Goal: Task Accomplishment & Management: Complete application form

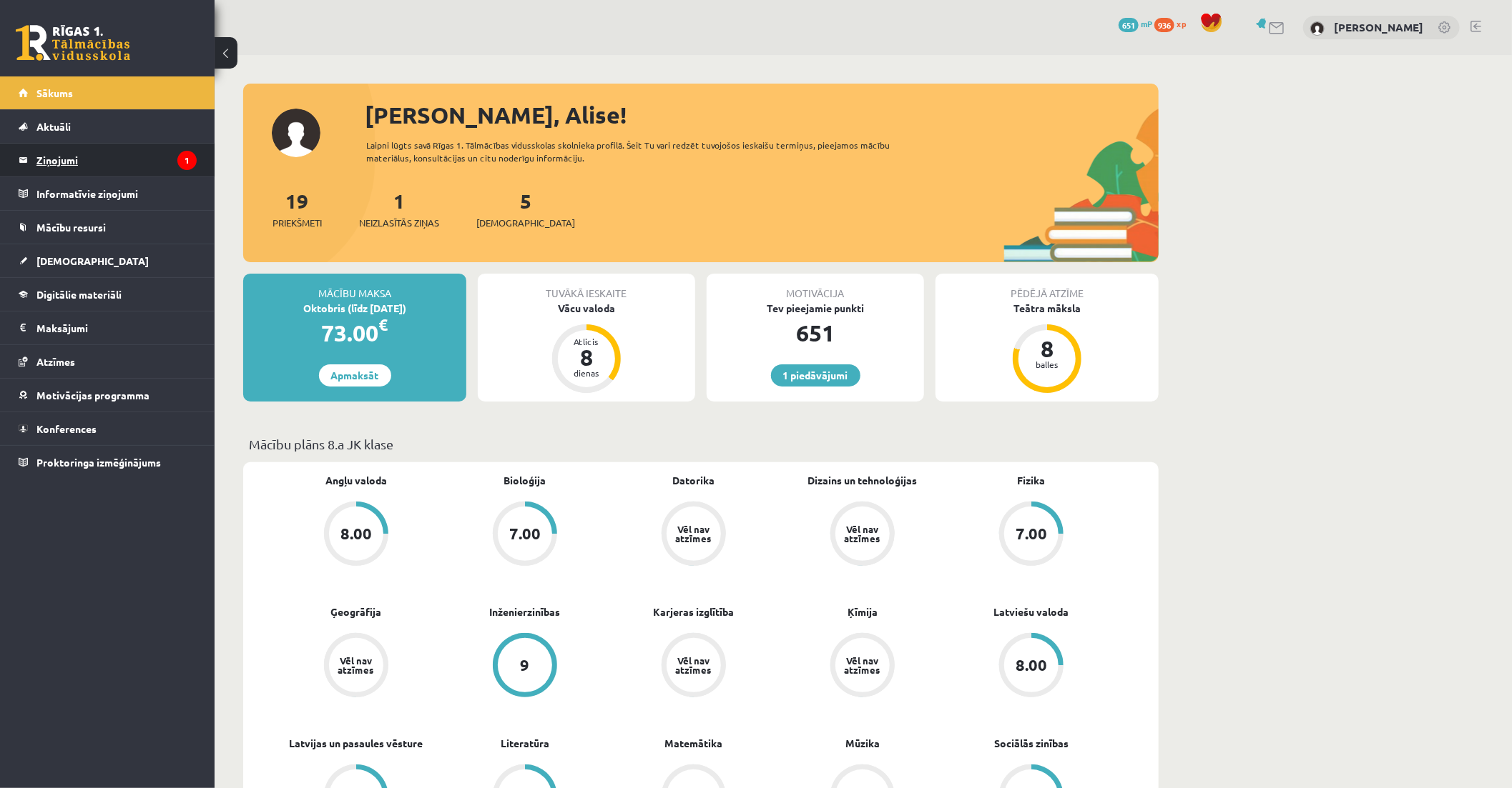
click at [151, 158] on legend "Ziņojumi 1" at bounding box center [116, 159] width 160 height 33
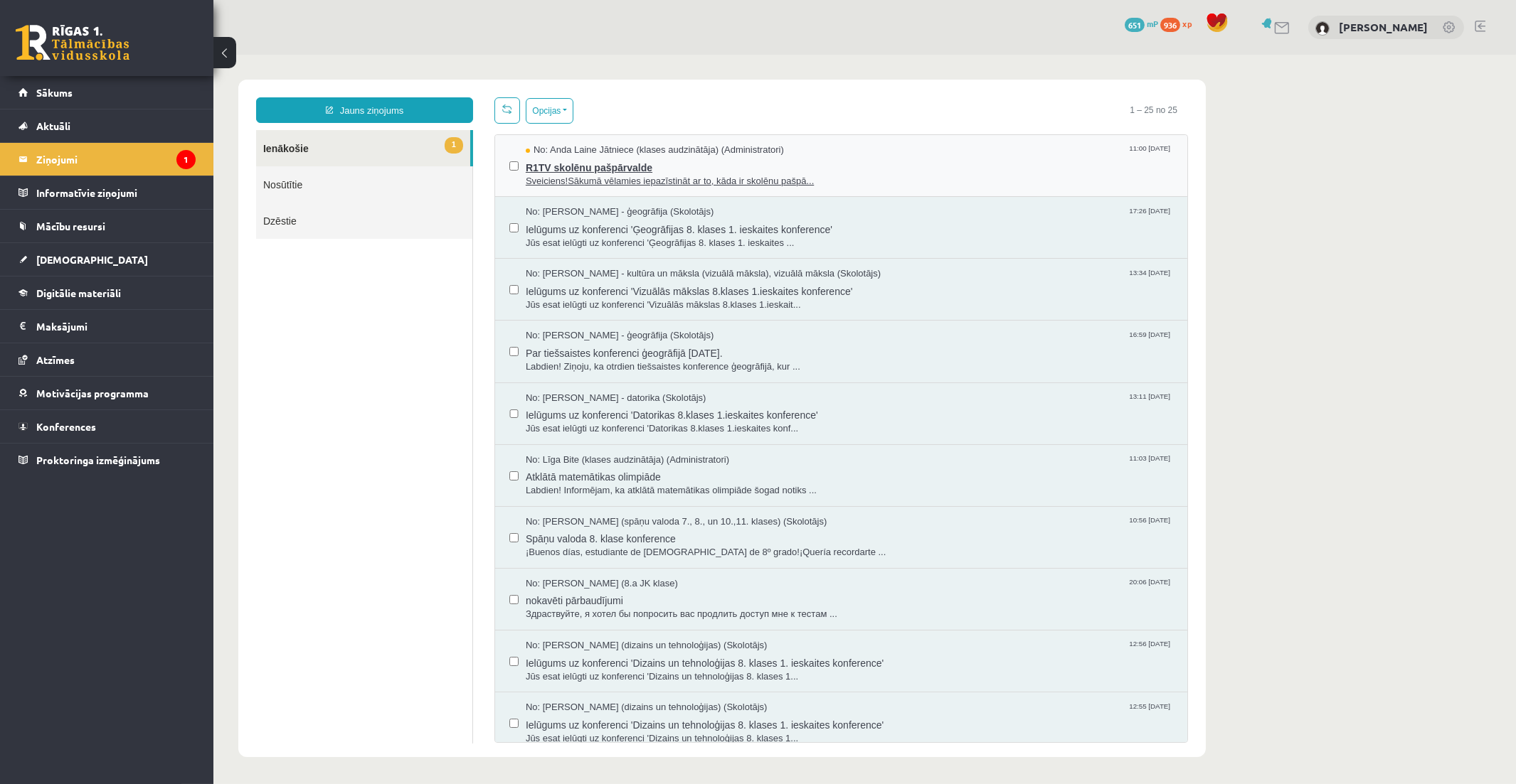
click at [908, 154] on div "No: Anda Laine Jātniece (klases audzinātāja) (Administratori) 11:00 08/10/2025" at bounding box center [849, 150] width 648 height 14
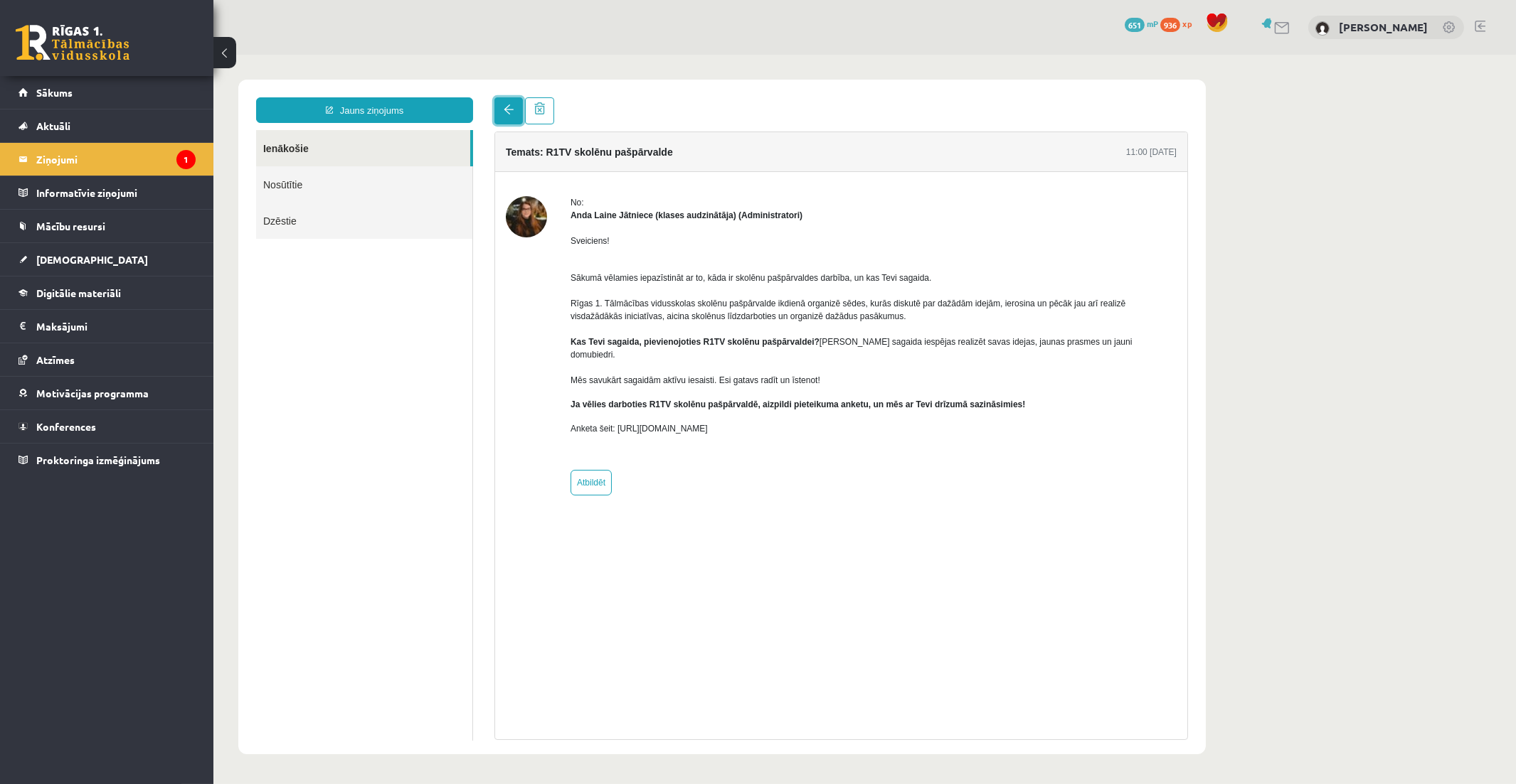
click at [504, 112] on span at bounding box center [508, 110] width 10 height 10
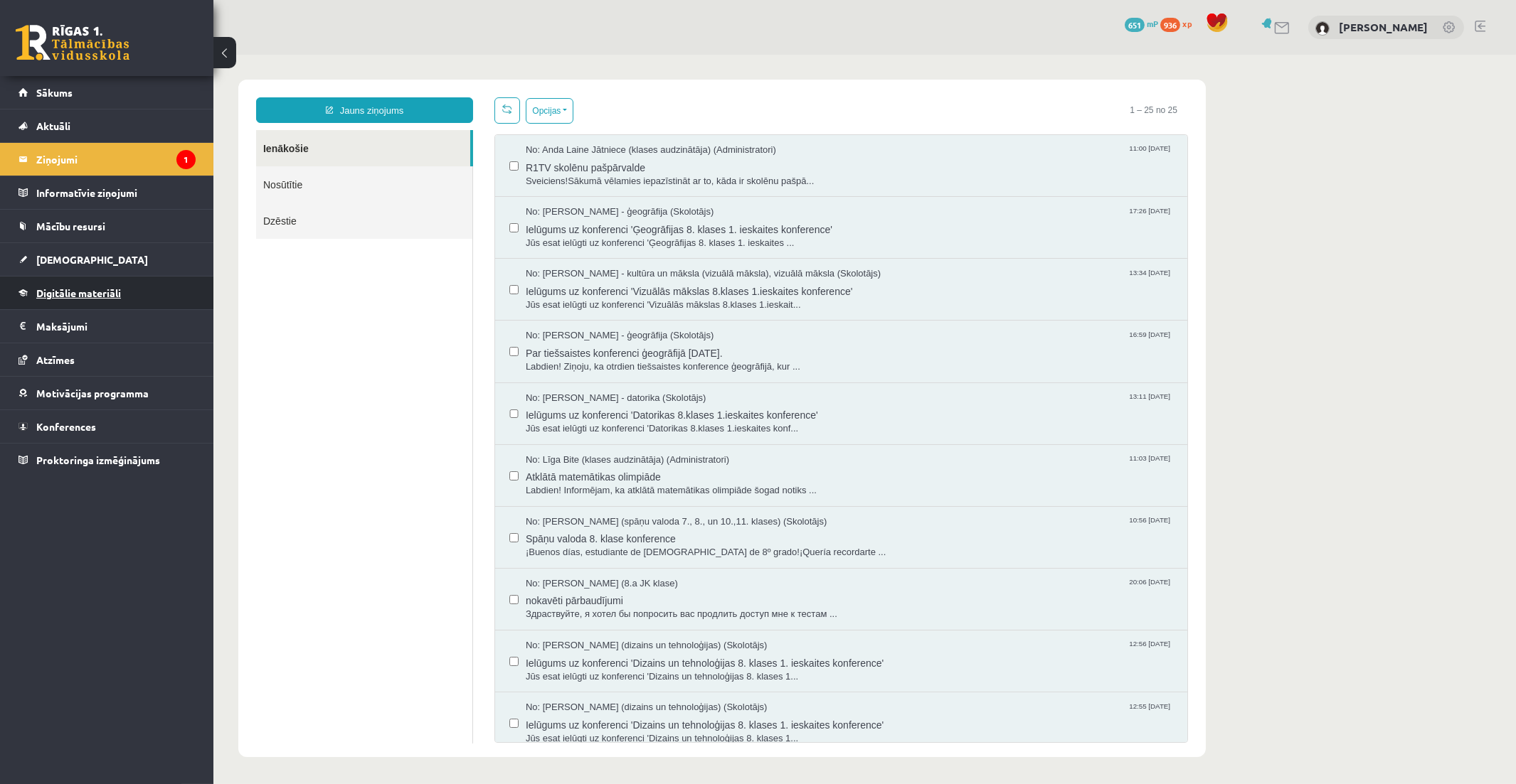
click at [130, 297] on link "Digitālie materiāli" at bounding box center [107, 292] width 177 height 33
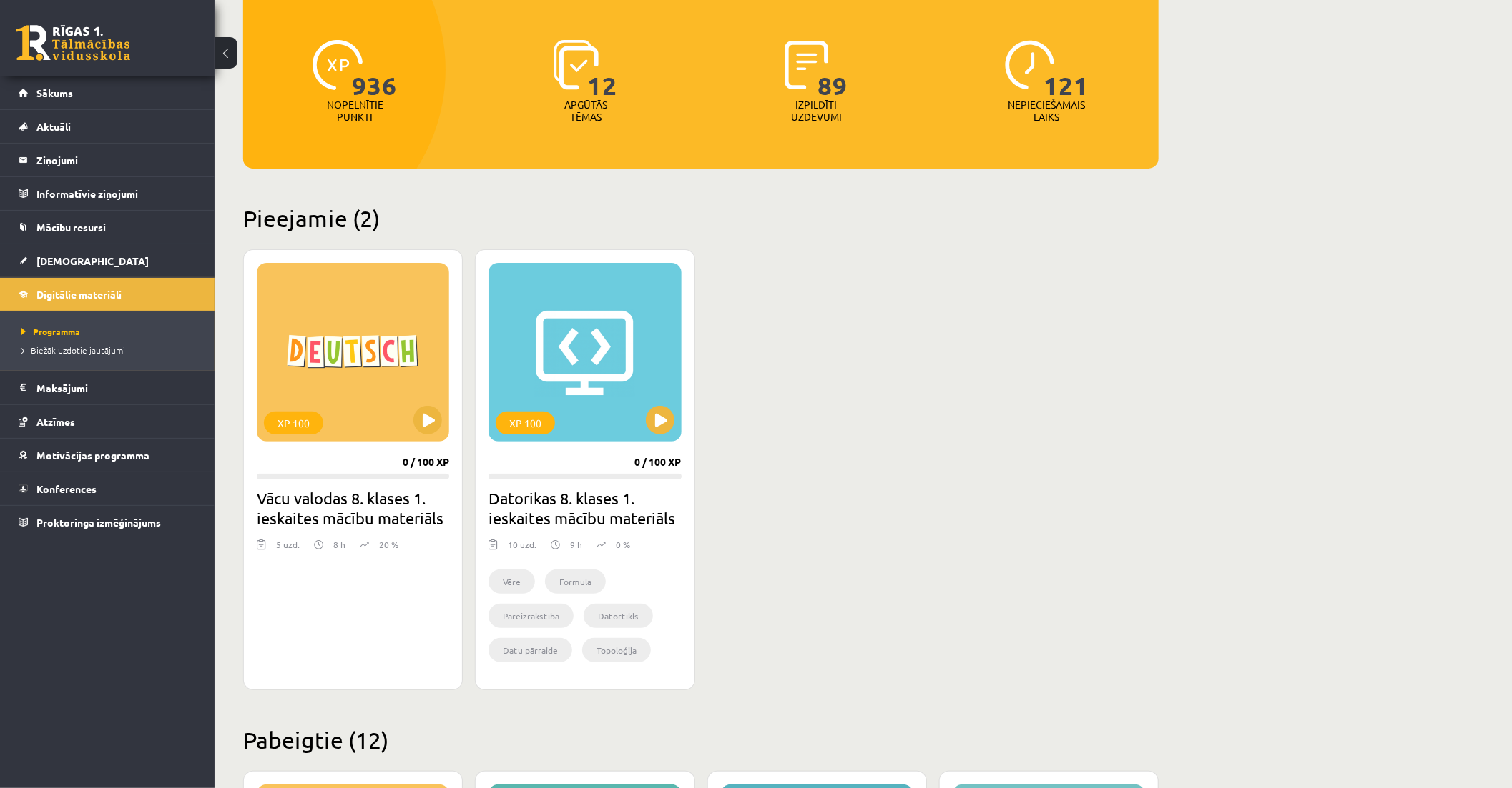
scroll to position [158, 0]
click at [418, 410] on button at bounding box center [427, 419] width 29 height 29
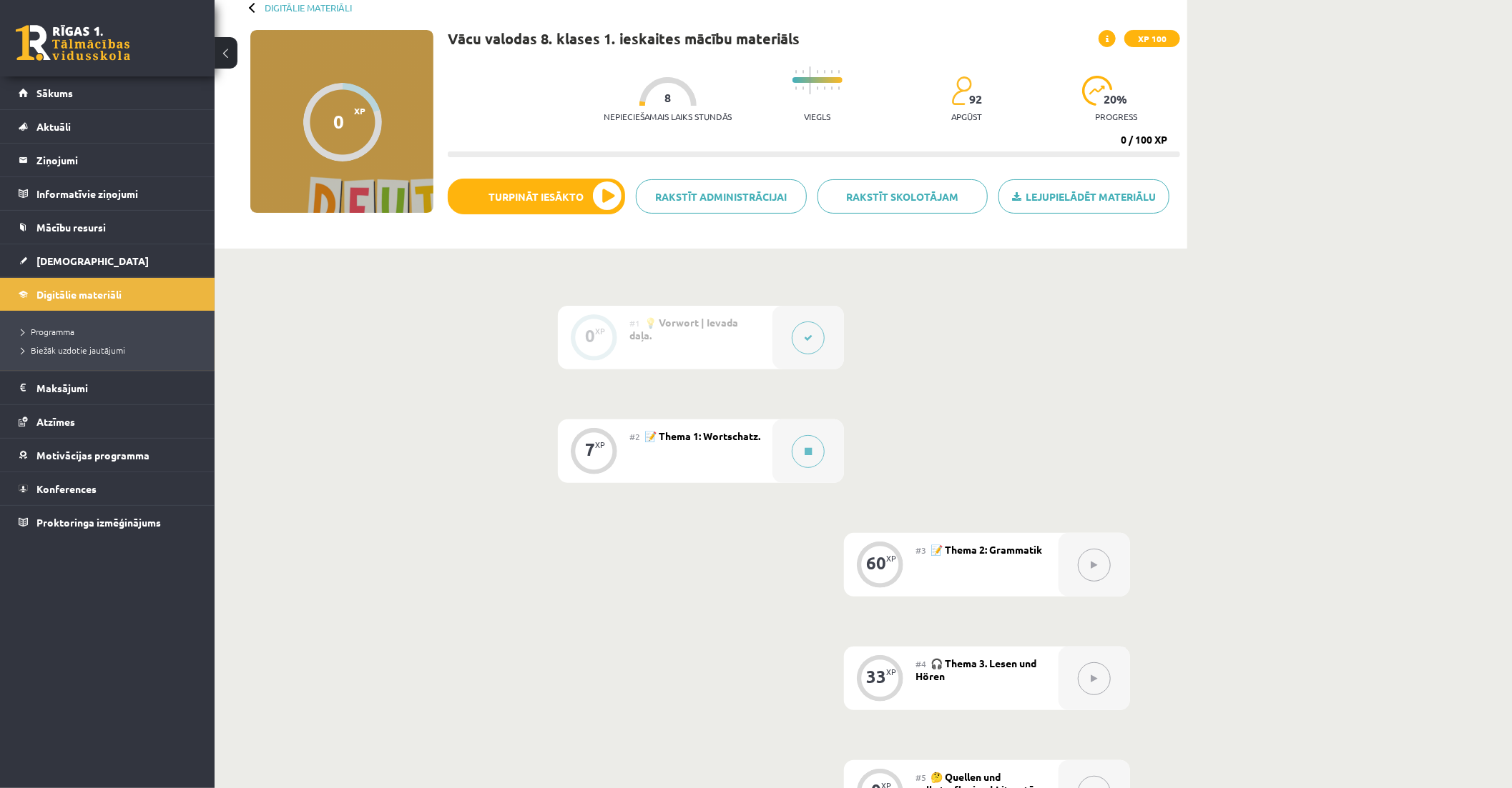
scroll to position [158, 0]
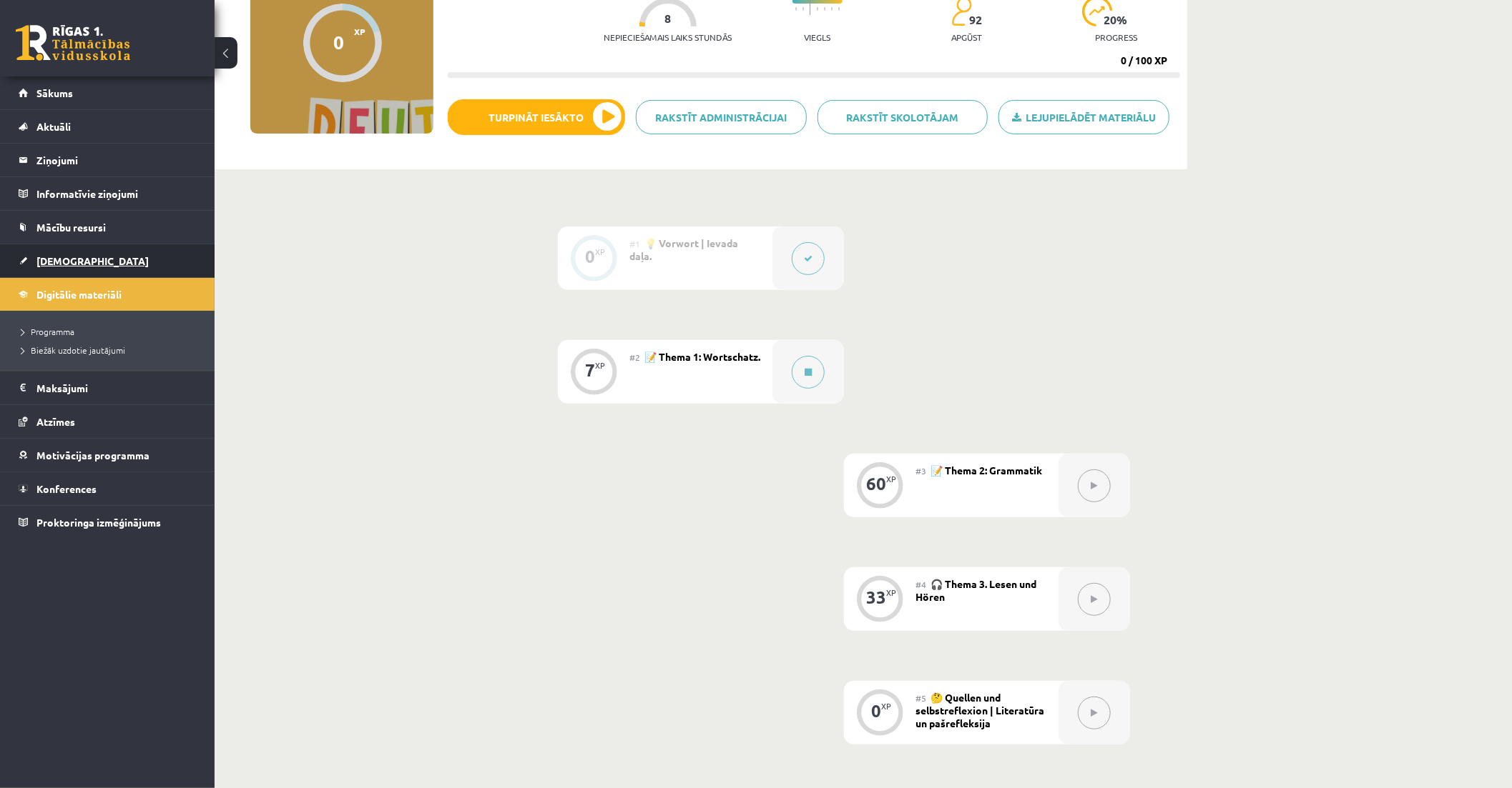
click at [106, 253] on link "[DEMOGRAPHIC_DATA]" at bounding box center [108, 261] width 178 height 33
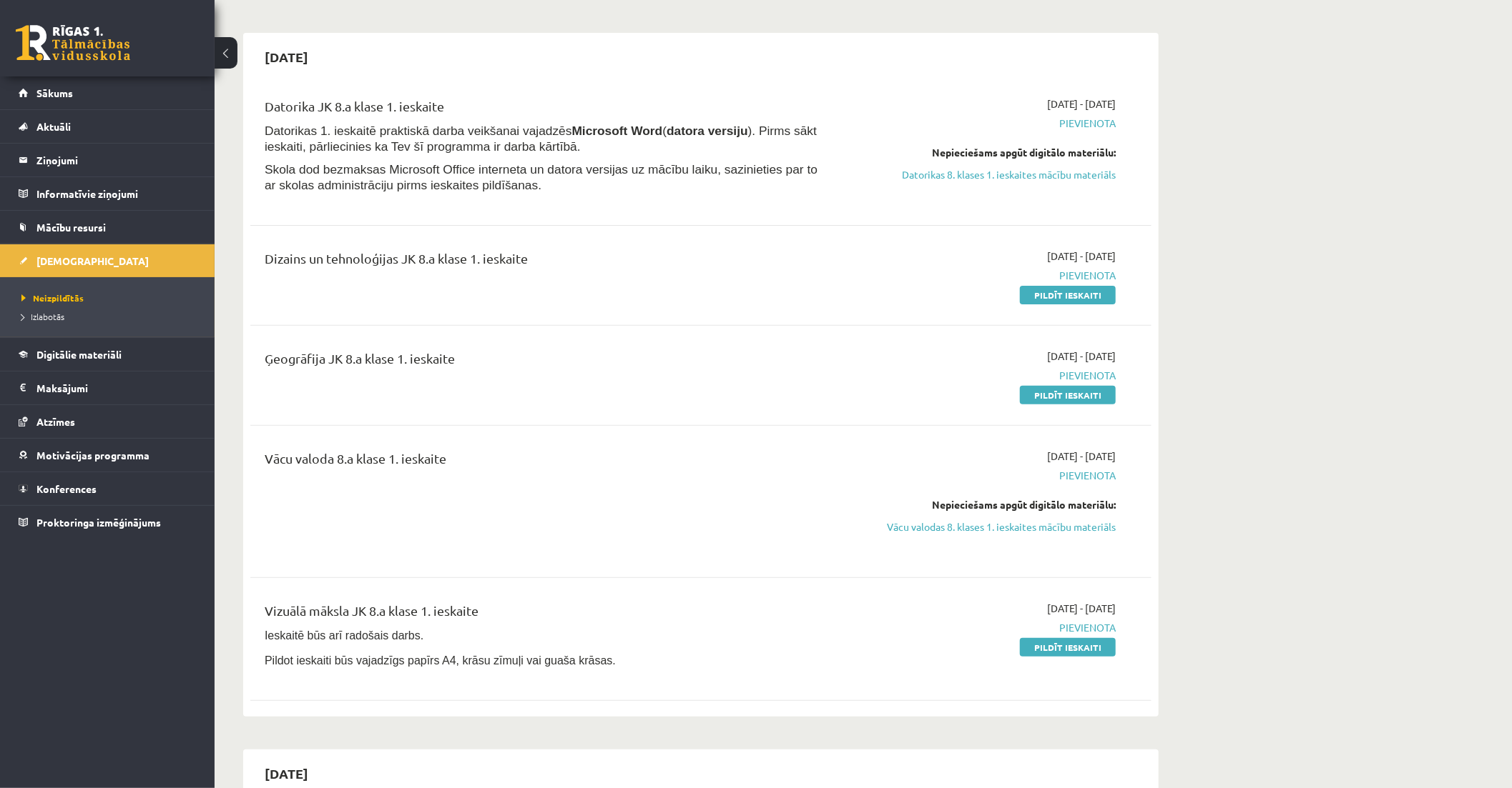
scroll to position [80, 0]
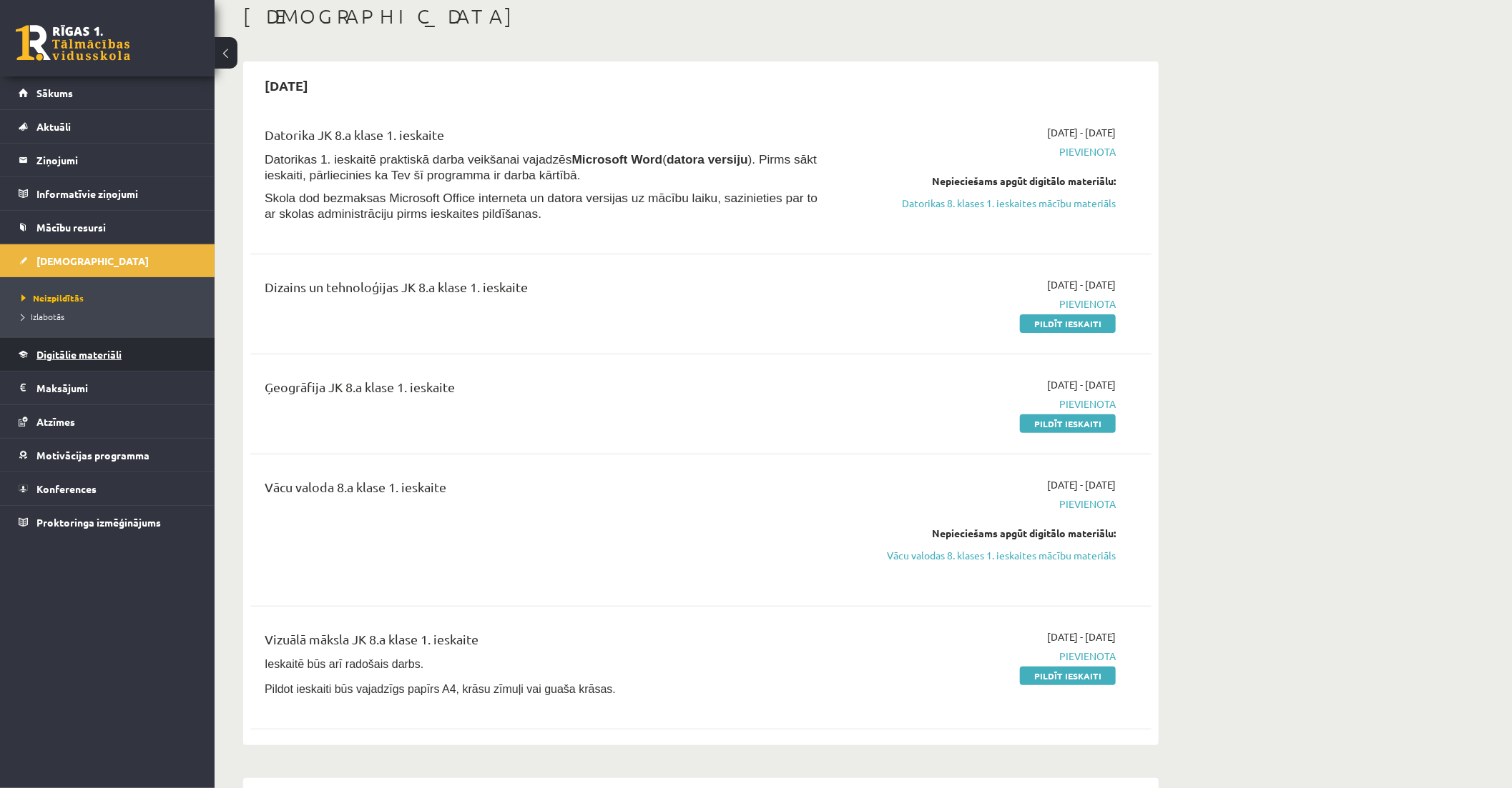
click at [97, 343] on link "Digitālie materiāli" at bounding box center [108, 354] width 178 height 33
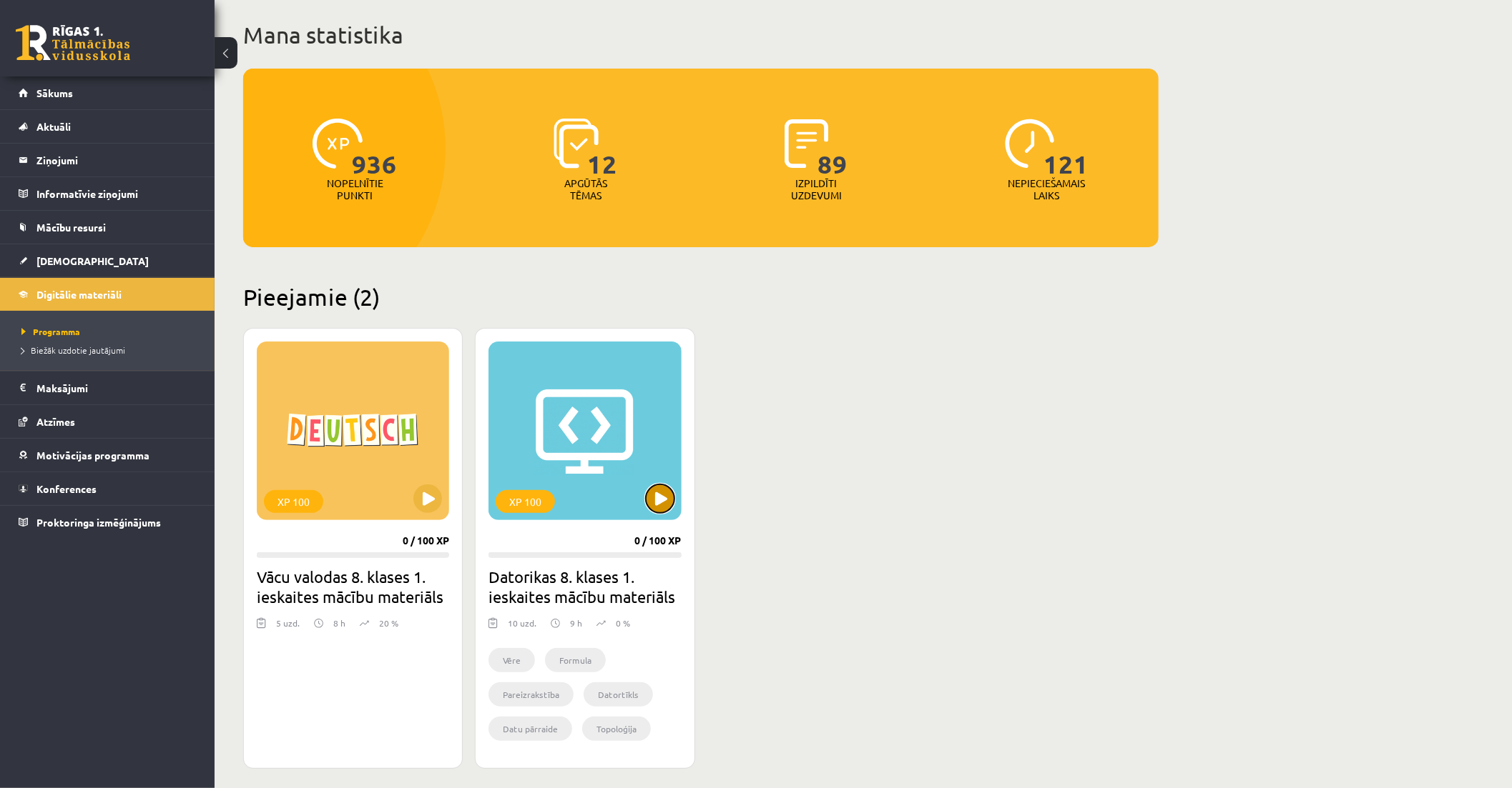
click at [655, 503] on button at bounding box center [660, 498] width 29 height 29
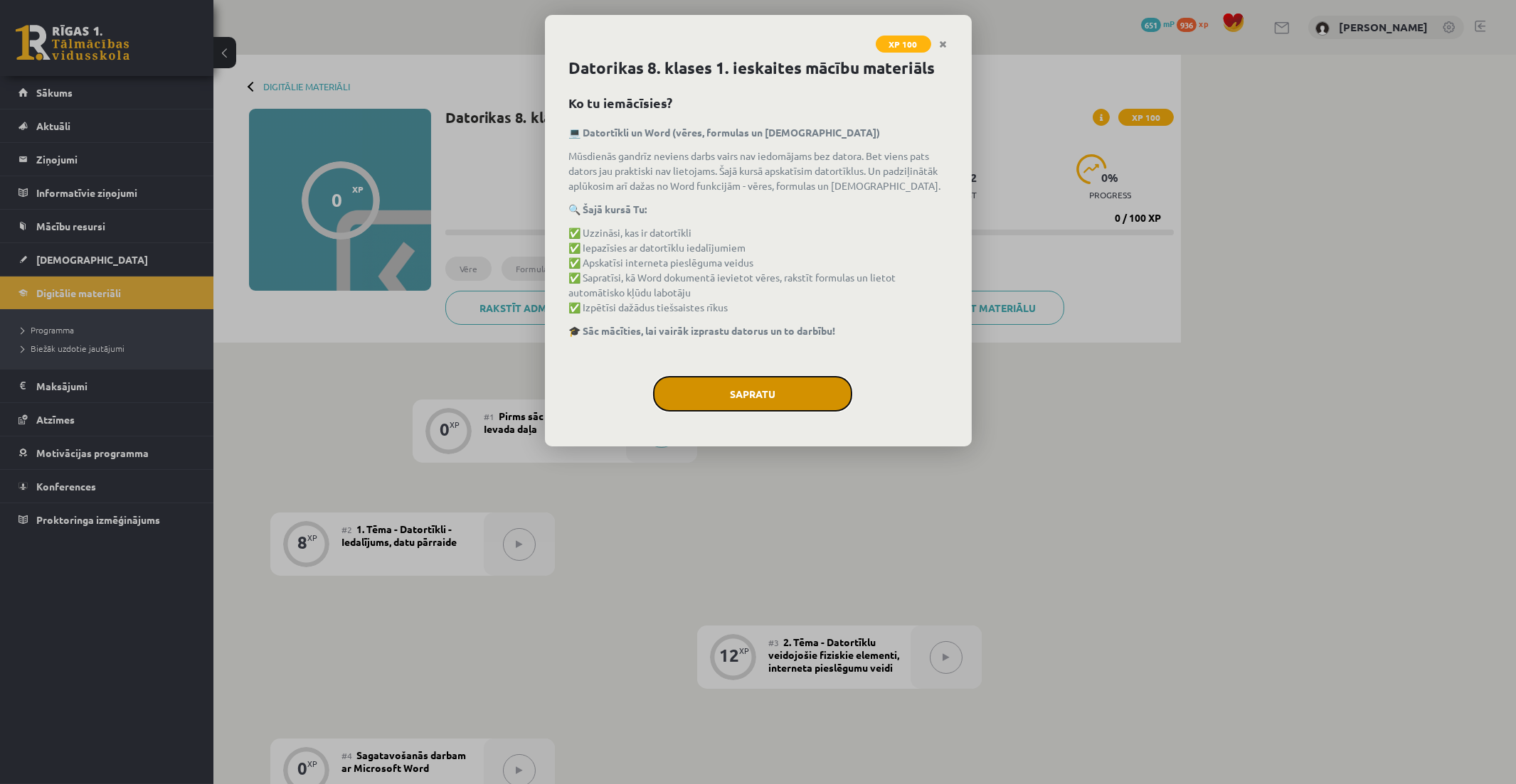
click at [800, 403] on button "Sapratu" at bounding box center [752, 394] width 199 height 36
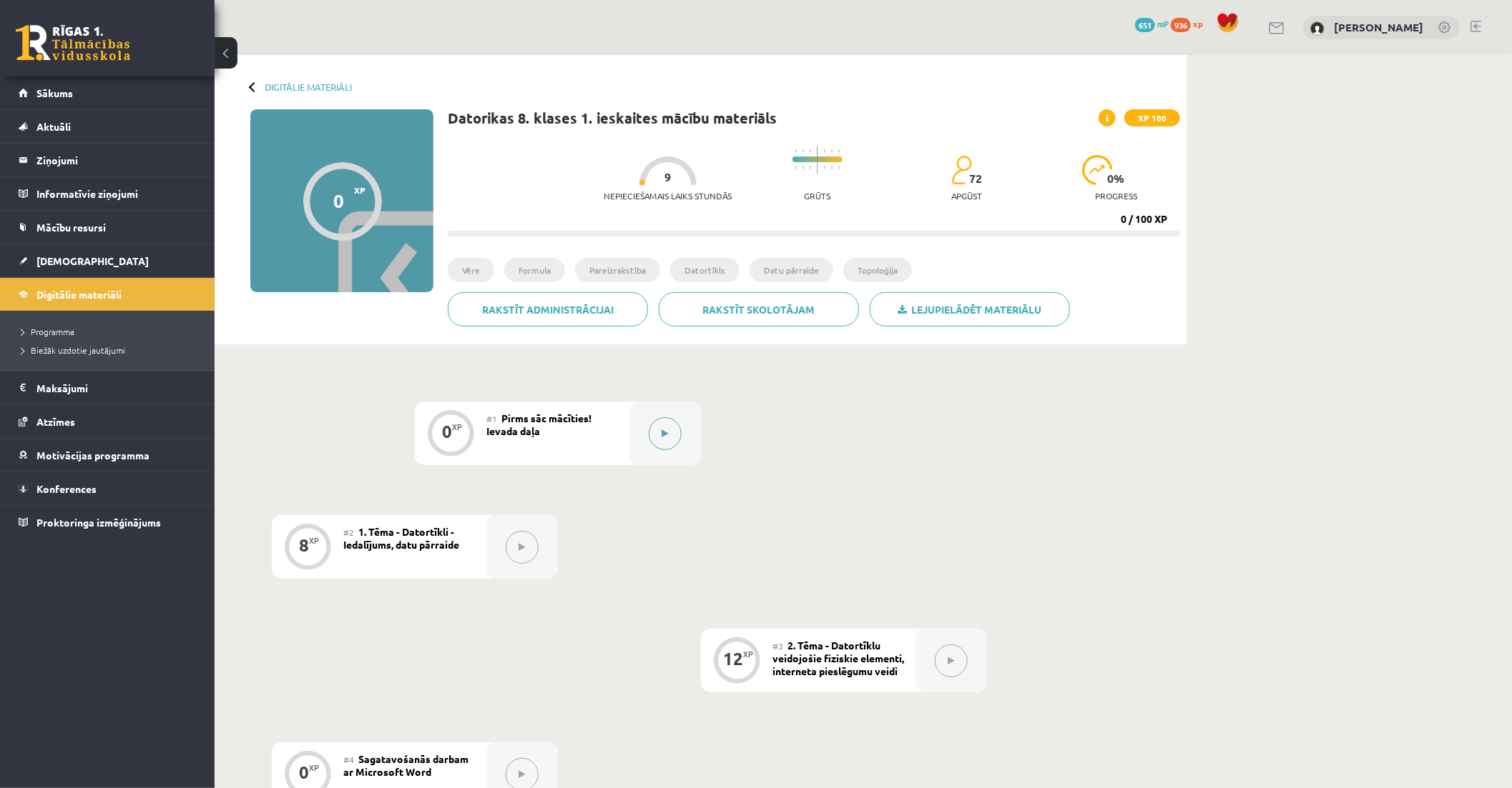
click at [682, 437] on div at bounding box center [665, 434] width 72 height 64
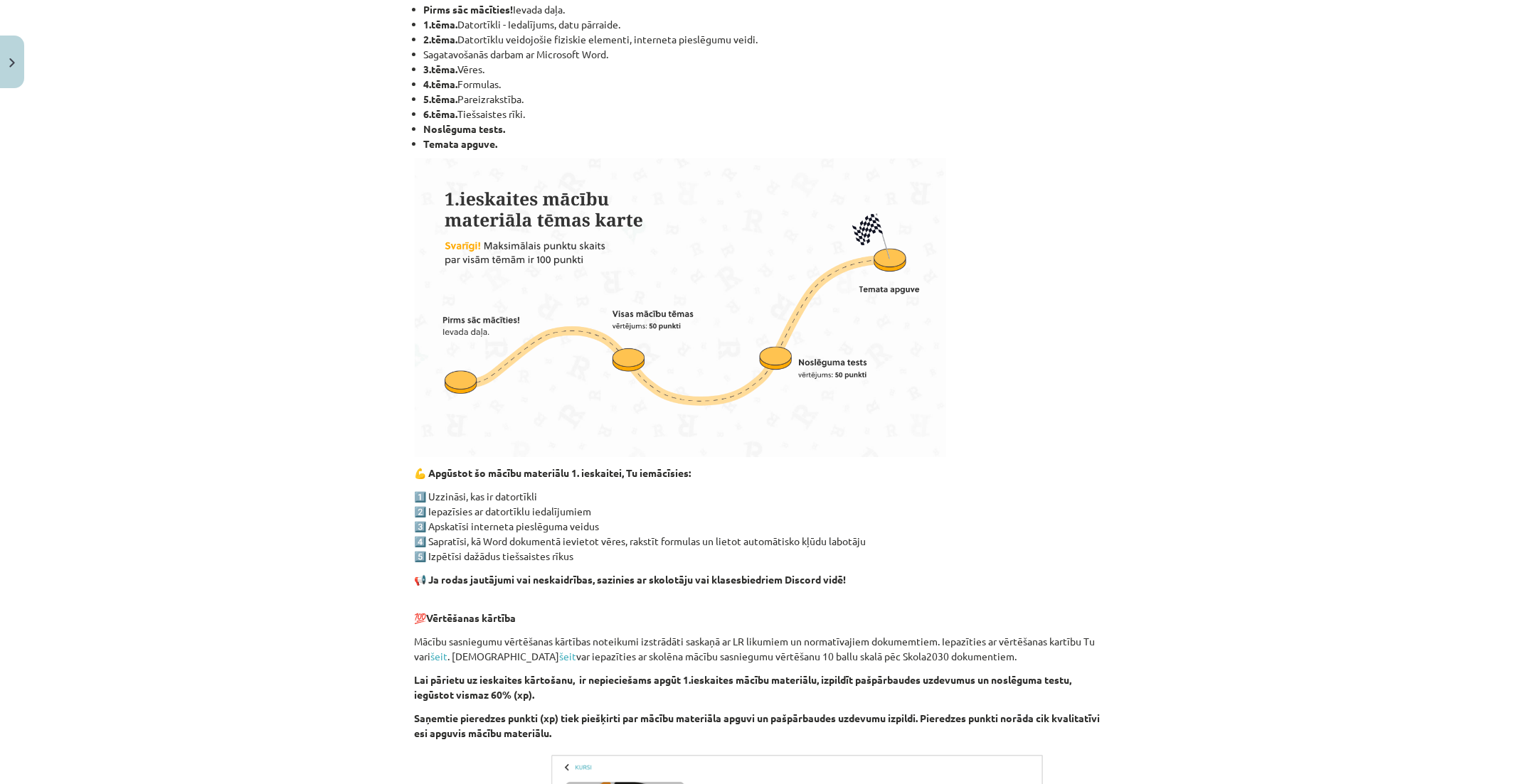
scroll to position [79, 0]
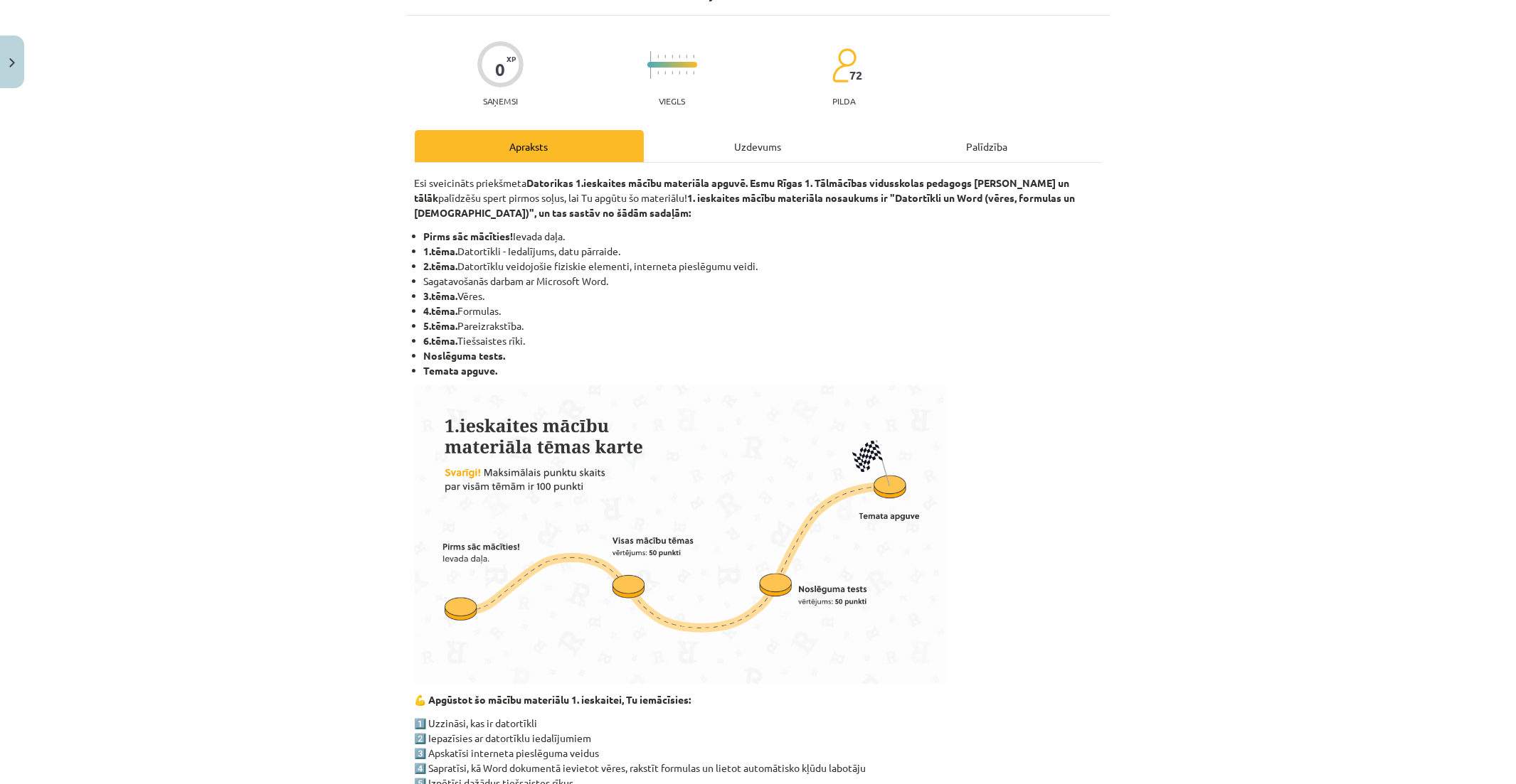
click at [734, 141] on div "Uzdevums" at bounding box center [758, 146] width 229 height 32
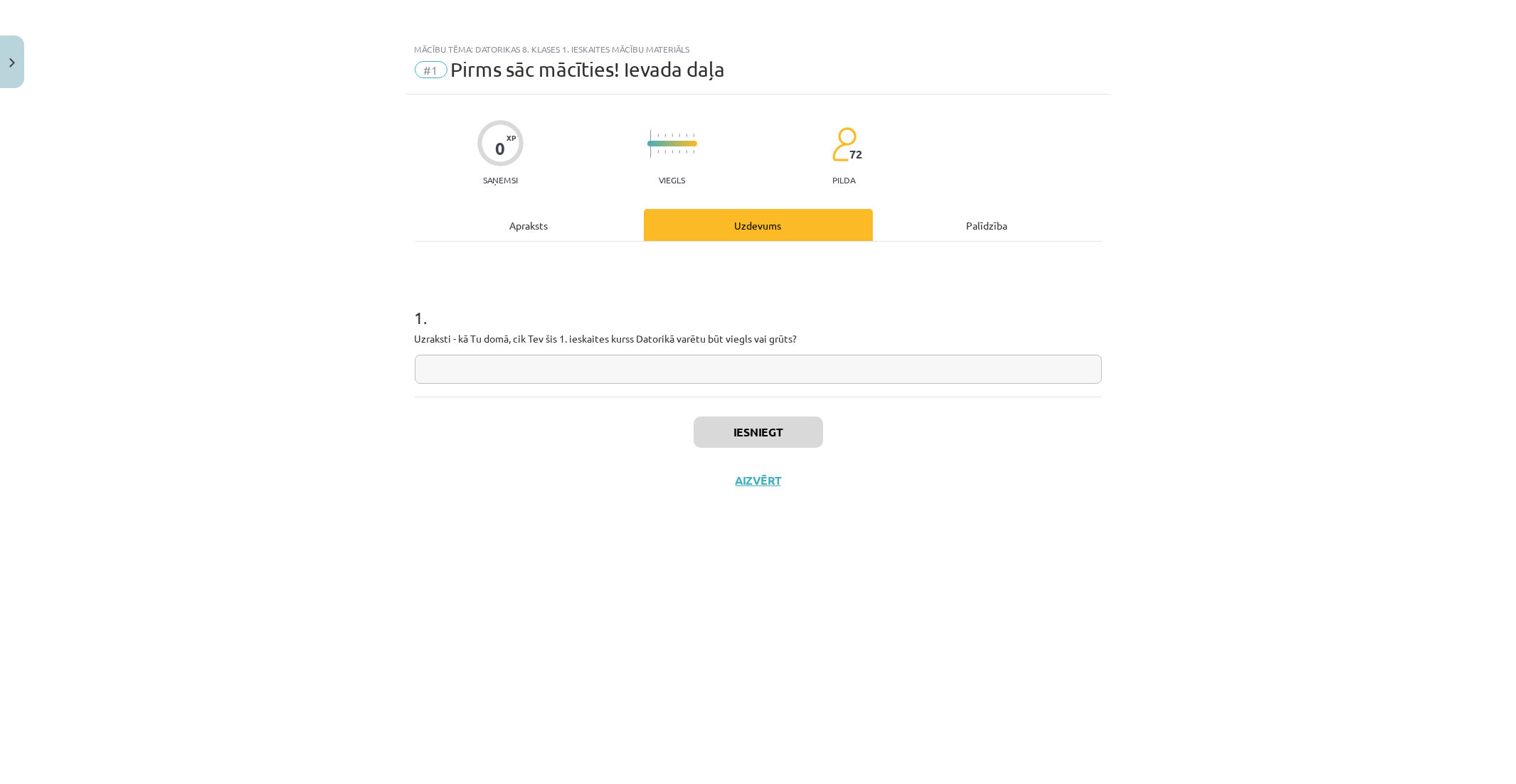
click at [641, 375] on input "text" at bounding box center [758, 368] width 687 height 29
type input "*"
click at [451, 378] on input "******" at bounding box center [758, 368] width 687 height 29
click at [452, 378] on input "******" at bounding box center [758, 368] width 687 height 29
click at [451, 373] on input "******" at bounding box center [758, 368] width 687 height 29
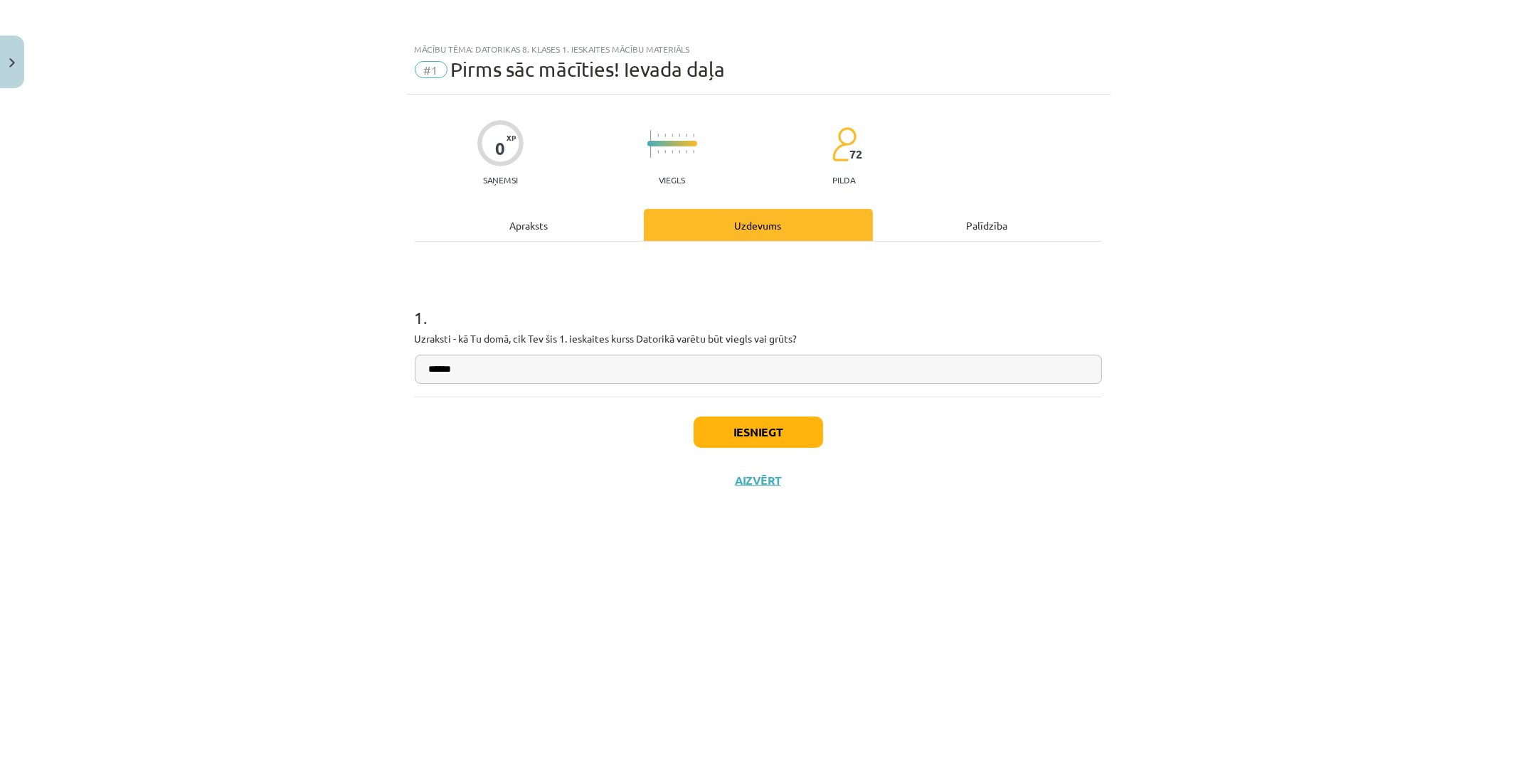
click at [494, 357] on input "******" at bounding box center [758, 368] width 687 height 29
type input "**********"
click at [758, 440] on button "Iesniegt" at bounding box center [758, 433] width 130 height 32
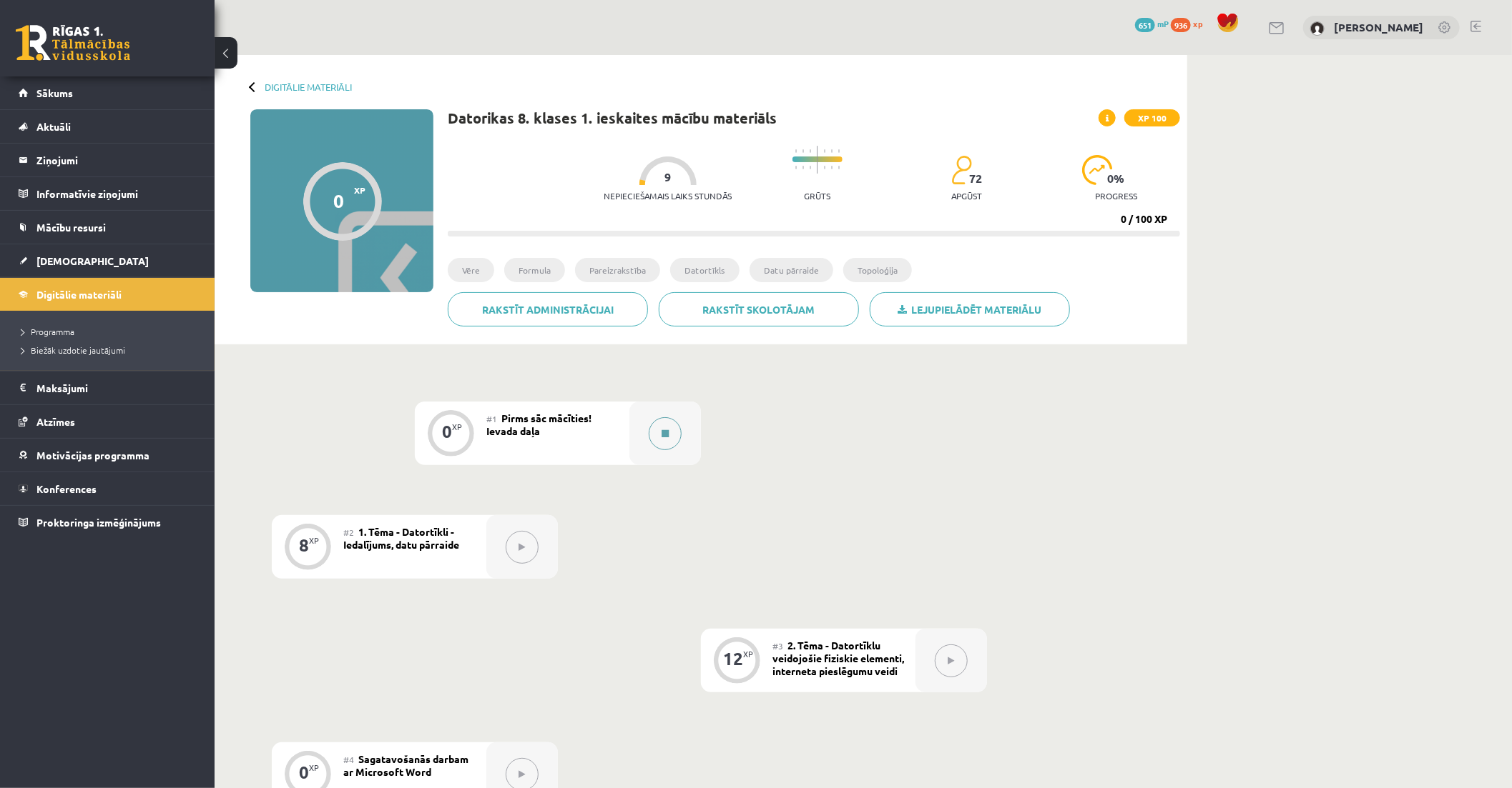
click at [673, 443] on button at bounding box center [665, 434] width 33 height 33
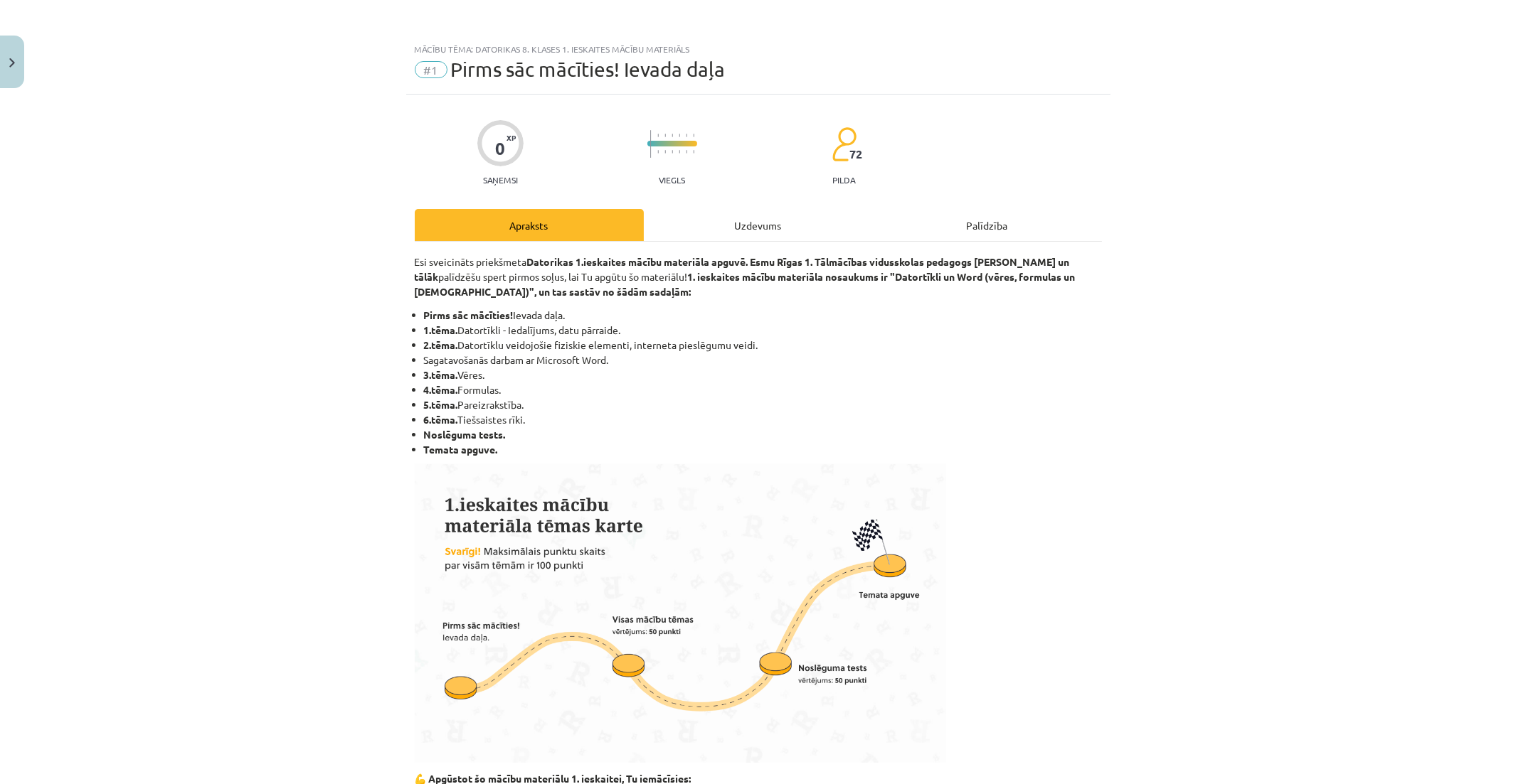
click at [794, 219] on div "Uzdevums" at bounding box center [758, 225] width 229 height 32
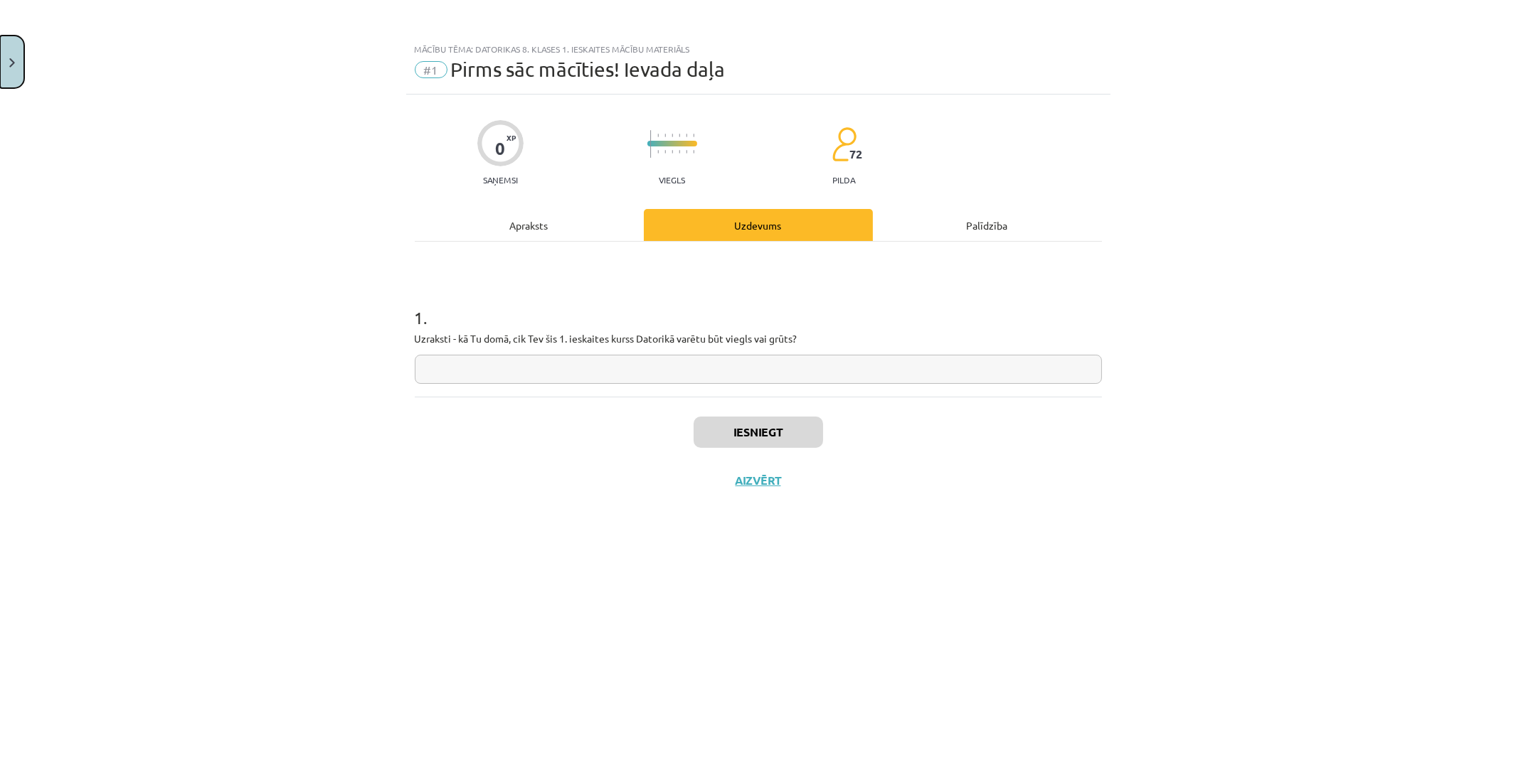
click at [17, 49] on button "Close" at bounding box center [12, 61] width 24 height 52
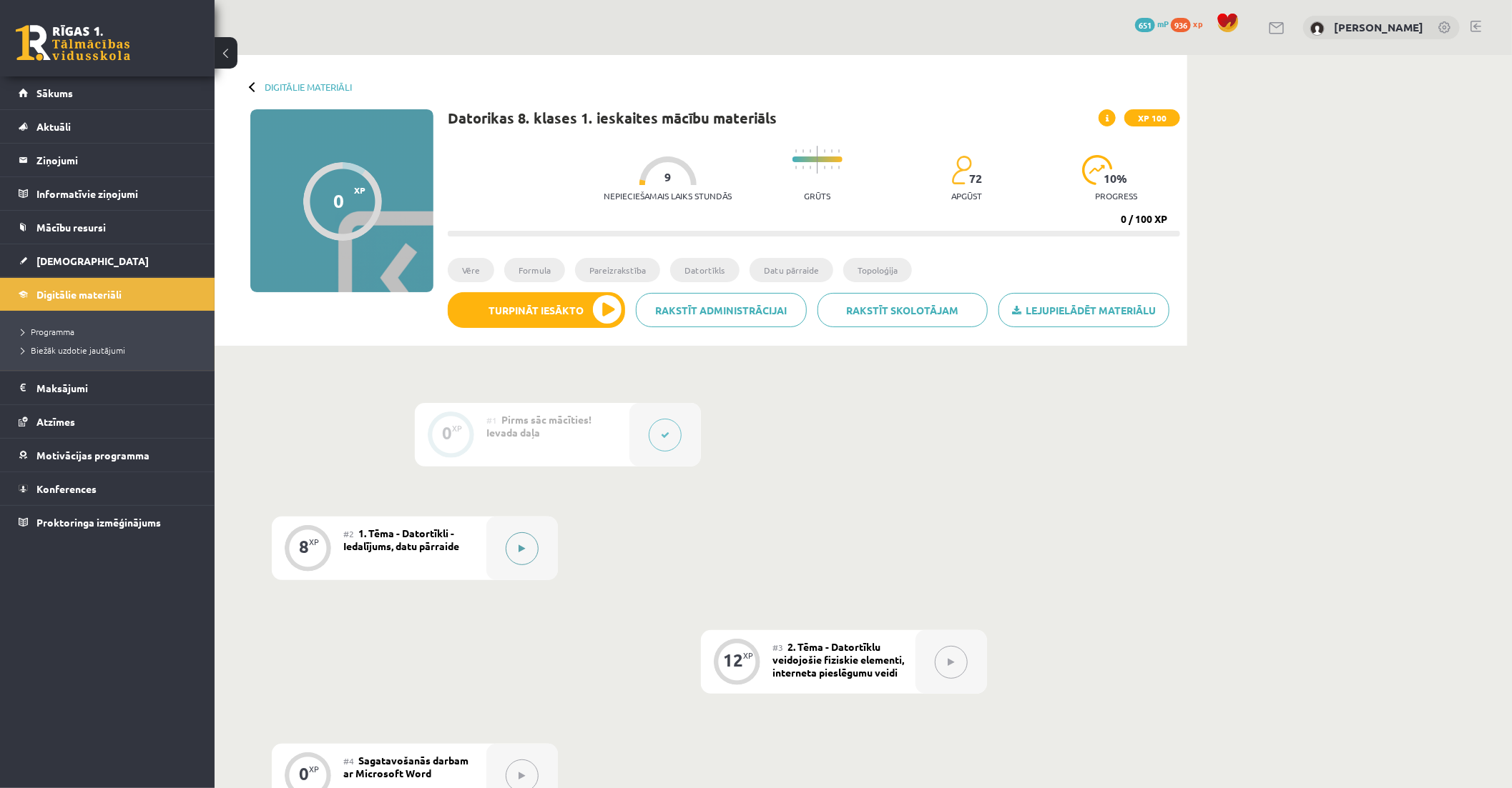
click at [509, 536] on div at bounding box center [522, 548] width 72 height 64
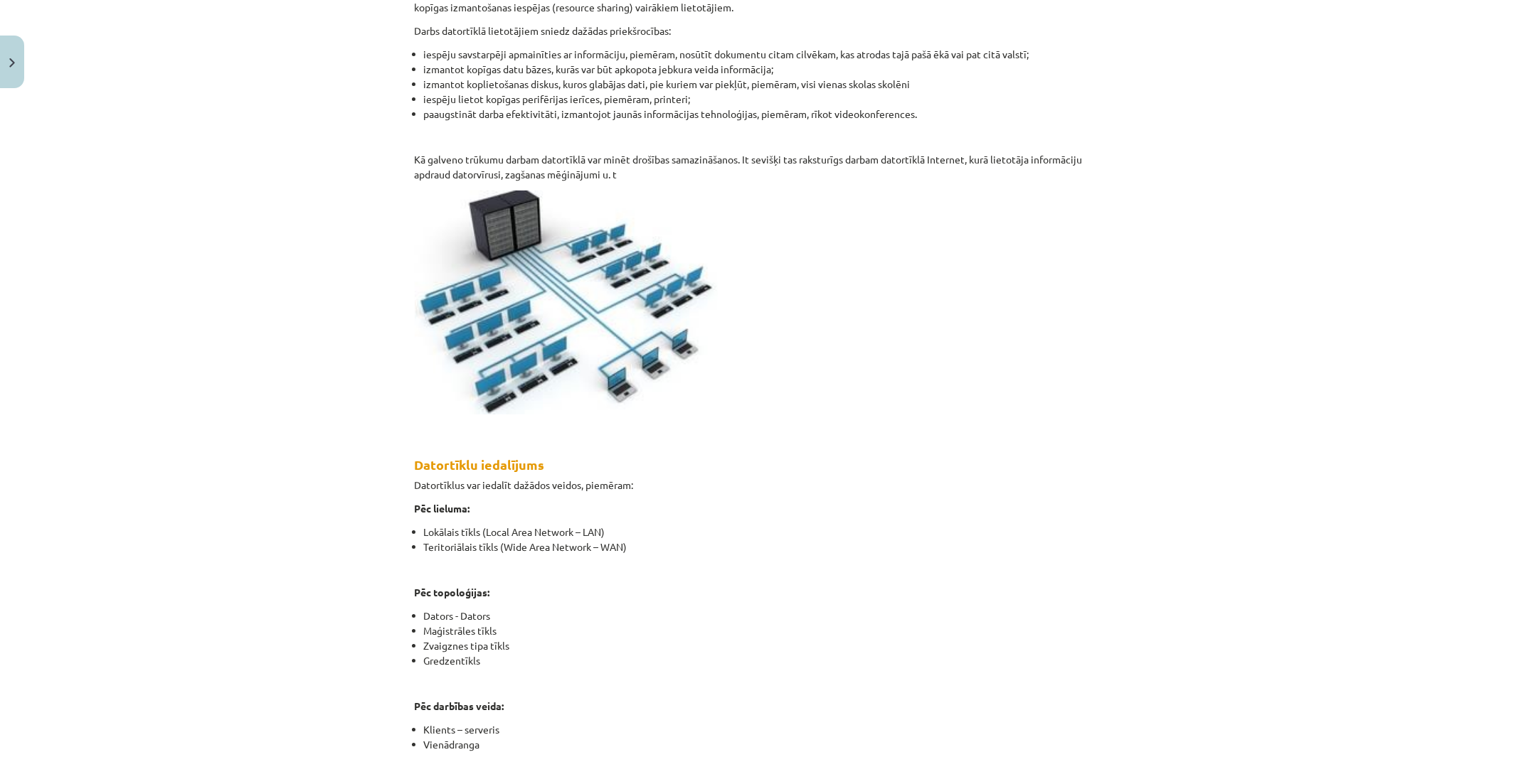
scroll to position [612, 0]
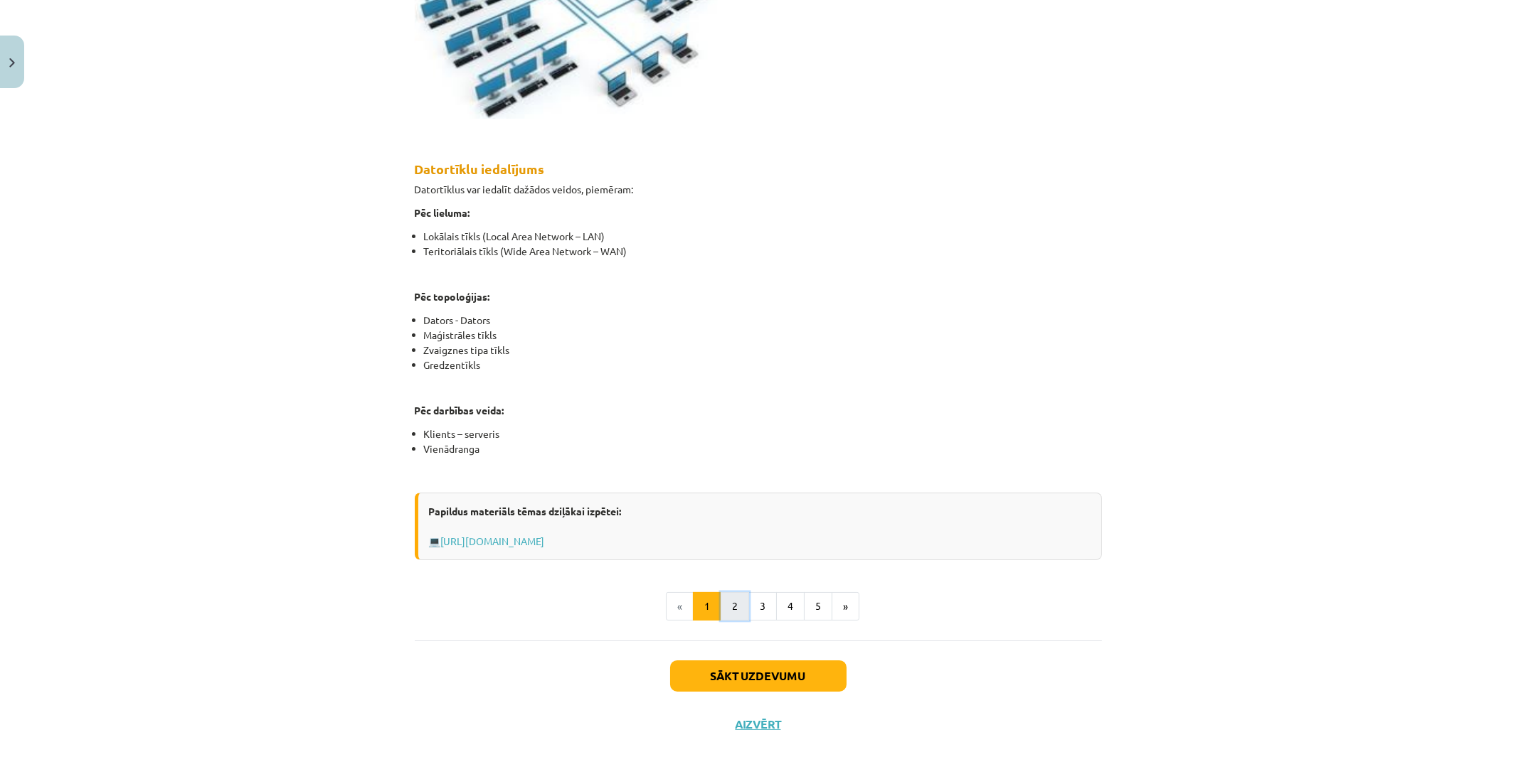
click at [734, 606] on button "2" at bounding box center [735, 606] width 29 height 29
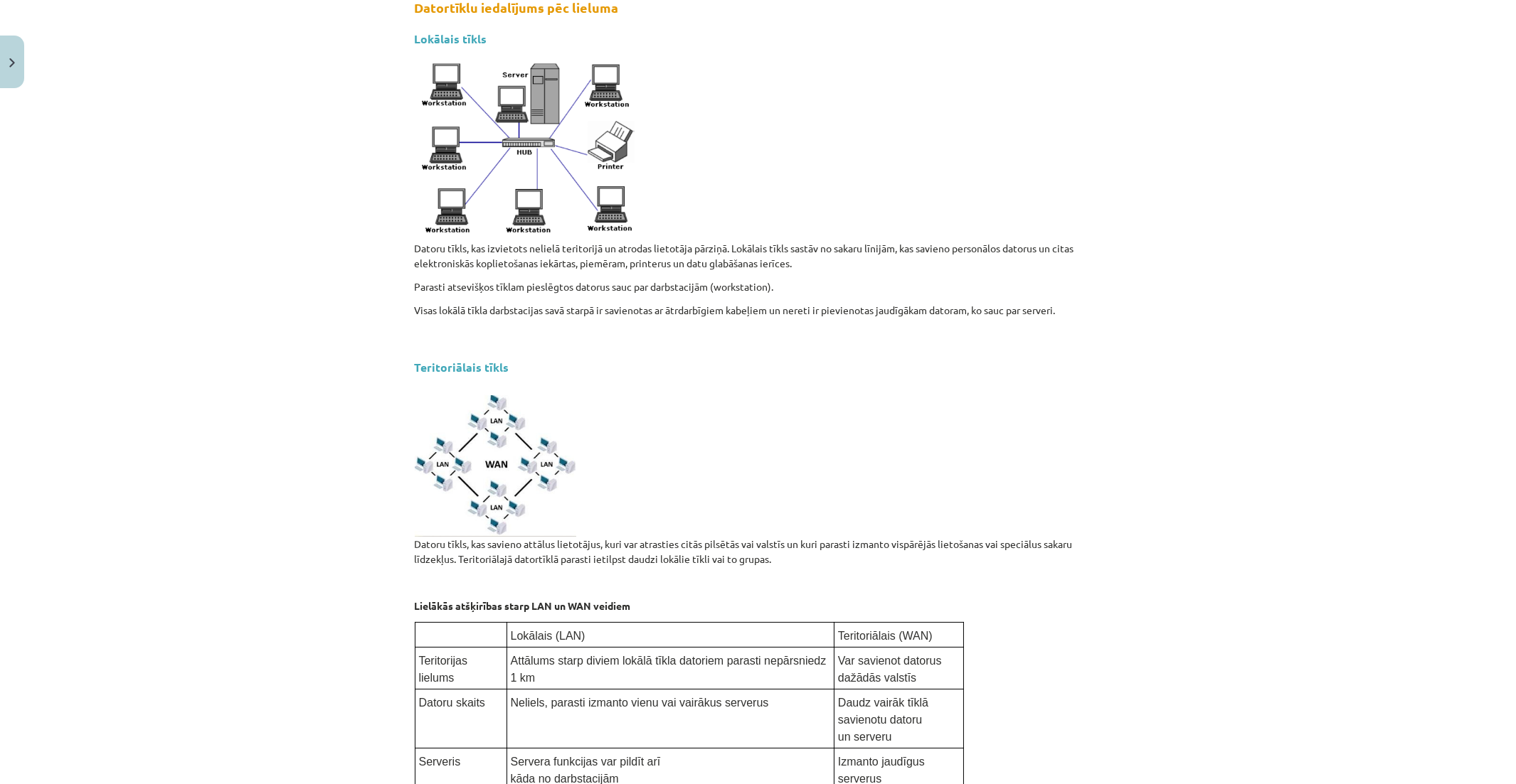
scroll to position [253, 0]
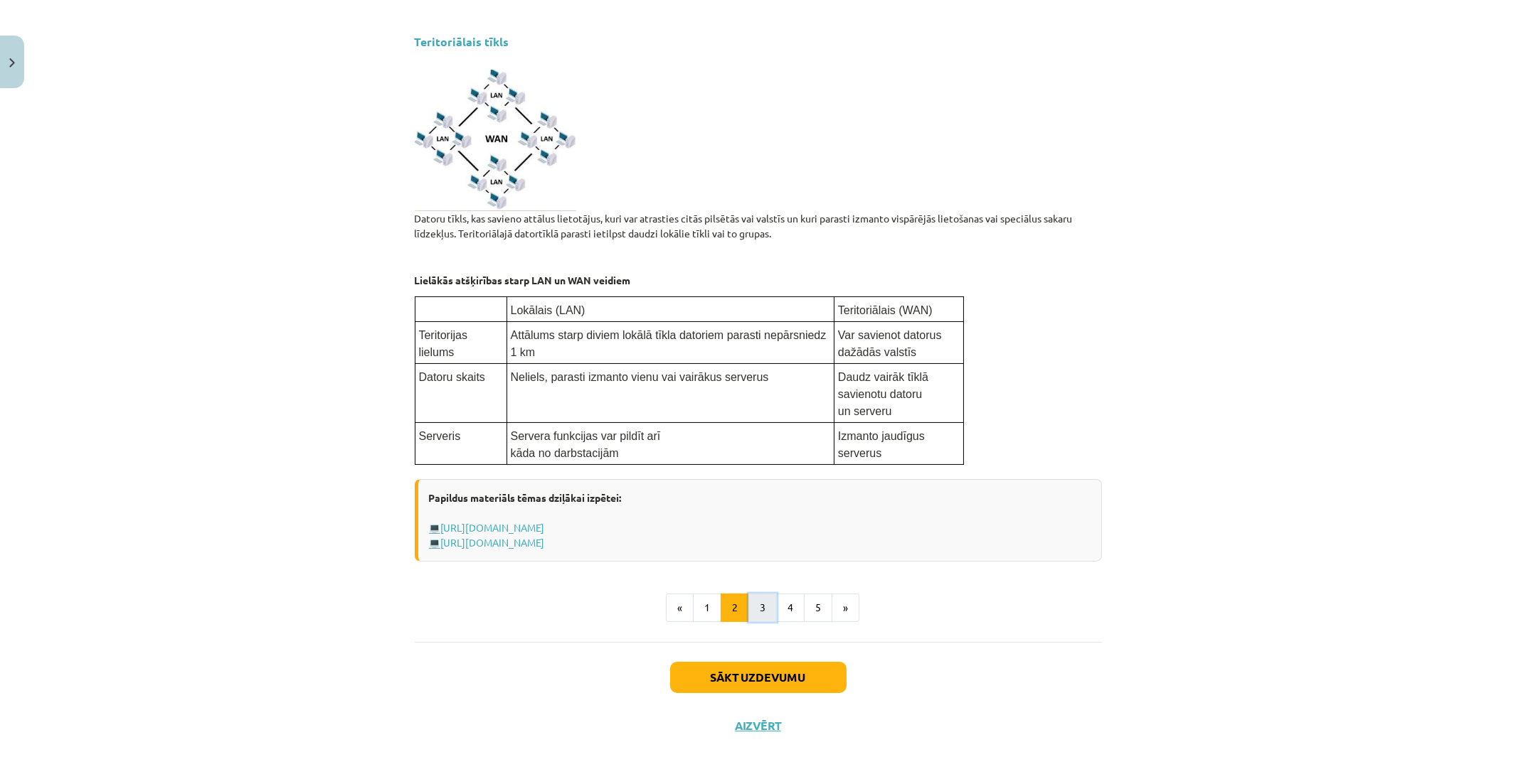
click at [764, 606] on button "3" at bounding box center [762, 608] width 29 height 29
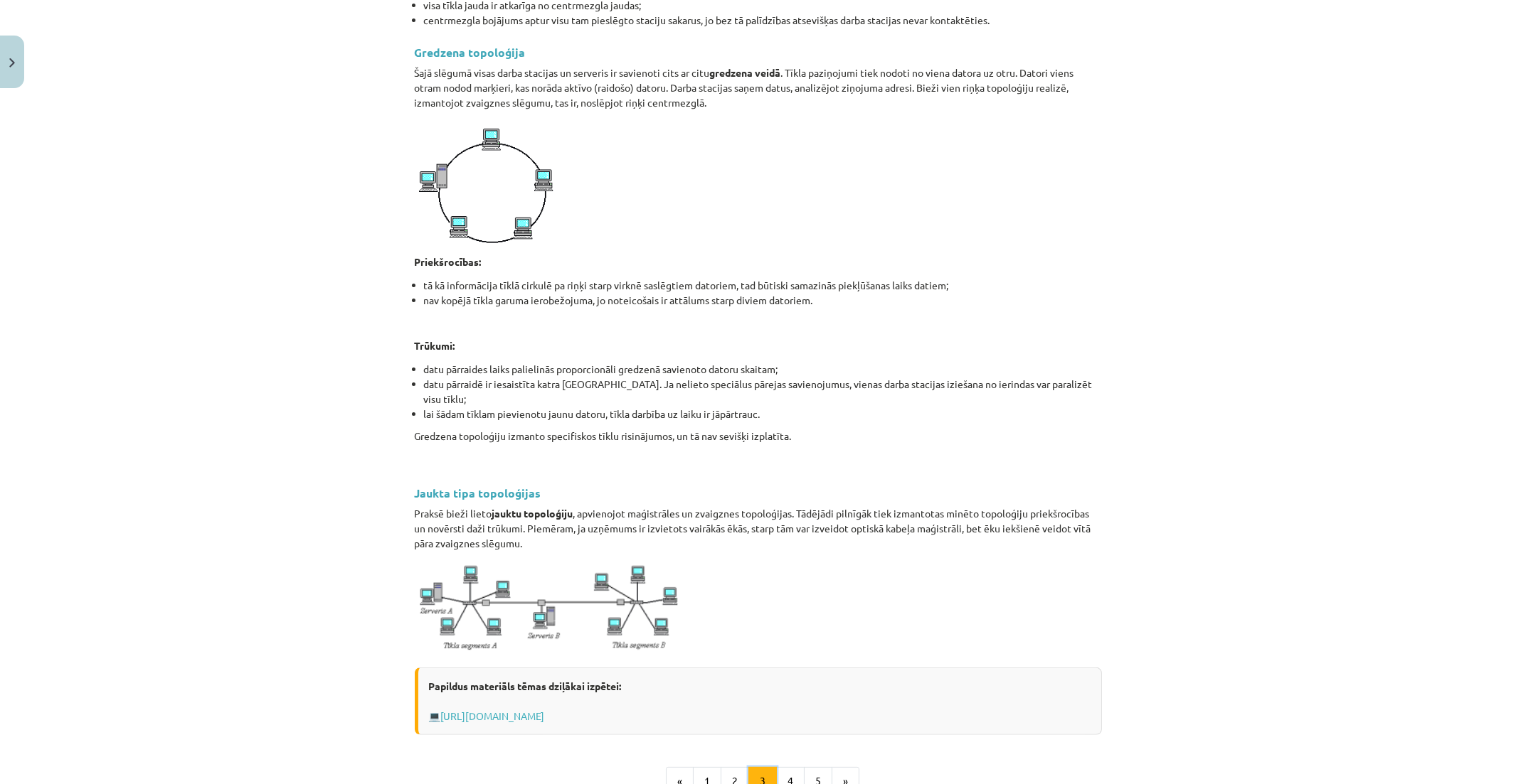
scroll to position [1358, 0]
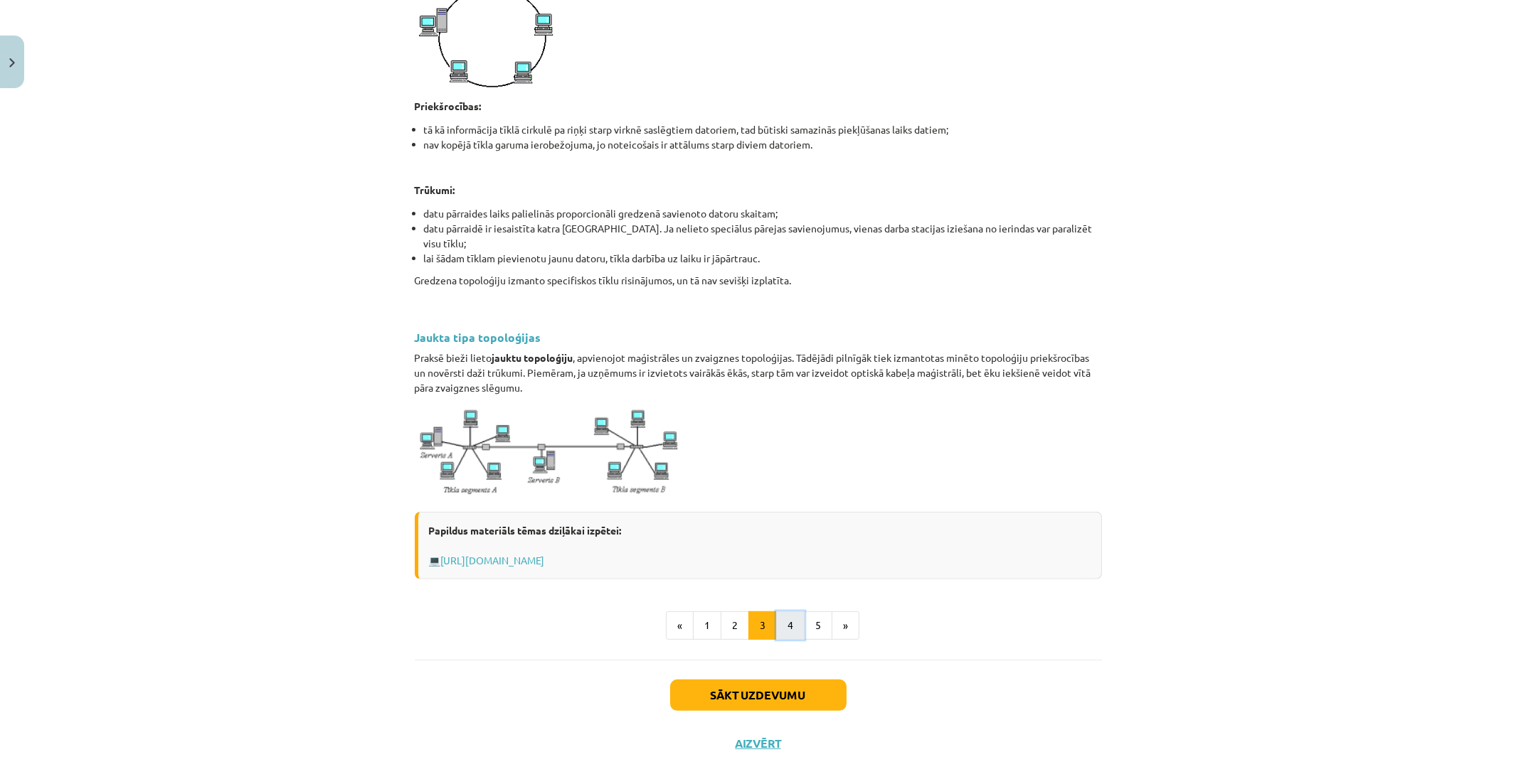
click at [789, 614] on button "4" at bounding box center [790, 626] width 29 height 29
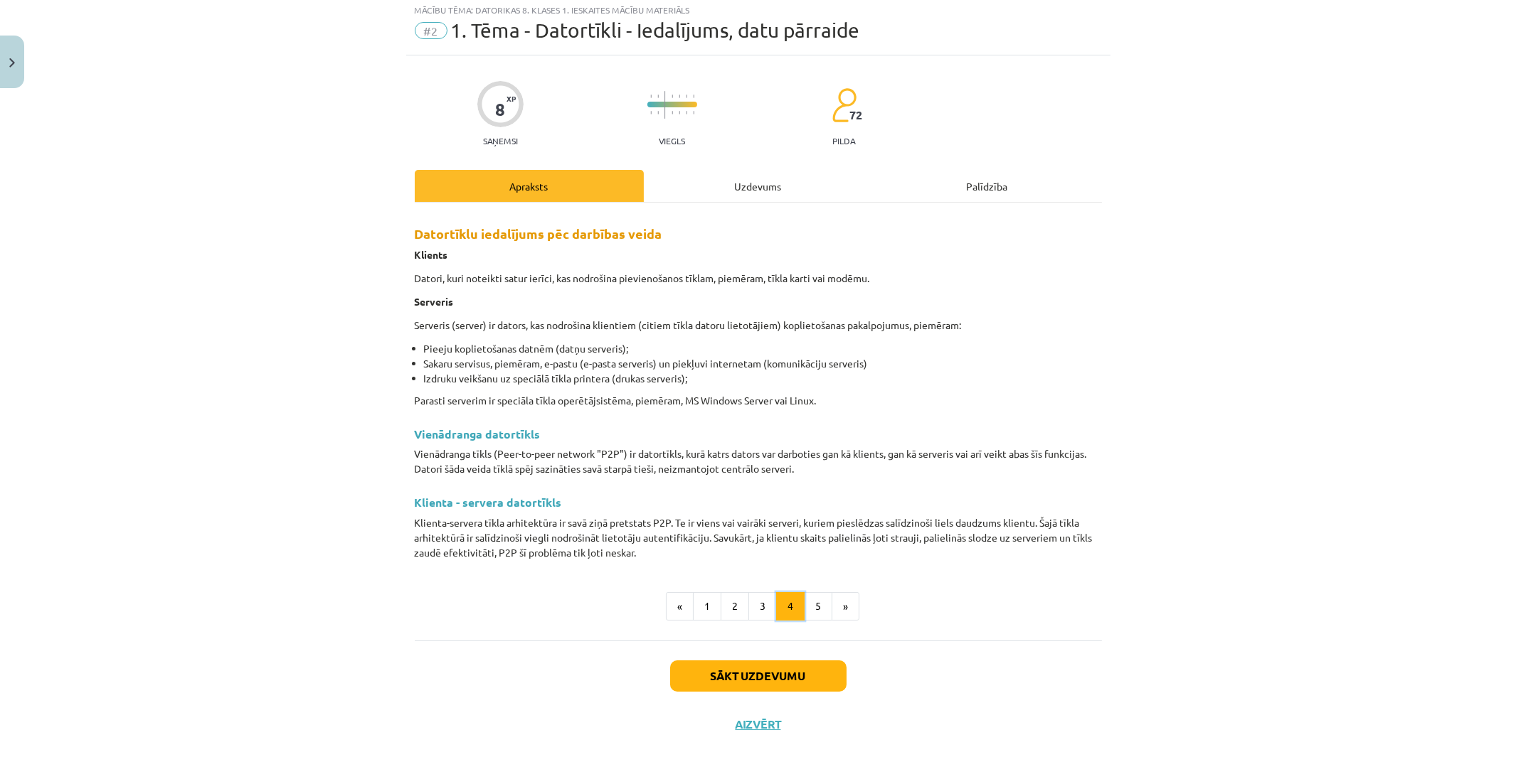
scroll to position [37, 0]
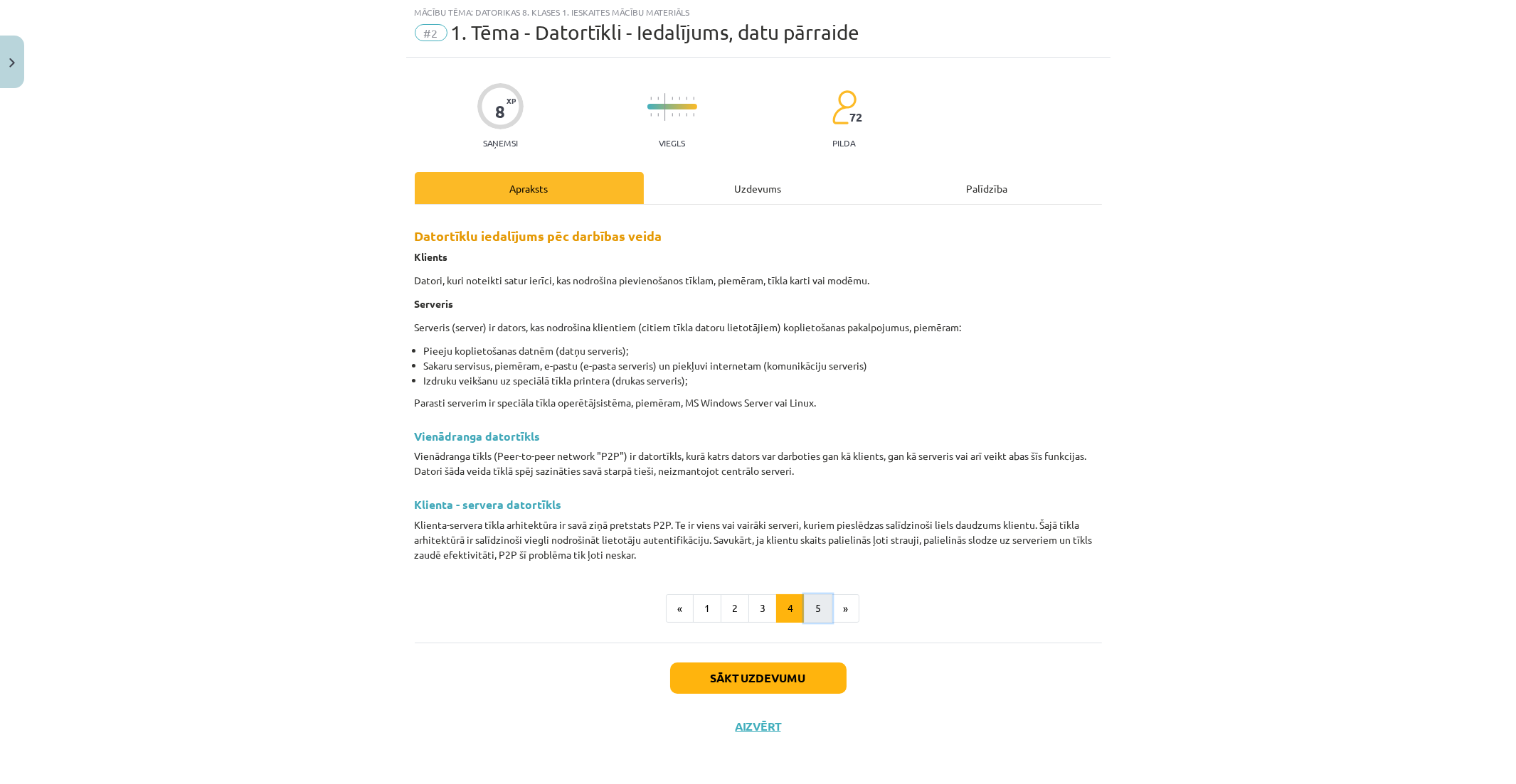
click at [807, 612] on button "5" at bounding box center [818, 609] width 29 height 29
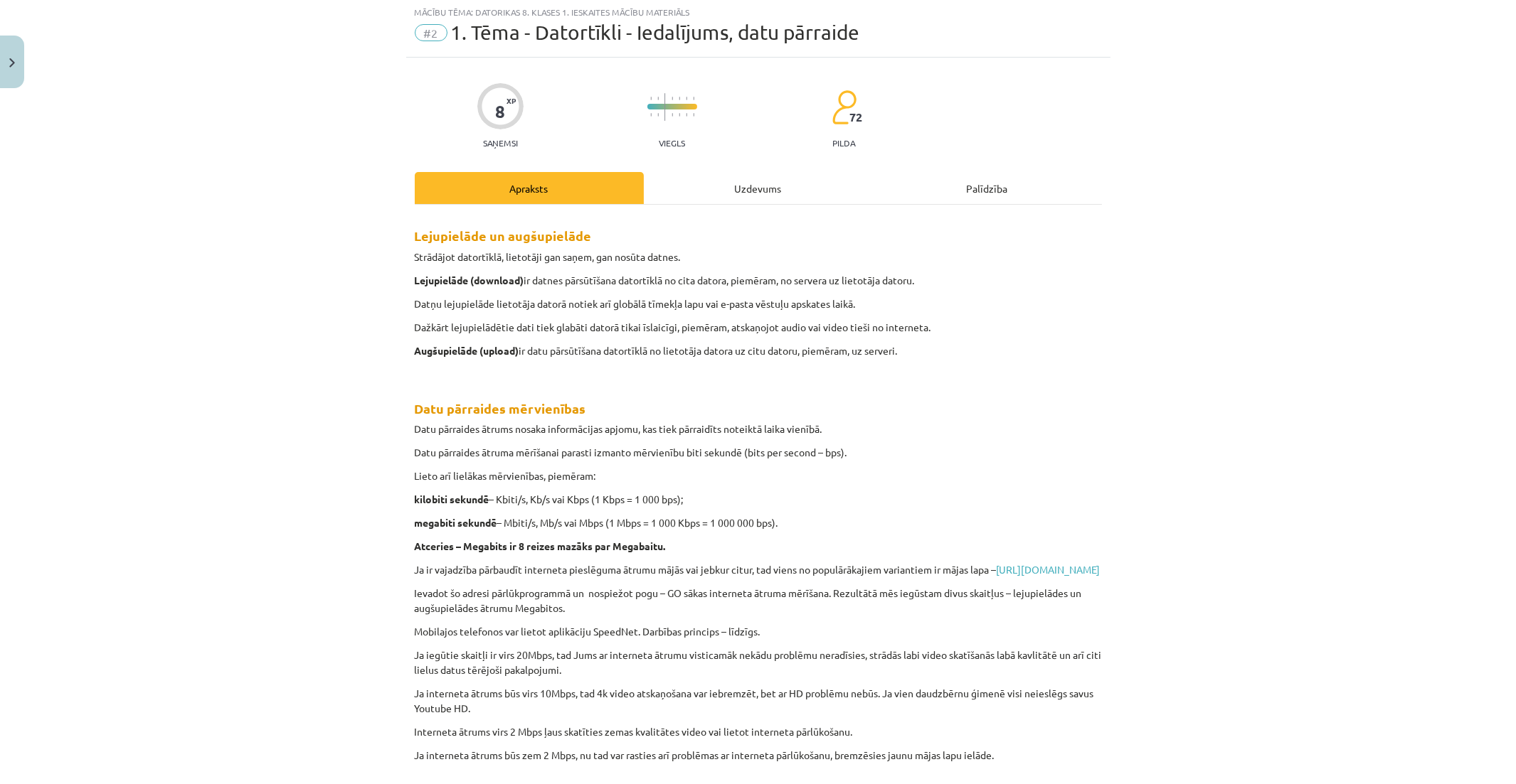
click at [777, 186] on div "Uzdevums" at bounding box center [758, 188] width 229 height 32
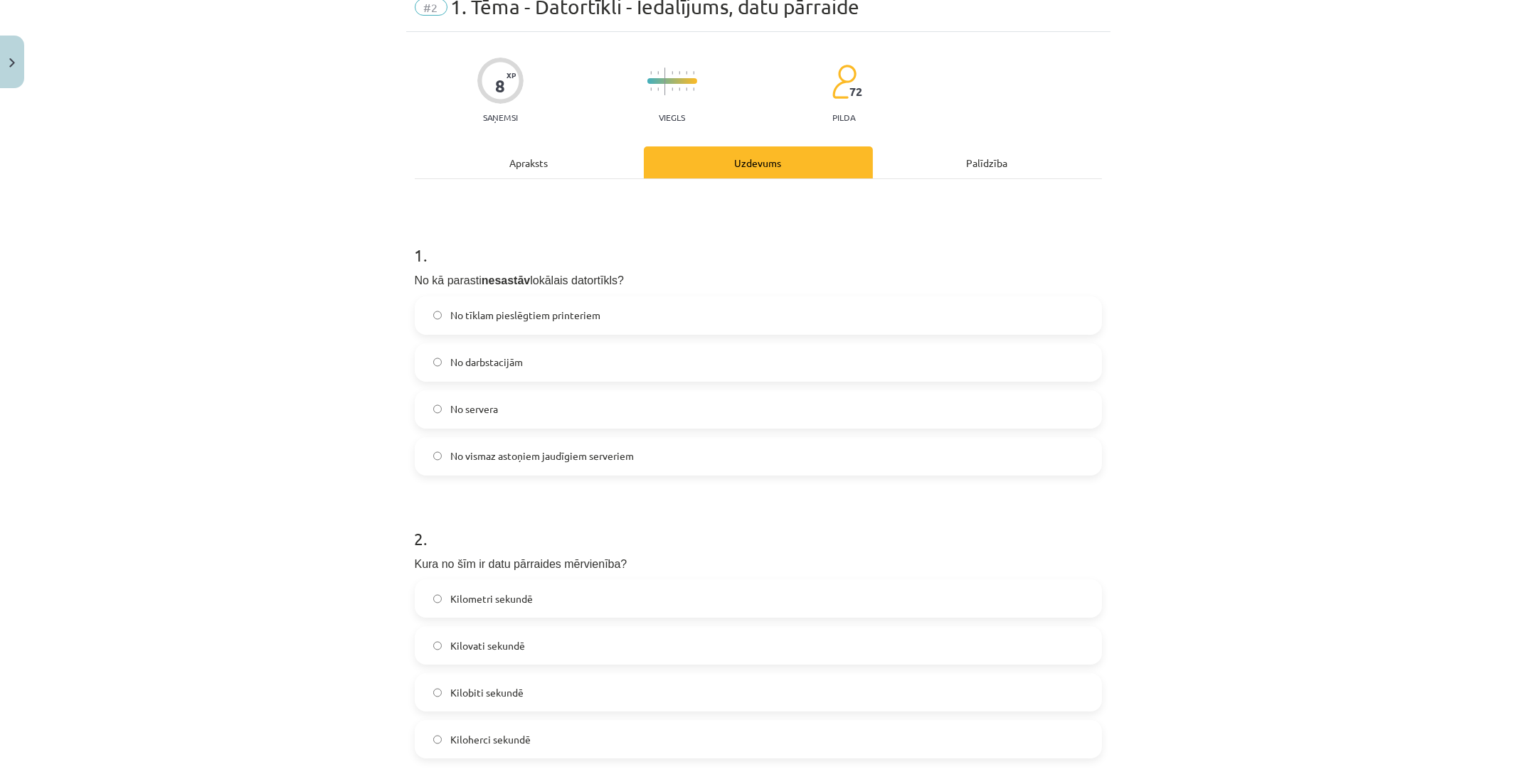
scroll to position [57, 0]
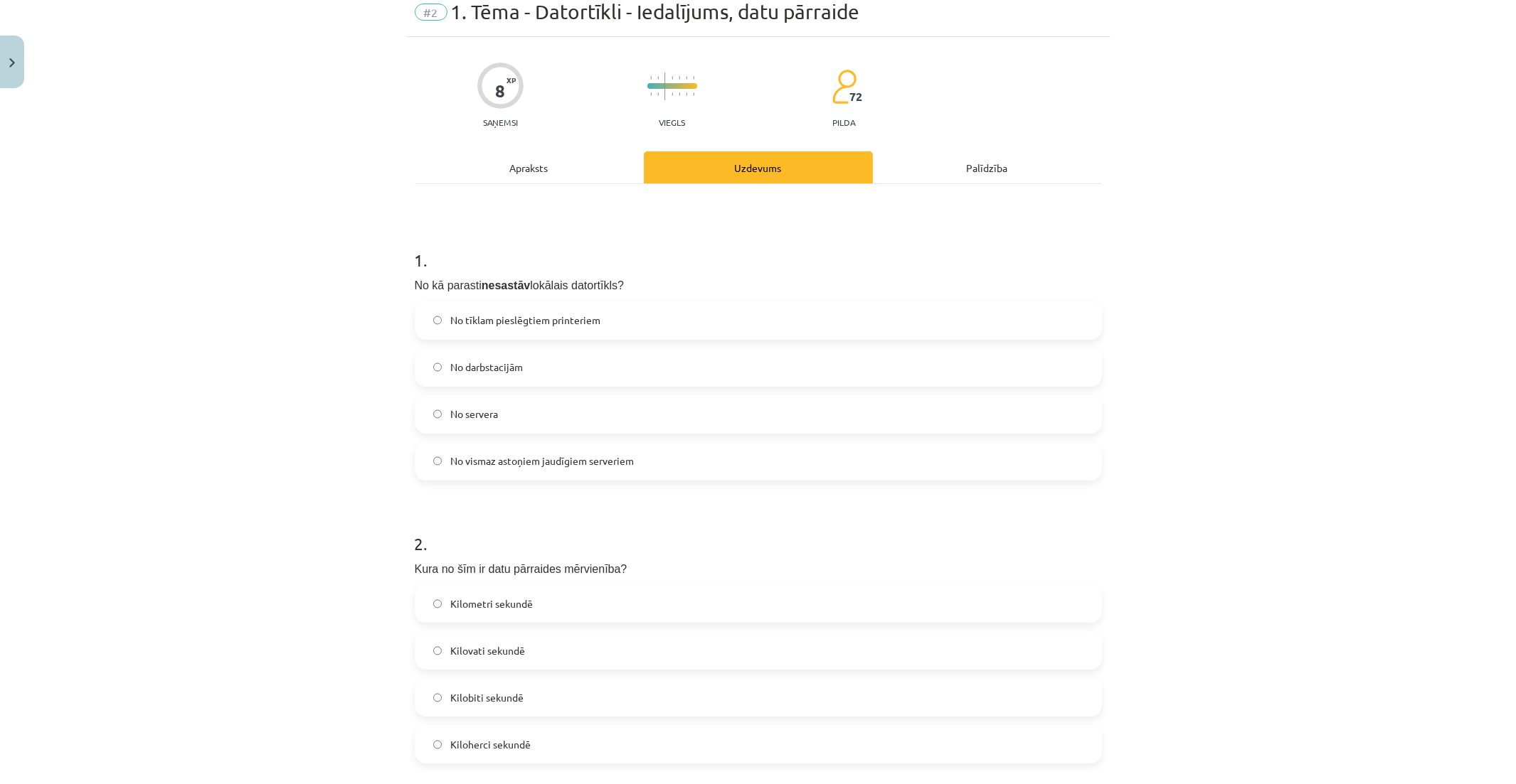
click at [644, 320] on label "No tīklam pieslēgtiem printeriem" at bounding box center [758, 321] width 684 height 36
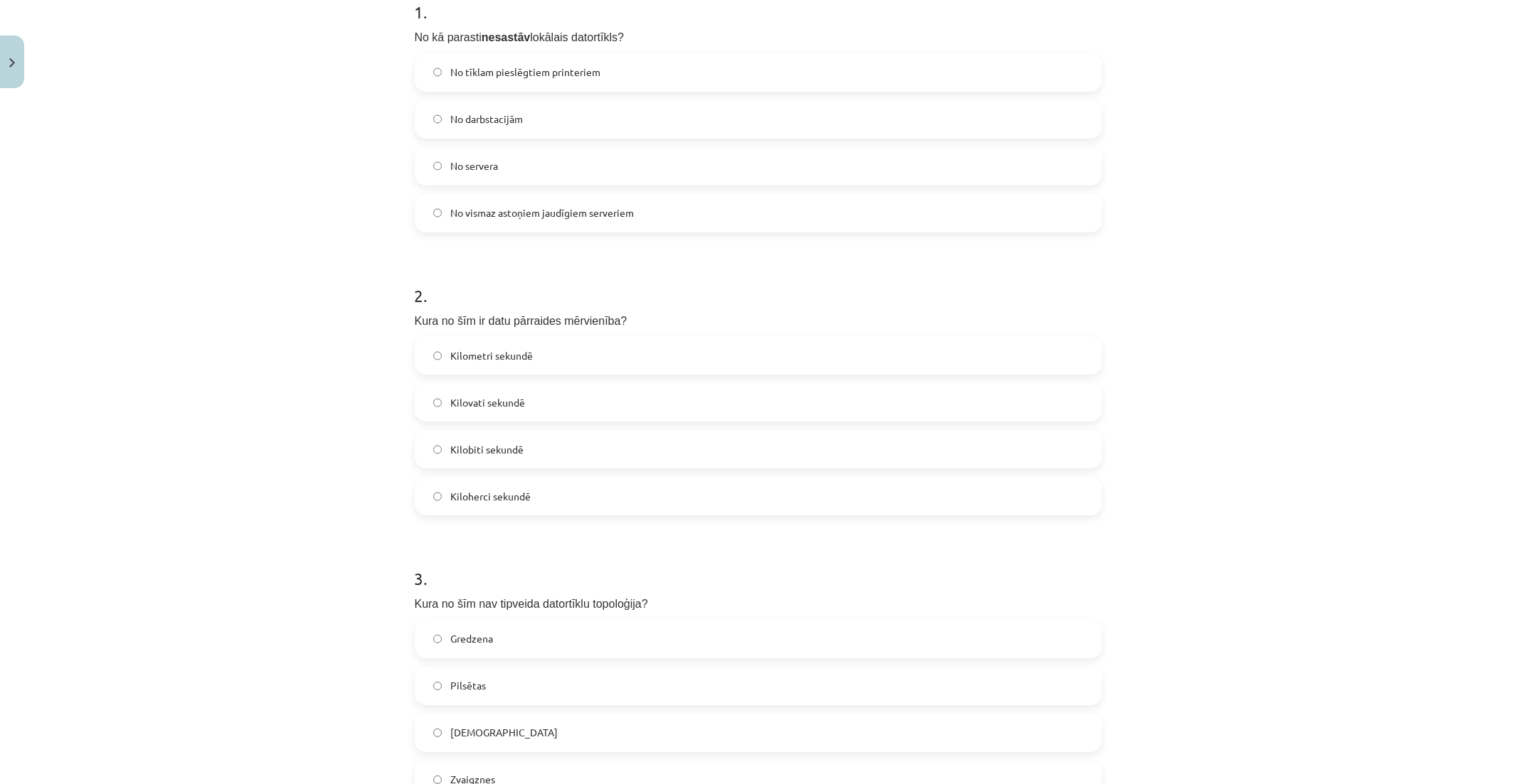
scroll to position [373, 0]
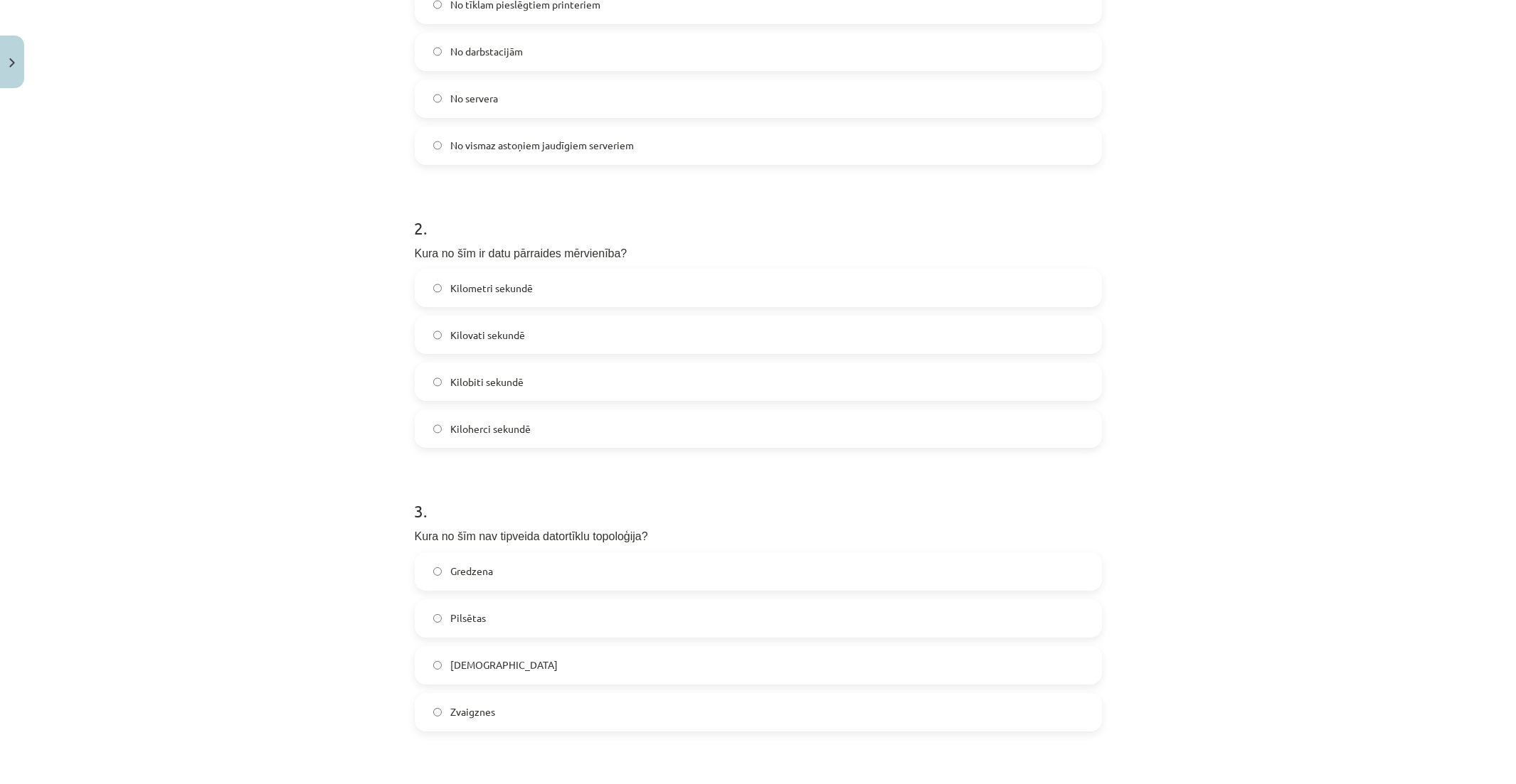
click at [658, 372] on label "Kilobiti sekundē" at bounding box center [758, 382] width 684 height 36
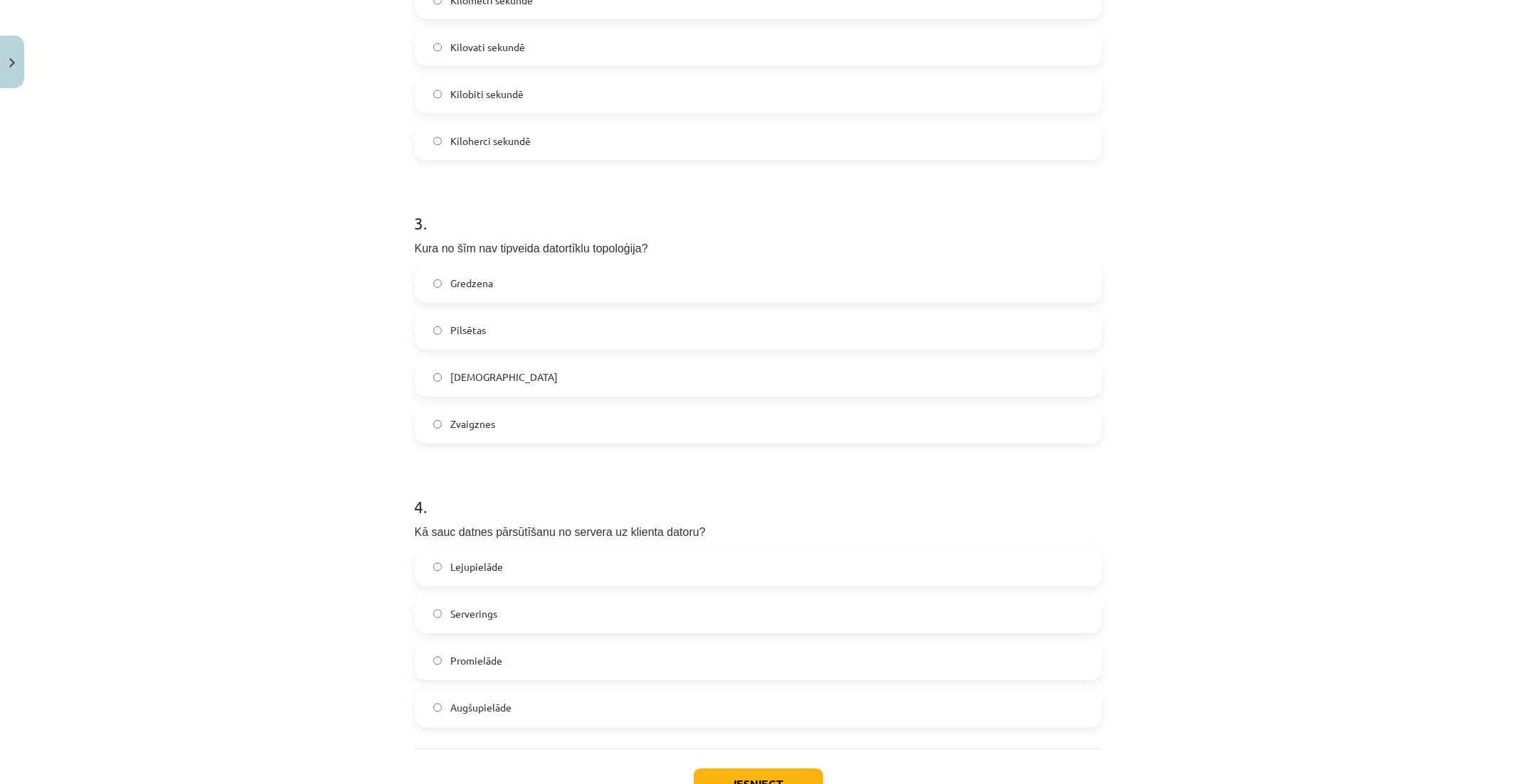
scroll to position [690, 0]
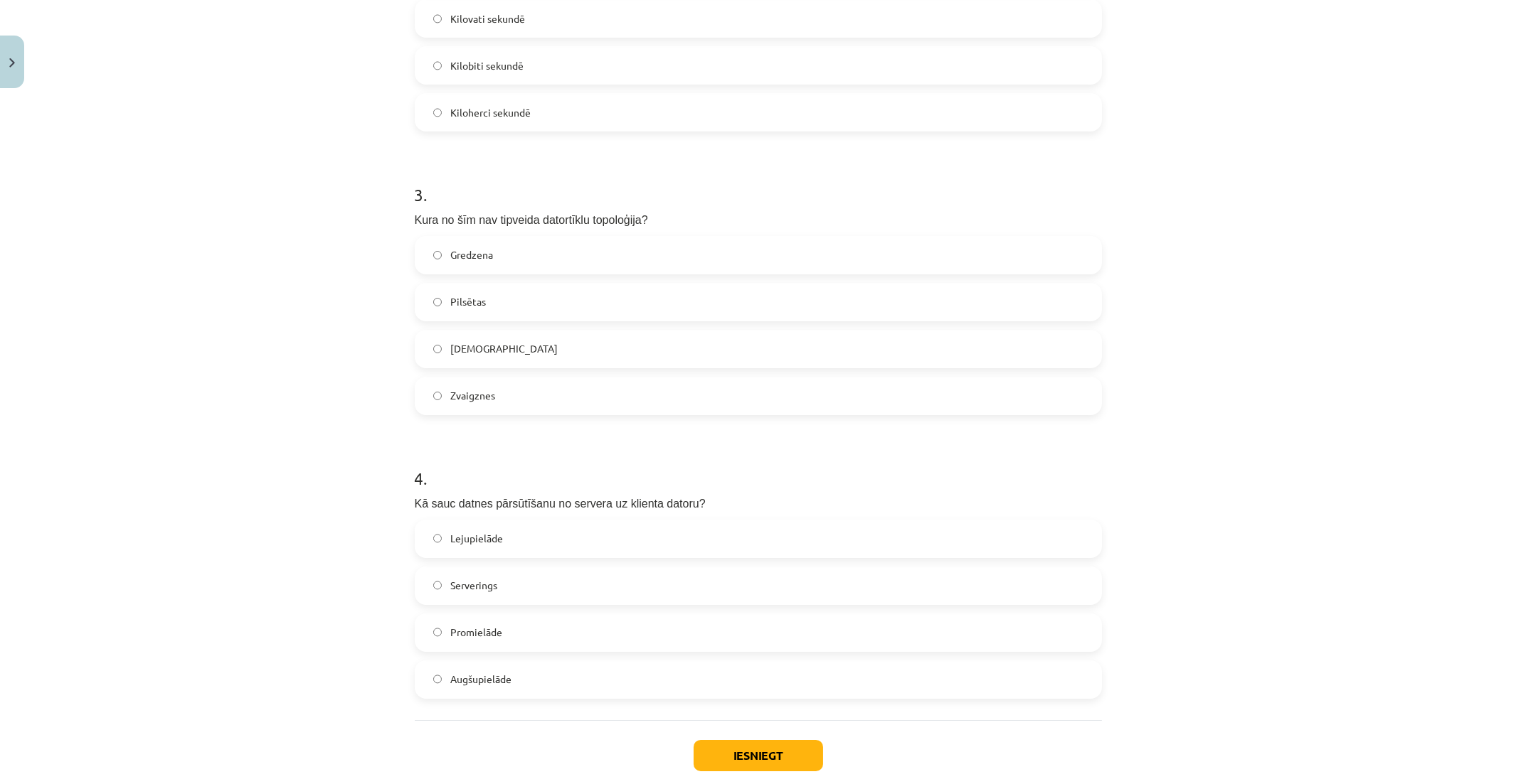
click at [638, 409] on label "Zvaigznes" at bounding box center [758, 396] width 684 height 36
click at [613, 537] on label "Lejupielāde" at bounding box center [758, 539] width 684 height 36
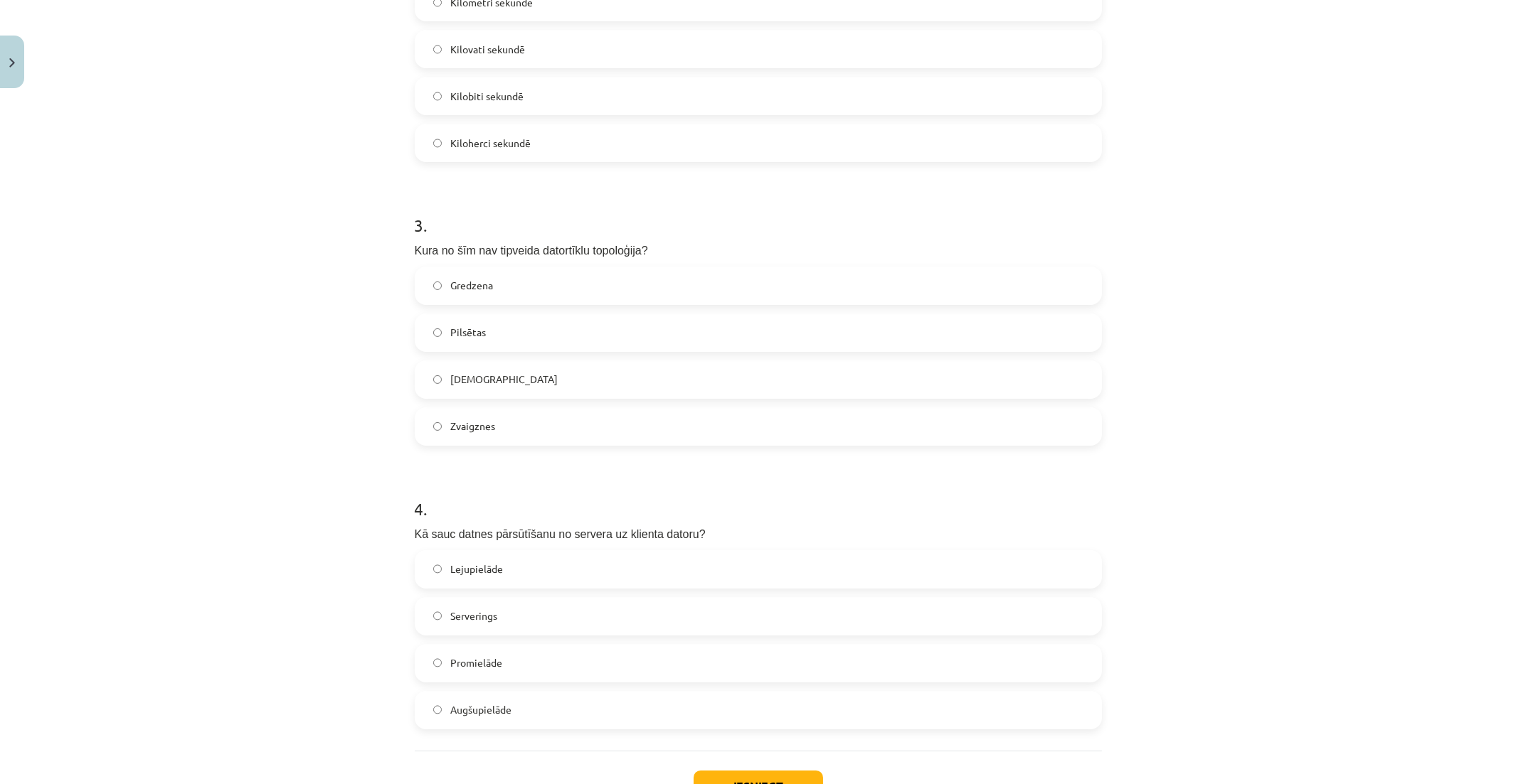
scroll to position [769, 0]
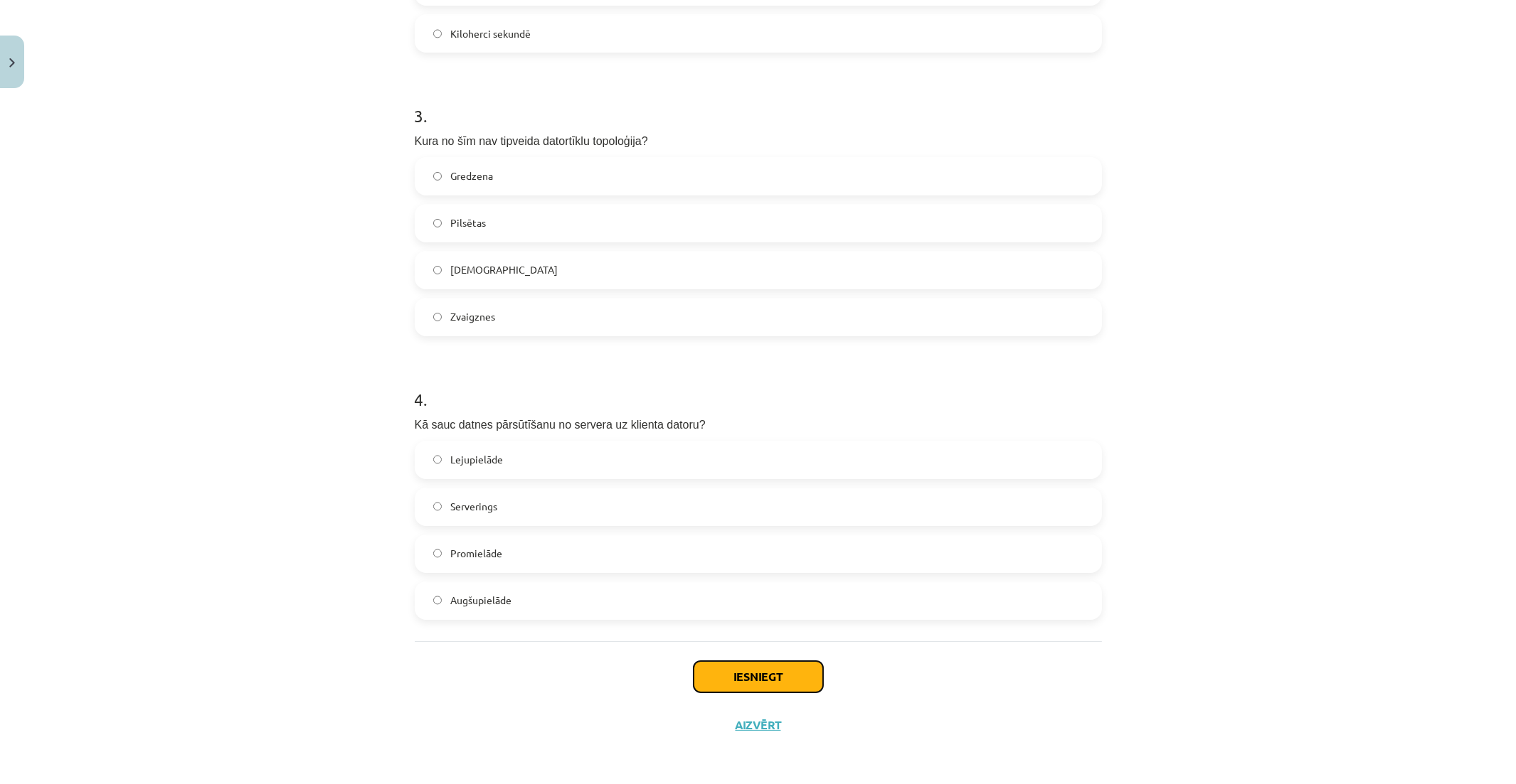
click at [773, 684] on button "Iesniegt" at bounding box center [758, 677] width 130 height 32
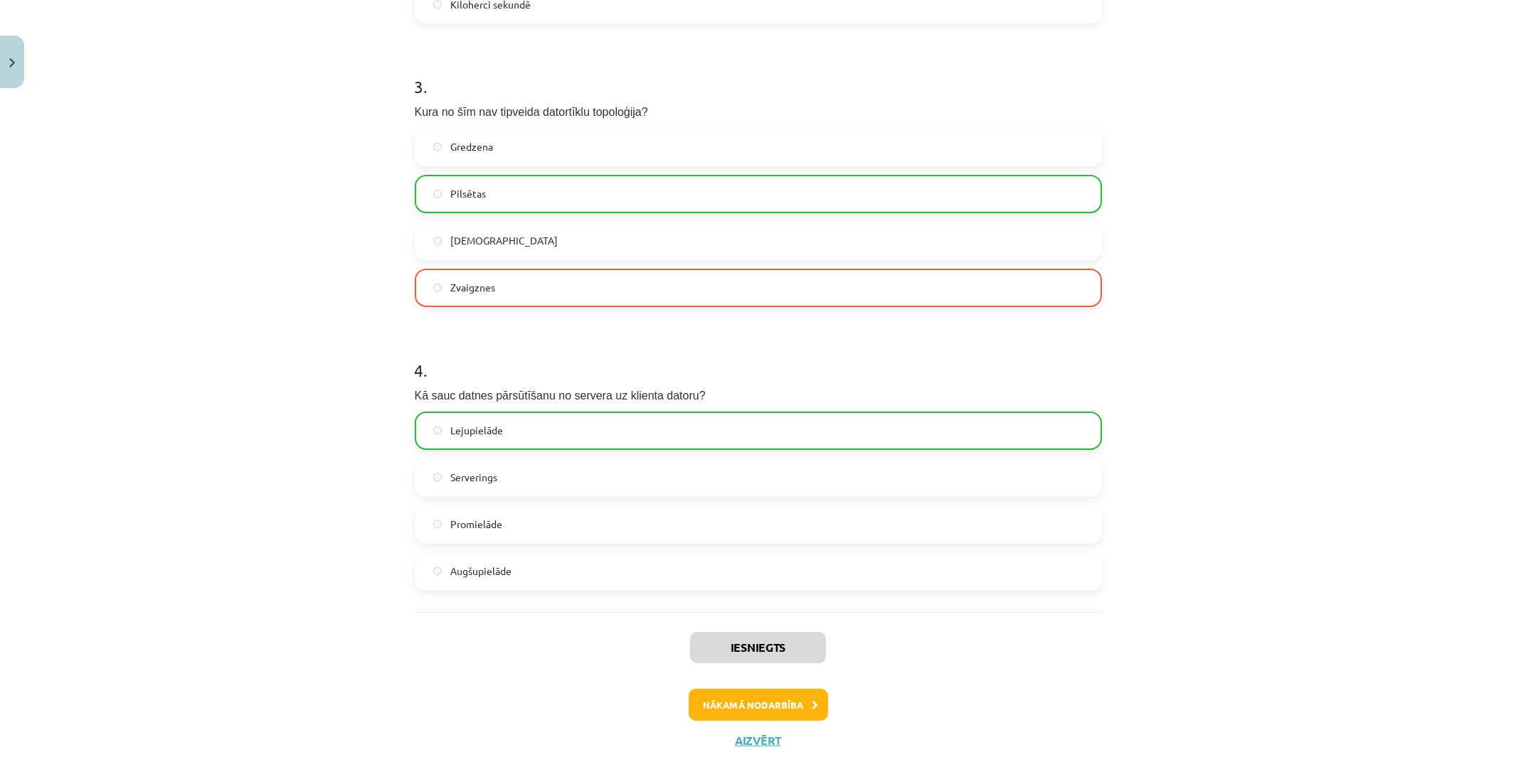
scroll to position [814, 0]
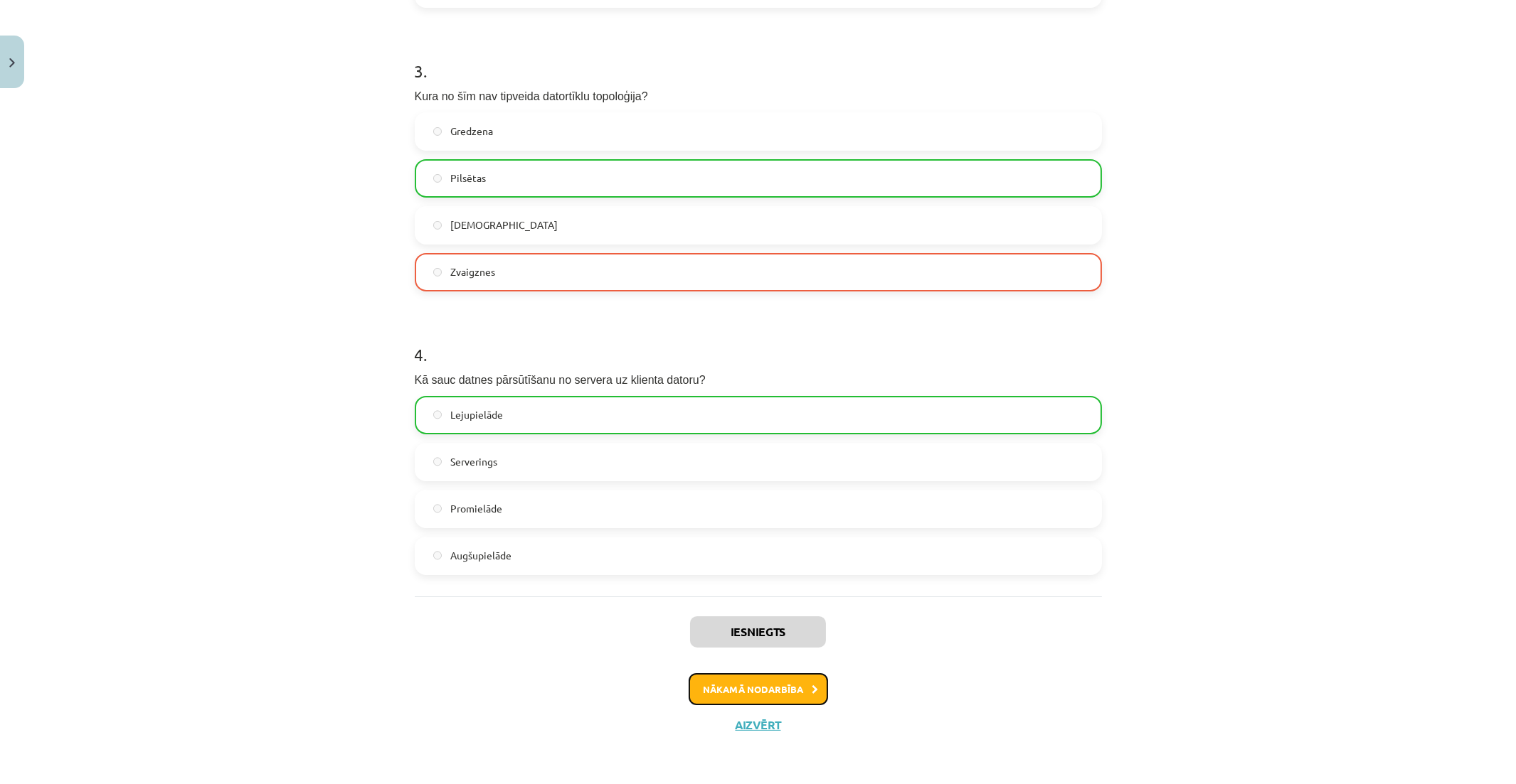
click at [814, 686] on button "Nākamā nodarbība" at bounding box center [758, 689] width 140 height 33
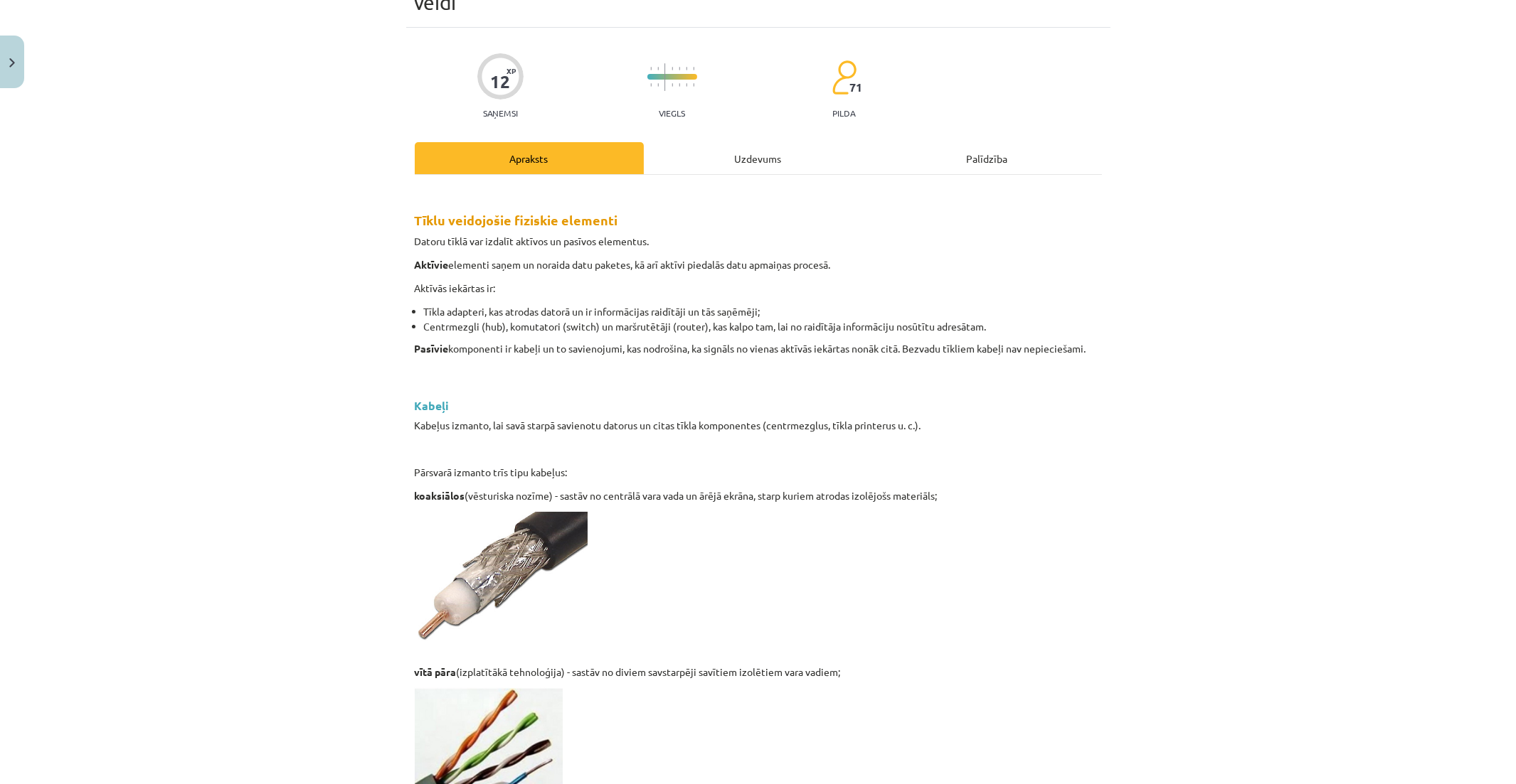
scroll to position [36, 0]
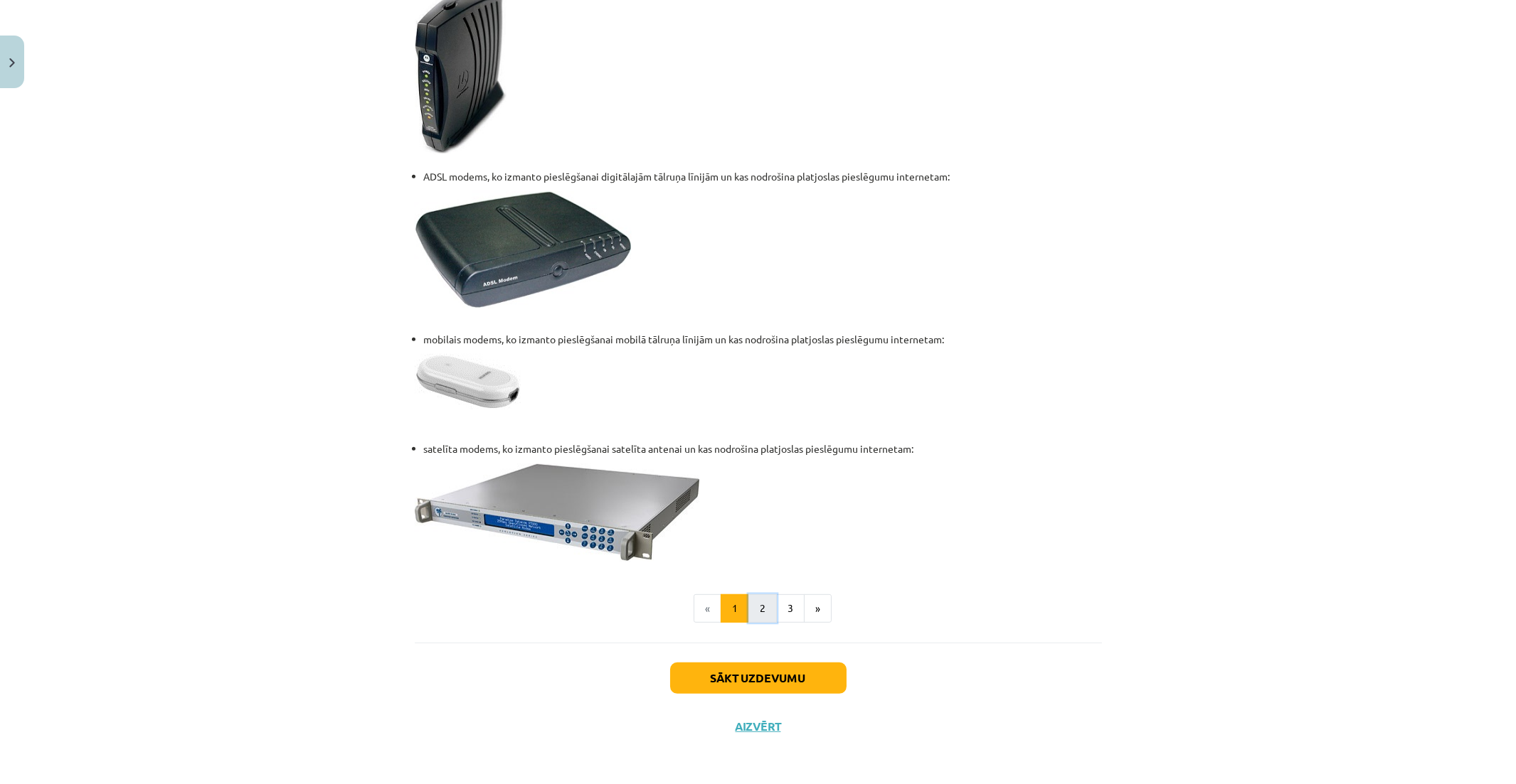
click at [757, 606] on button "2" at bounding box center [762, 609] width 29 height 29
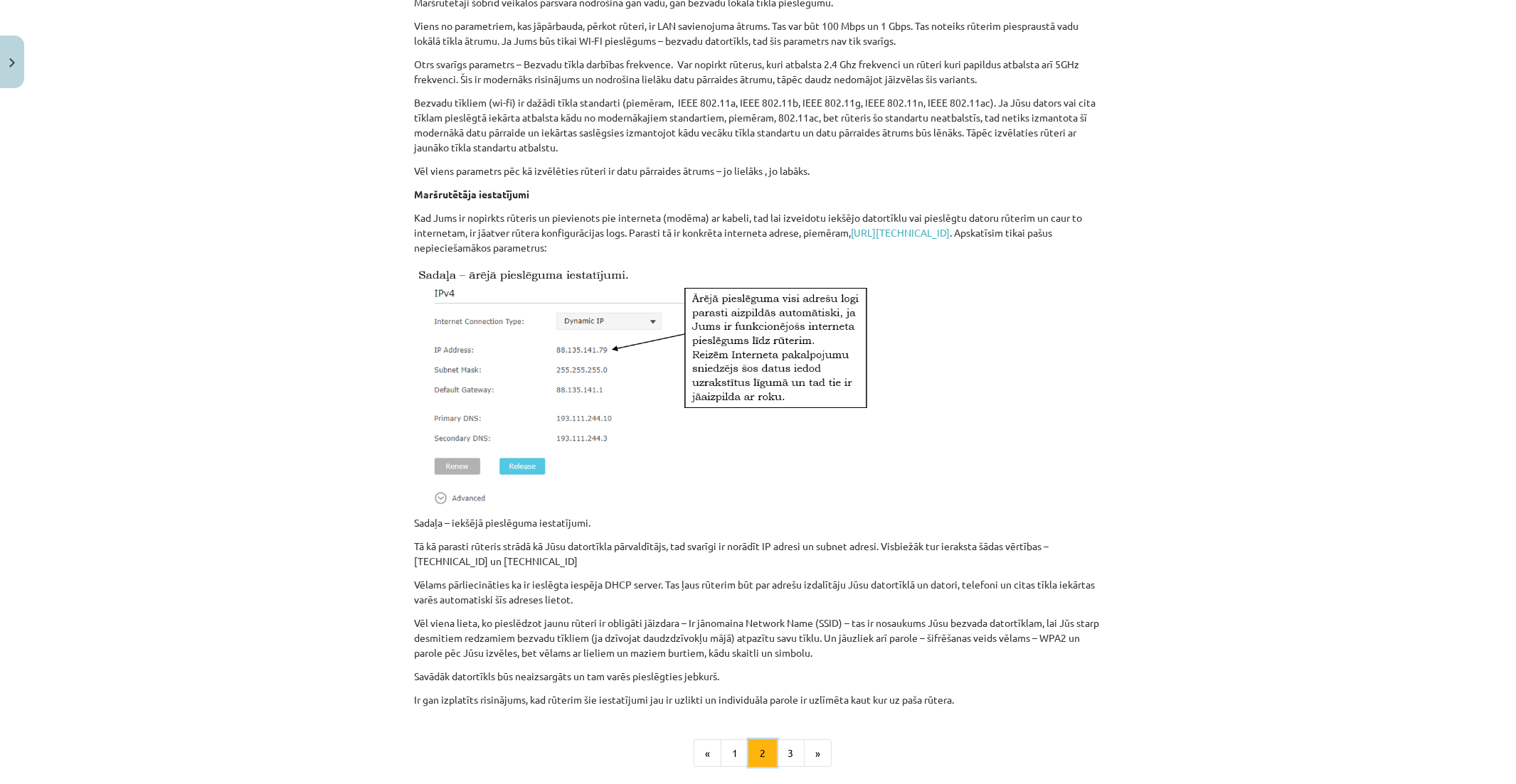
scroll to position [880, 0]
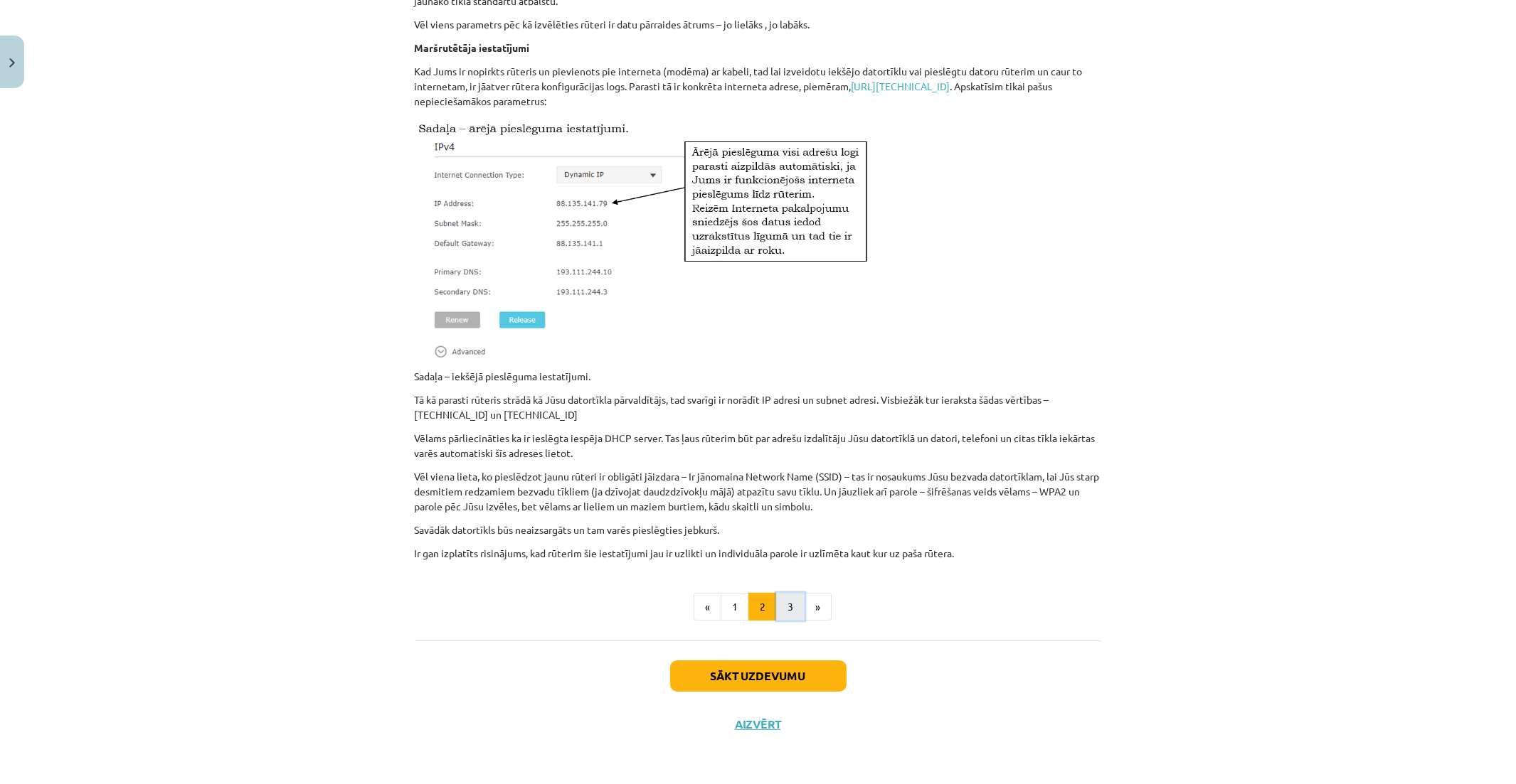
click at [780, 603] on button "3" at bounding box center [790, 607] width 29 height 29
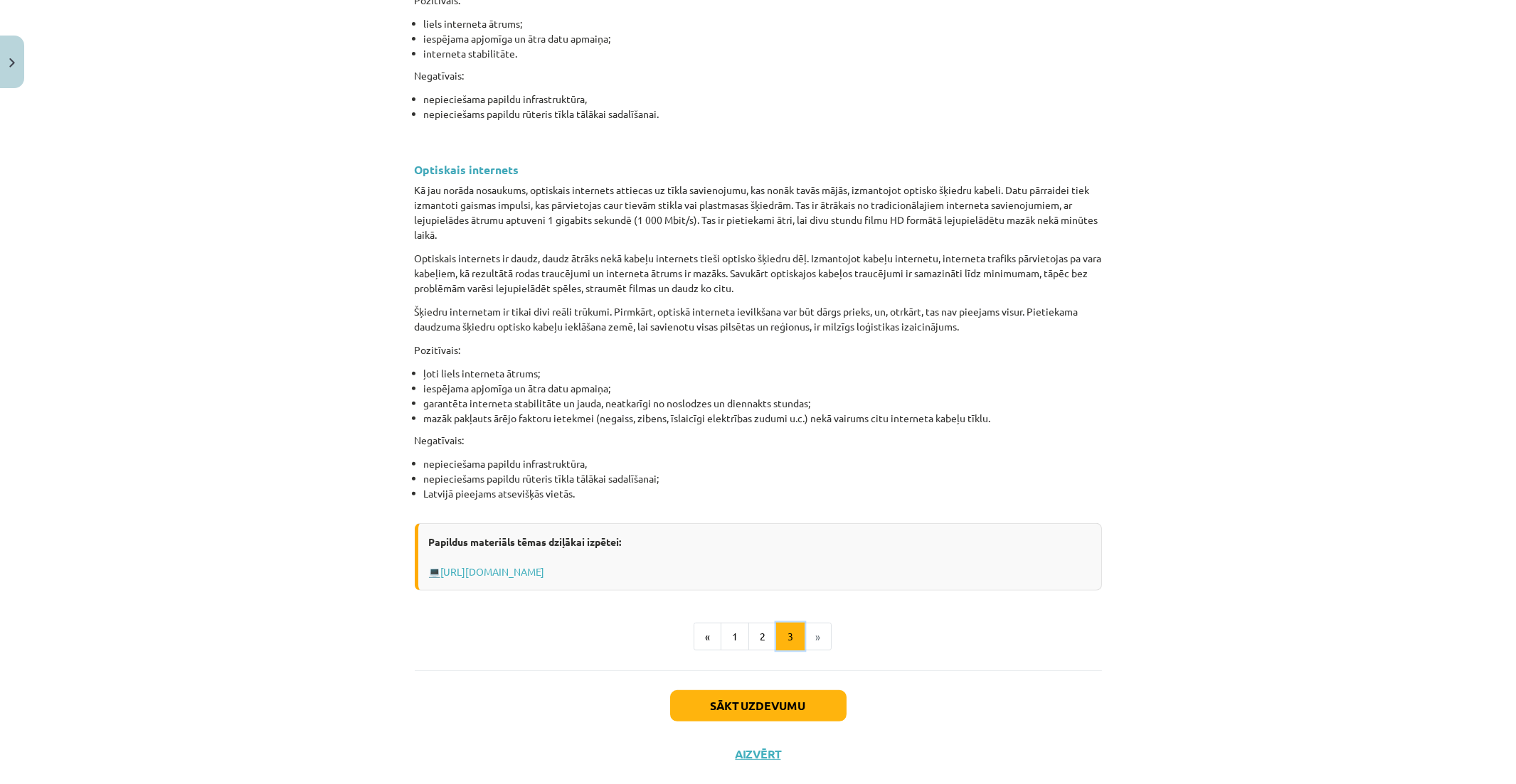
scroll to position [1612, 0]
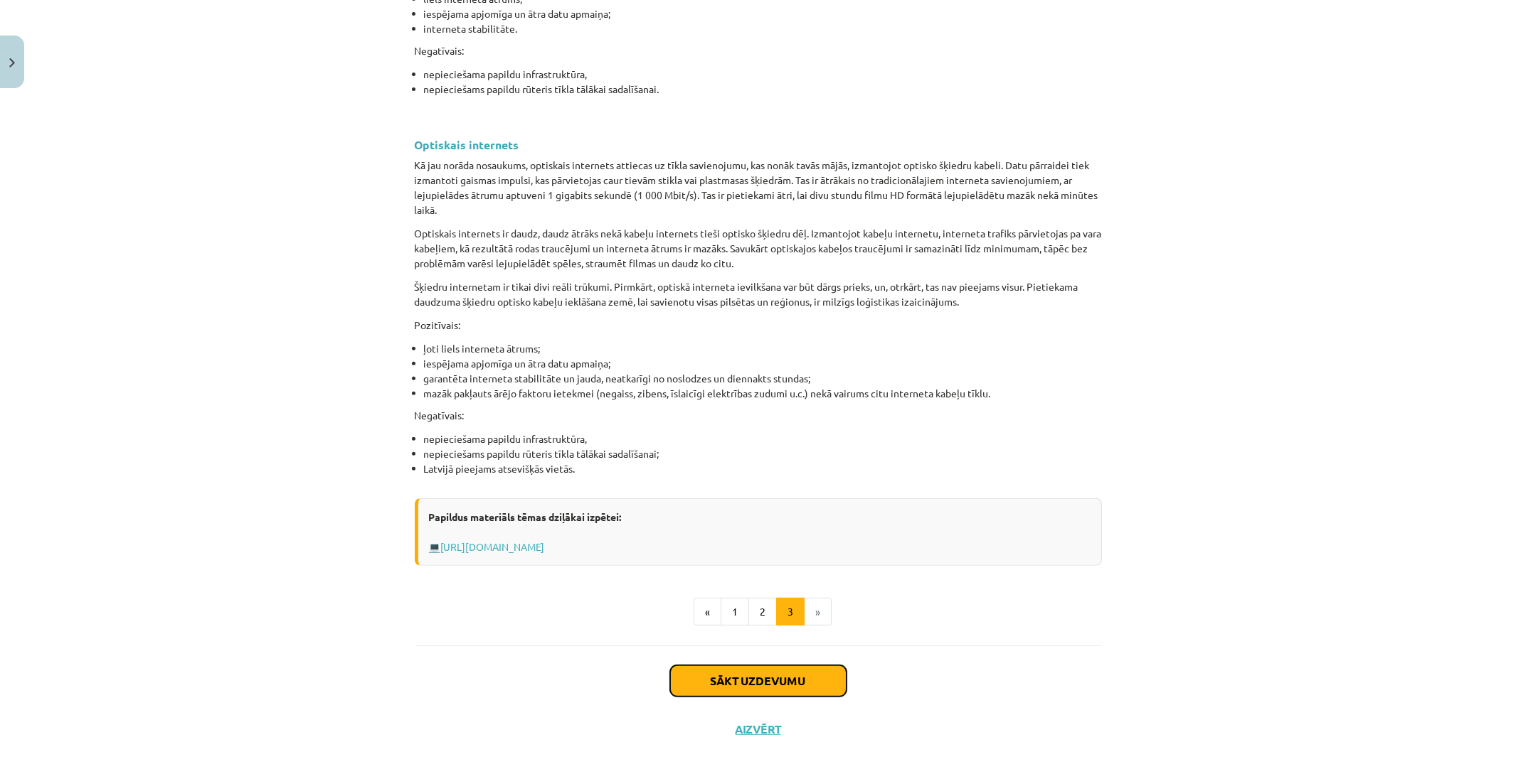
click at [804, 676] on button "Sākt uzdevumu" at bounding box center [758, 681] width 176 height 32
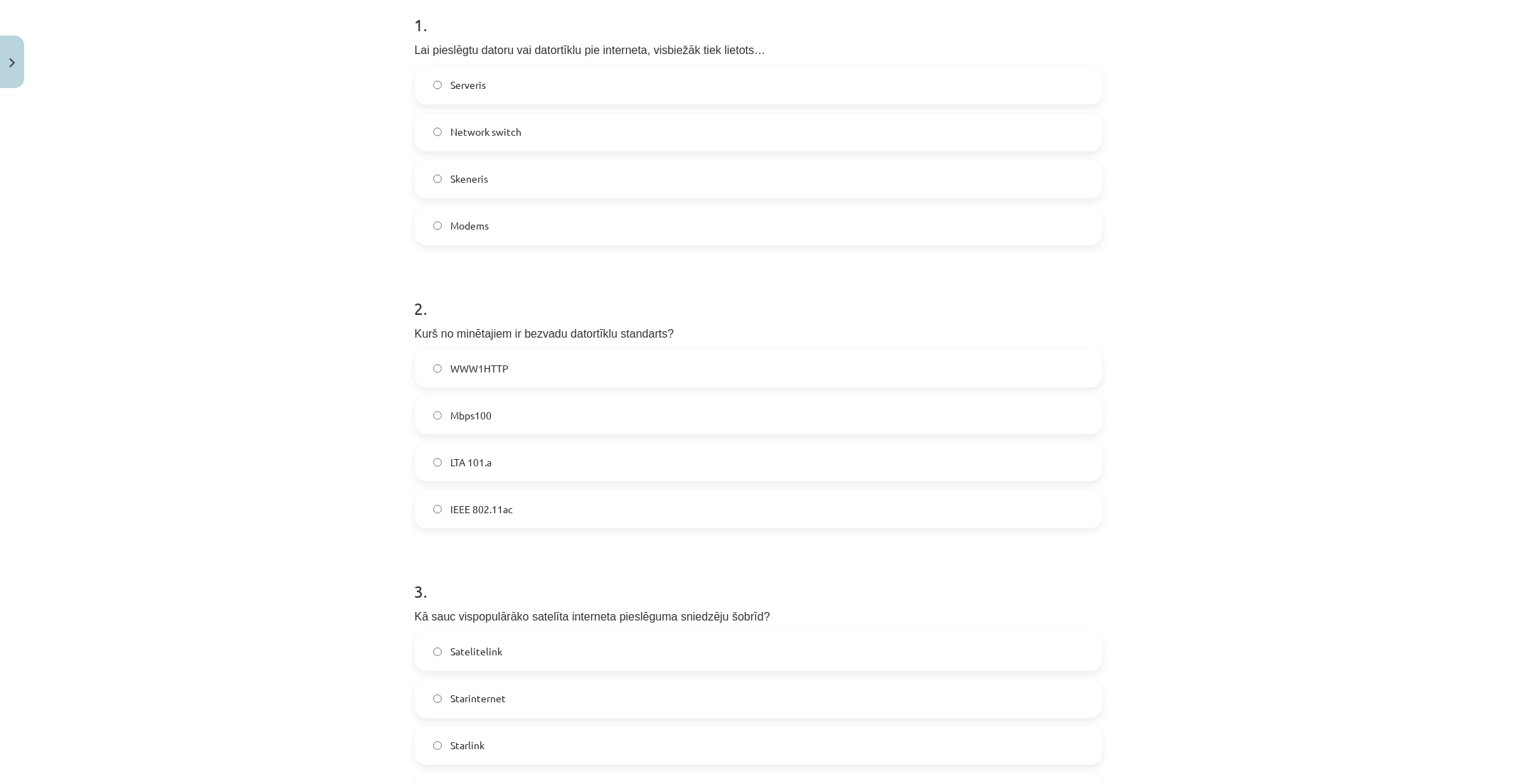
scroll to position [239, 0]
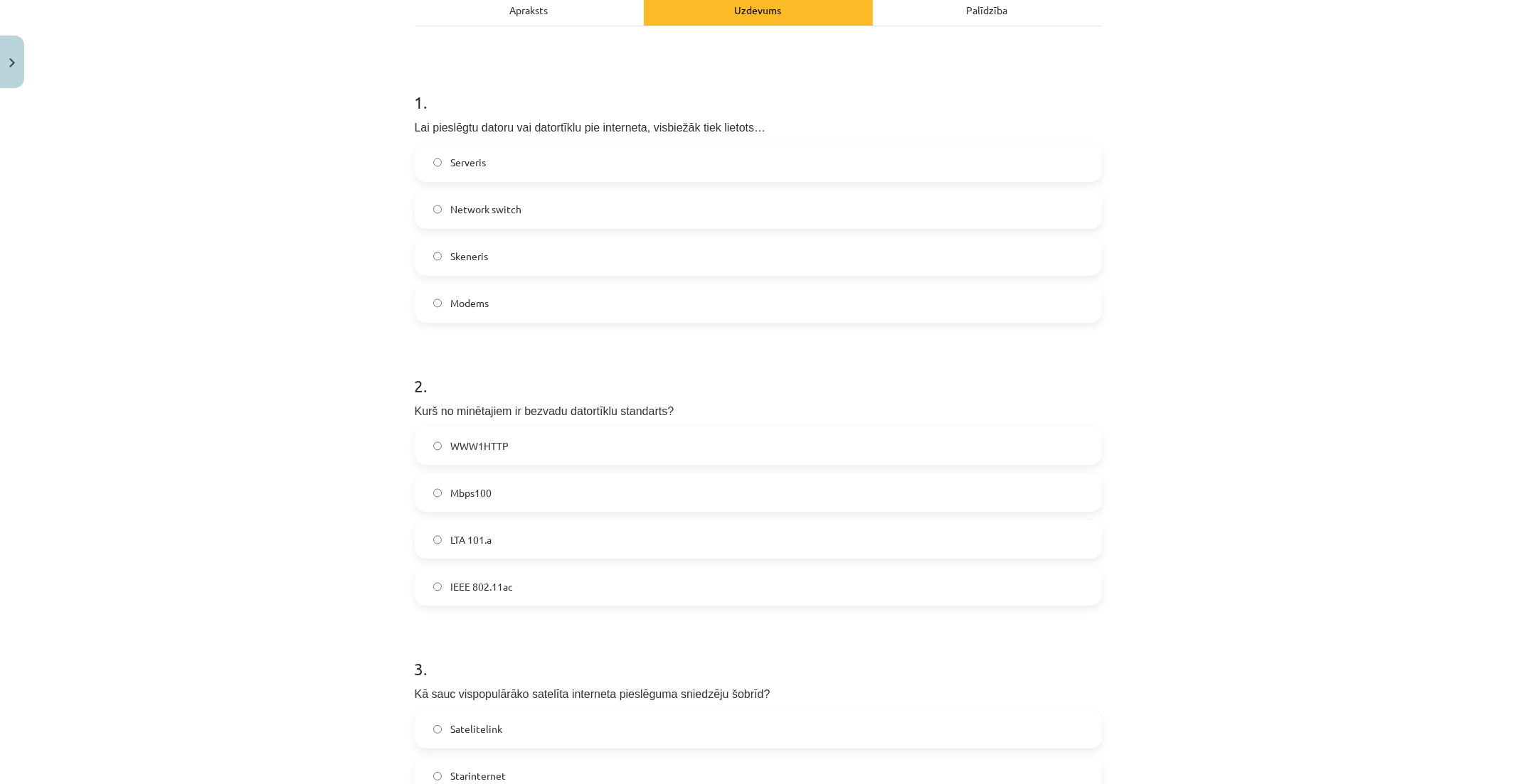
click at [1070, 577] on label "IEEE 802.11ac" at bounding box center [758, 587] width 684 height 36
click at [1267, 482] on div "Mācību tēma: Datorikas 8. klases 1. ieskaites mācību materiāls #3 2. Tēma - Dat…" at bounding box center [758, 392] width 1516 height 784
click at [610, 22] on div "Apraksts" at bounding box center [529, 10] width 229 height 32
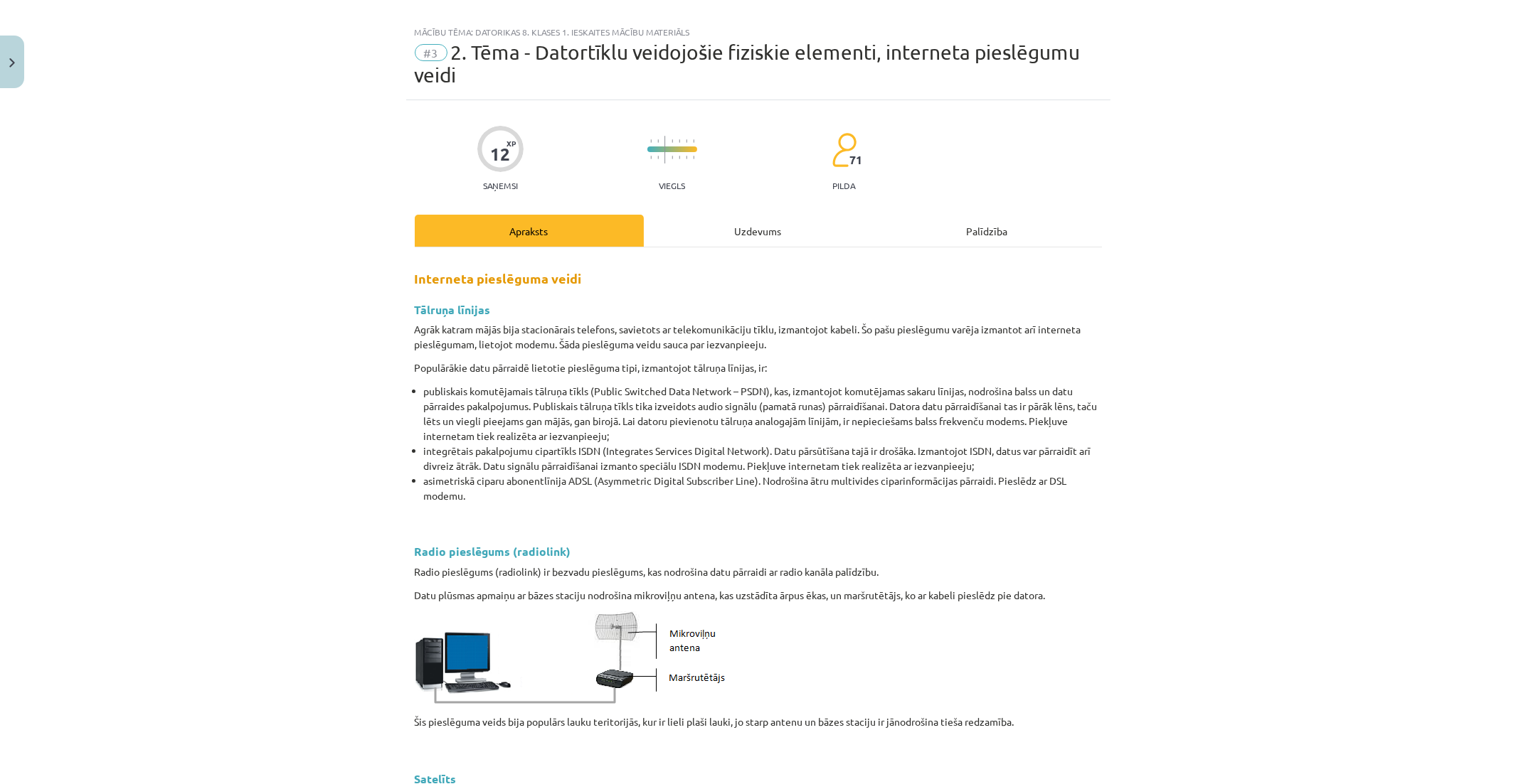
scroll to position [0, 0]
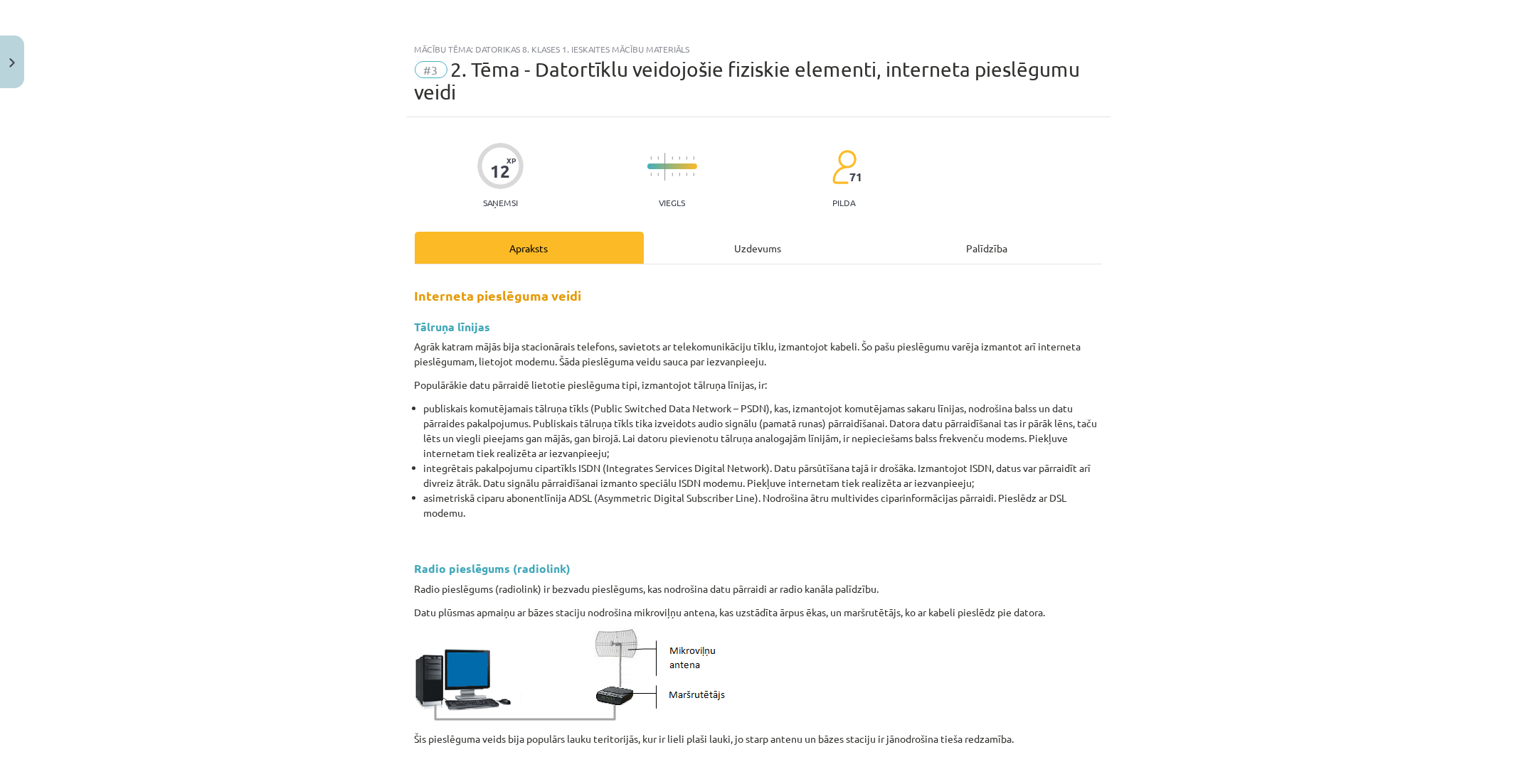
click at [749, 235] on div "Uzdevums" at bounding box center [758, 247] width 229 height 32
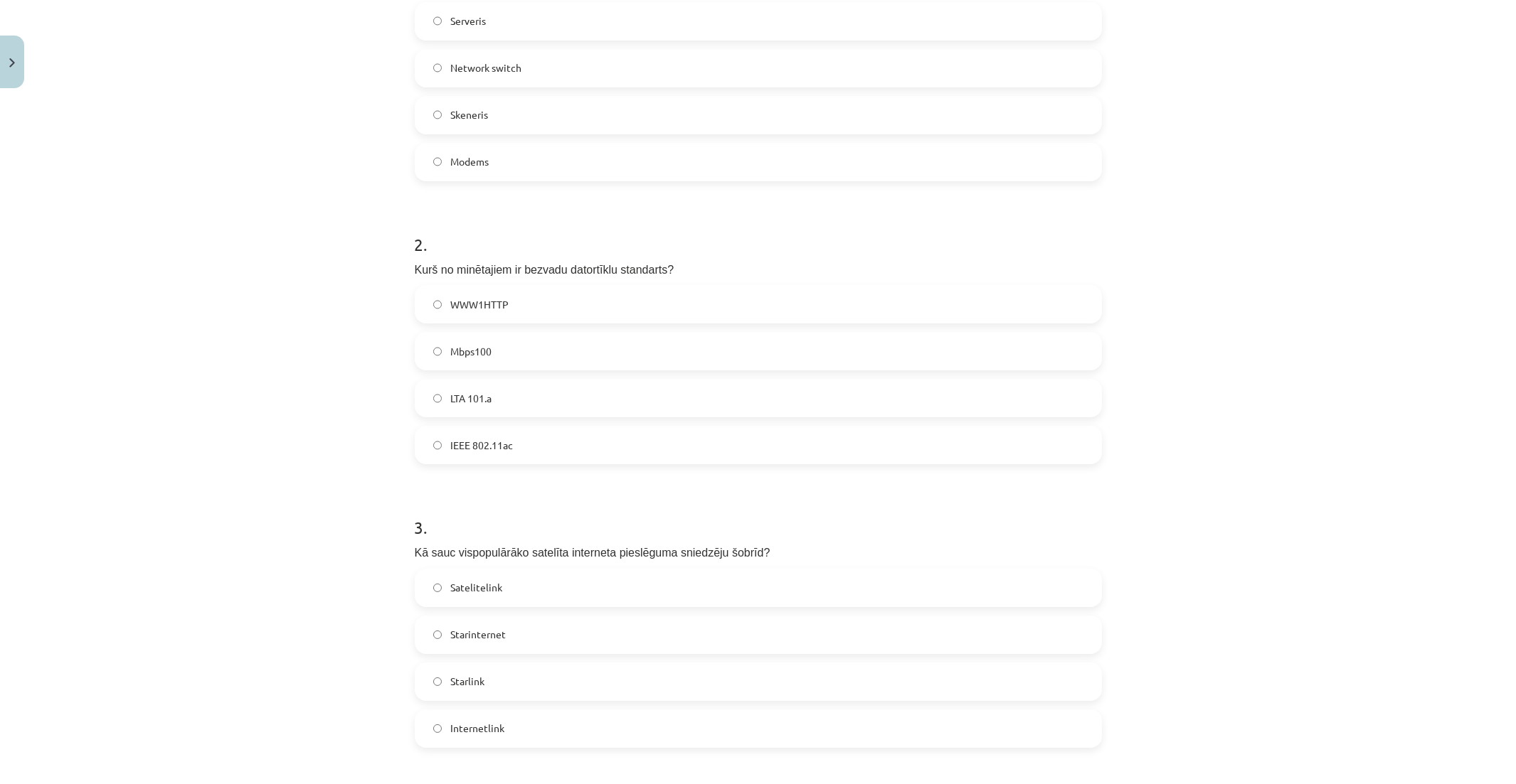
scroll to position [351, 0]
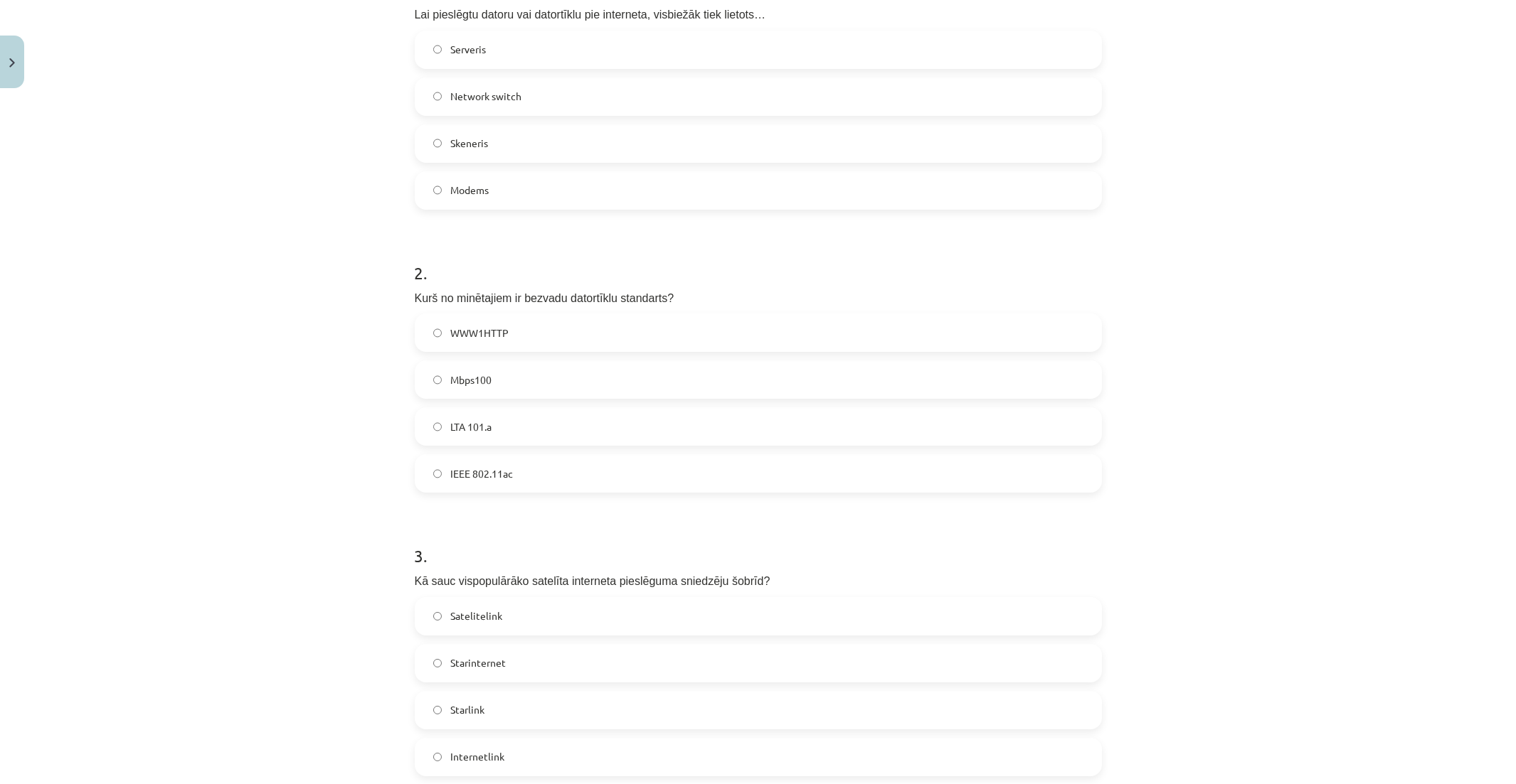
click at [680, 413] on label "LTA 101.a" at bounding box center [758, 427] width 684 height 36
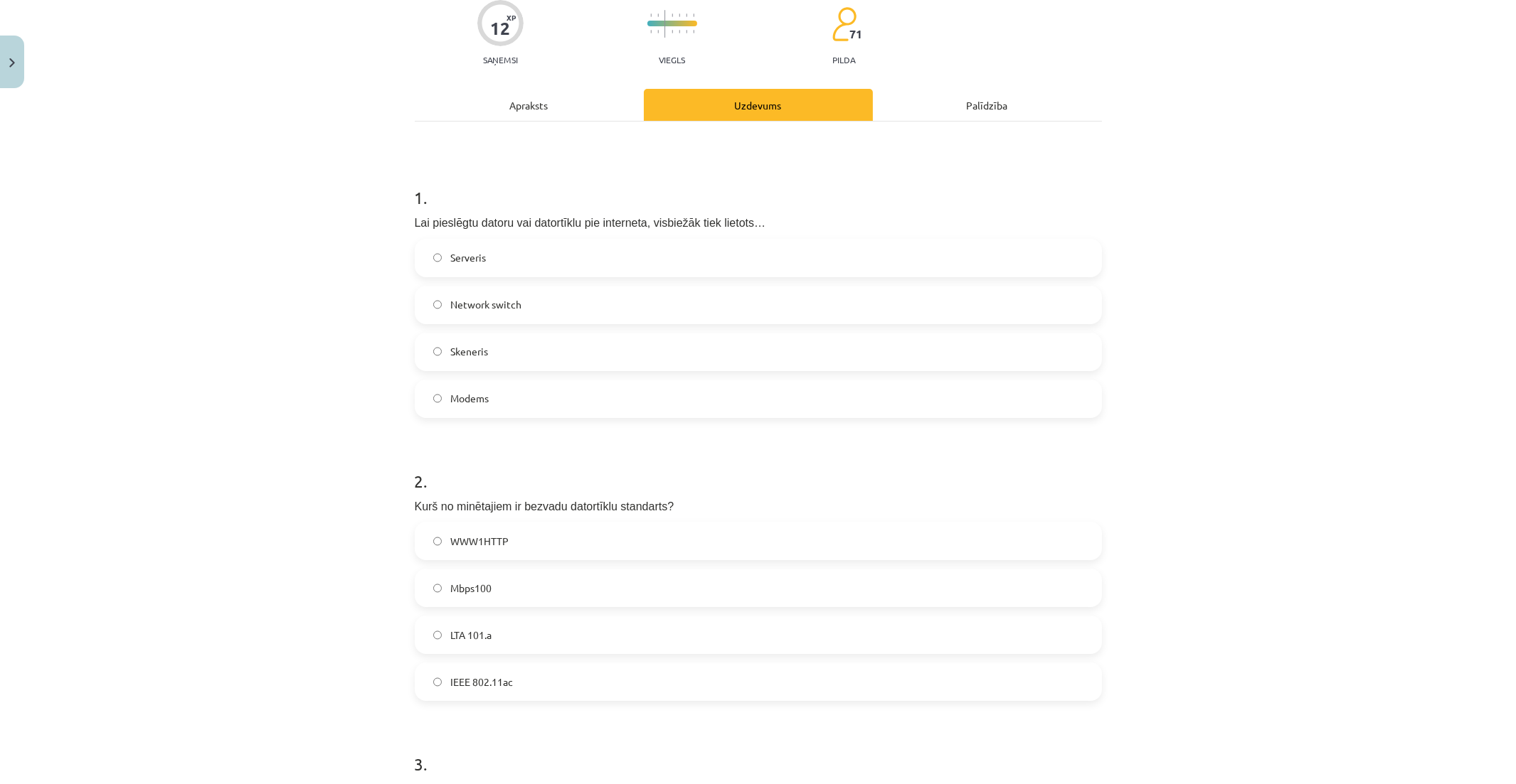
scroll to position [115, 0]
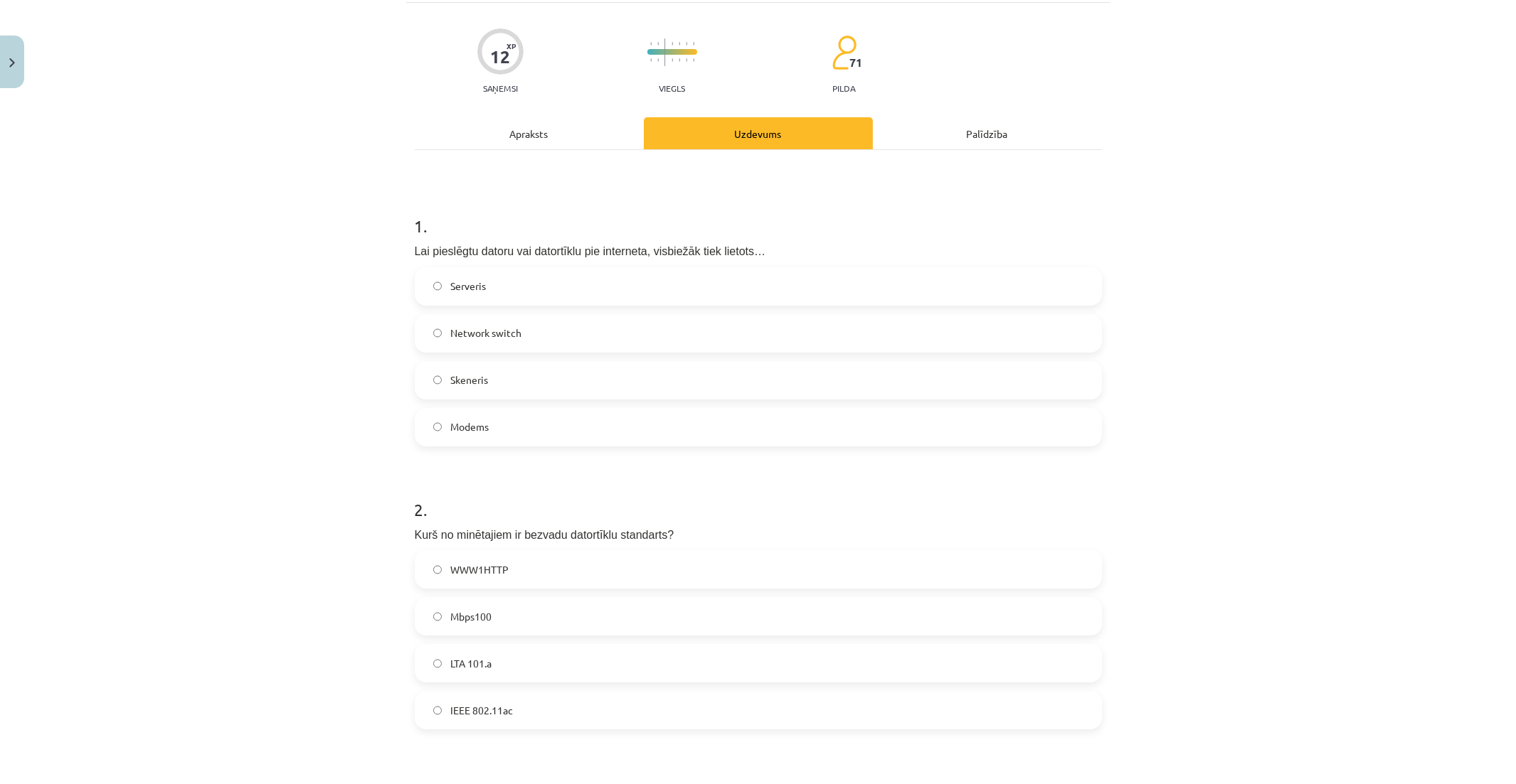
click at [613, 338] on label "Network switch" at bounding box center [758, 334] width 684 height 36
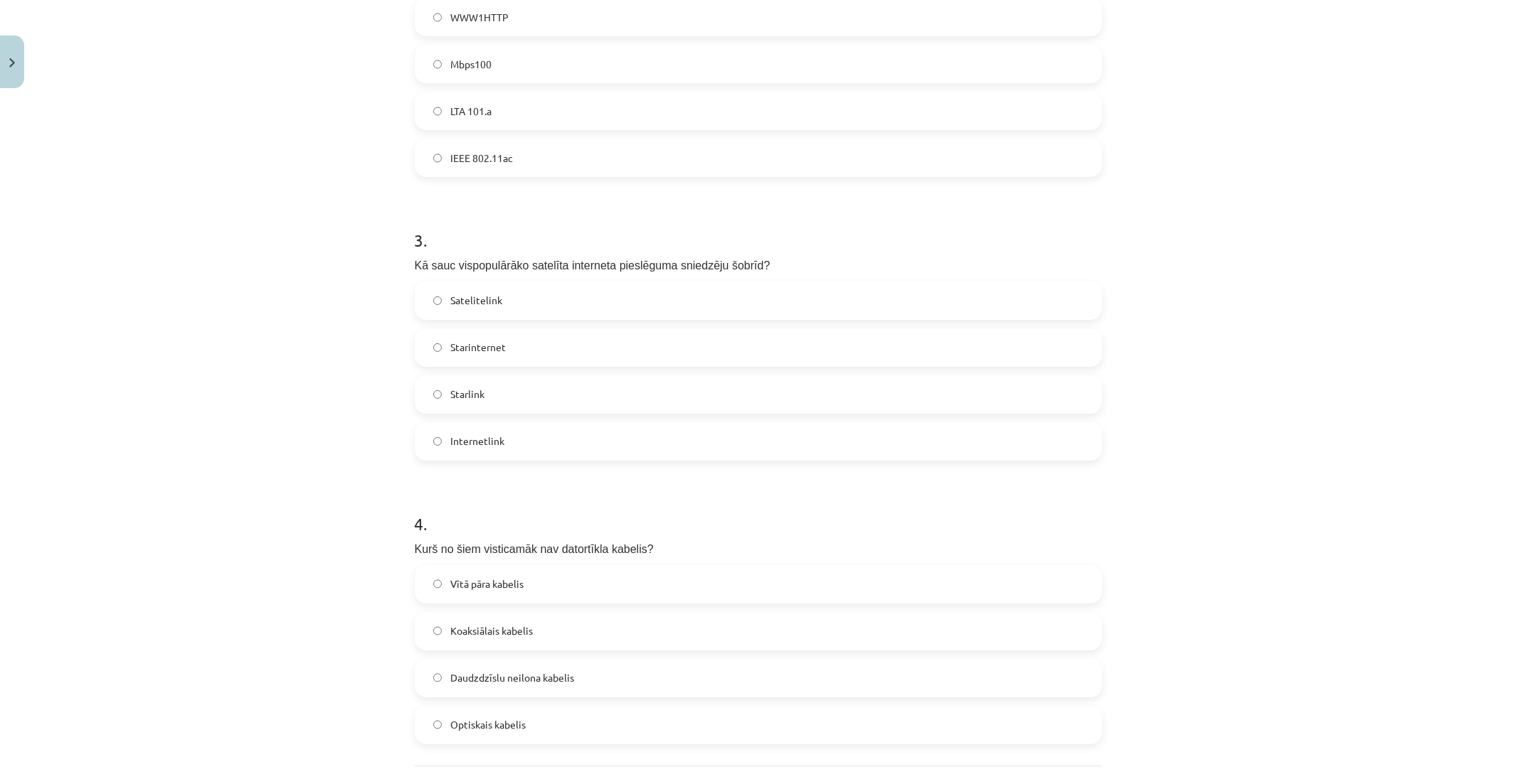
scroll to position [746, 0]
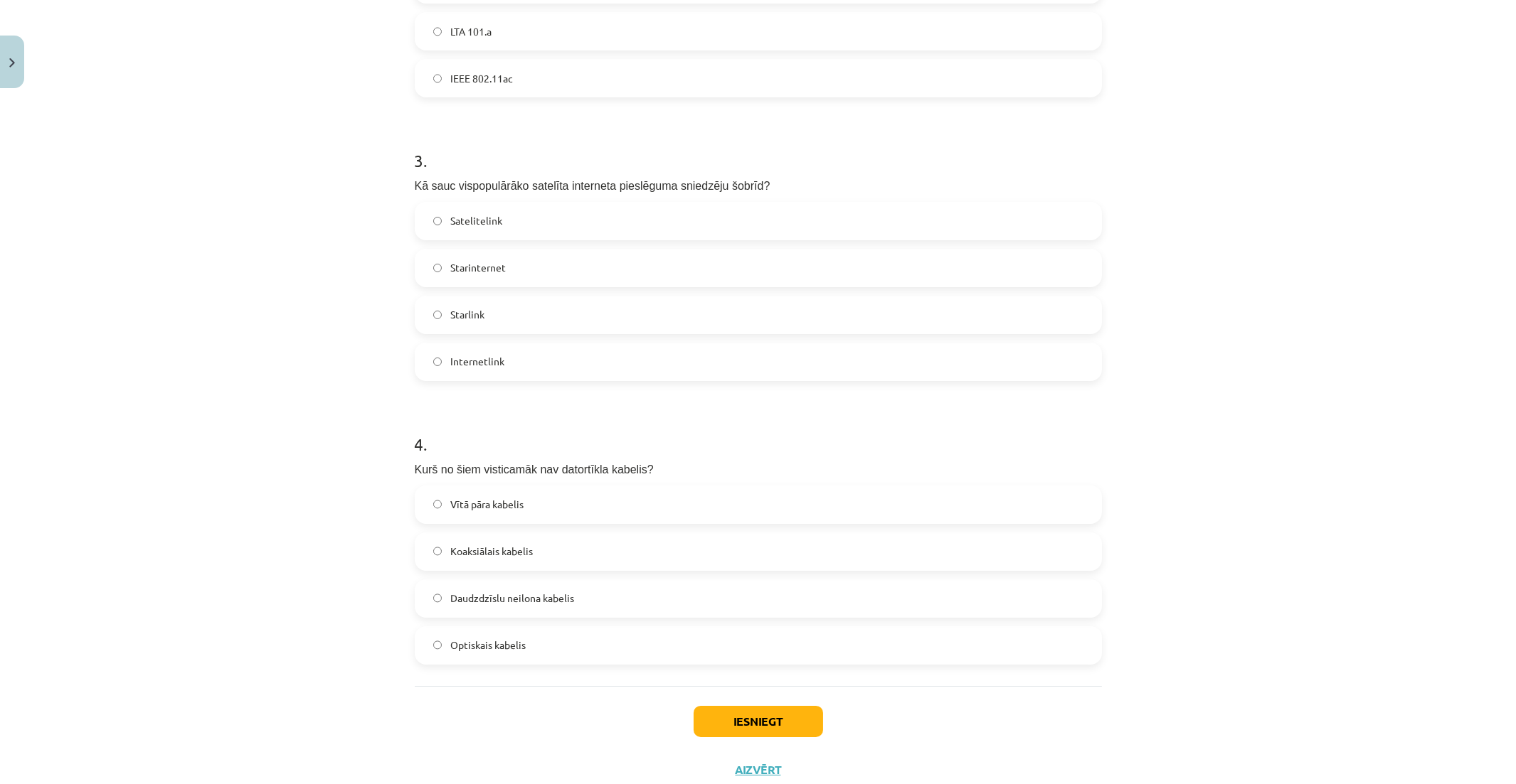
click at [558, 559] on label "Koaksiālais kabelis" at bounding box center [758, 552] width 684 height 36
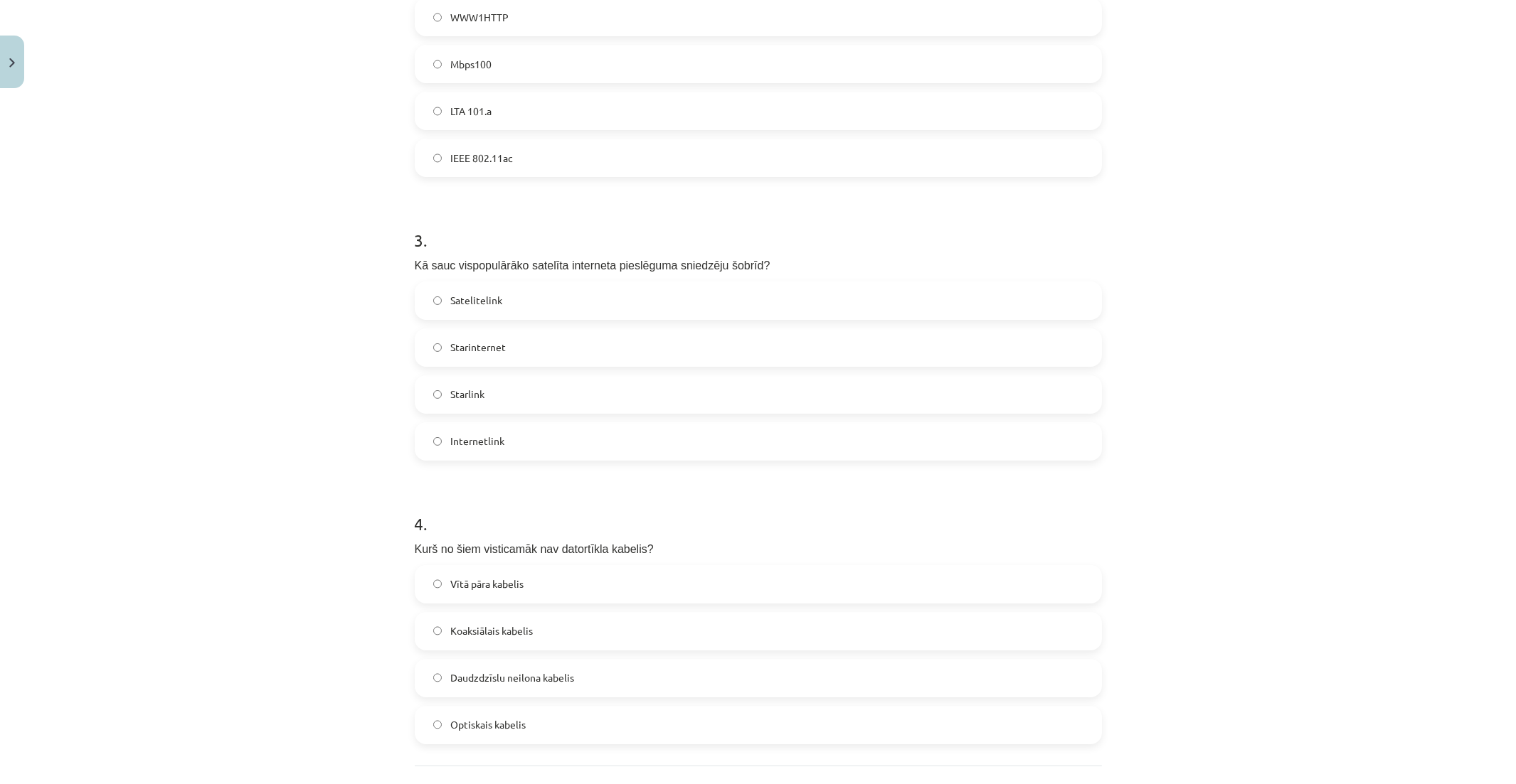
click at [1141, 578] on div "Mācību tēma: Datorikas 8. klases 1. ieskaites mācību materiāls #3 2. Tēma - Dat…" at bounding box center [758, 392] width 1516 height 784
click at [552, 393] on label "Starlink" at bounding box center [758, 395] width 684 height 36
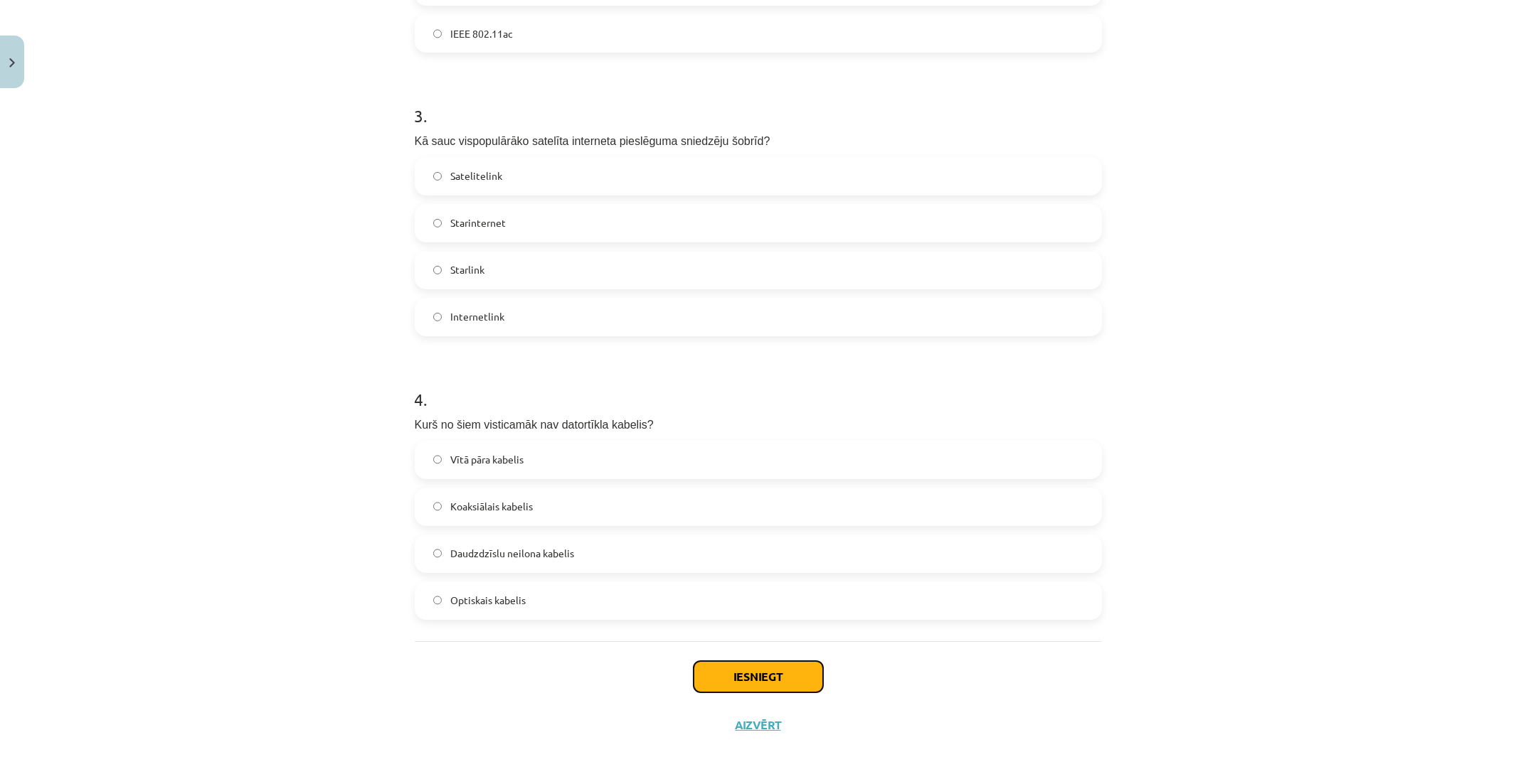
click at [769, 671] on button "Iesniegt" at bounding box center [758, 677] width 130 height 32
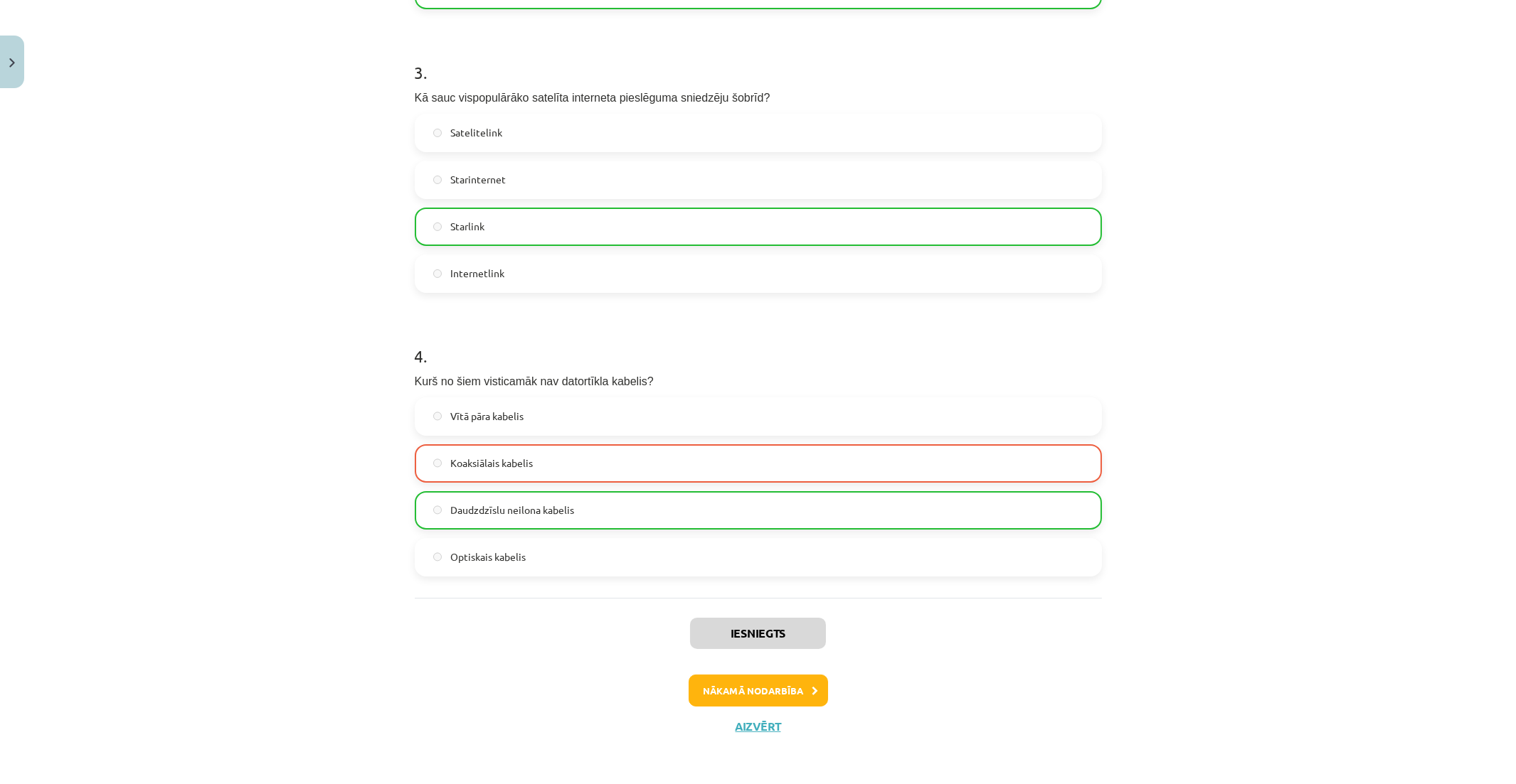
scroll to position [836, 0]
click at [792, 681] on button "Nākamā nodarbība" at bounding box center [758, 689] width 140 height 33
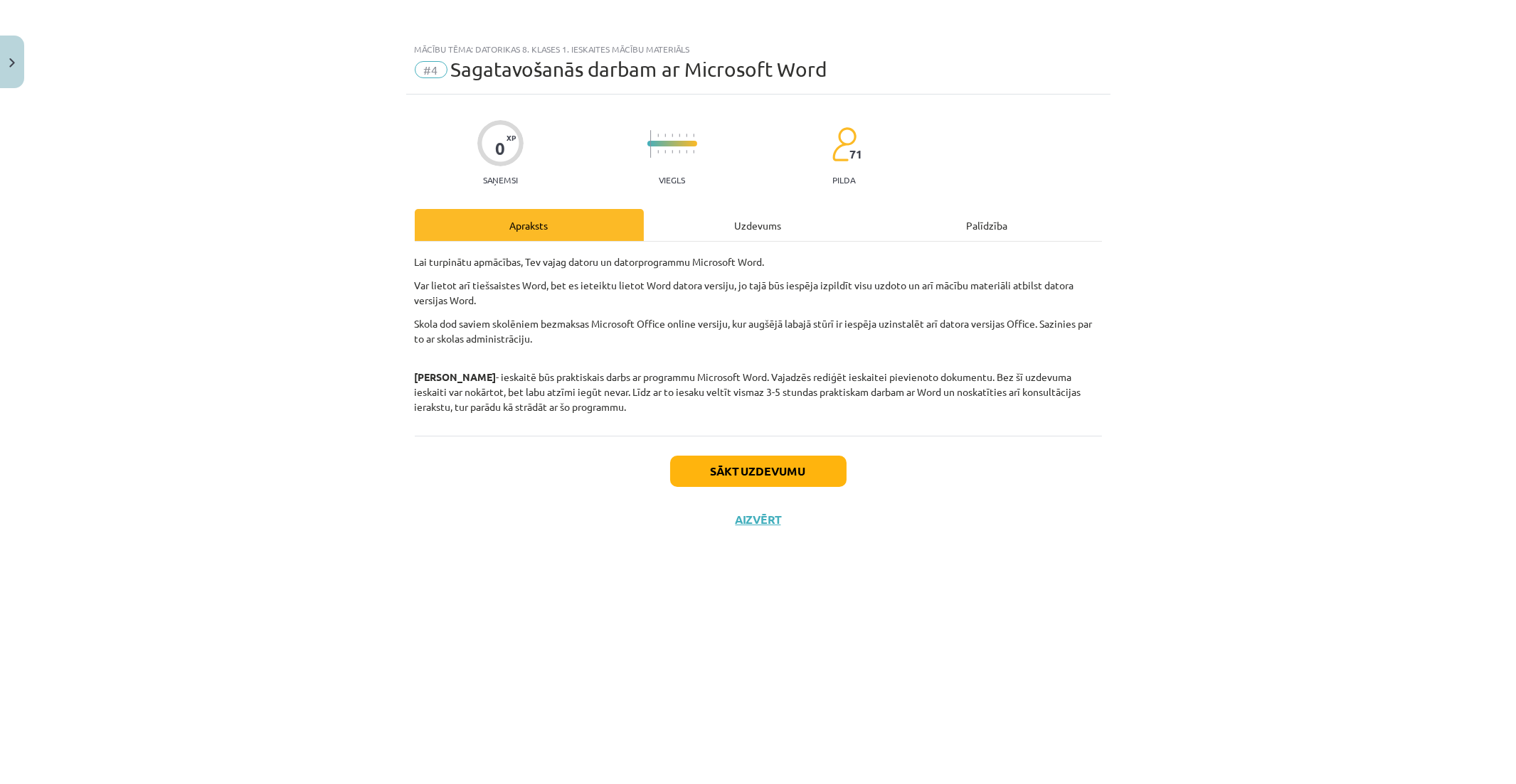
scroll to position [0, 0]
click at [762, 226] on div "Uzdevums" at bounding box center [758, 225] width 229 height 32
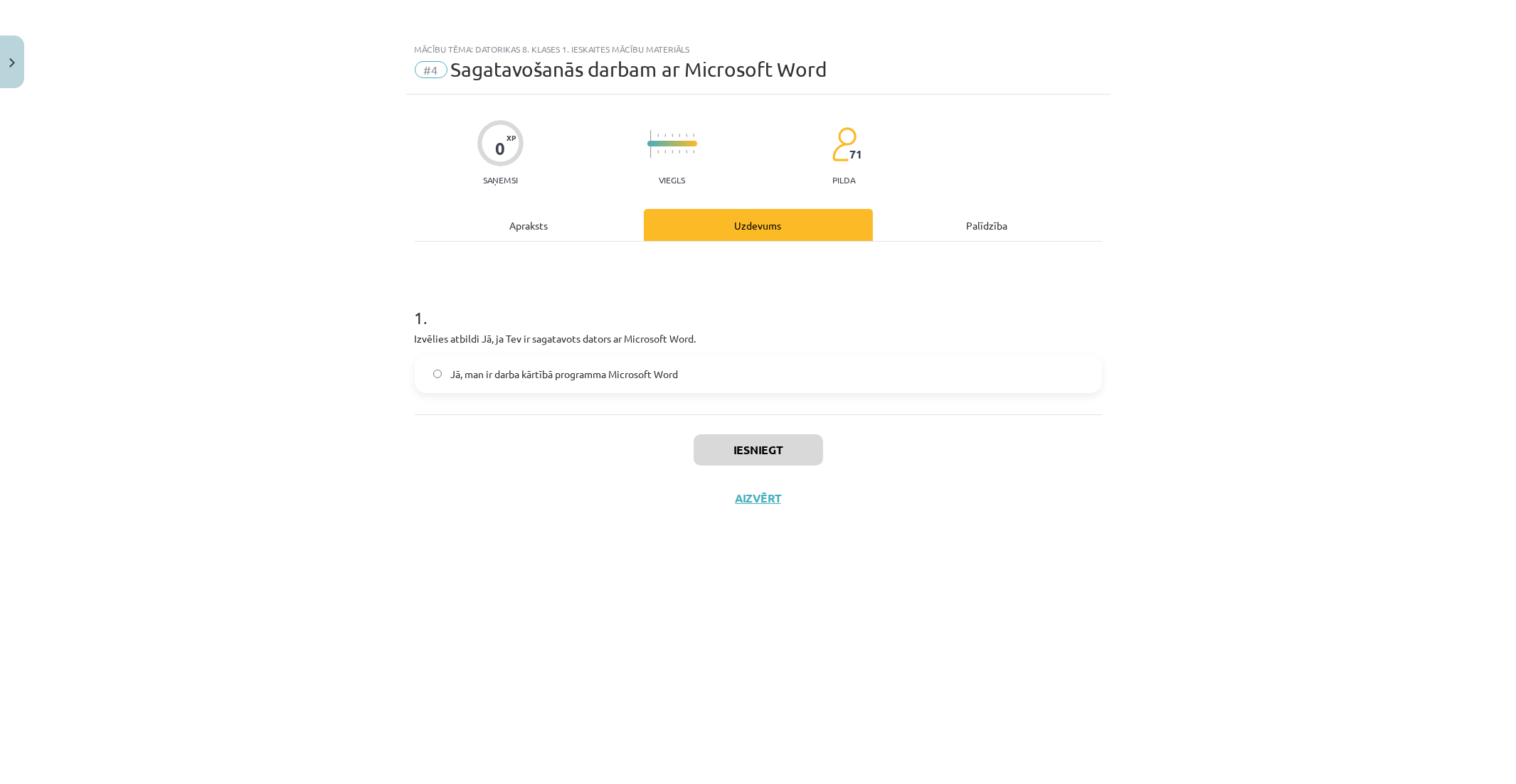
click at [711, 372] on label "Jā, man ir darba kārtībā programma Microsoft Word" at bounding box center [758, 374] width 684 height 36
click at [769, 457] on button "Iesniegt" at bounding box center [758, 450] width 130 height 32
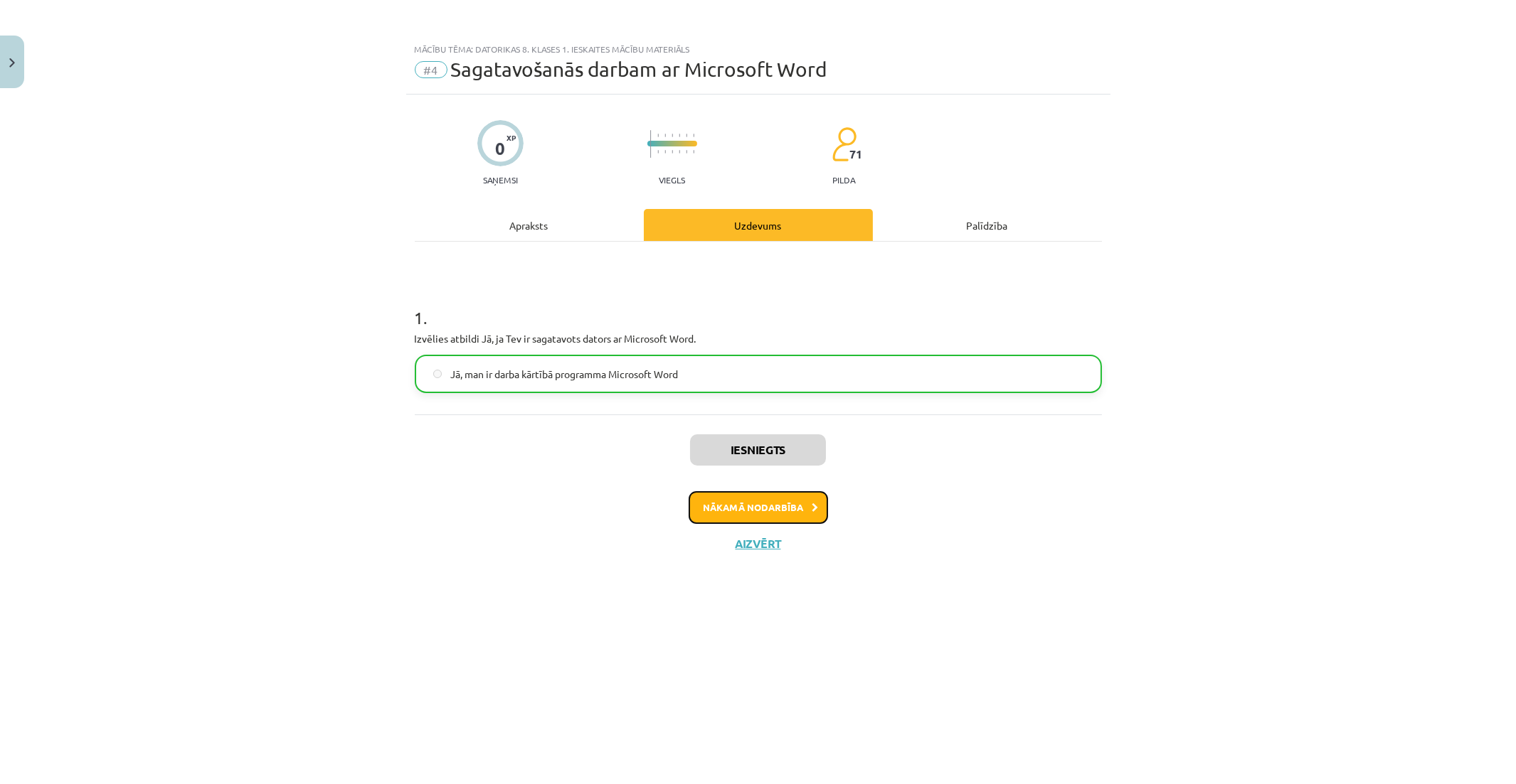
click at [776, 504] on button "Nākamā nodarbība" at bounding box center [758, 507] width 140 height 33
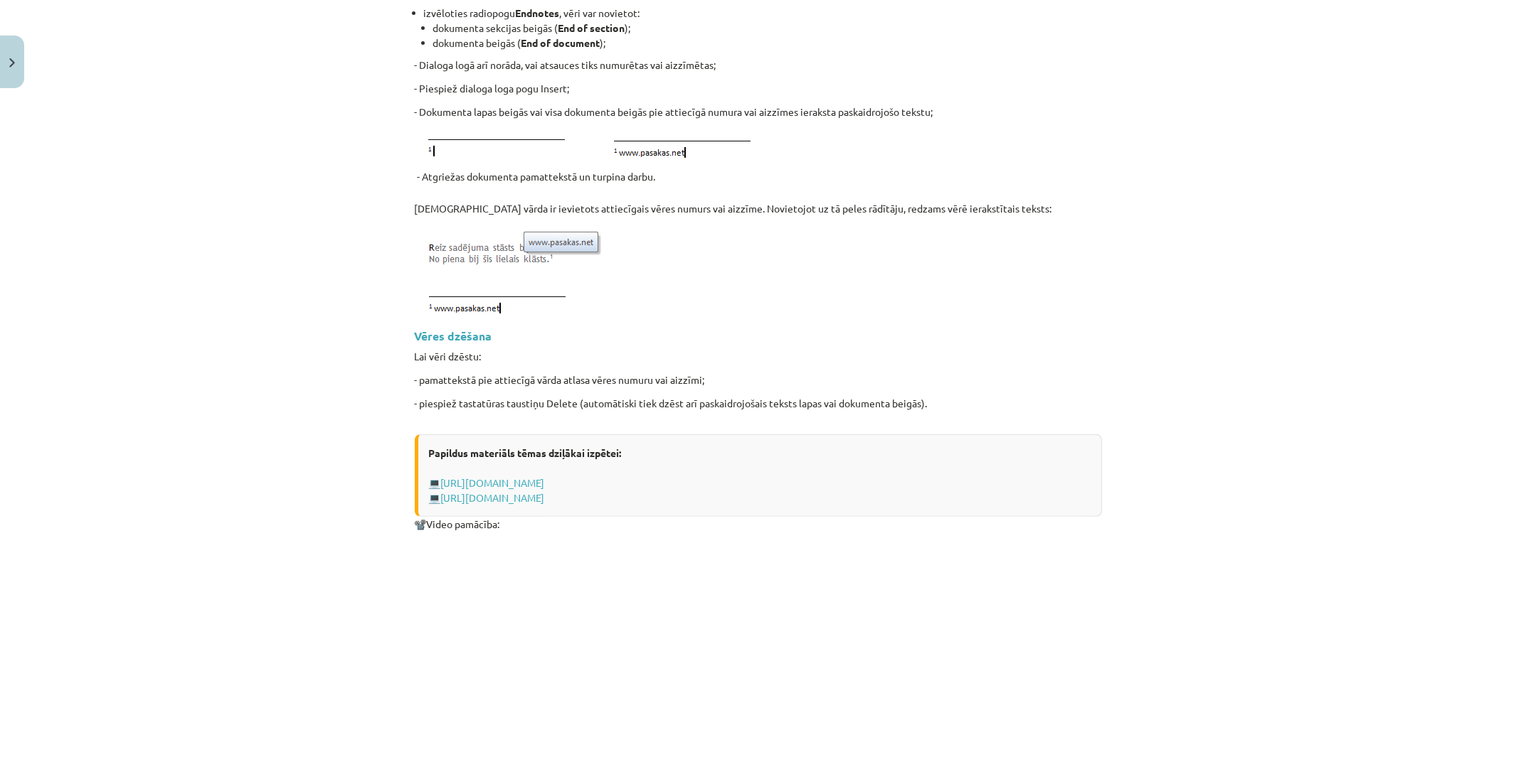
scroll to position [1660, 0]
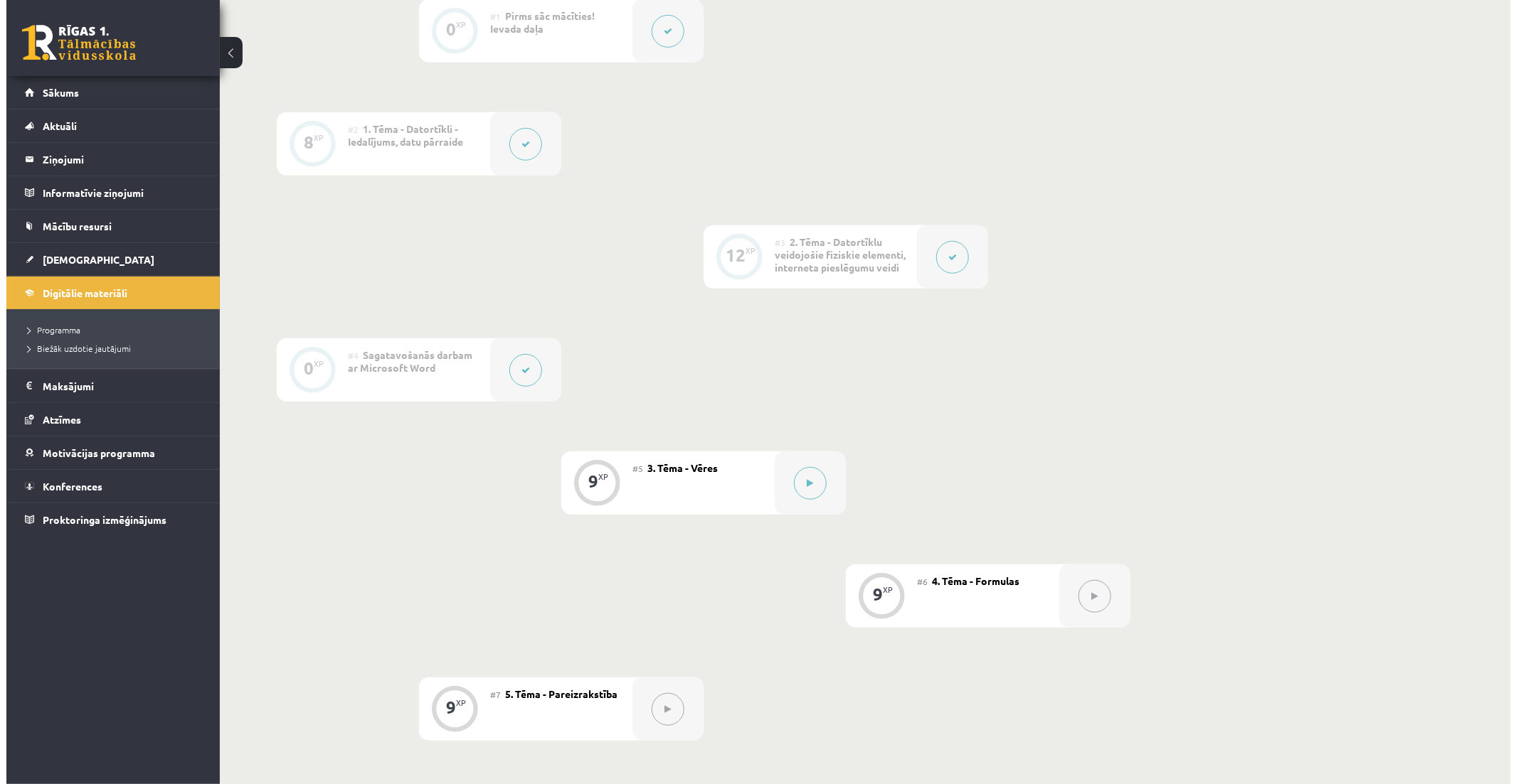
scroll to position [473, 0]
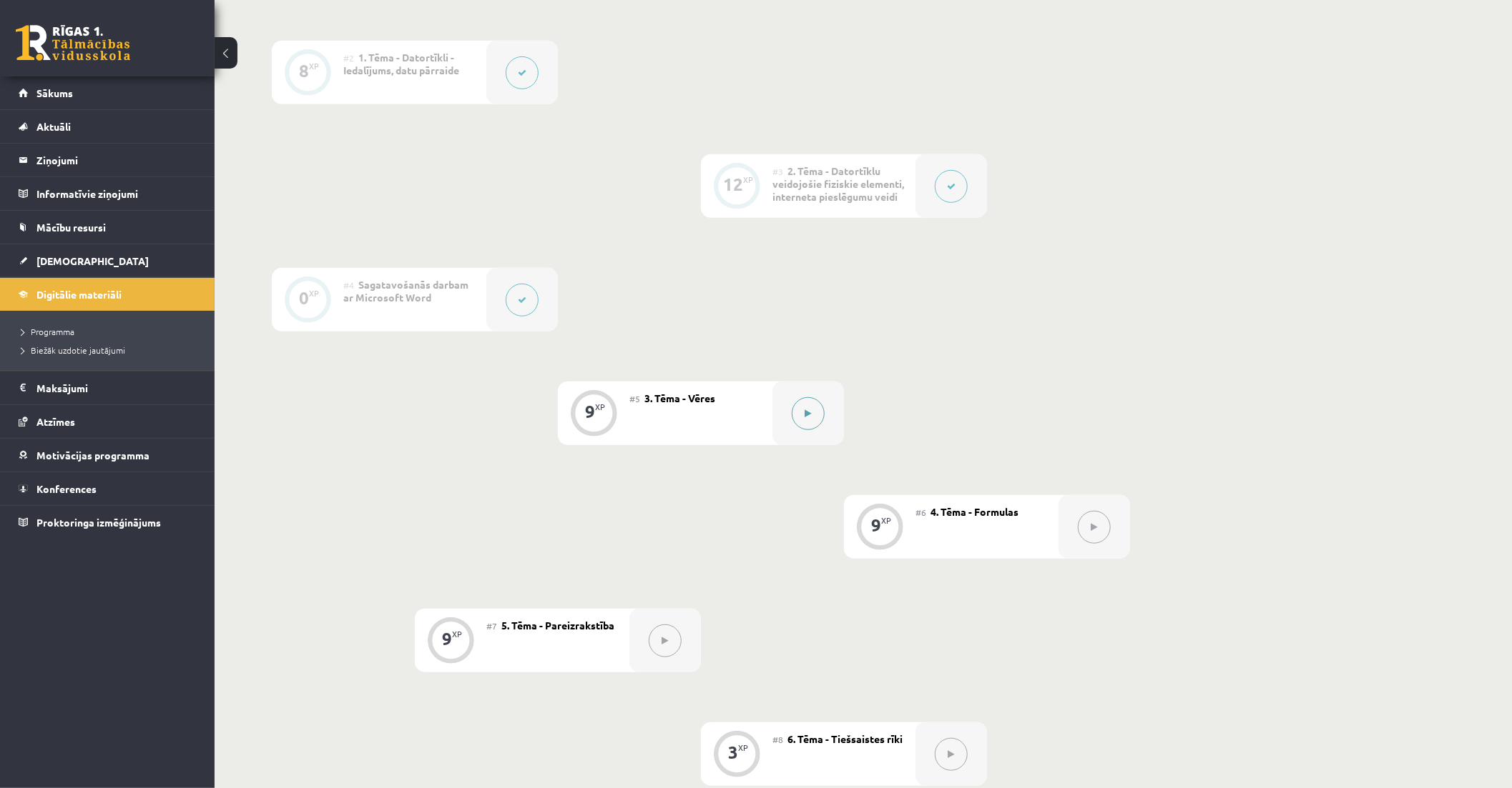
click at [801, 428] on button at bounding box center [807, 413] width 33 height 33
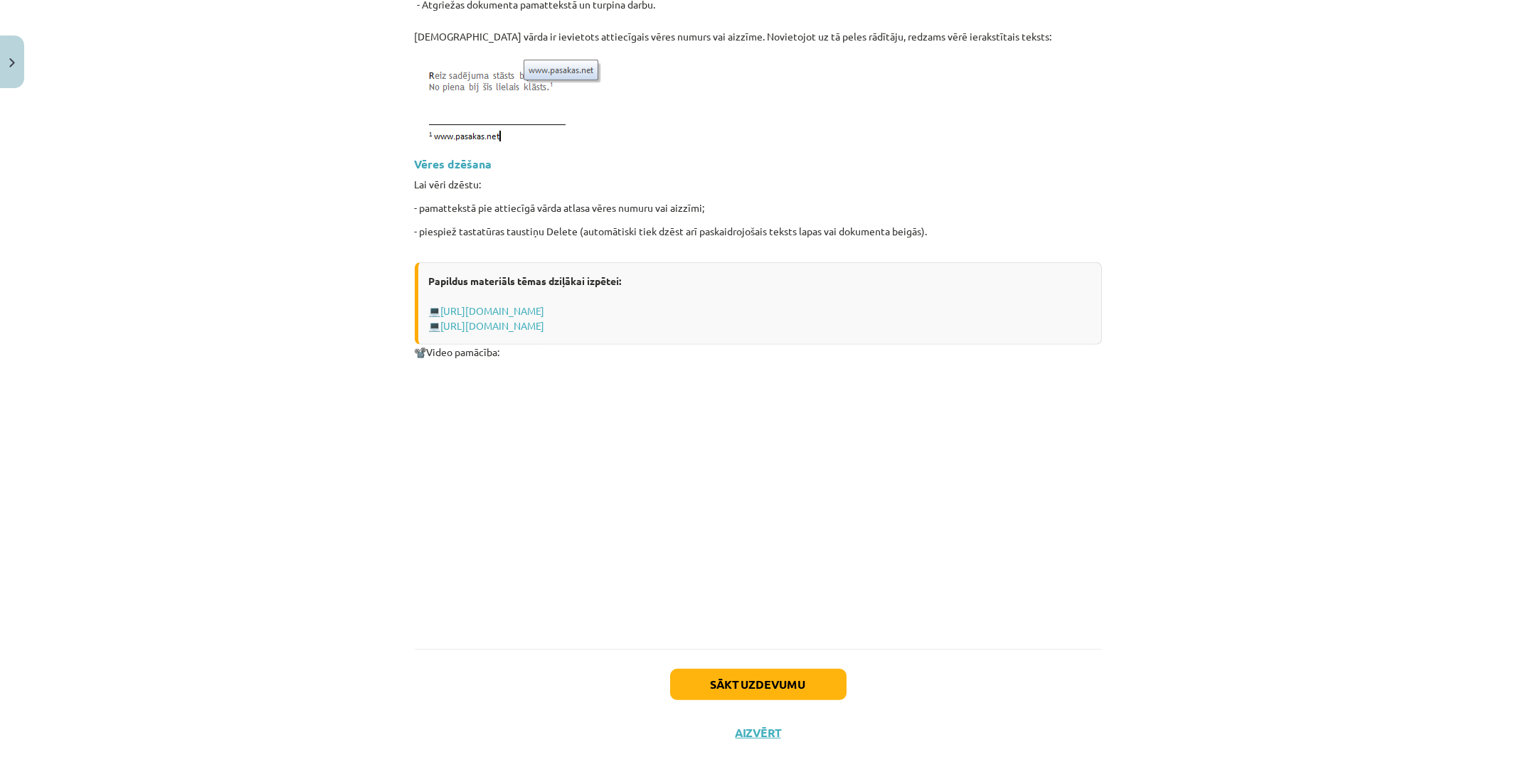
scroll to position [1660, 0]
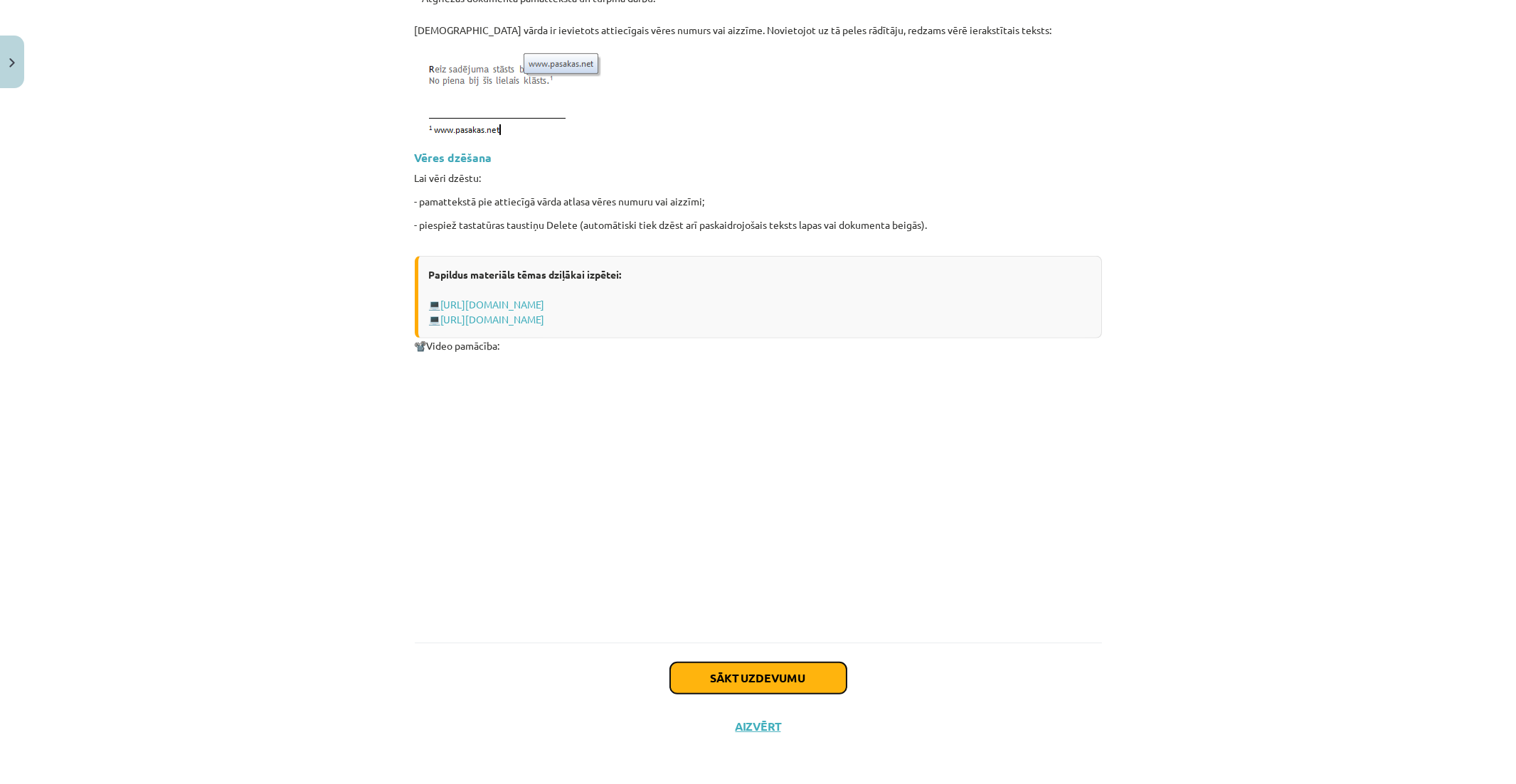
click at [809, 684] on button "Sākt uzdevumu" at bounding box center [758, 679] width 176 height 32
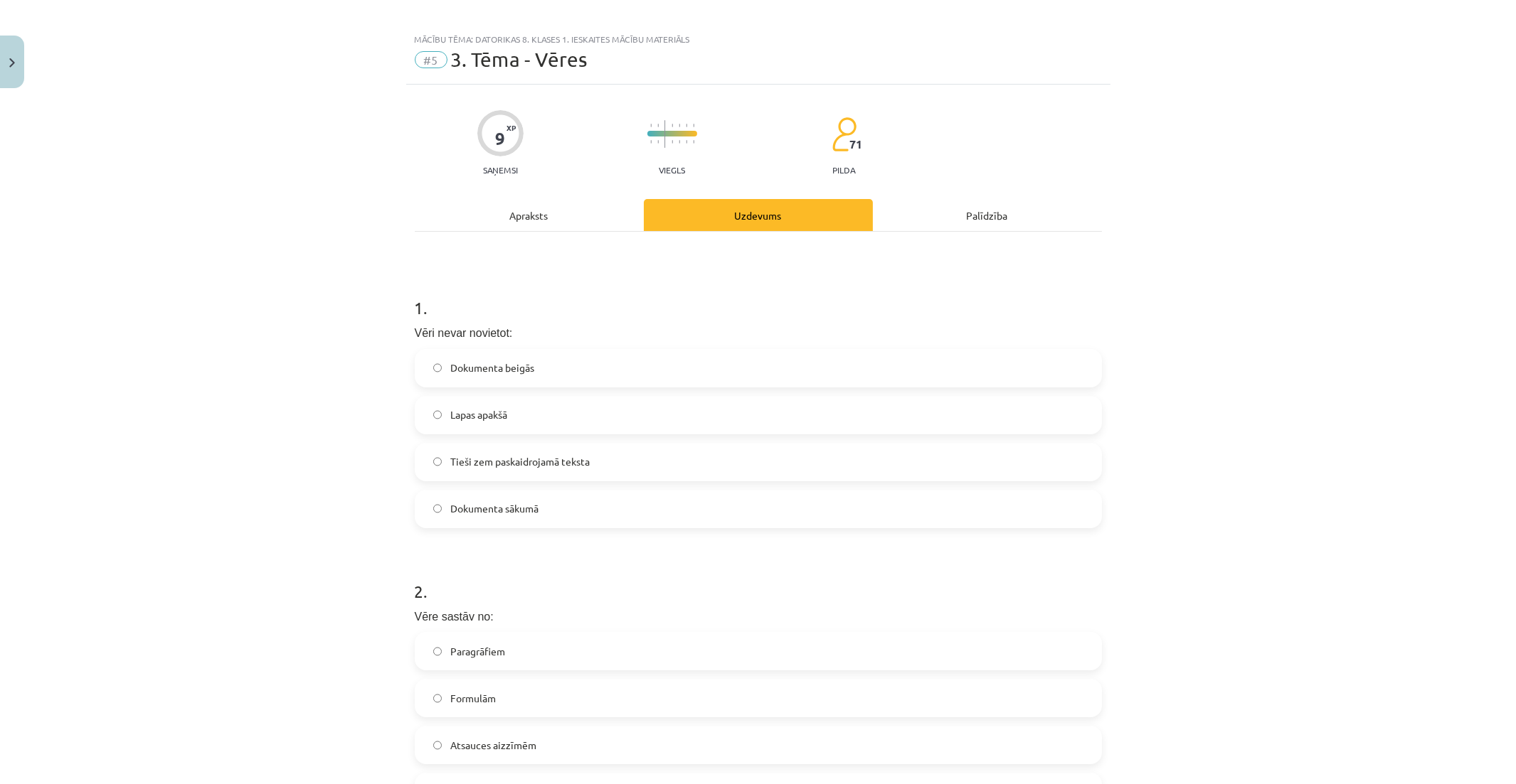
scroll to position [0, 0]
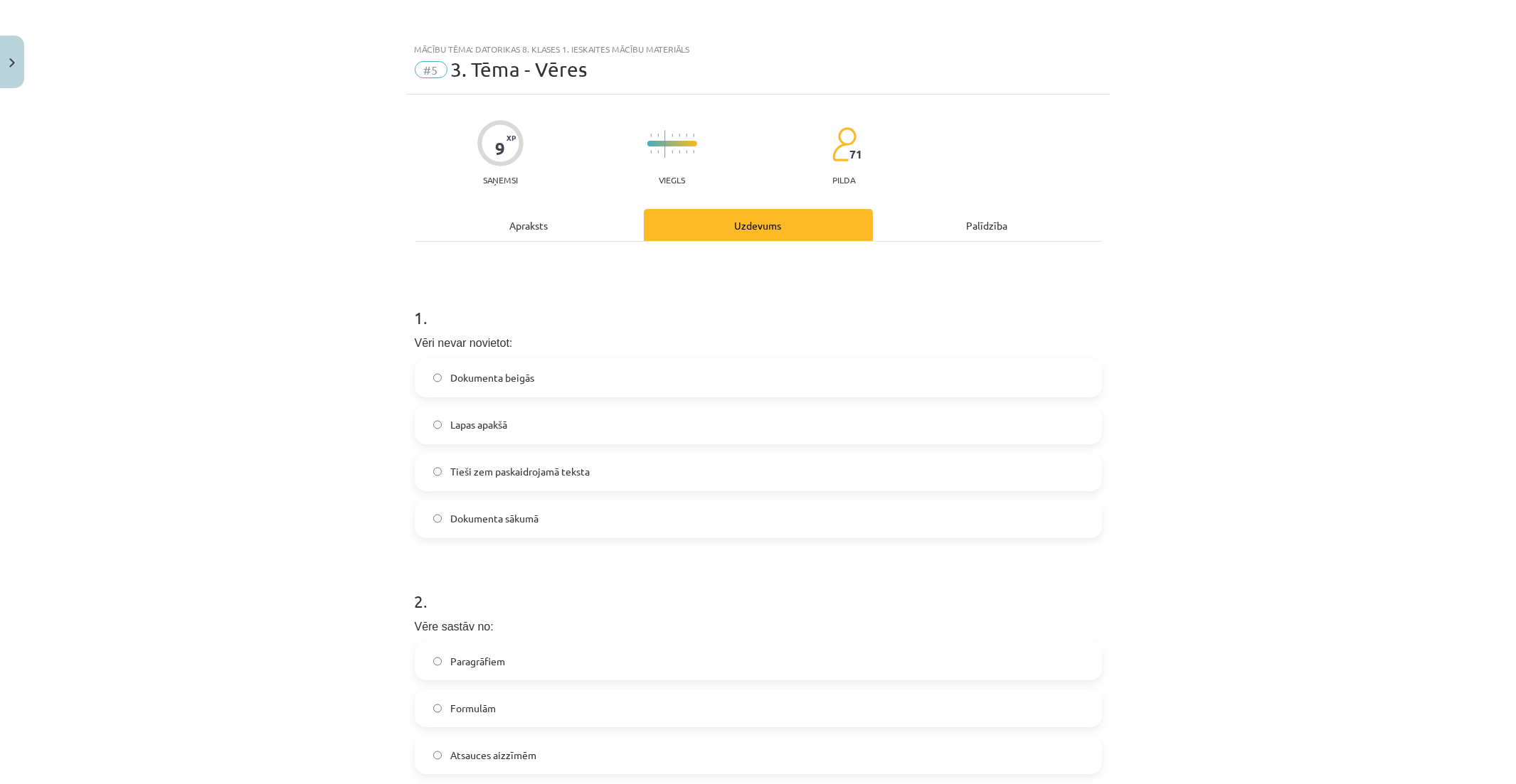
click at [563, 236] on div "Apraksts" at bounding box center [529, 225] width 229 height 32
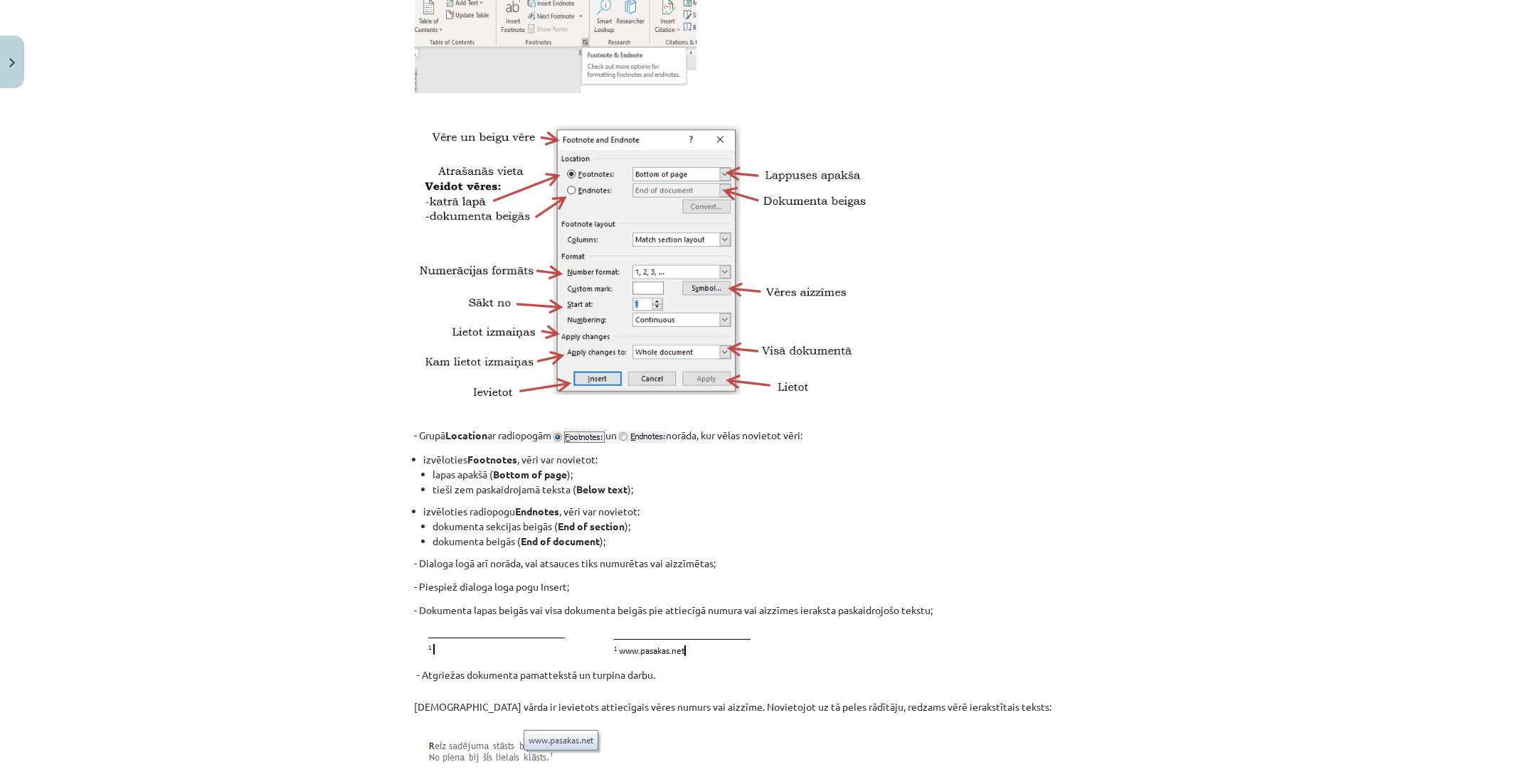
scroll to position [1062, 0]
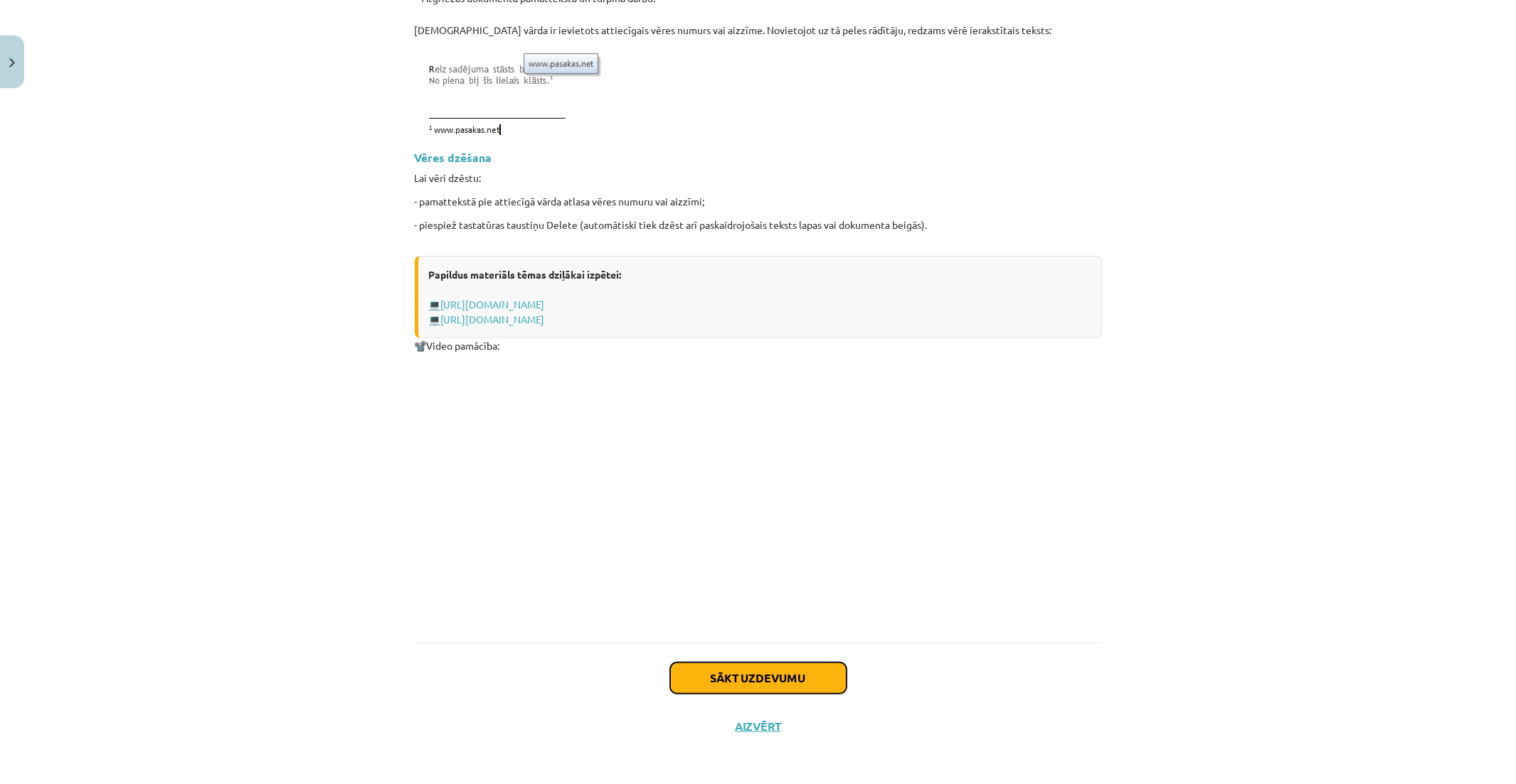
click at [810, 672] on button "Sākt uzdevumu" at bounding box center [758, 679] width 176 height 32
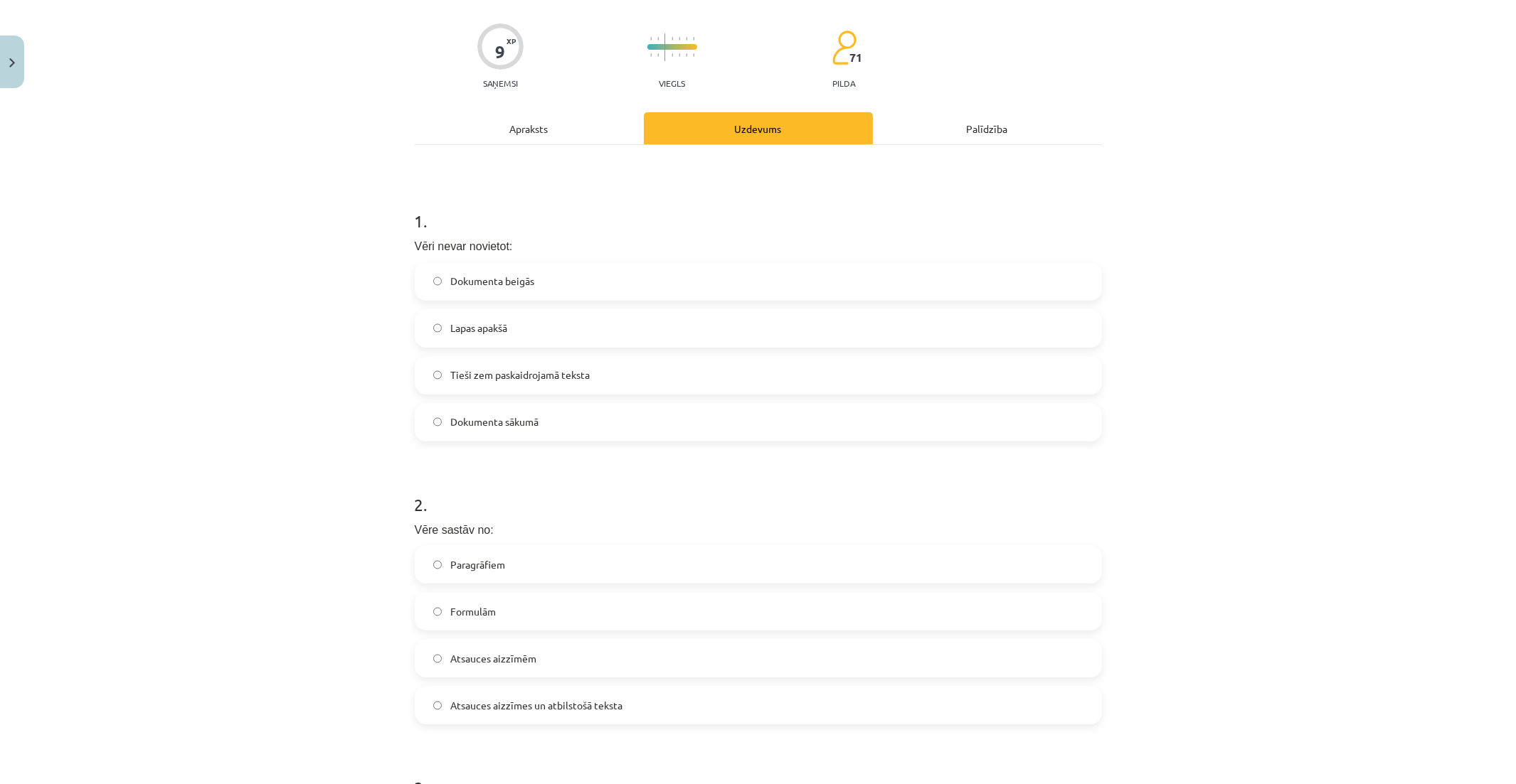
scroll to position [36, 0]
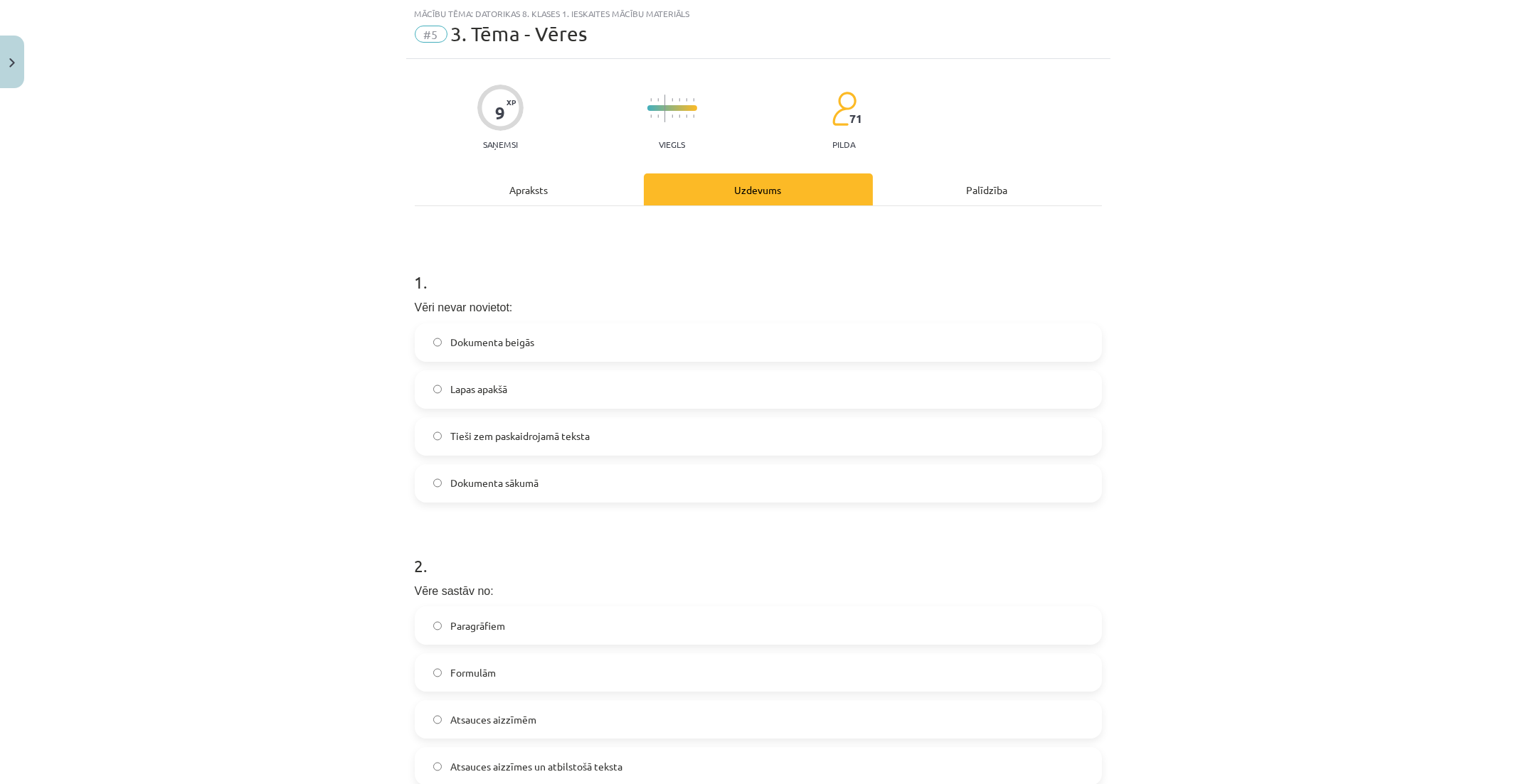
click at [580, 441] on span "Tieši zem paskaidrojamā teksta" at bounding box center [520, 436] width 140 height 15
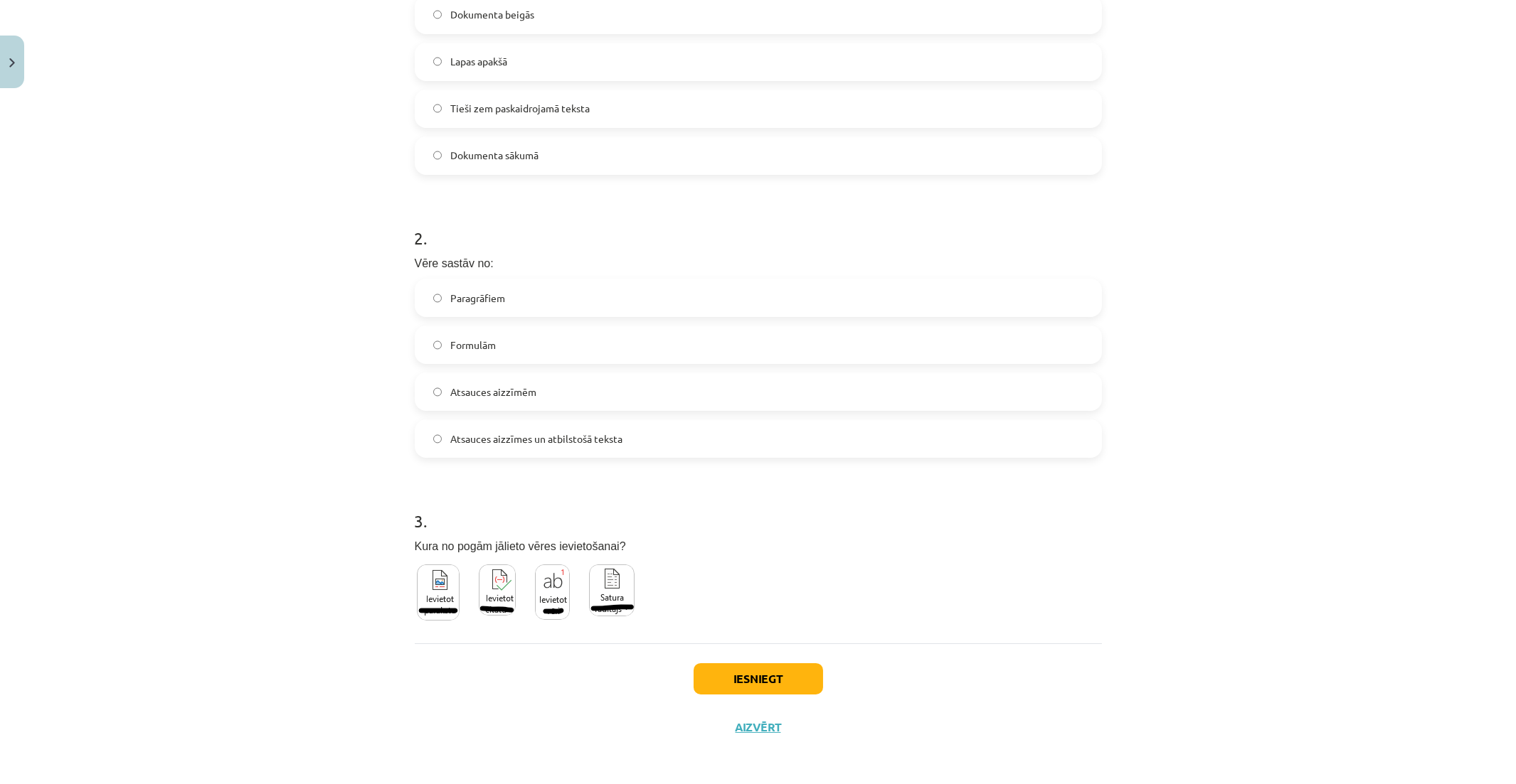
scroll to position [365, 0]
click at [683, 435] on label "Atsauces aizzīmes un atbilstošā teksta" at bounding box center [758, 438] width 684 height 36
click at [542, 590] on img at bounding box center [552, 591] width 35 height 55
click at [797, 675] on button "Iesniegt" at bounding box center [758, 678] width 130 height 32
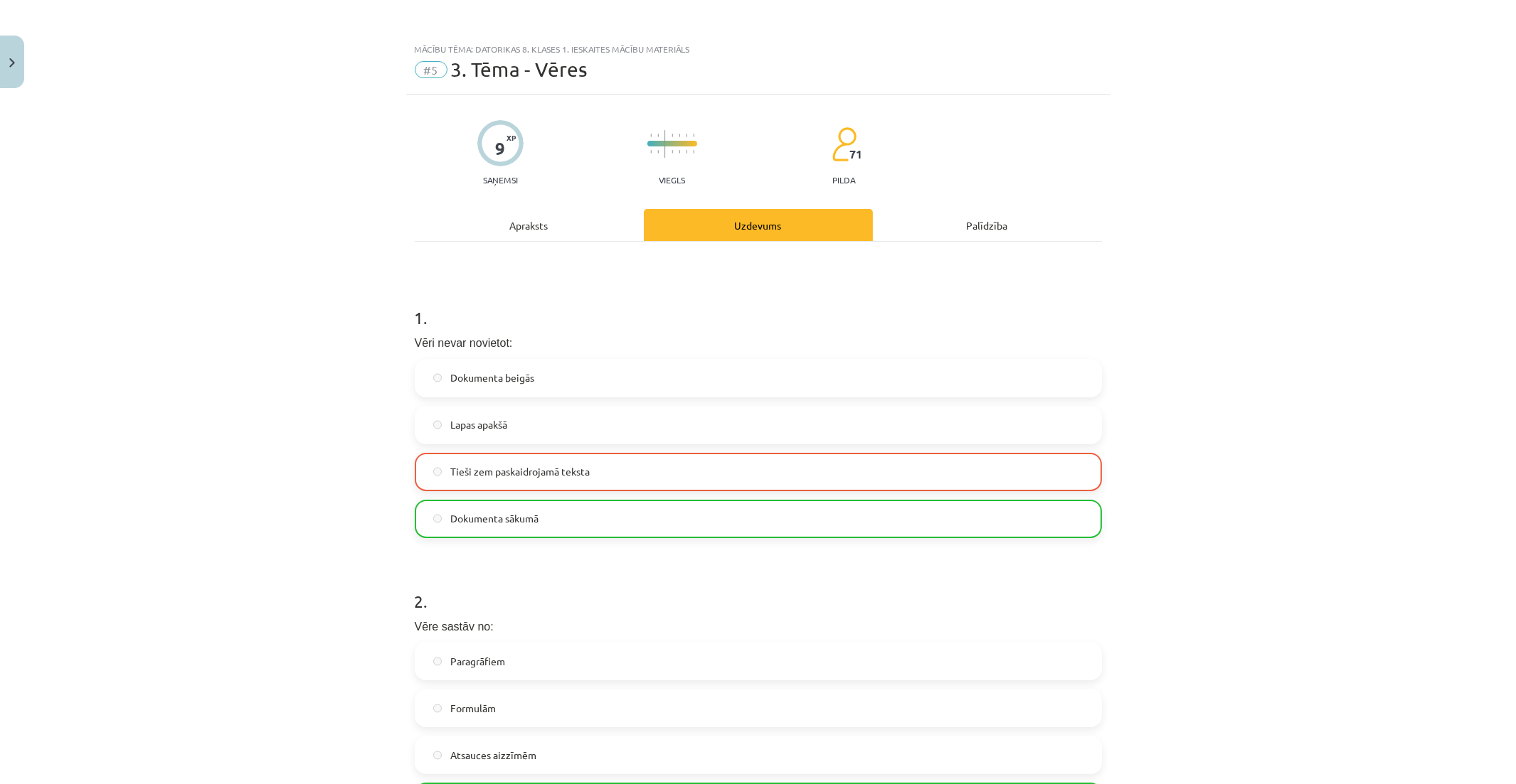
scroll to position [395, 0]
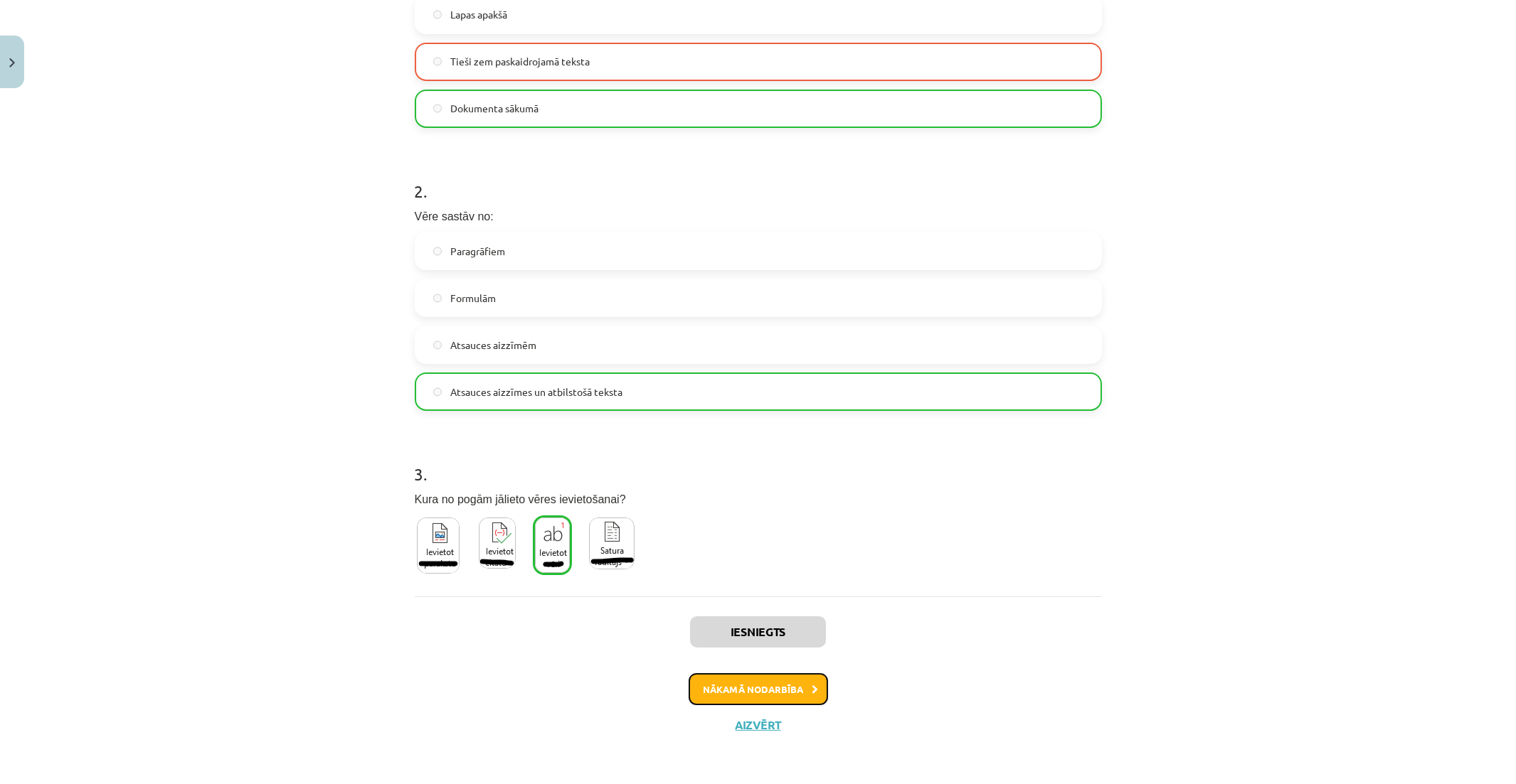
click at [807, 678] on button "Nākamā nodarbība" at bounding box center [758, 689] width 140 height 33
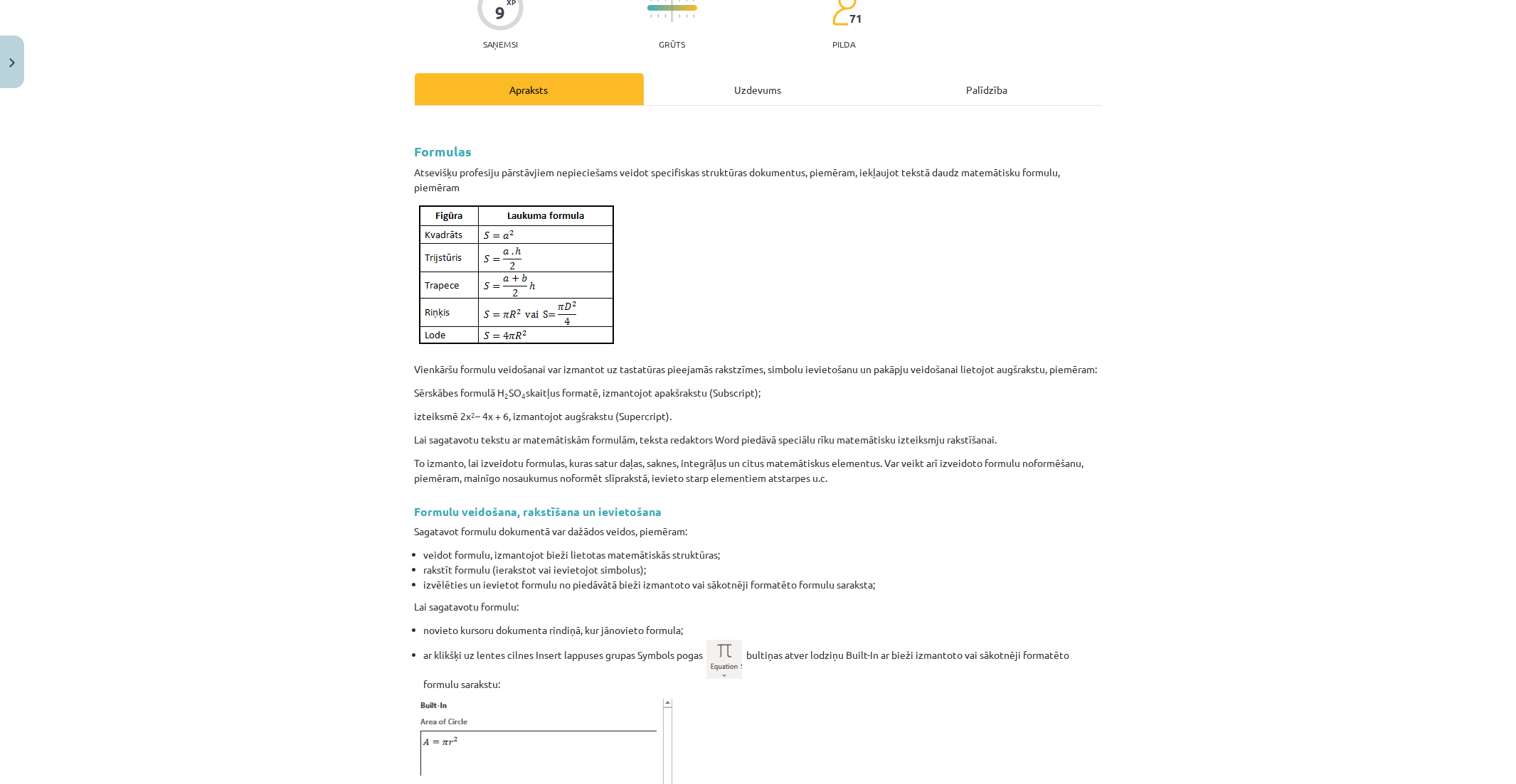
scroll to position [36, 0]
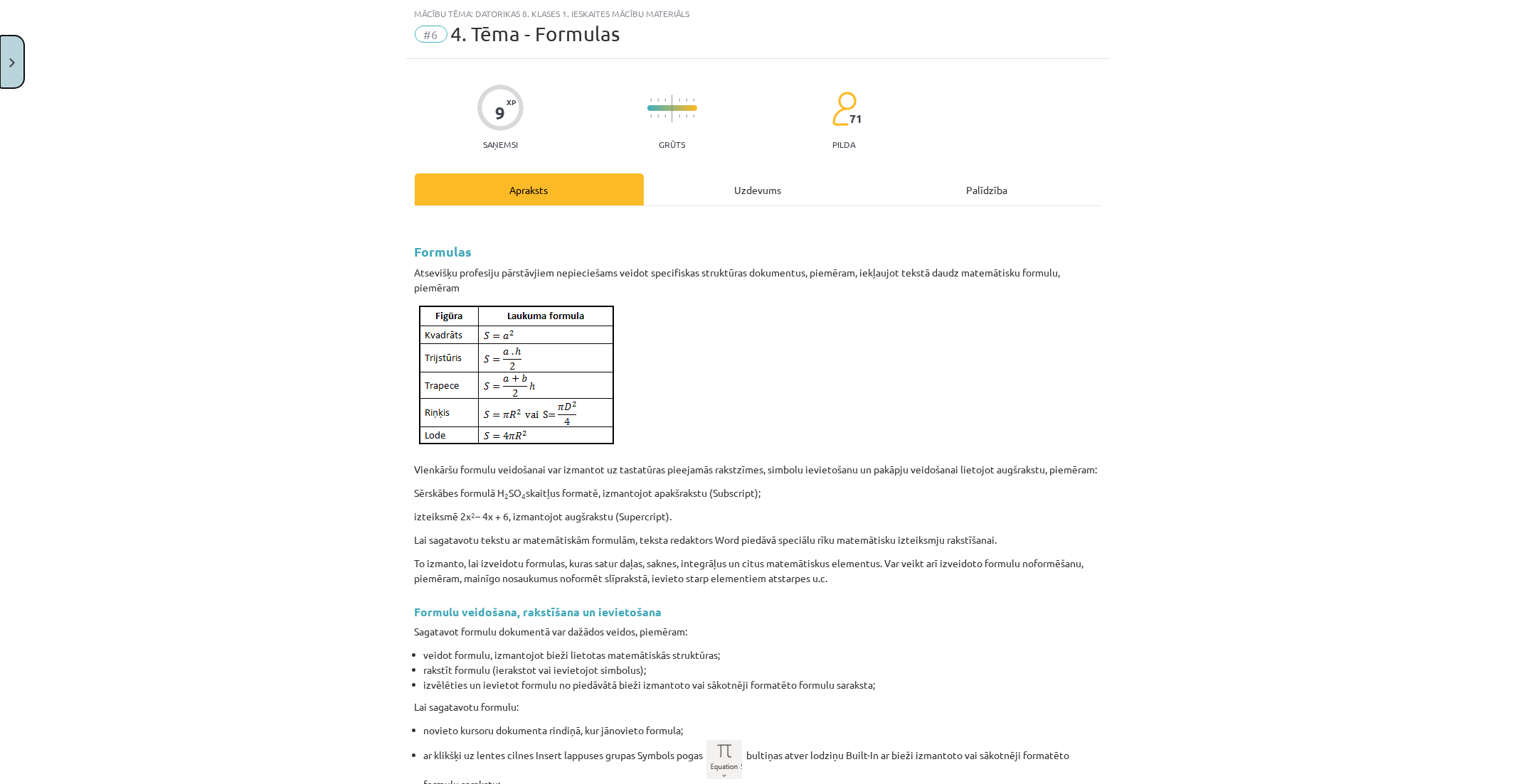
click at [15, 72] on button "Close" at bounding box center [12, 61] width 24 height 52
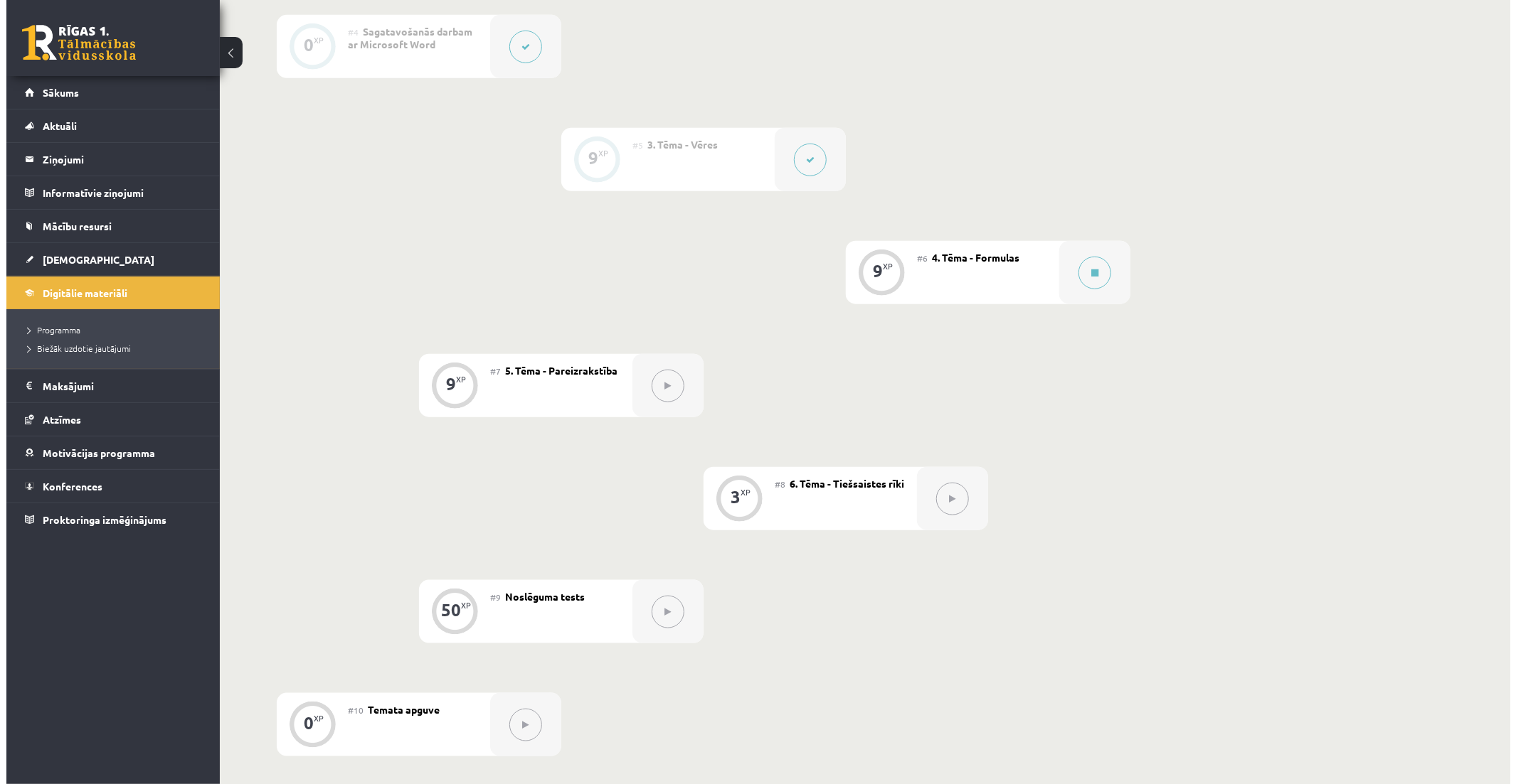
scroll to position [711, 0]
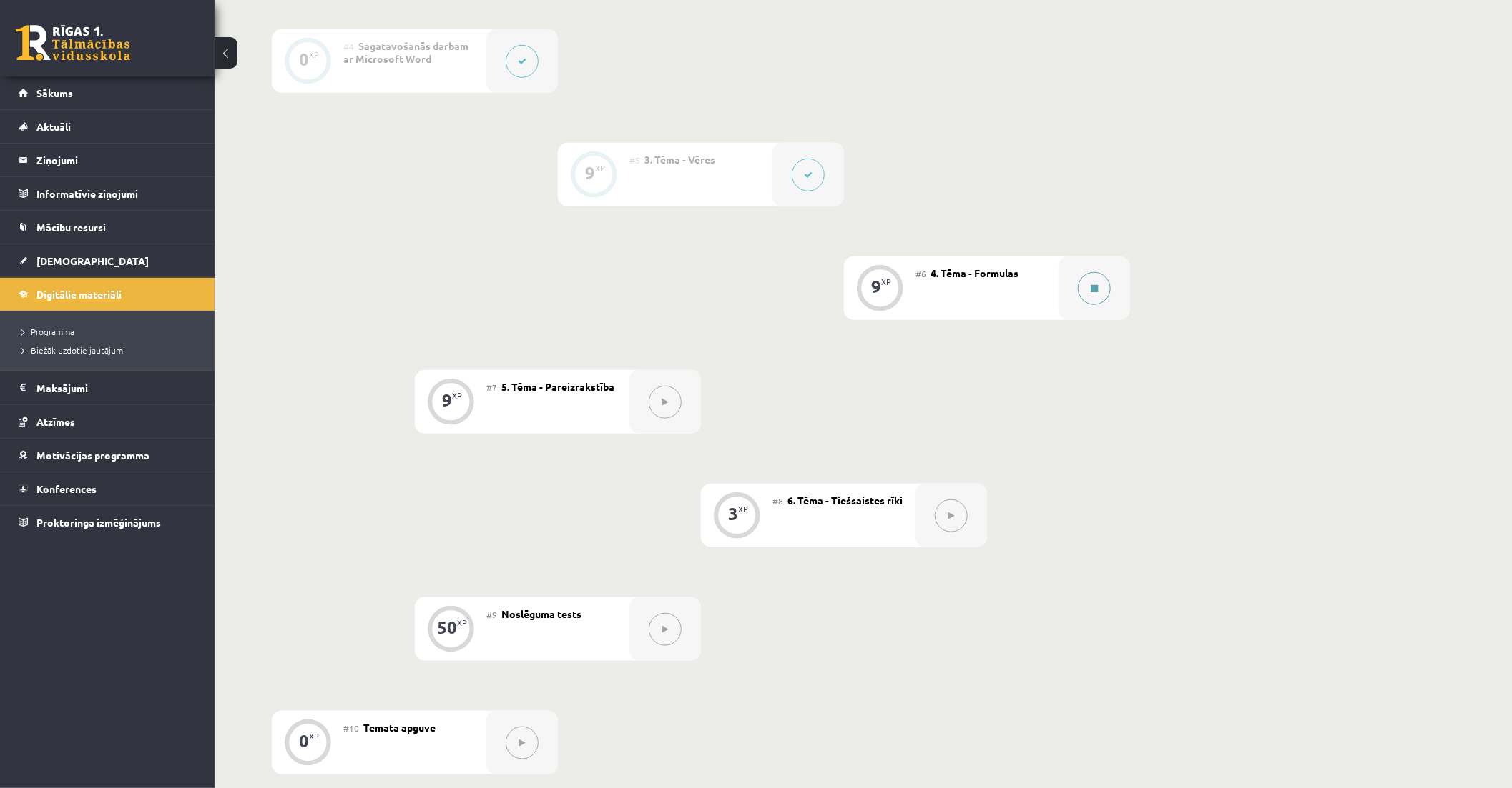
click at [1091, 305] on button at bounding box center [1094, 289] width 33 height 33
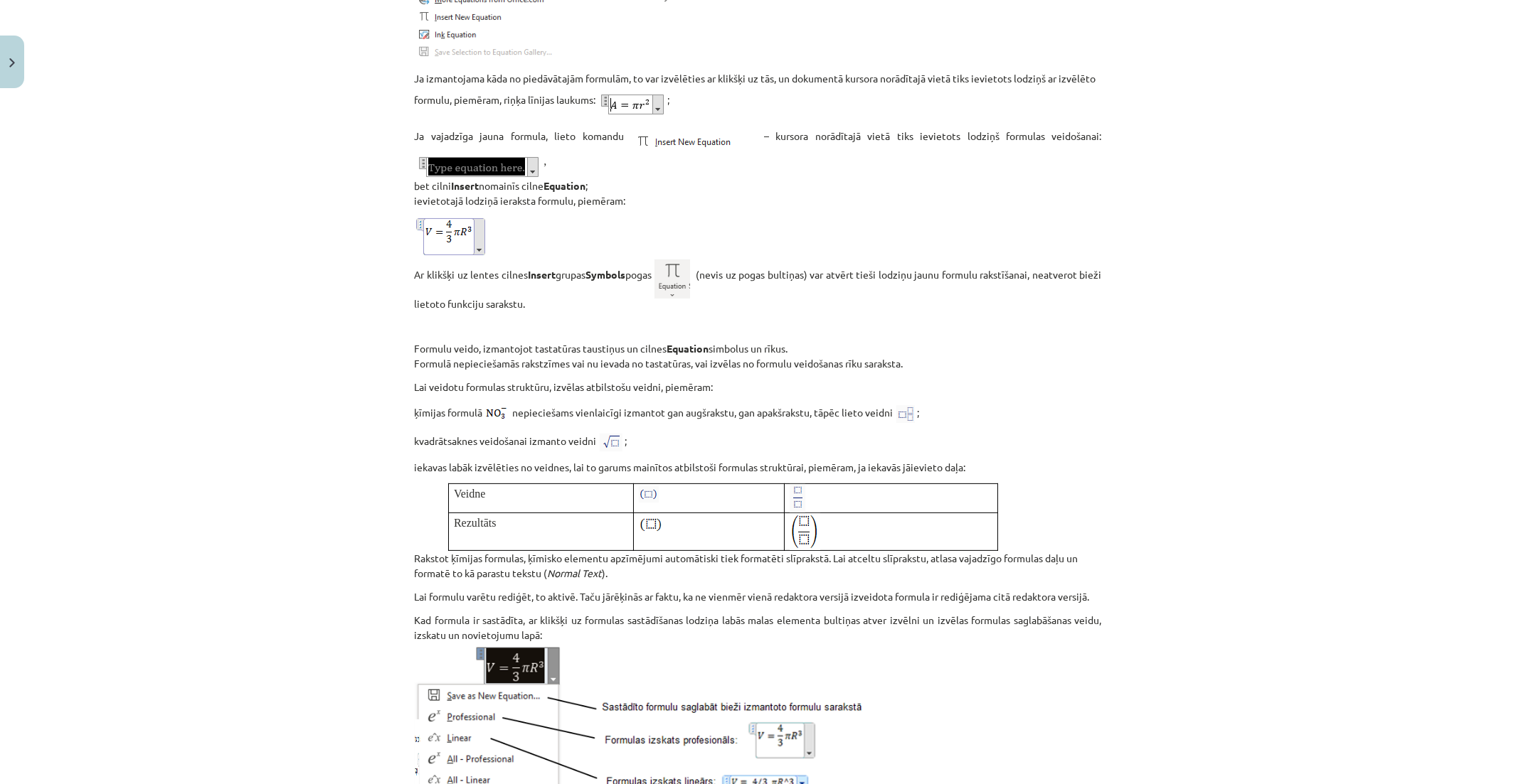
scroll to position [1567, 0]
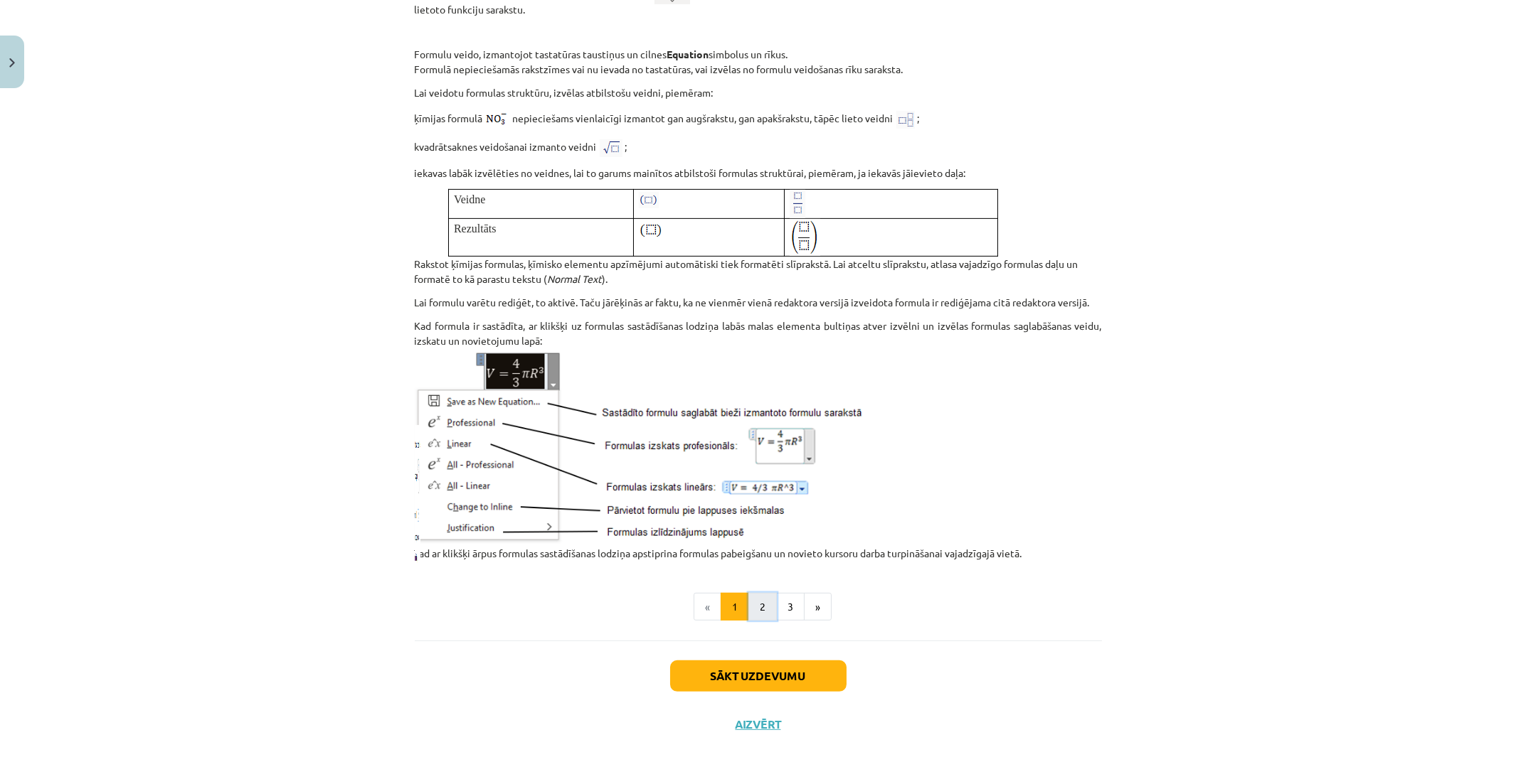
click at [759, 612] on button "2" at bounding box center [762, 607] width 29 height 29
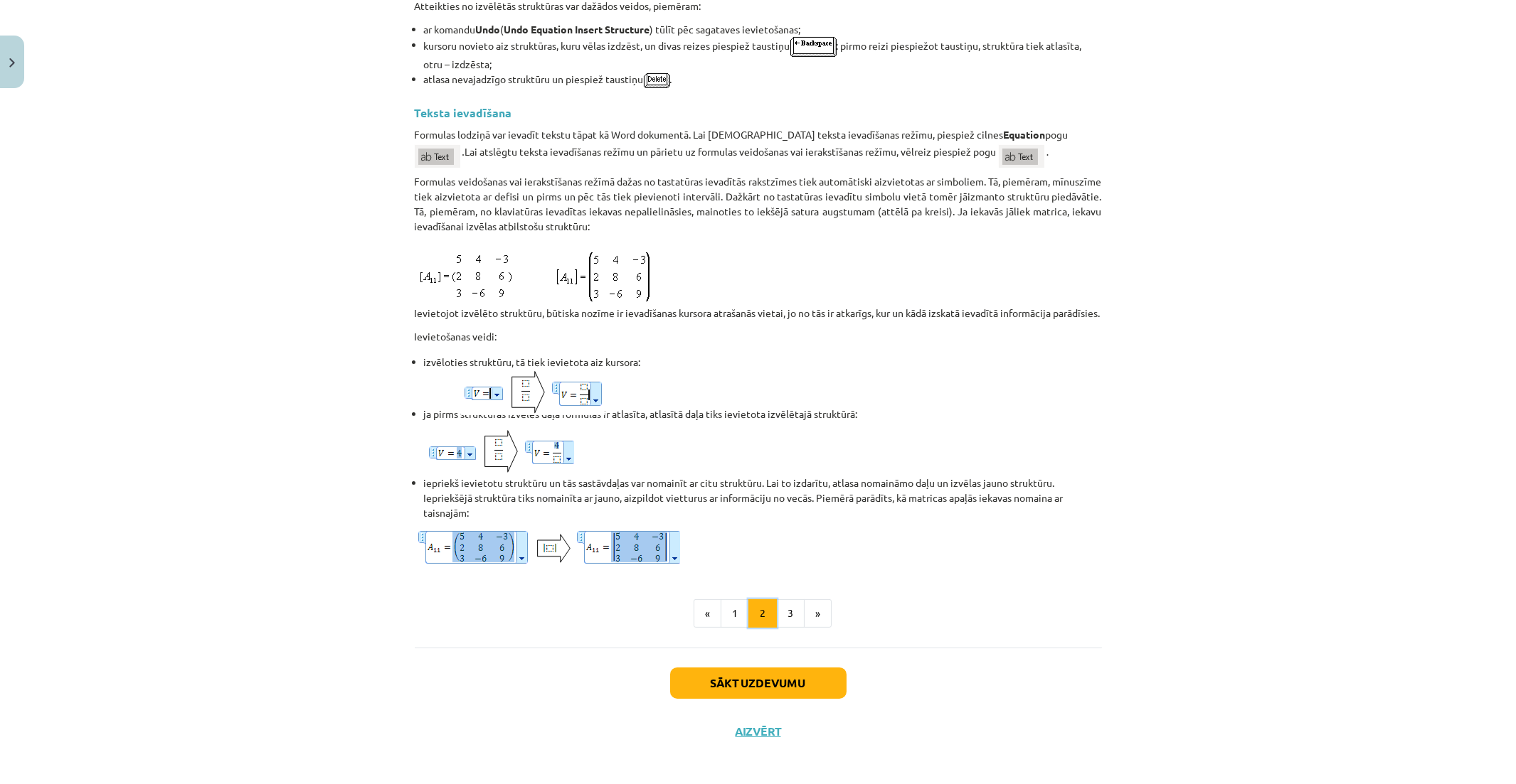
scroll to position [950, 0]
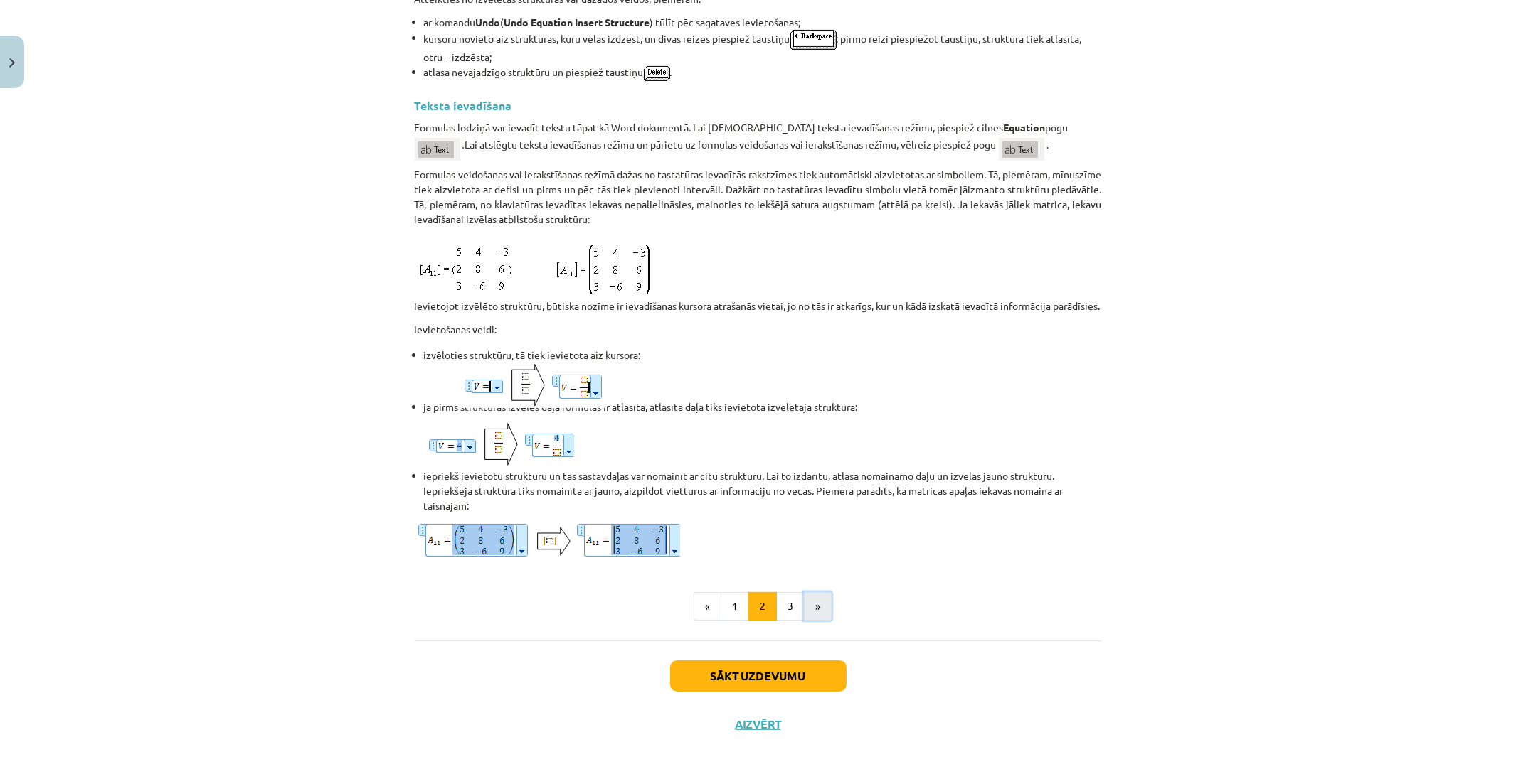
click at [804, 606] on button "»" at bounding box center [818, 606] width 28 height 29
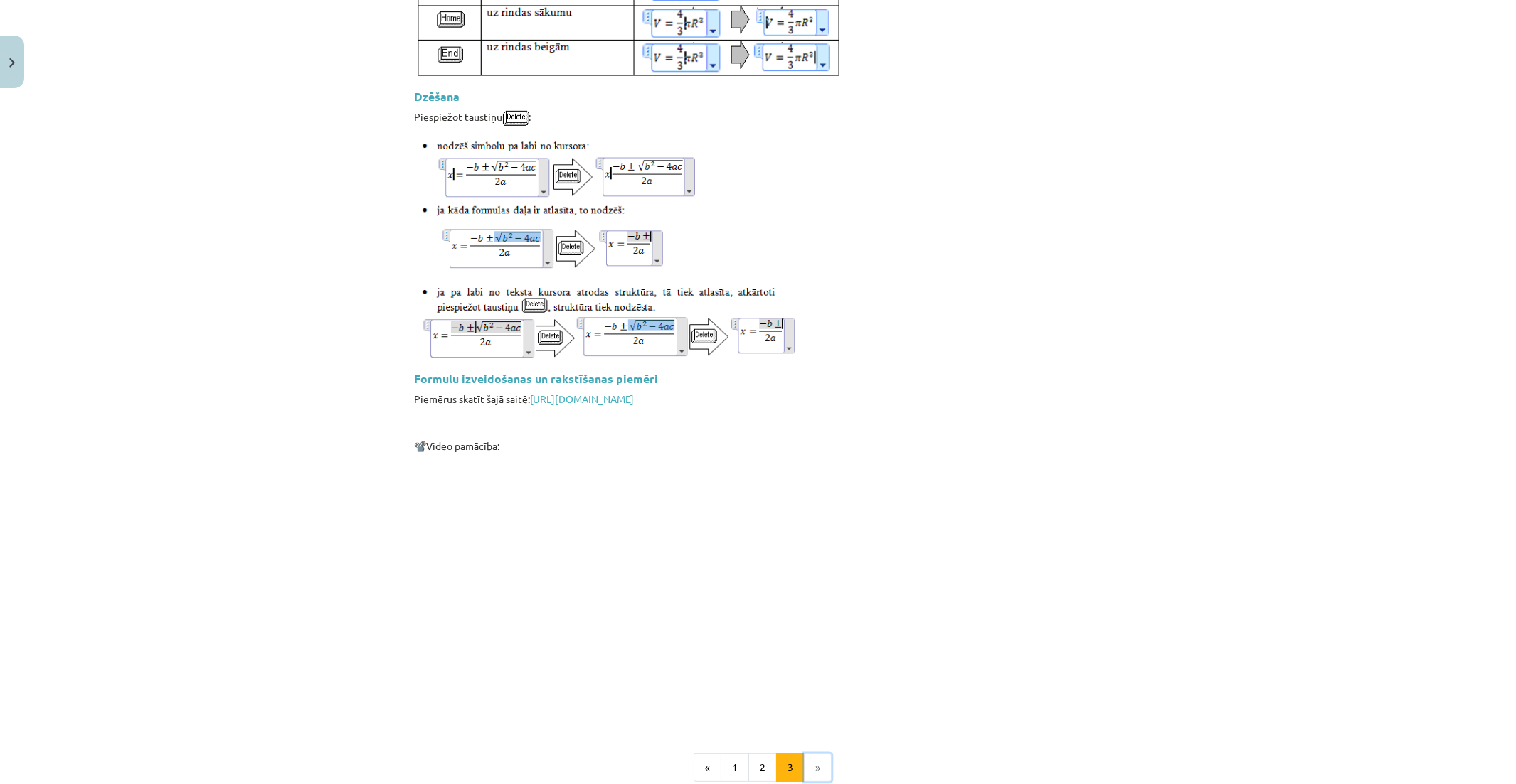
scroll to position [1911, 0]
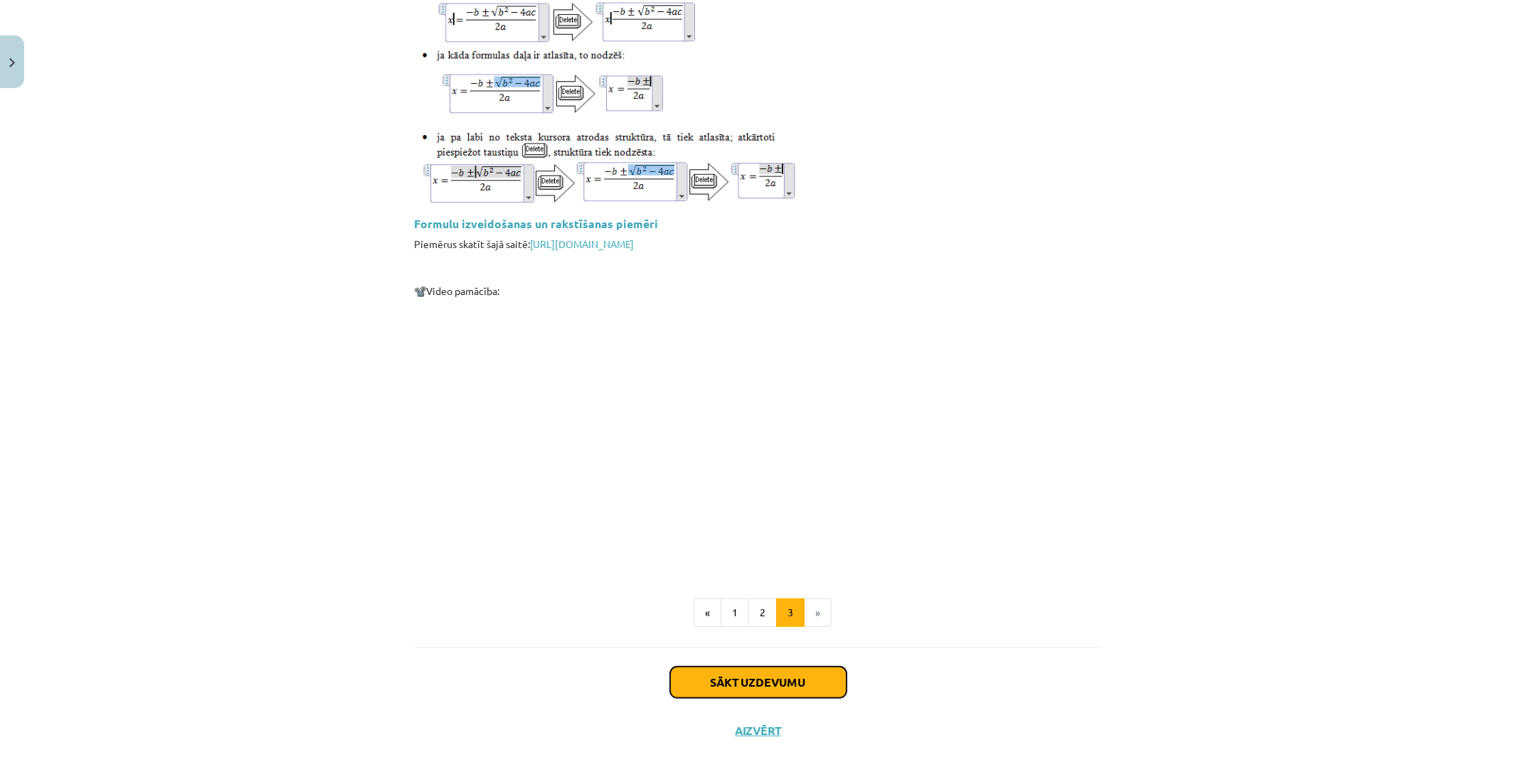
click at [797, 671] on button "Sākt uzdevumu" at bounding box center [758, 683] width 176 height 32
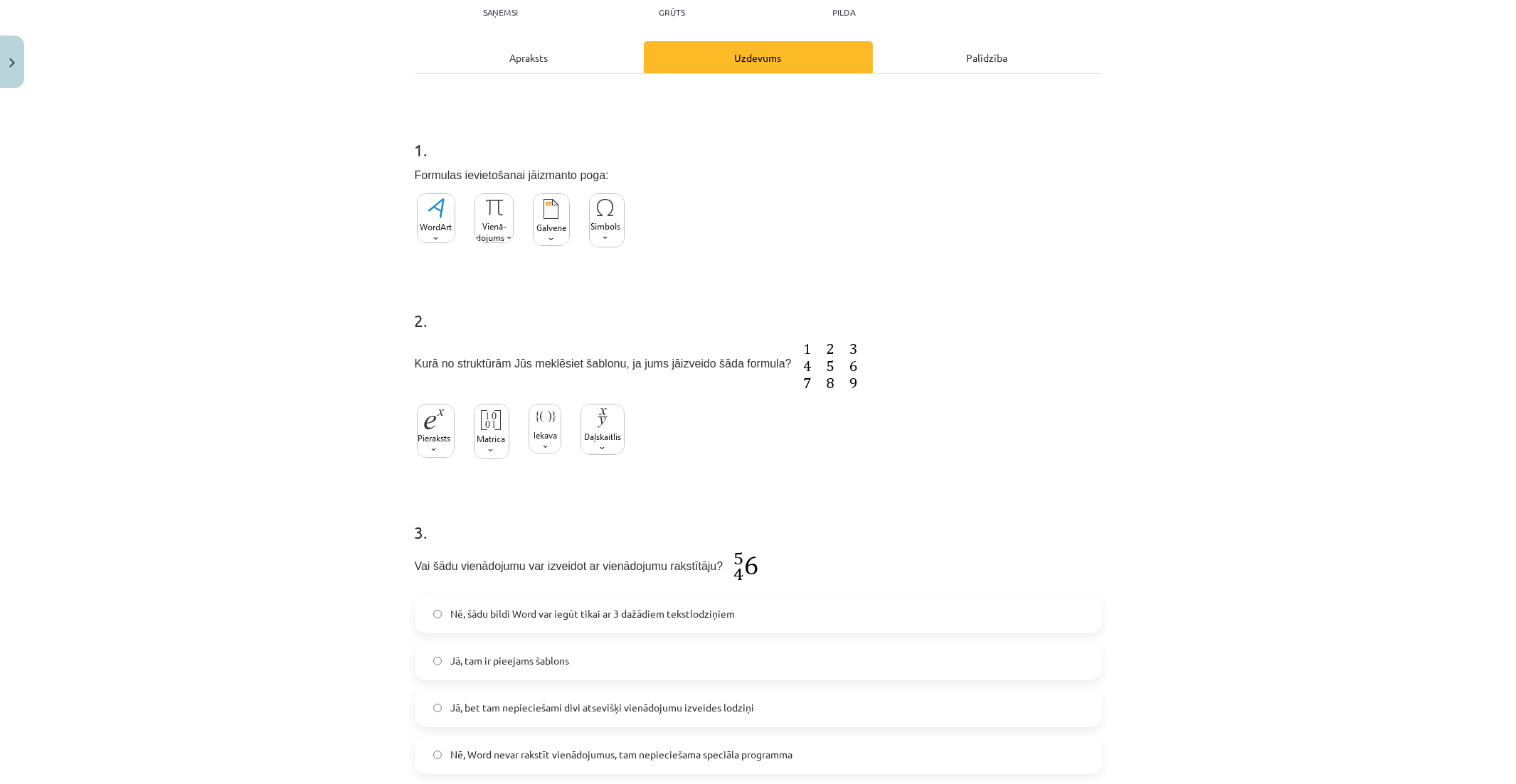
scroll to position [163, 0]
click at [538, 60] on div "Apraksts" at bounding box center [529, 61] width 229 height 32
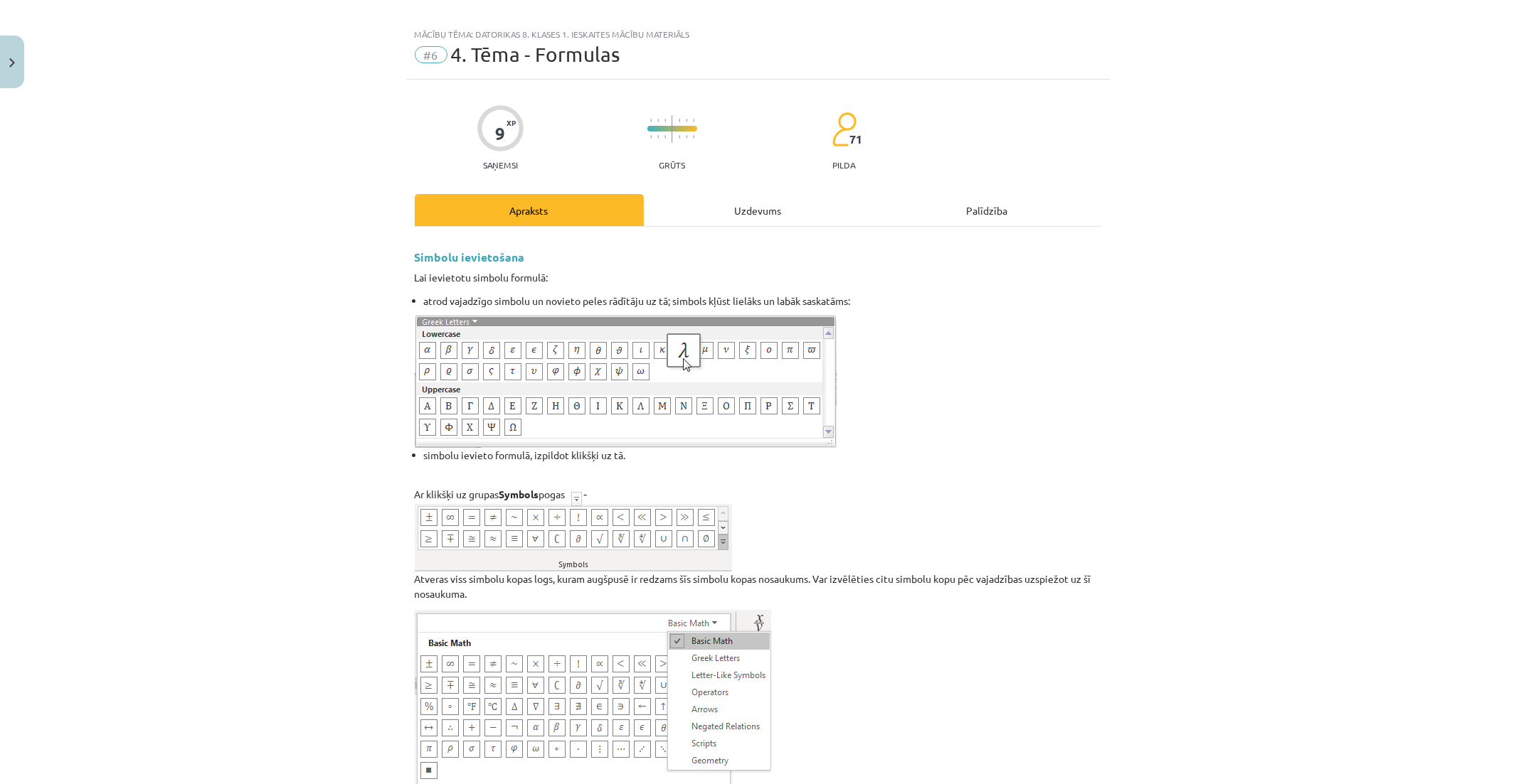
scroll to position [0, 0]
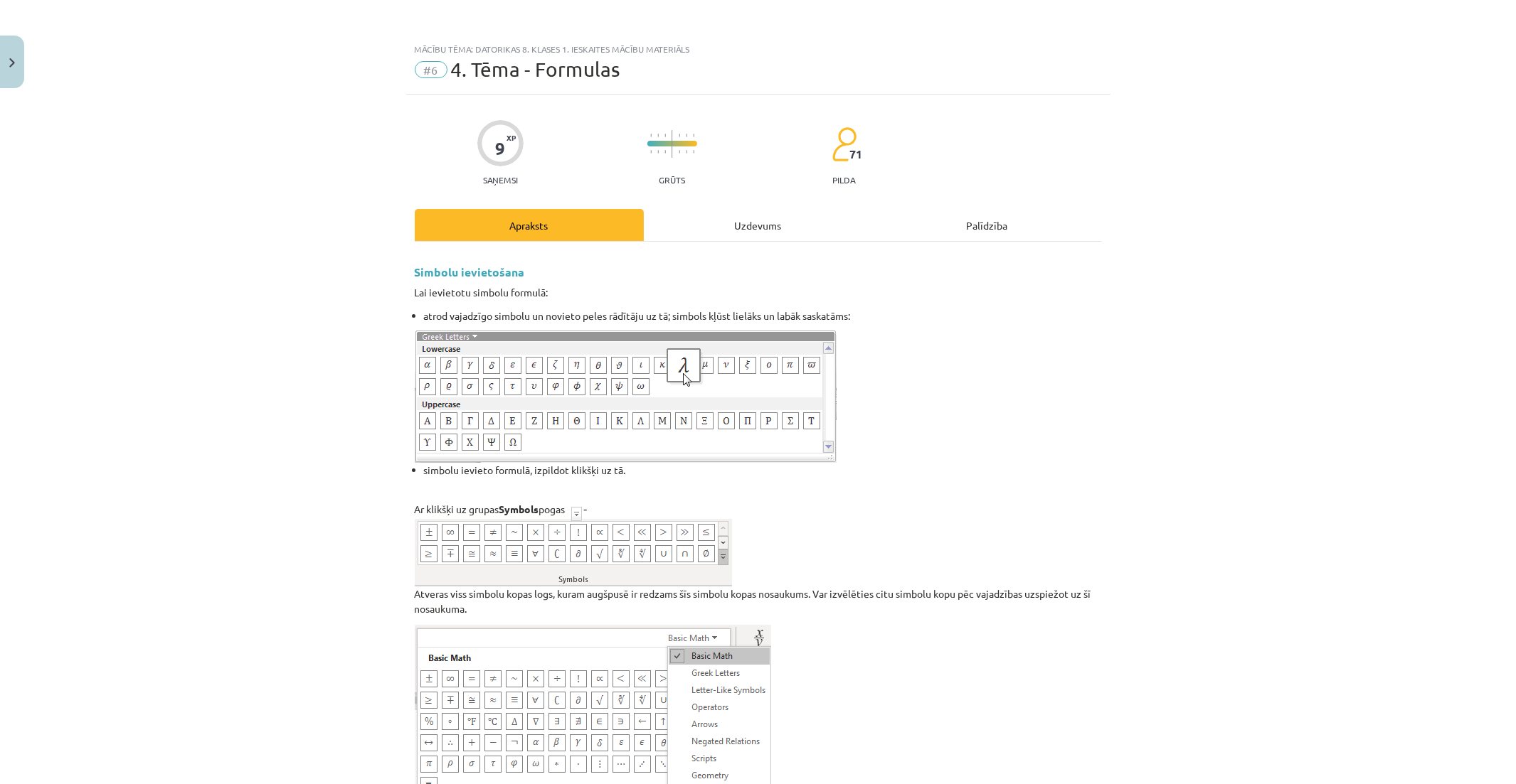
click at [784, 225] on div "Uzdevums" at bounding box center [758, 225] width 229 height 32
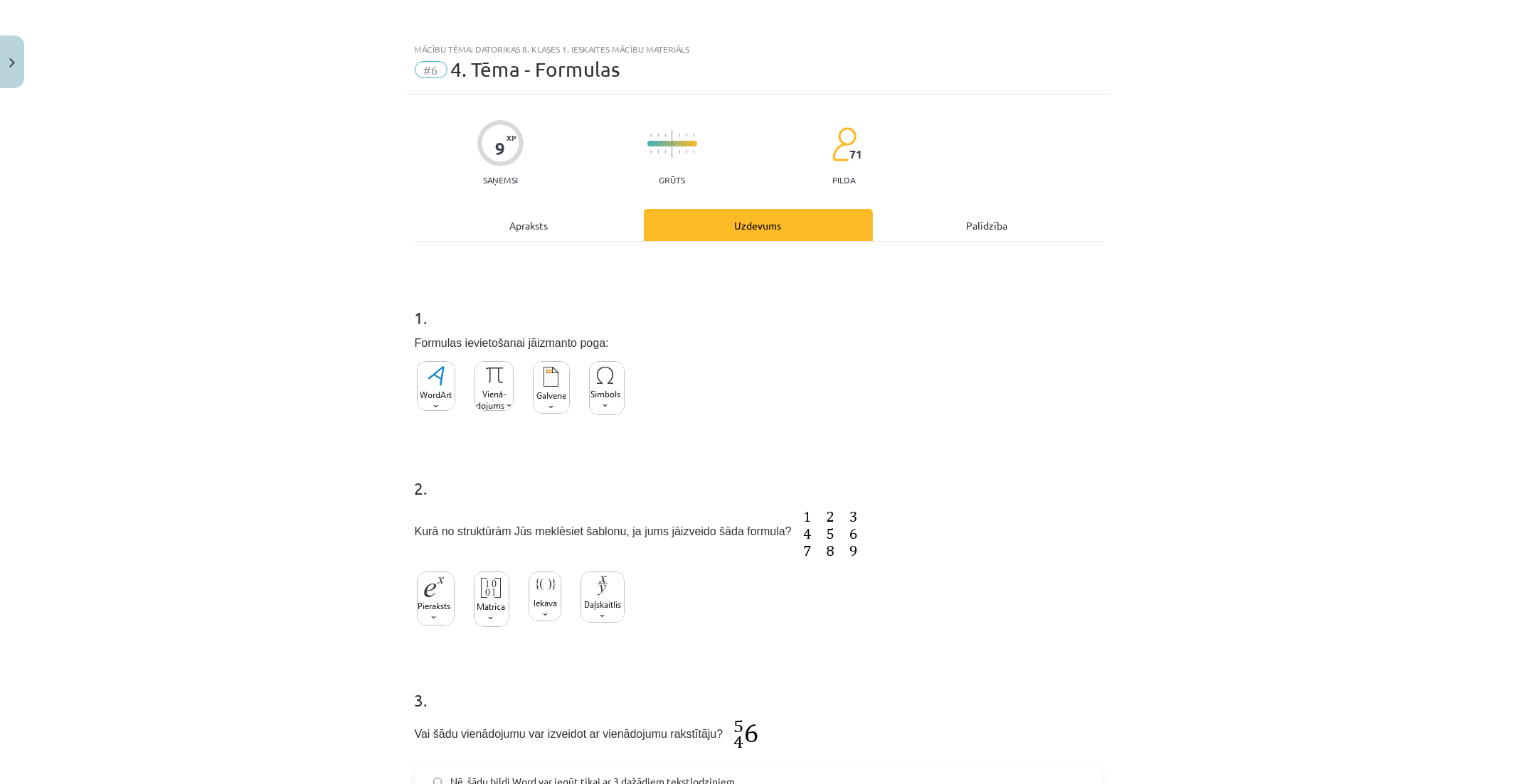
scroll to position [36, 0]
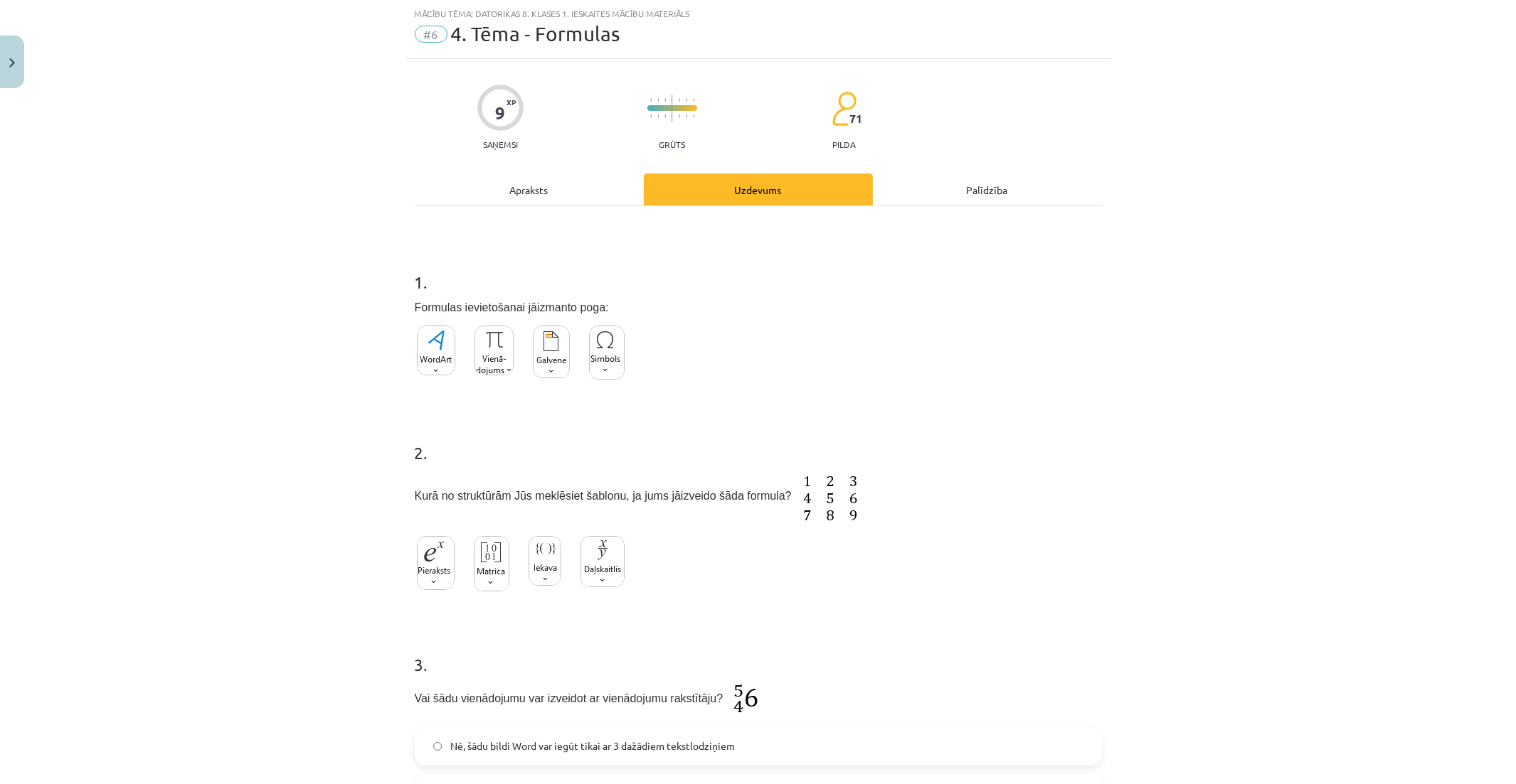
click at [589, 359] on img at bounding box center [607, 352] width 36 height 54
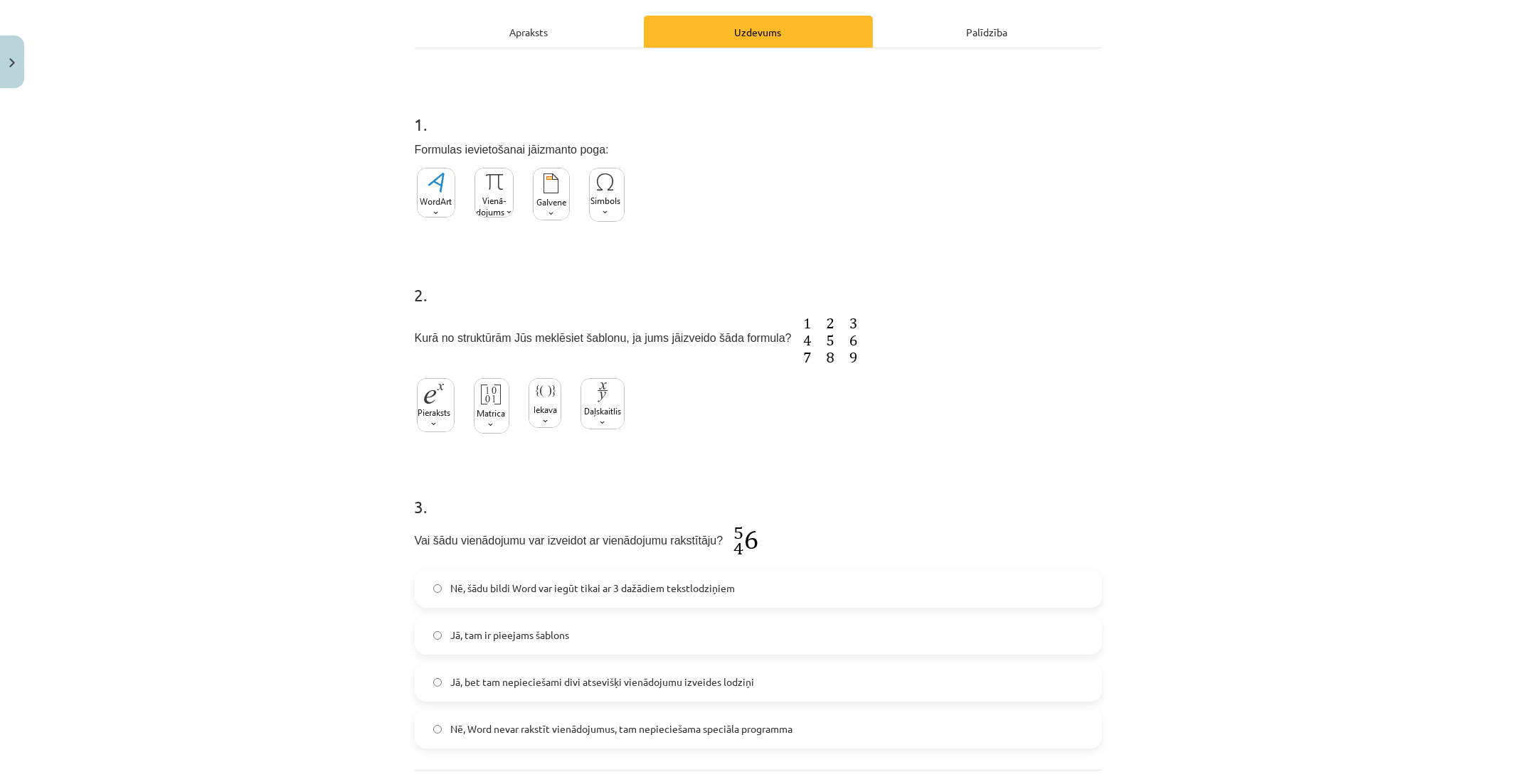
click at [483, 413] on img at bounding box center [491, 406] width 36 height 55
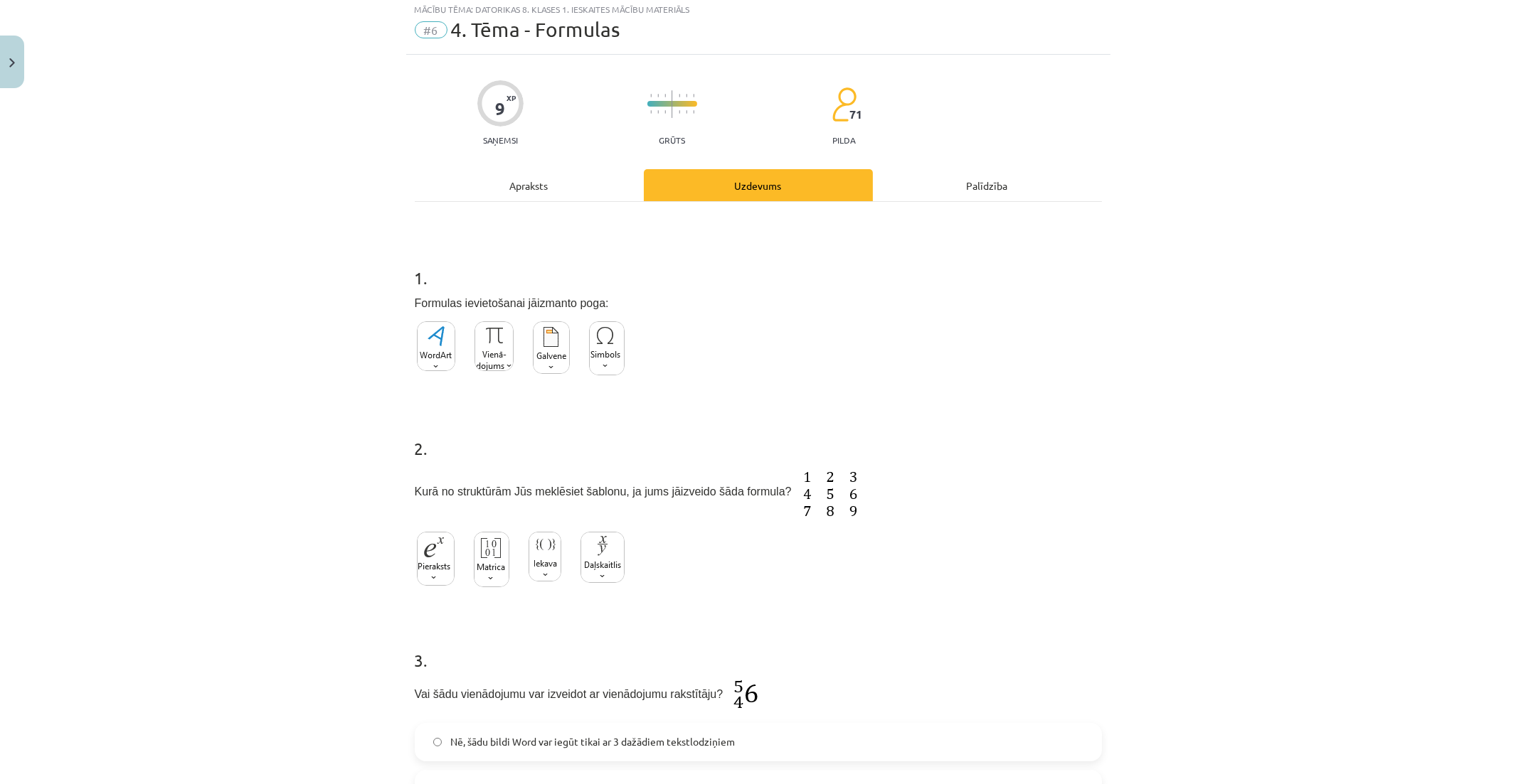
scroll to position [0, 0]
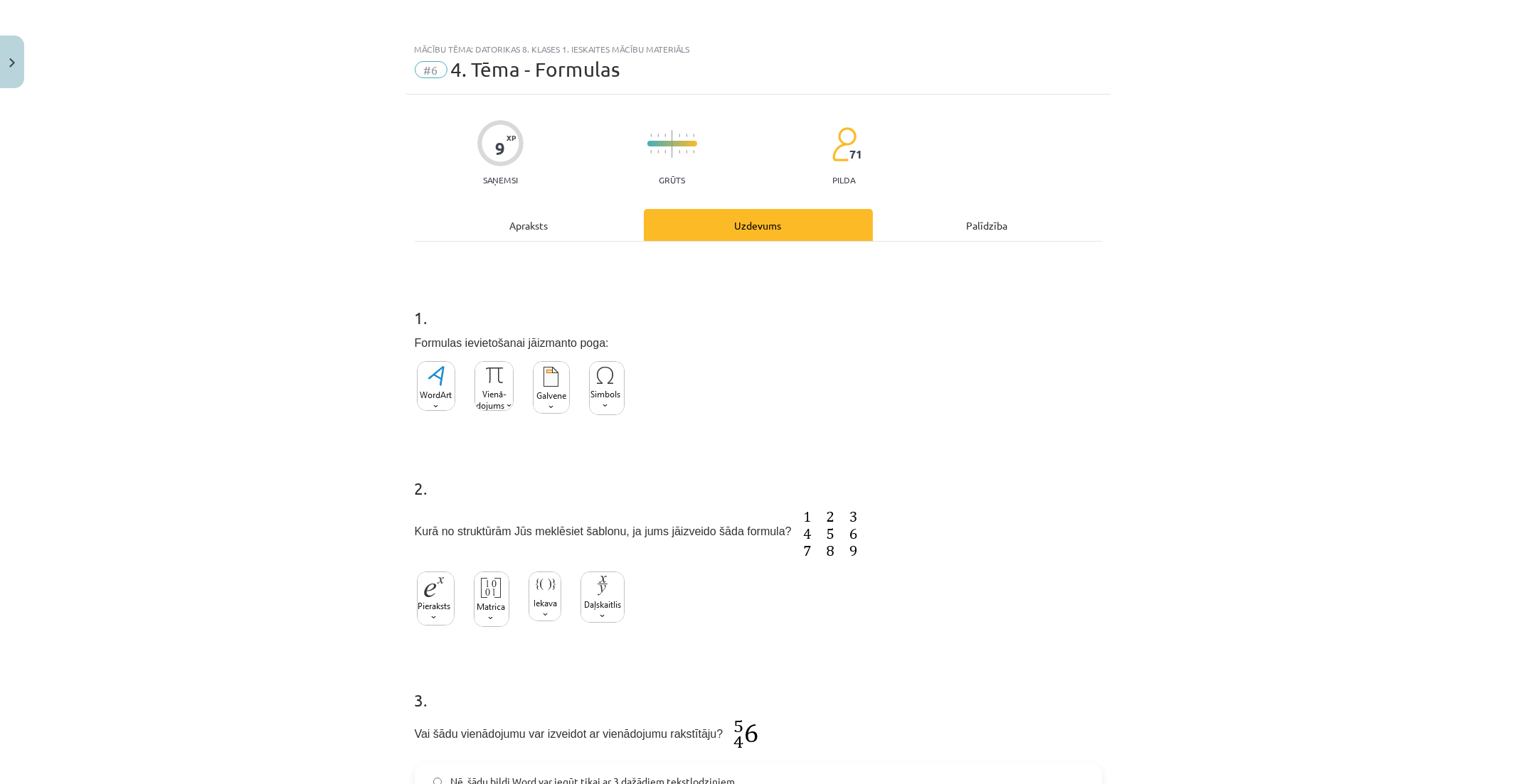
click at [602, 230] on div "Apraksts" at bounding box center [529, 225] width 229 height 32
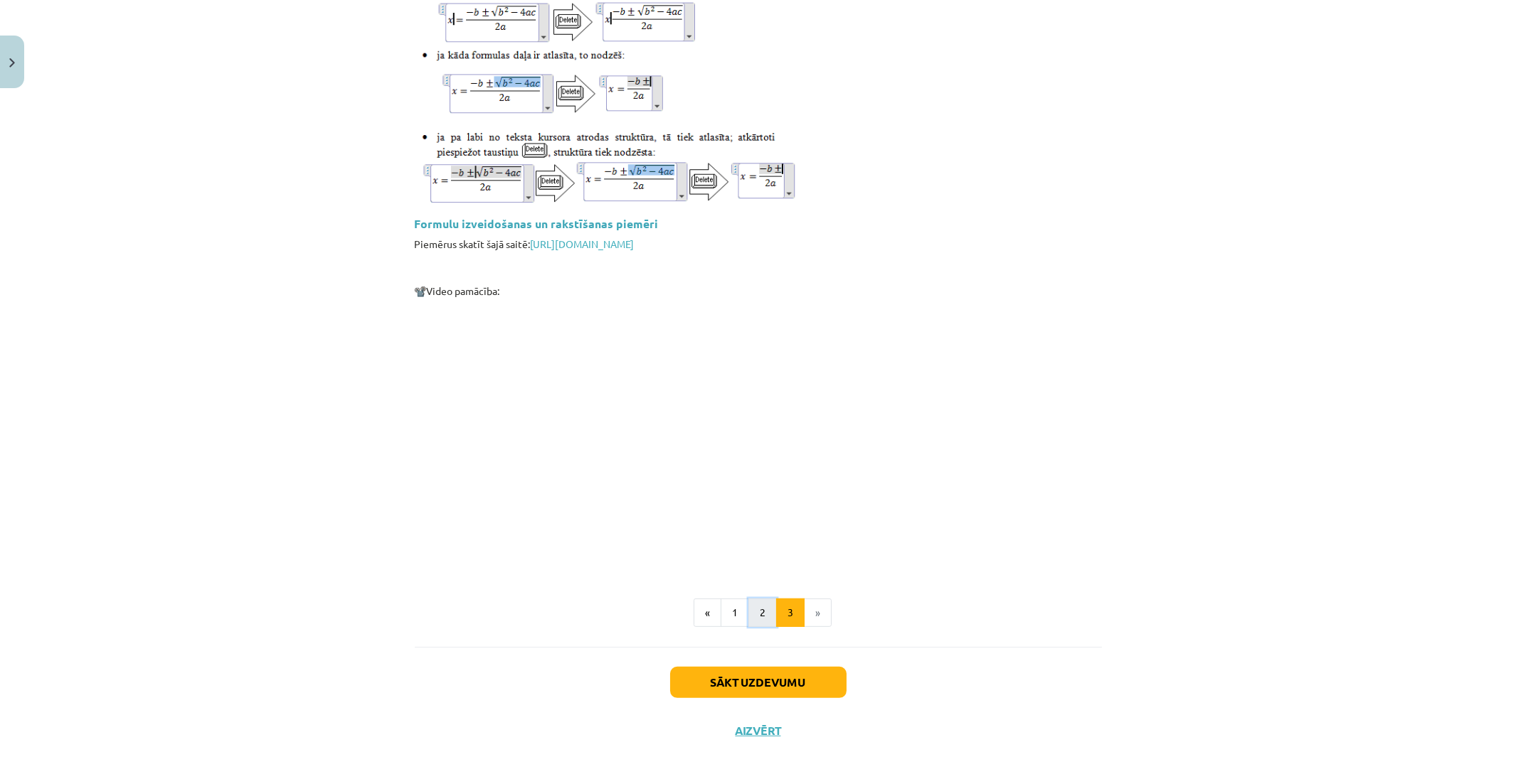
click at [755, 607] on button "2" at bounding box center [762, 613] width 29 height 29
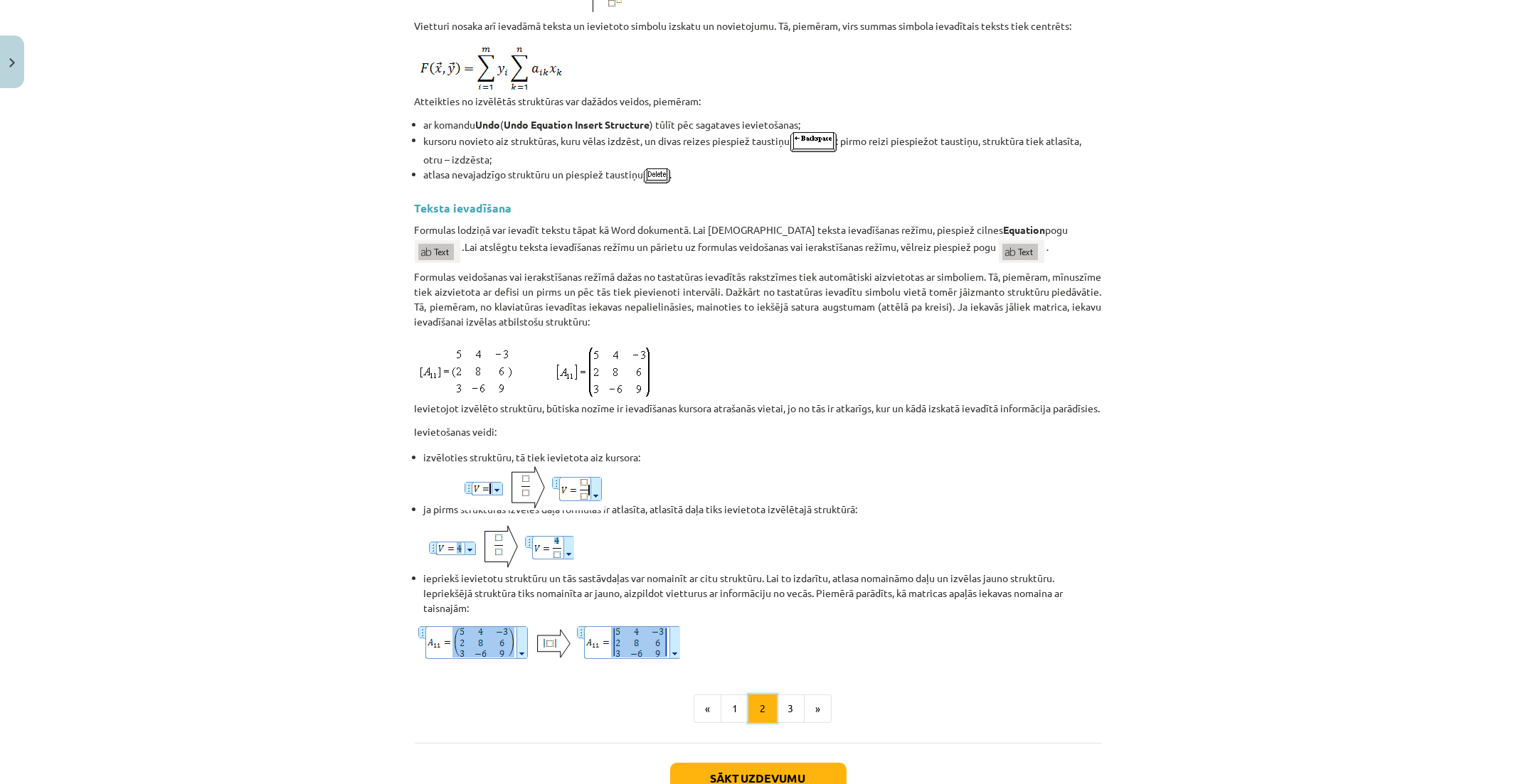
scroll to position [950, 0]
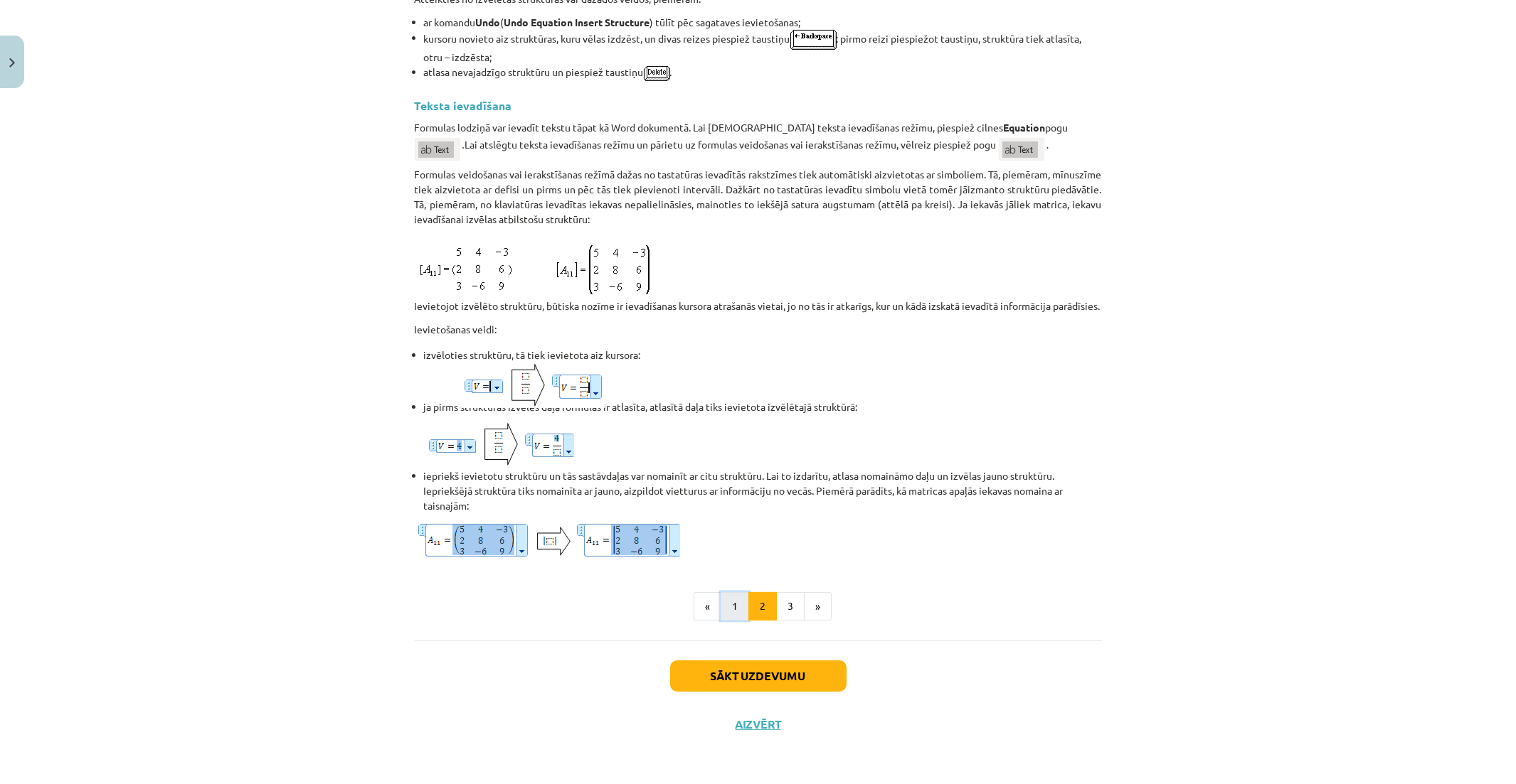
click at [731, 610] on button "1" at bounding box center [735, 606] width 29 height 29
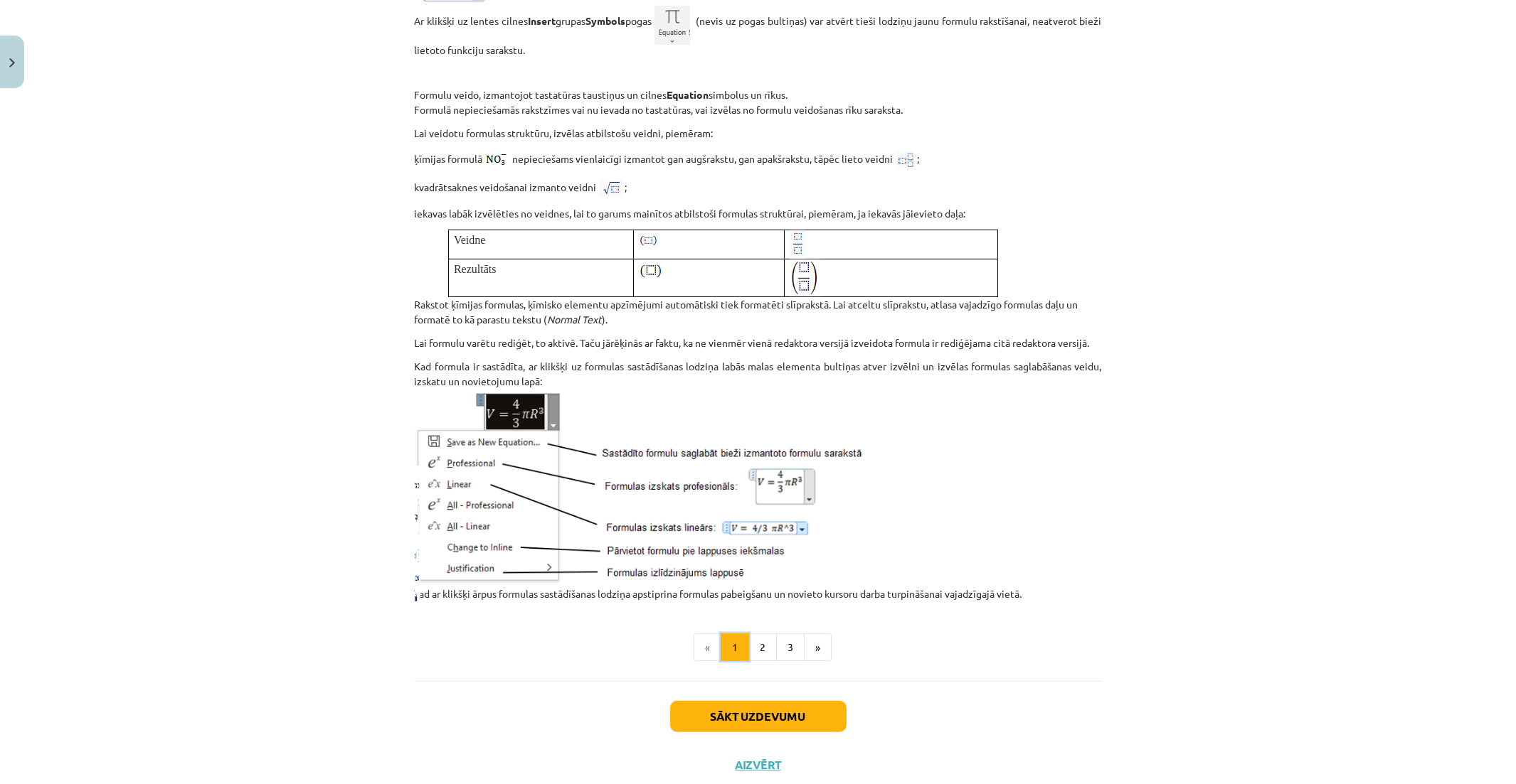
scroll to position [1519, 0]
click at [802, 723] on button "Sākt uzdevumu" at bounding box center [758, 717] width 176 height 32
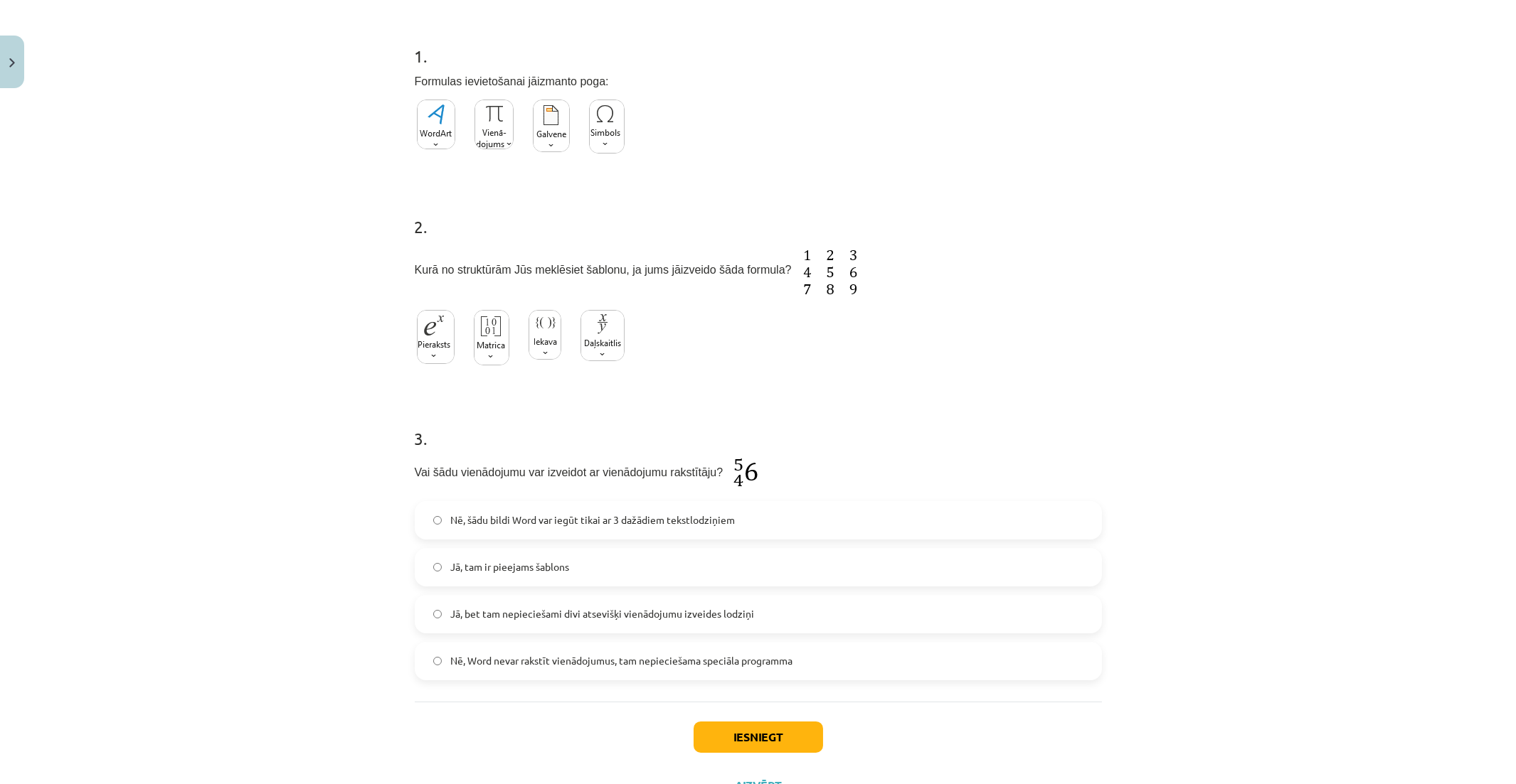
scroll to position [36, 0]
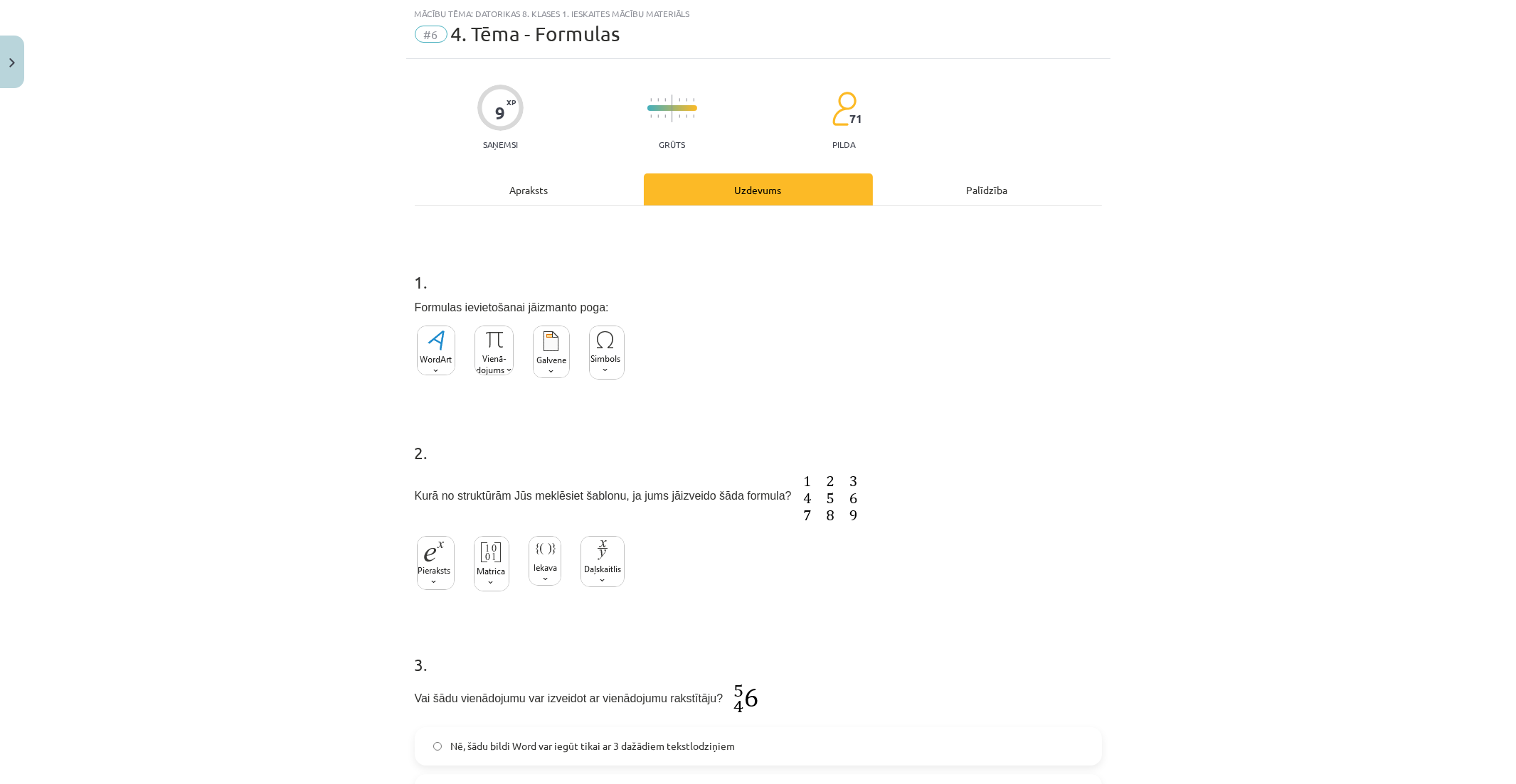
click at [491, 359] on img at bounding box center [494, 350] width 40 height 49
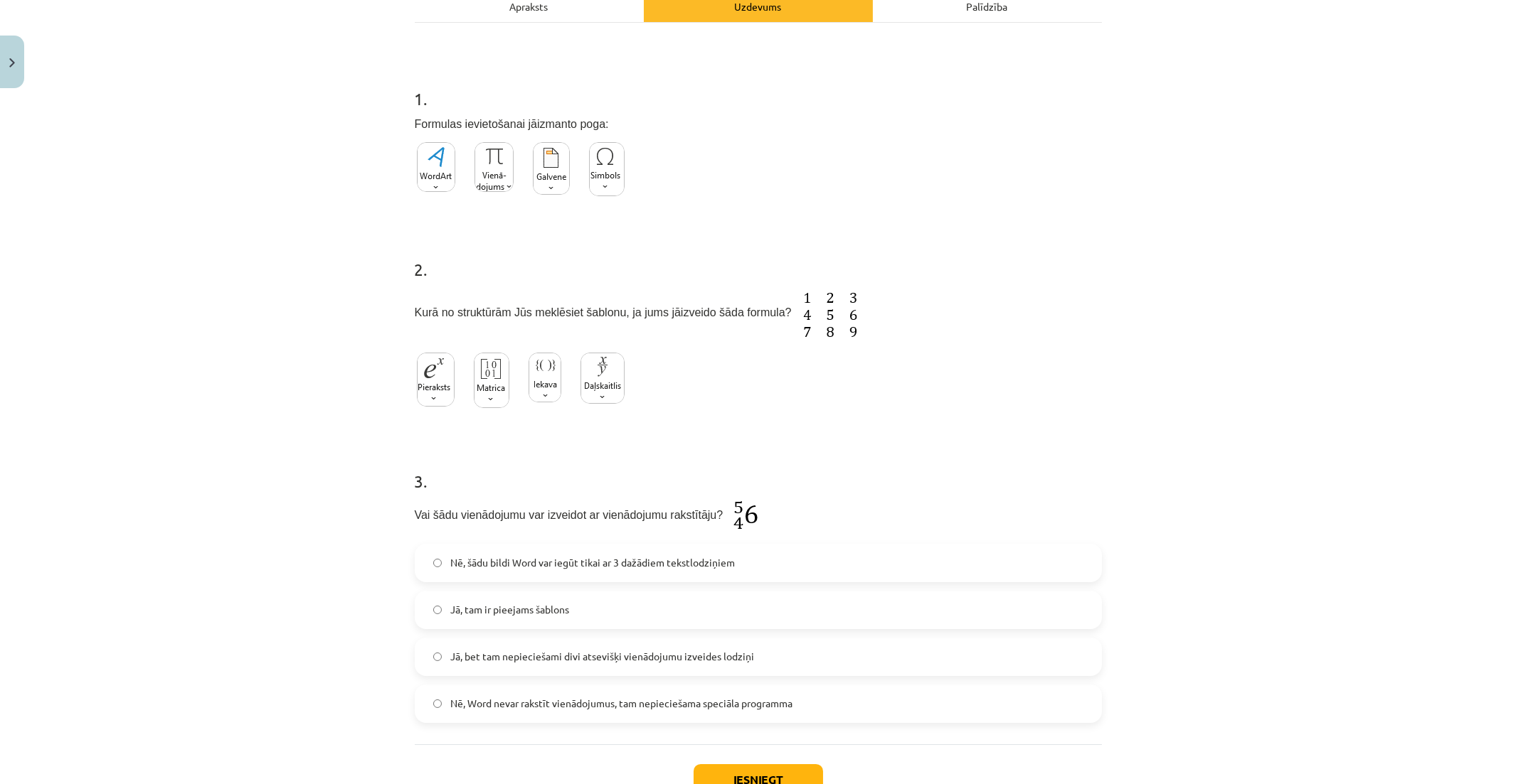
scroll to position [322, 0]
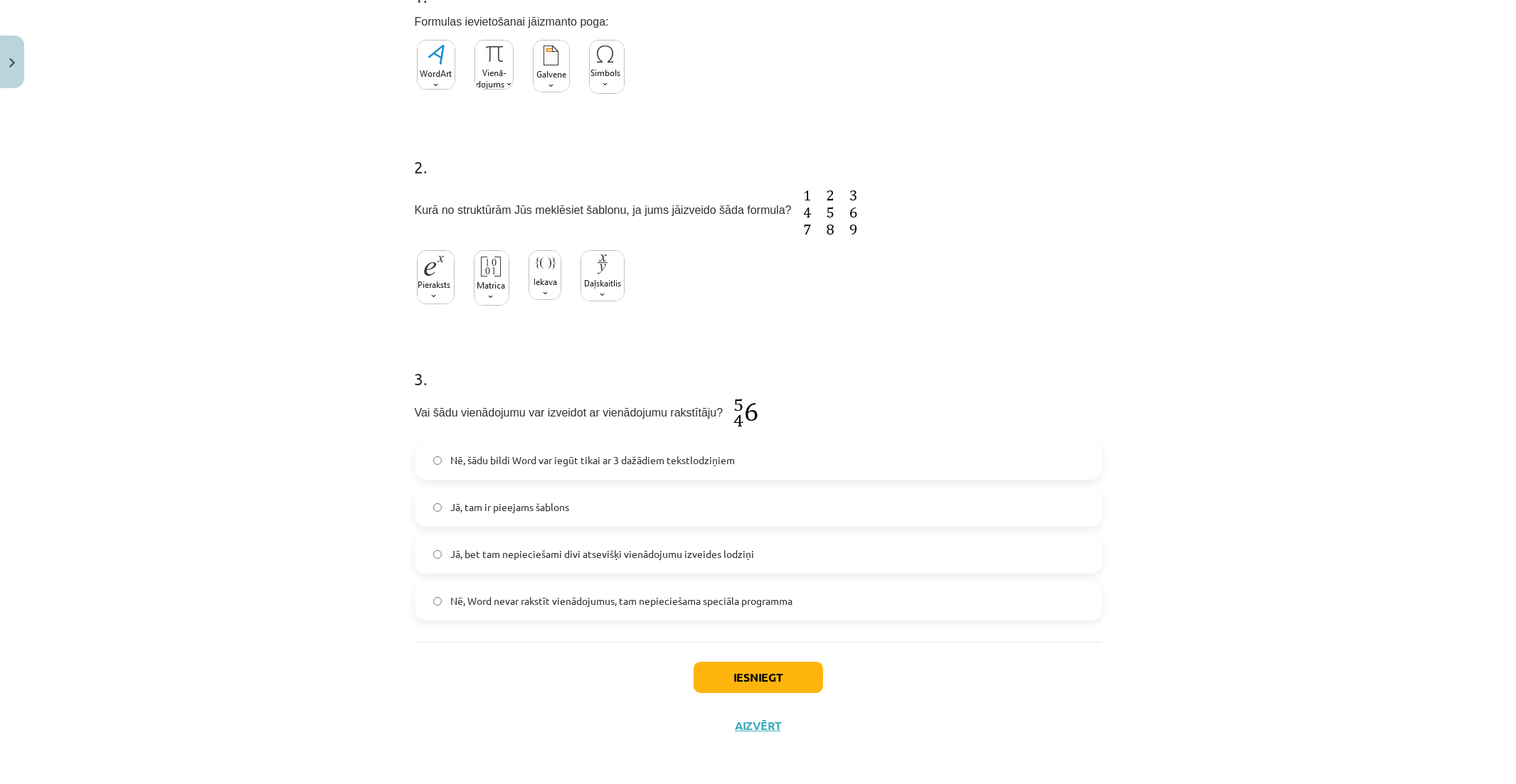
click at [749, 555] on label "Jā, bet tam nepieciešami divi atsevišķi vienādojumu izveides lodziņi" at bounding box center [758, 554] width 684 height 36
click at [755, 675] on button "Iesniegt" at bounding box center [758, 678] width 130 height 32
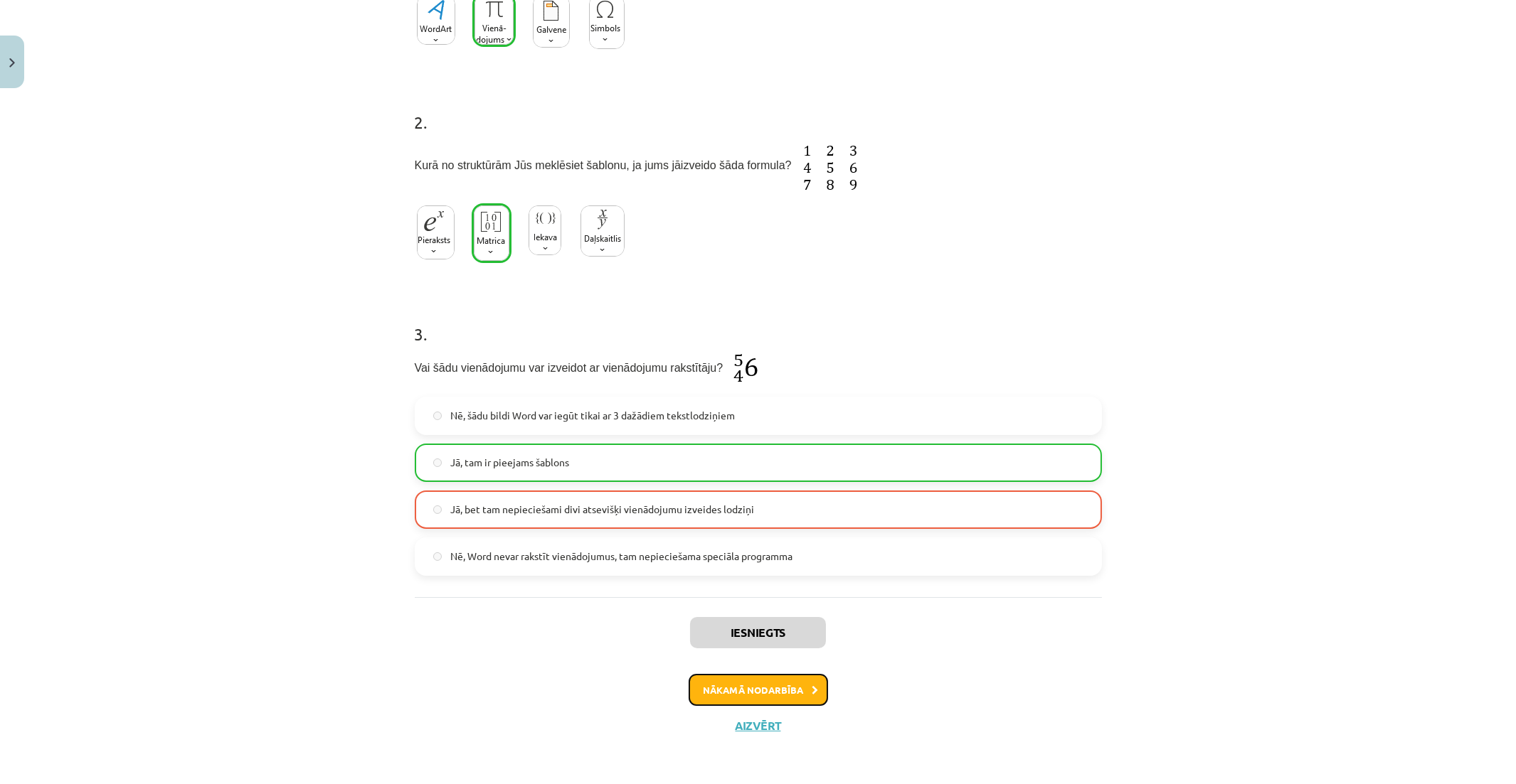
click at [741, 695] on button "Nākamā nodarbība" at bounding box center [758, 690] width 140 height 33
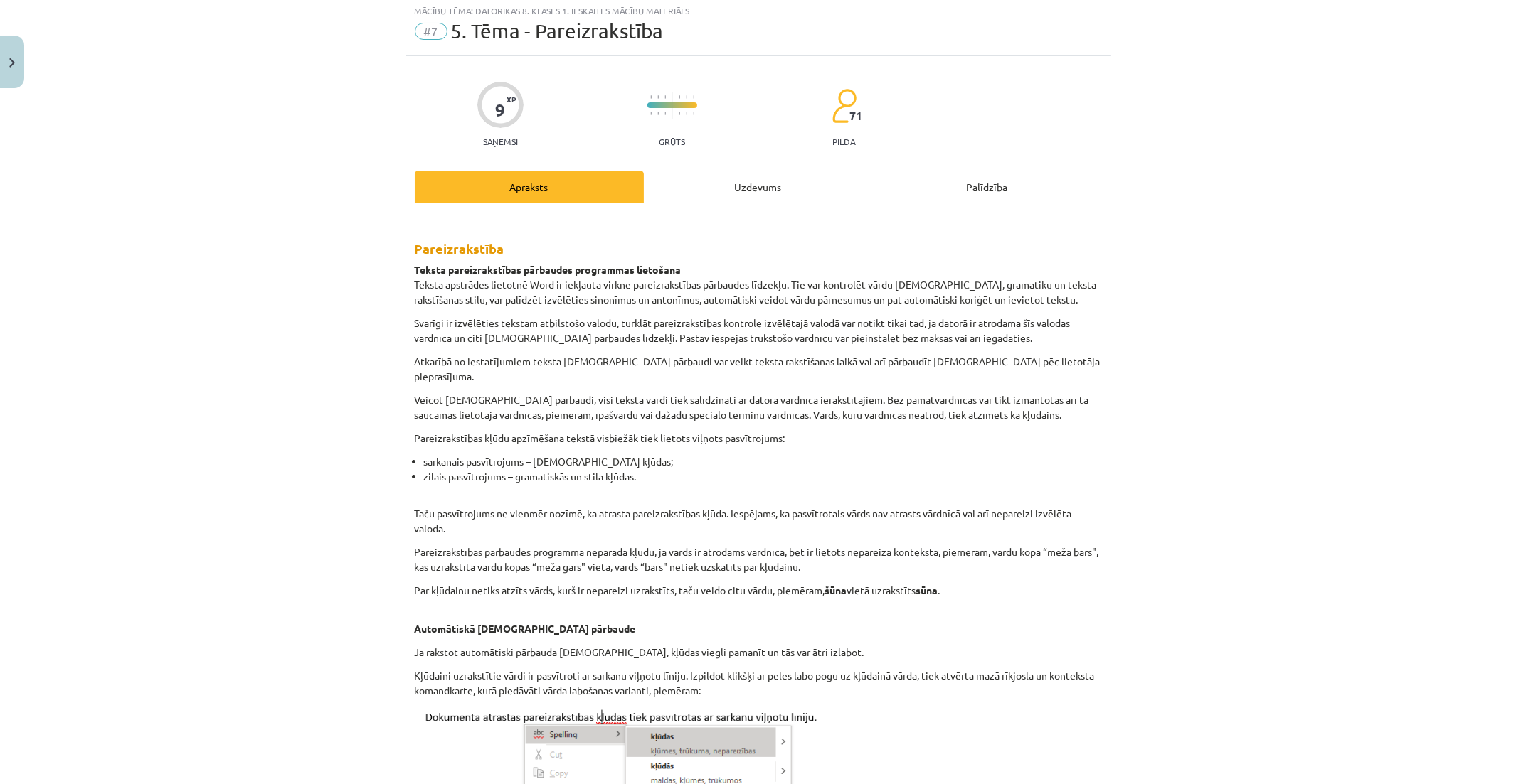
scroll to position [36, 0]
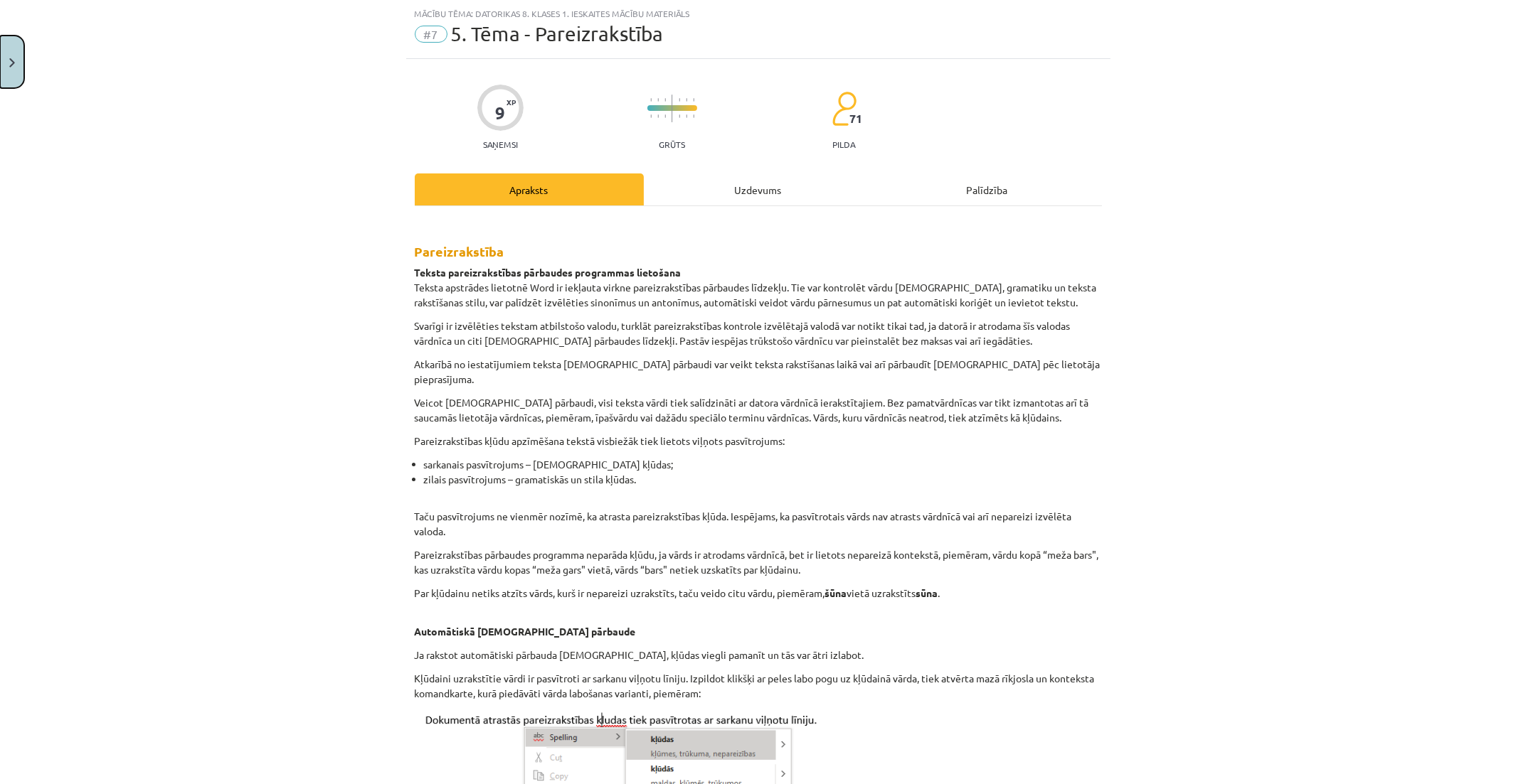
click at [10, 60] on img "Close" at bounding box center [12, 62] width 6 height 9
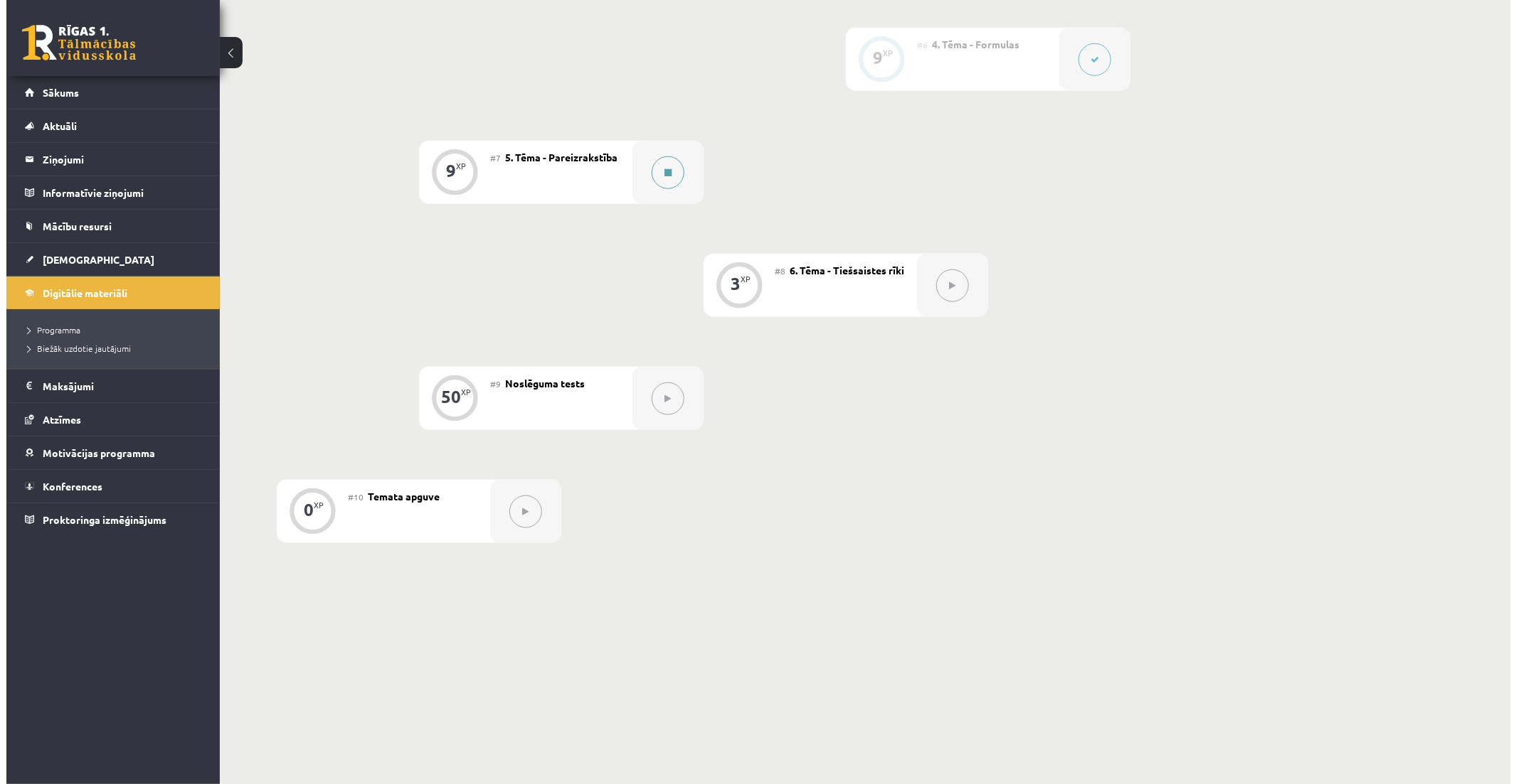
scroll to position [948, 0]
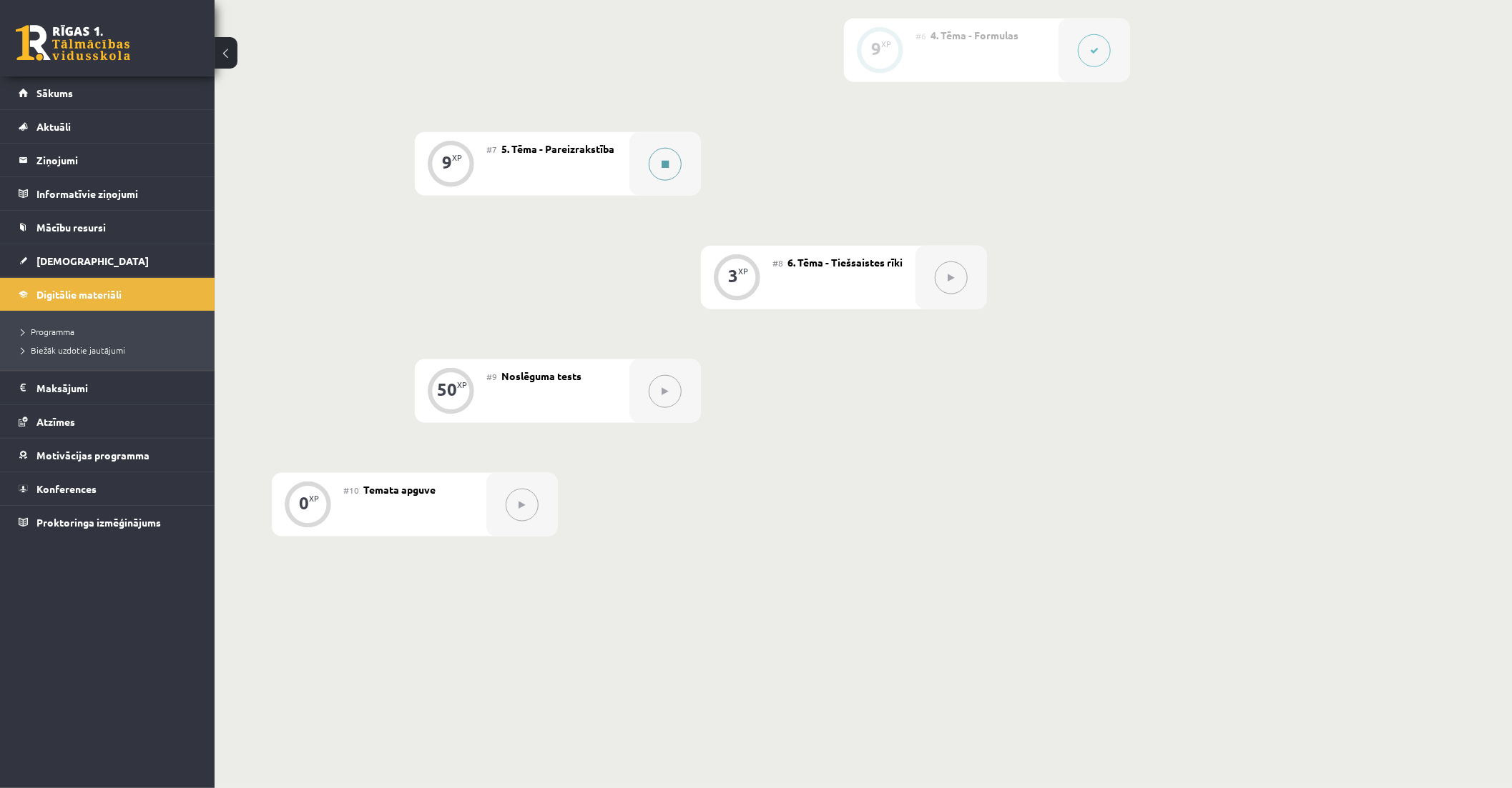
click at [649, 169] on button at bounding box center [665, 164] width 33 height 33
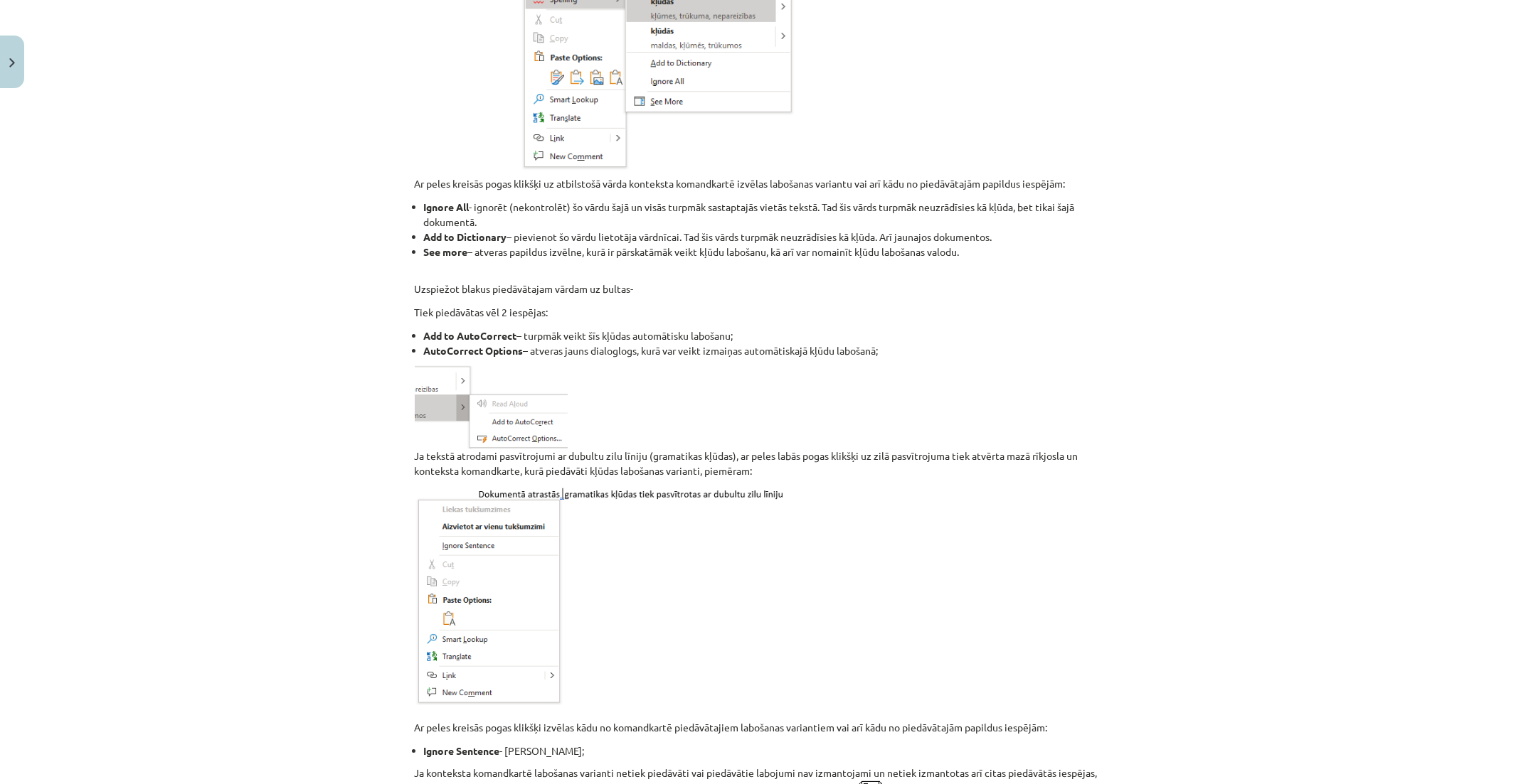
scroll to position [869, 0]
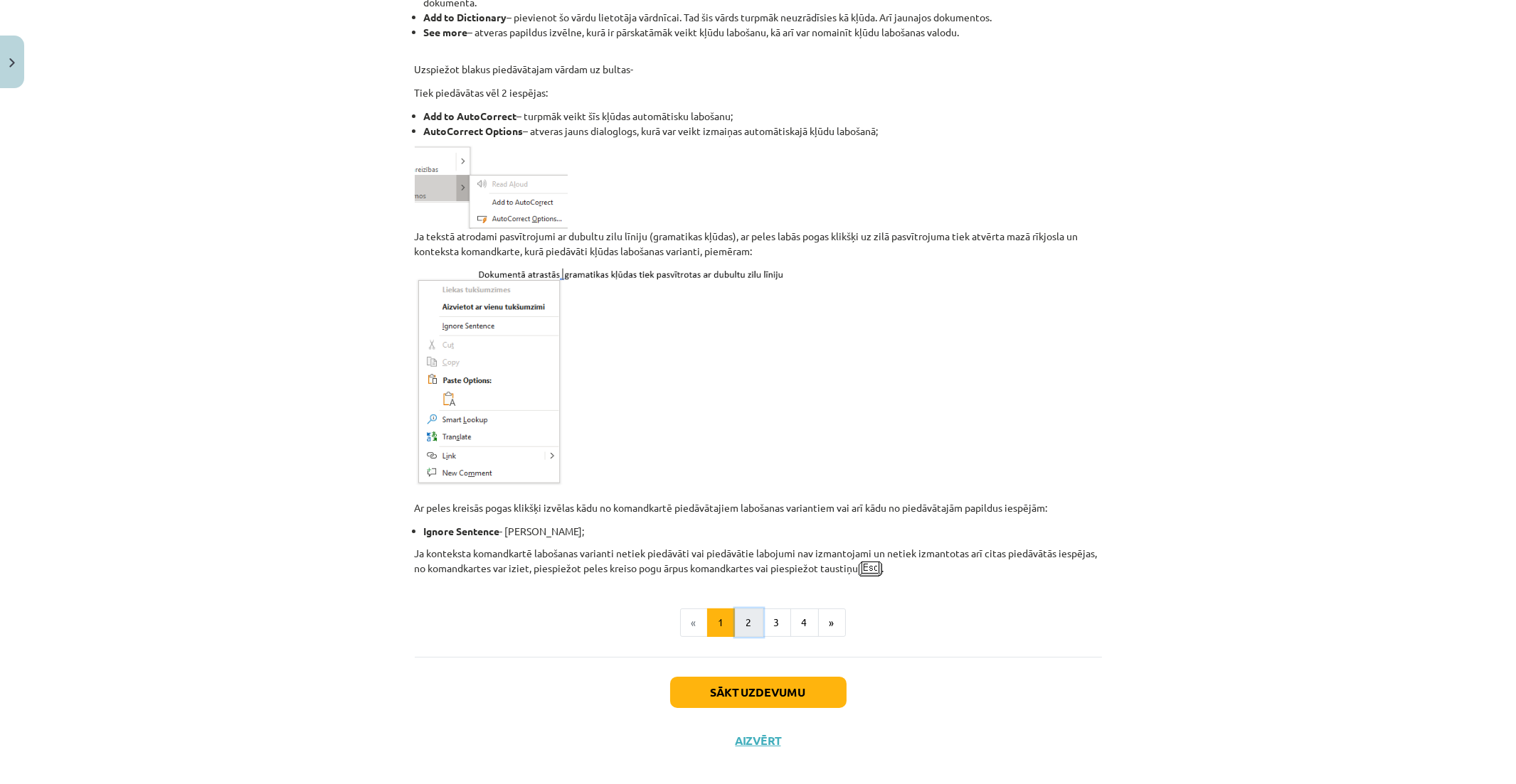
click at [744, 609] on button "2" at bounding box center [749, 623] width 29 height 29
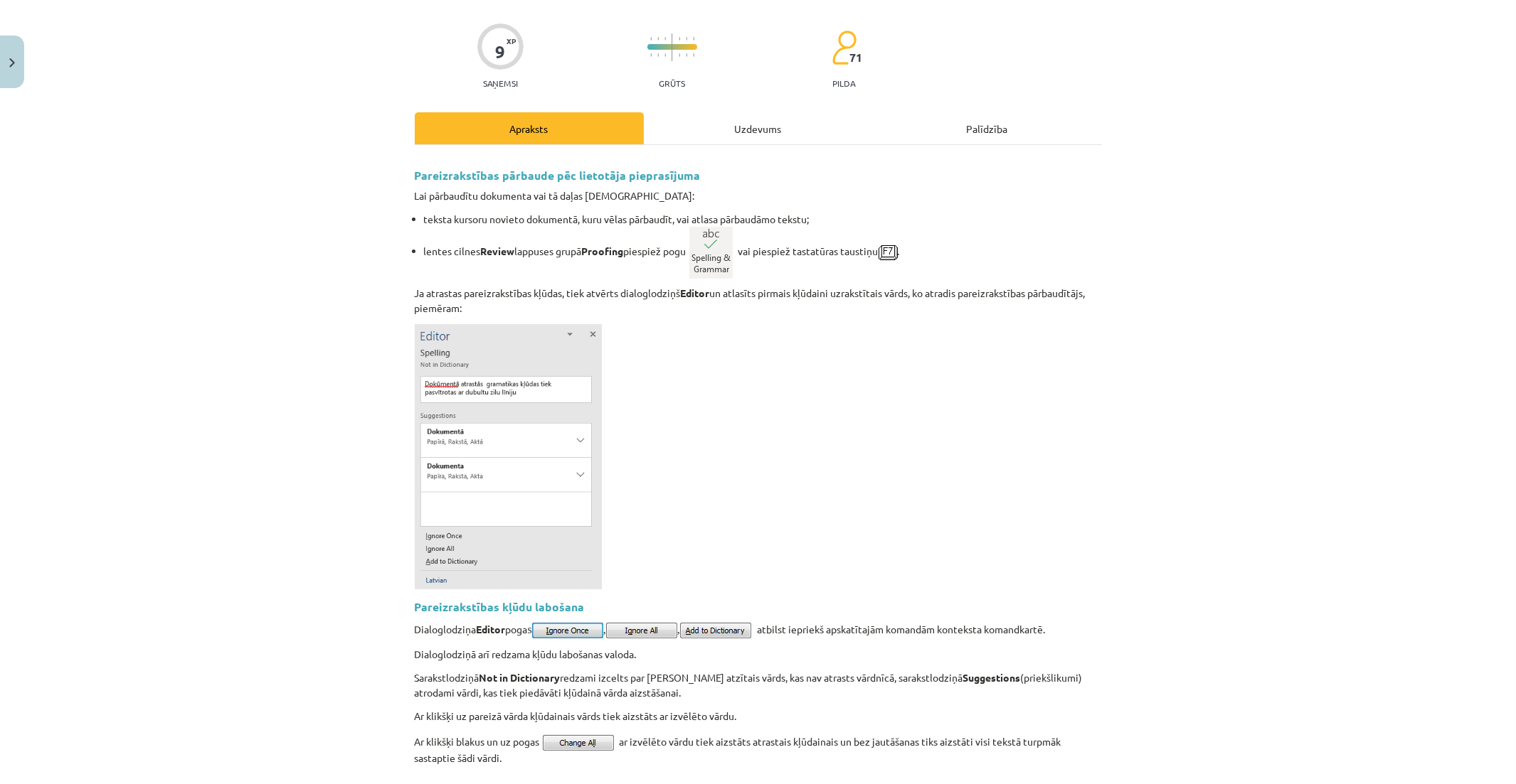
scroll to position [96, 0]
click at [792, 130] on div "Uzdevums" at bounding box center [758, 129] width 229 height 32
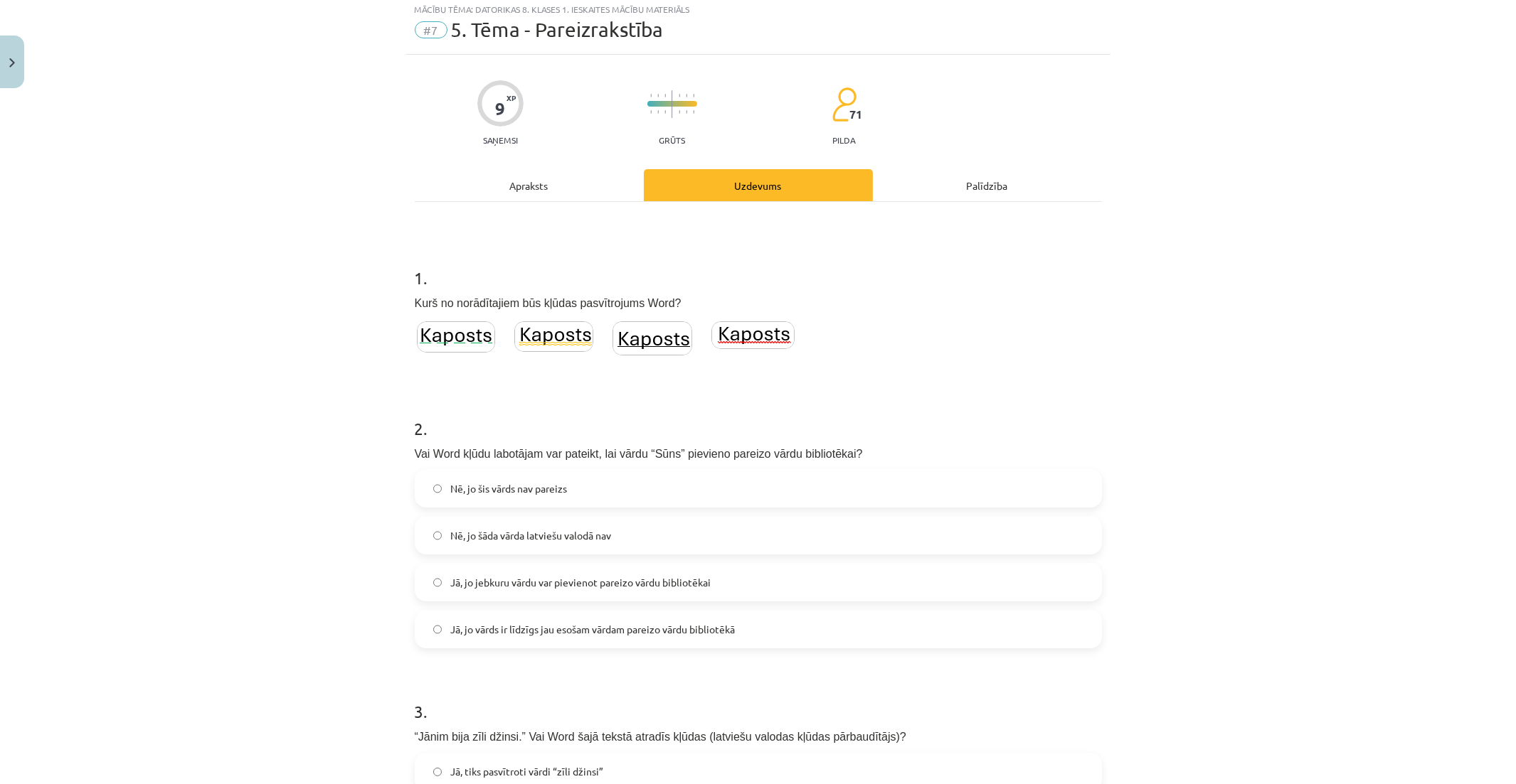
scroll to position [36, 0]
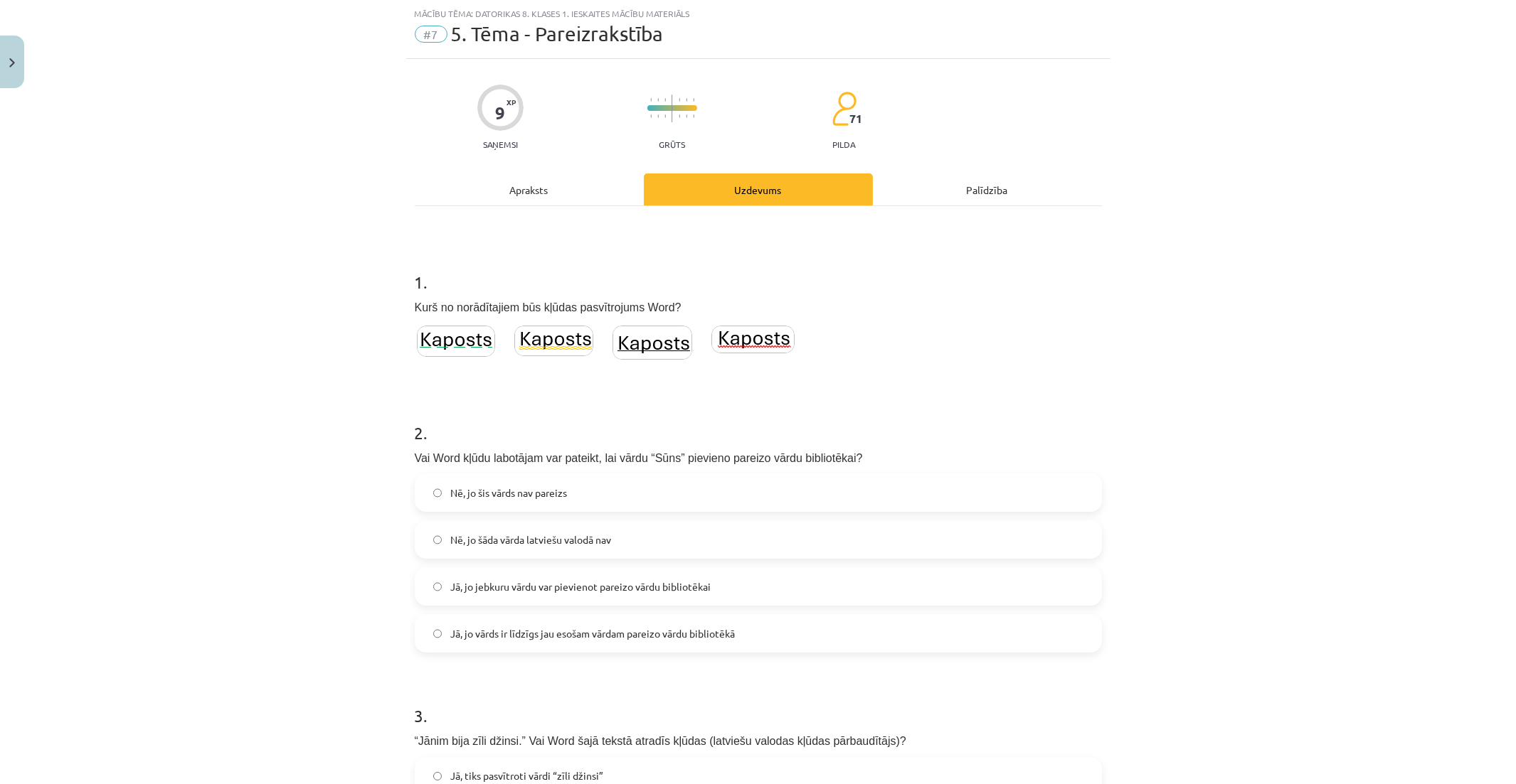
click at [747, 338] on img at bounding box center [753, 340] width 83 height 28
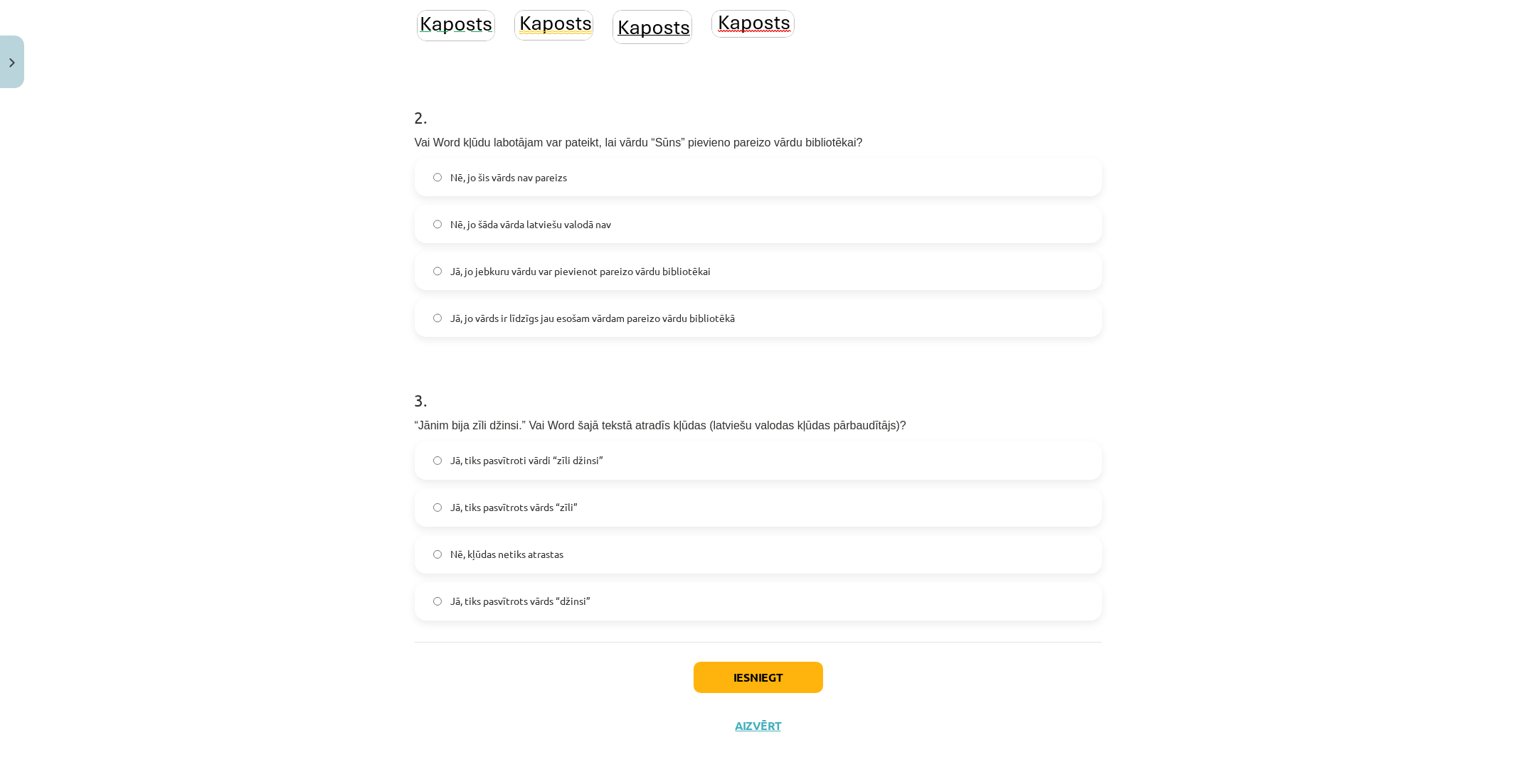
scroll to position [272, 0]
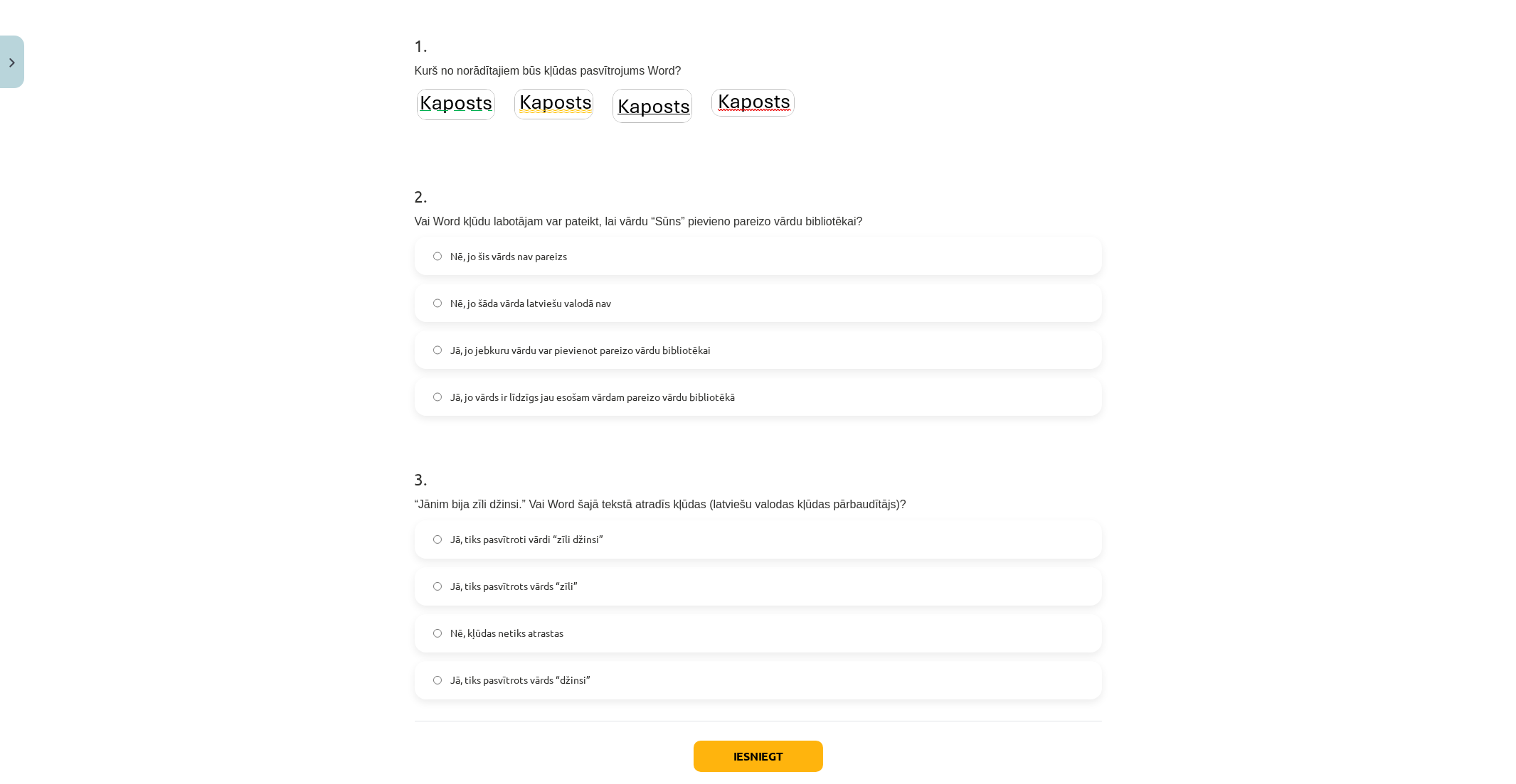
click at [717, 344] on label "Jā, jo jebkuru vārdu var pievienot pareizo vārdu bibliotēkai" at bounding box center [758, 349] width 684 height 36
click at [553, 589] on span "Jā, tiks pasvītrots vārds “zīli”" at bounding box center [514, 586] width 128 height 15
click at [608, 634] on label "Nē, kļūdas netiks atrastas" at bounding box center [758, 634] width 684 height 36
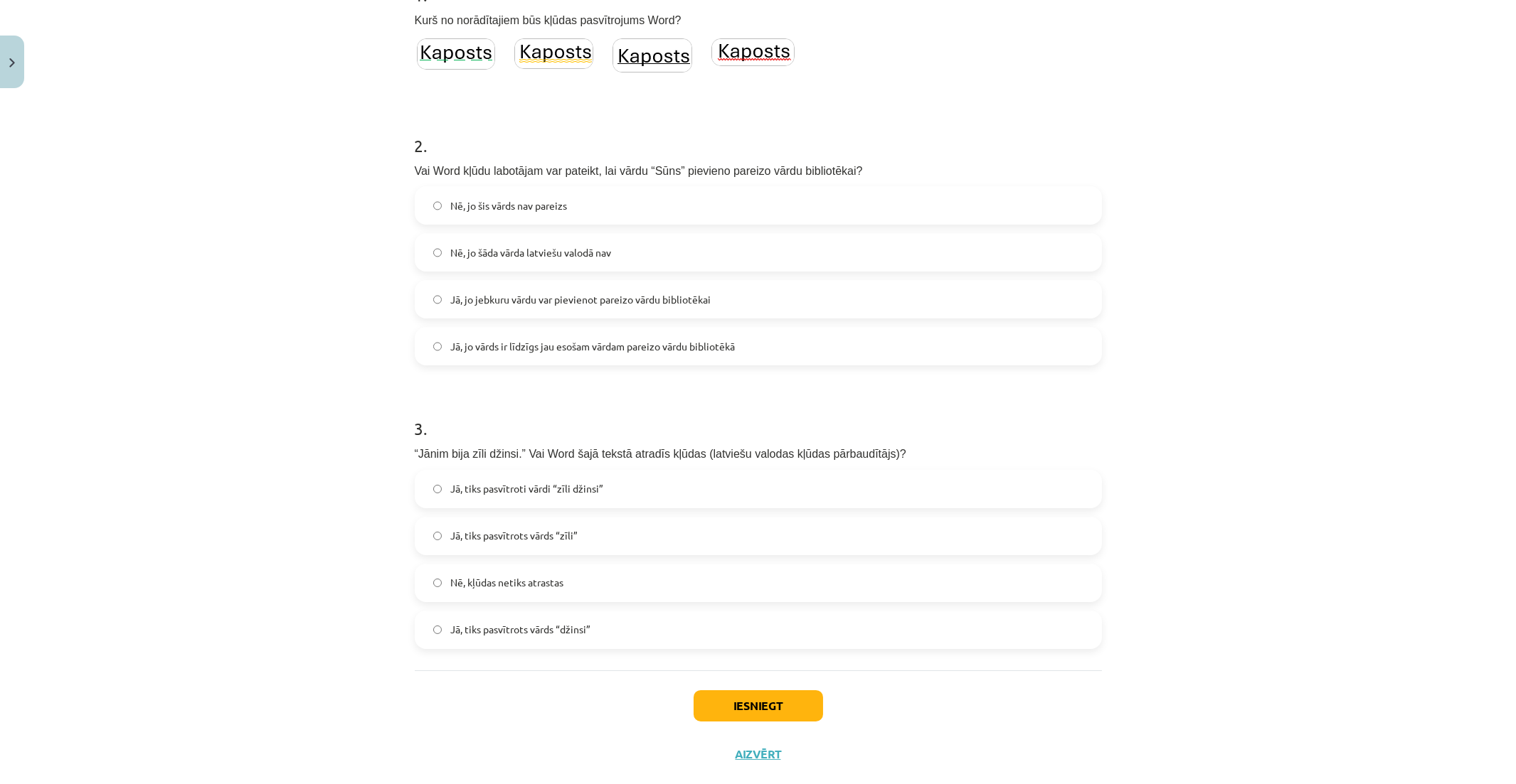
scroll to position [351, 0]
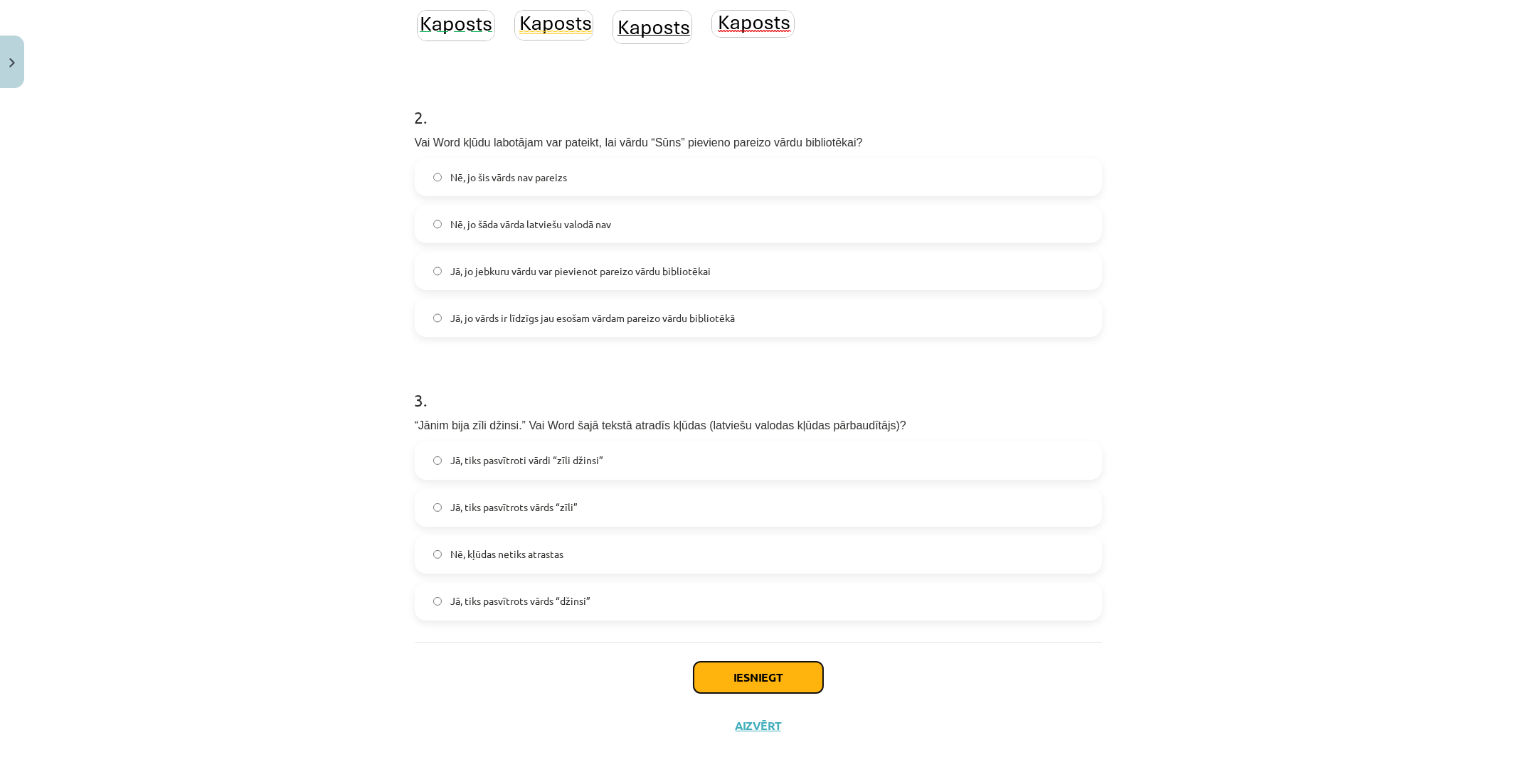
click at [733, 674] on button "Iesniegt" at bounding box center [758, 678] width 130 height 32
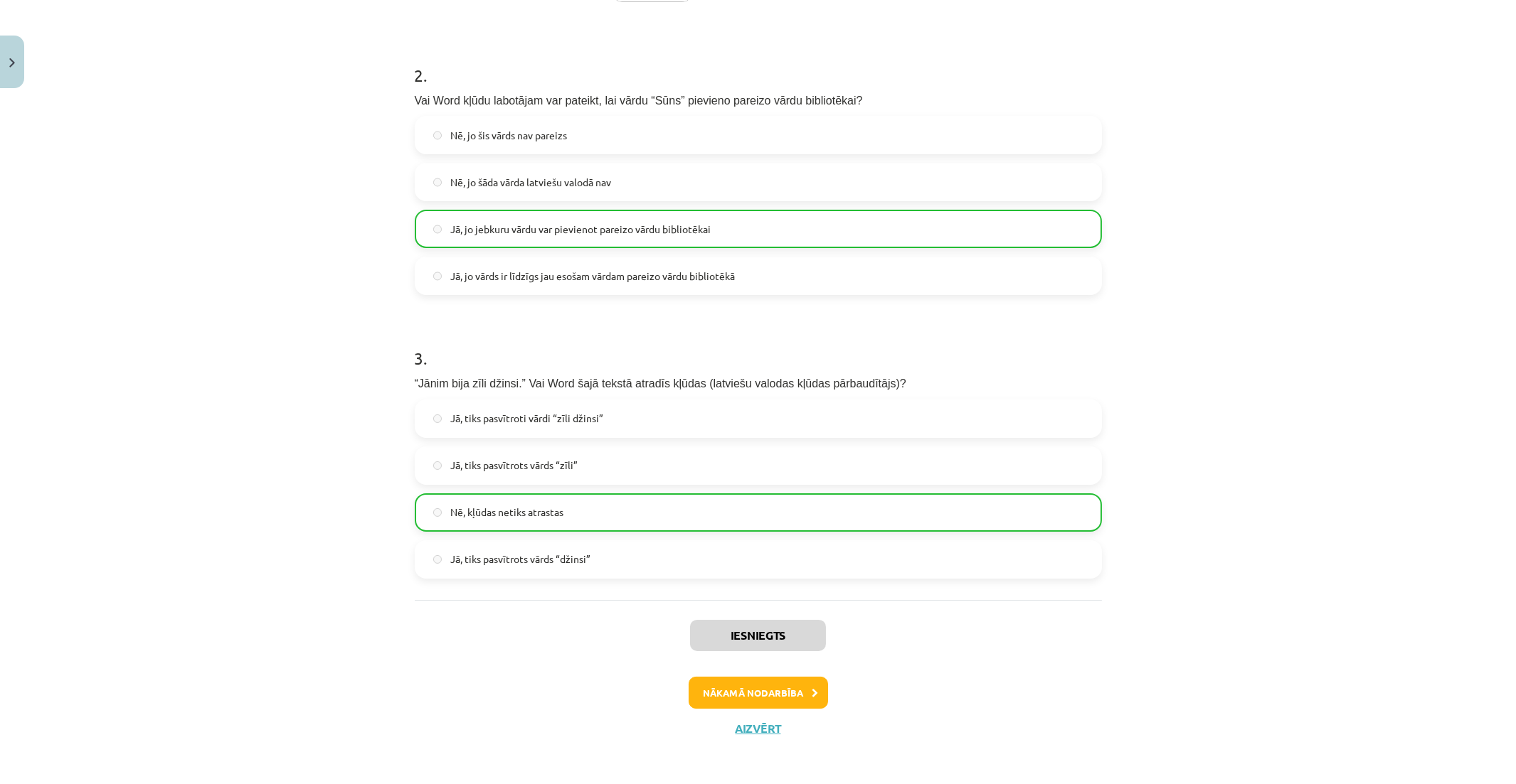
scroll to position [397, 0]
click at [776, 687] on button "Nākamā nodarbība" at bounding box center [758, 689] width 140 height 33
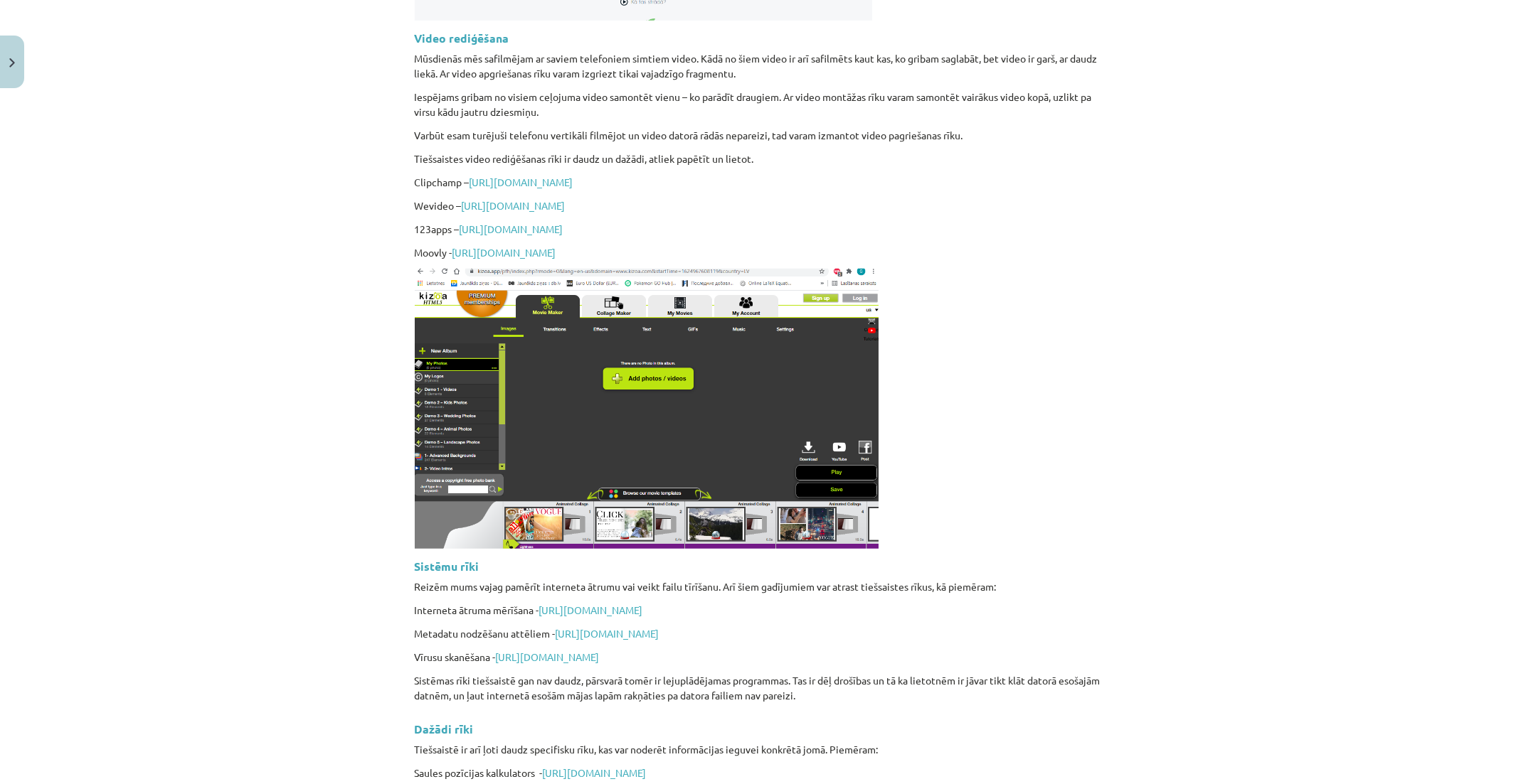
scroll to position [3169, 0]
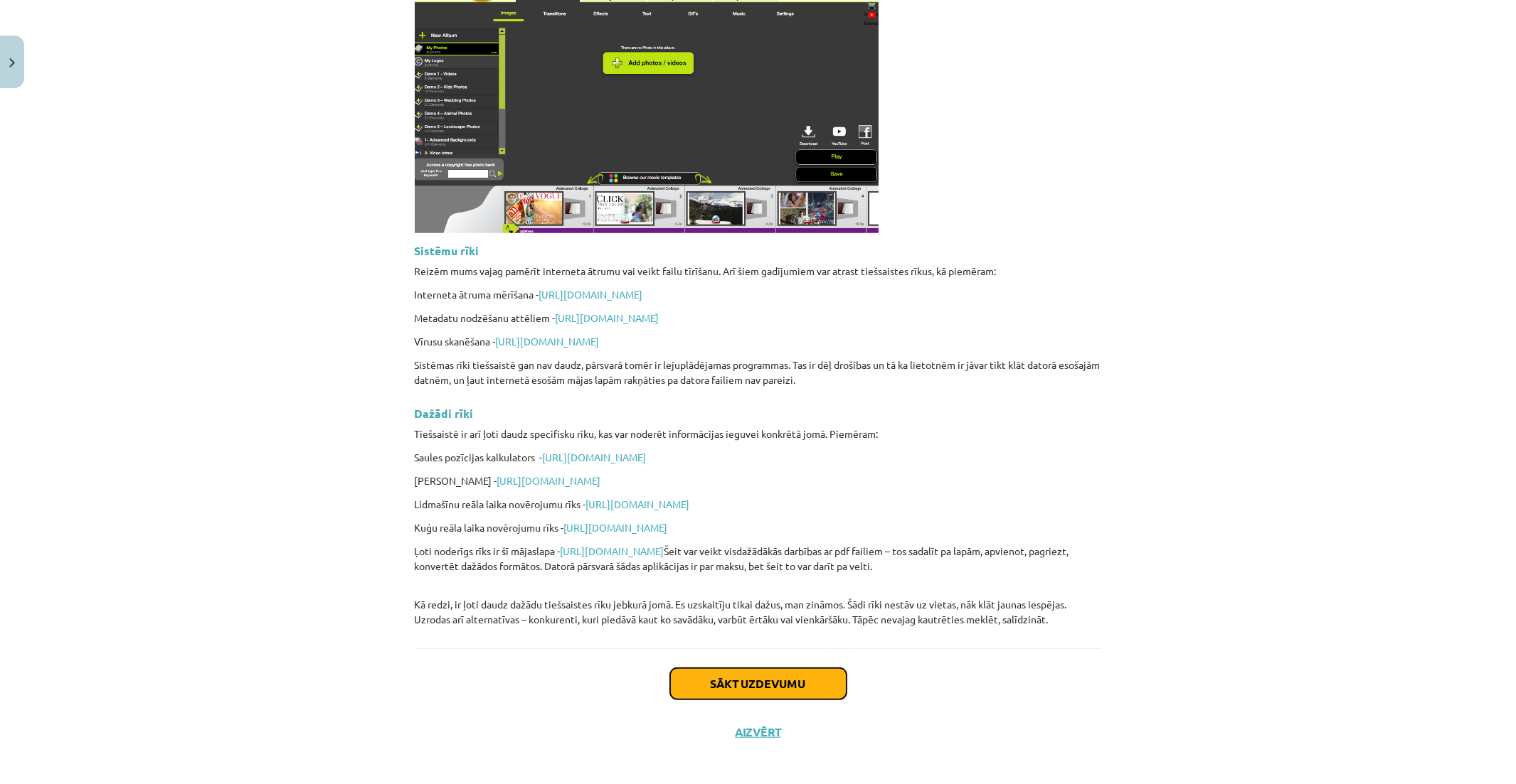
click at [788, 669] on button "Sākt uzdevumu" at bounding box center [758, 684] width 176 height 32
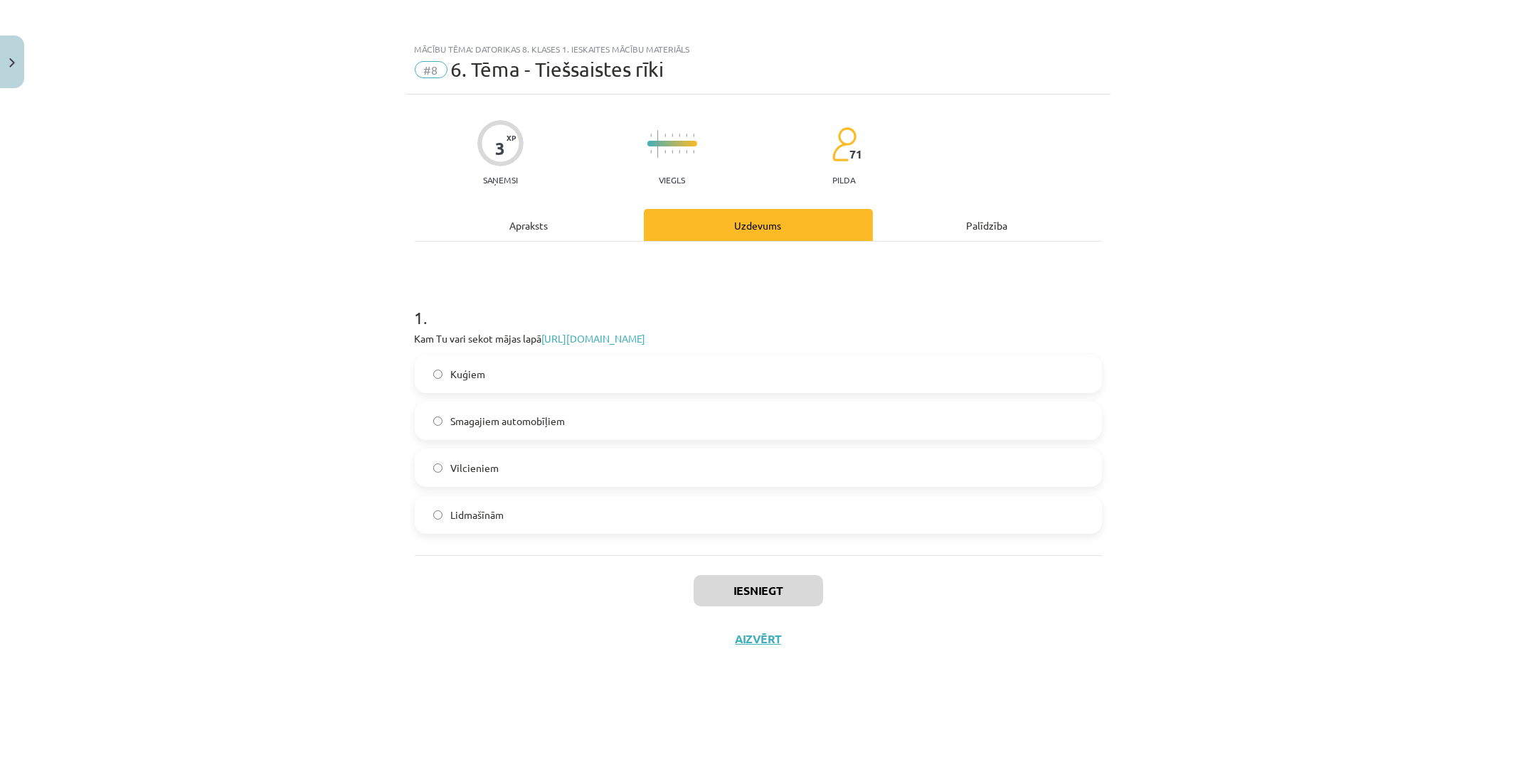
scroll to position [0, 0]
click at [646, 340] on link "https://www.flightradar24.com/56.65,23.73/10" at bounding box center [593, 338] width 104 height 13
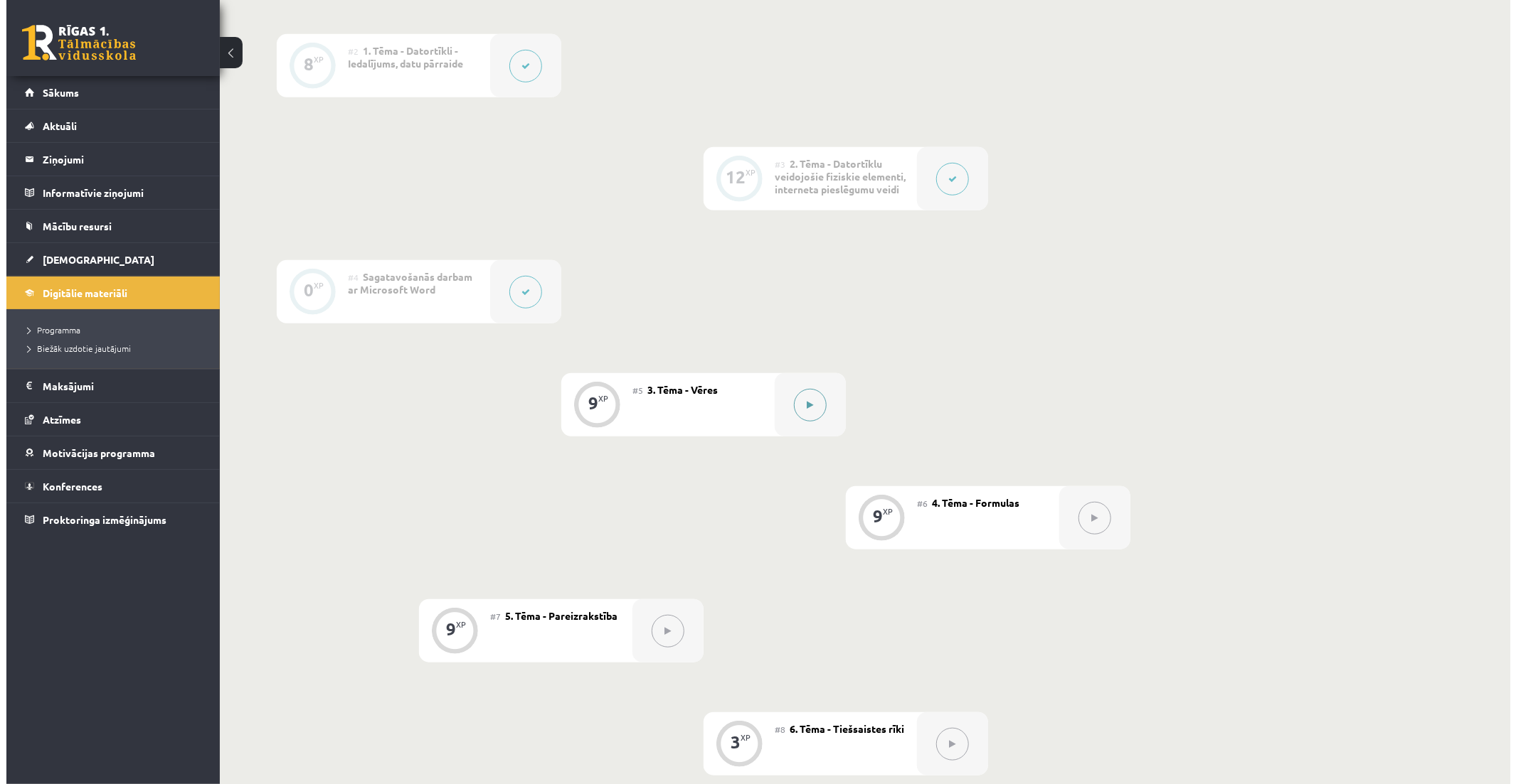
scroll to position [473, 0]
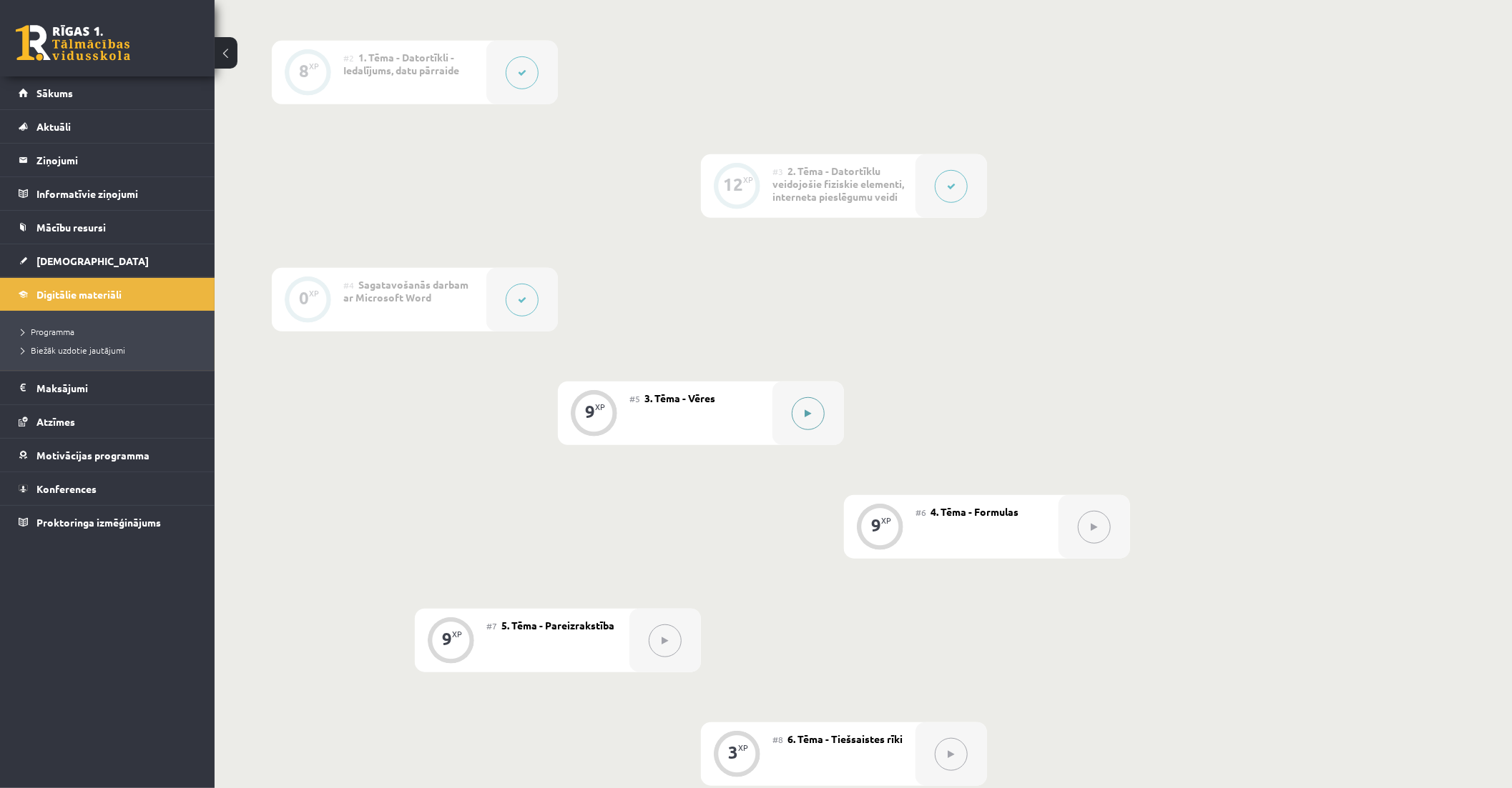
click at [788, 412] on div at bounding box center [808, 414] width 72 height 64
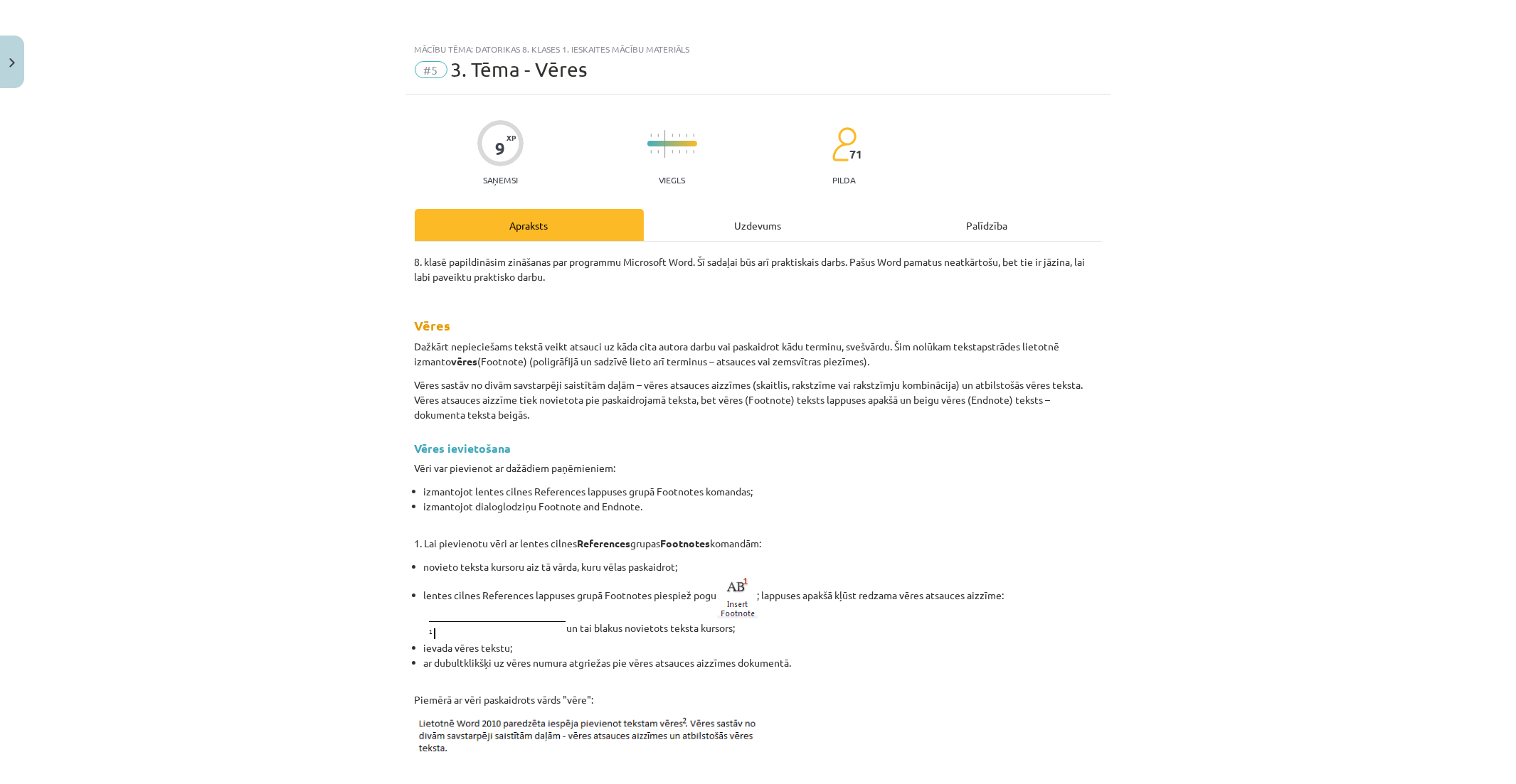
click at [735, 231] on div "Uzdevums" at bounding box center [758, 225] width 229 height 32
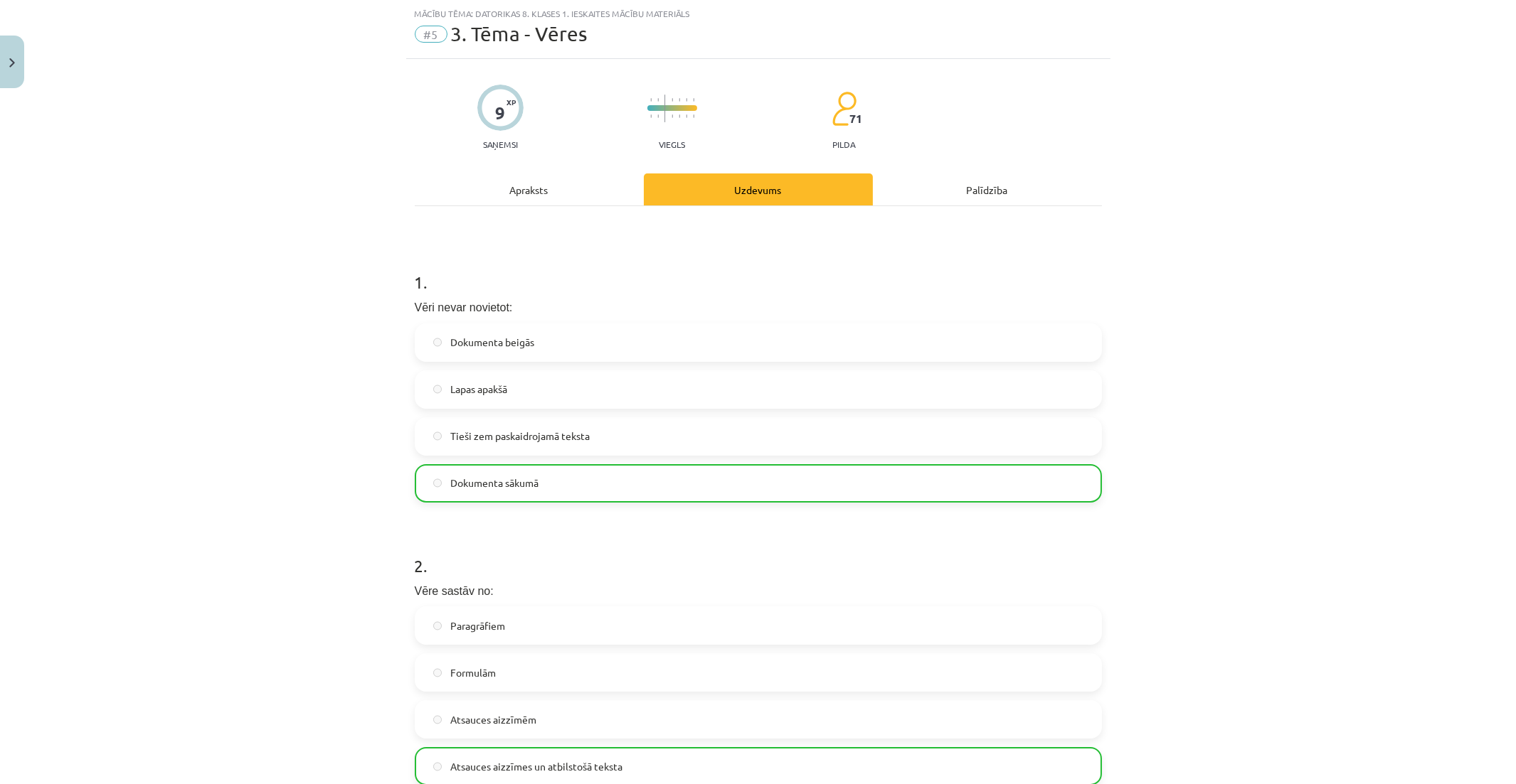
click at [24, 53] on div "Mācību tēma: Datorikas 8. klases 1. ieskaites mācību materiāls #5 3. Tēma - Vēr…" at bounding box center [758, 392] width 1516 height 784
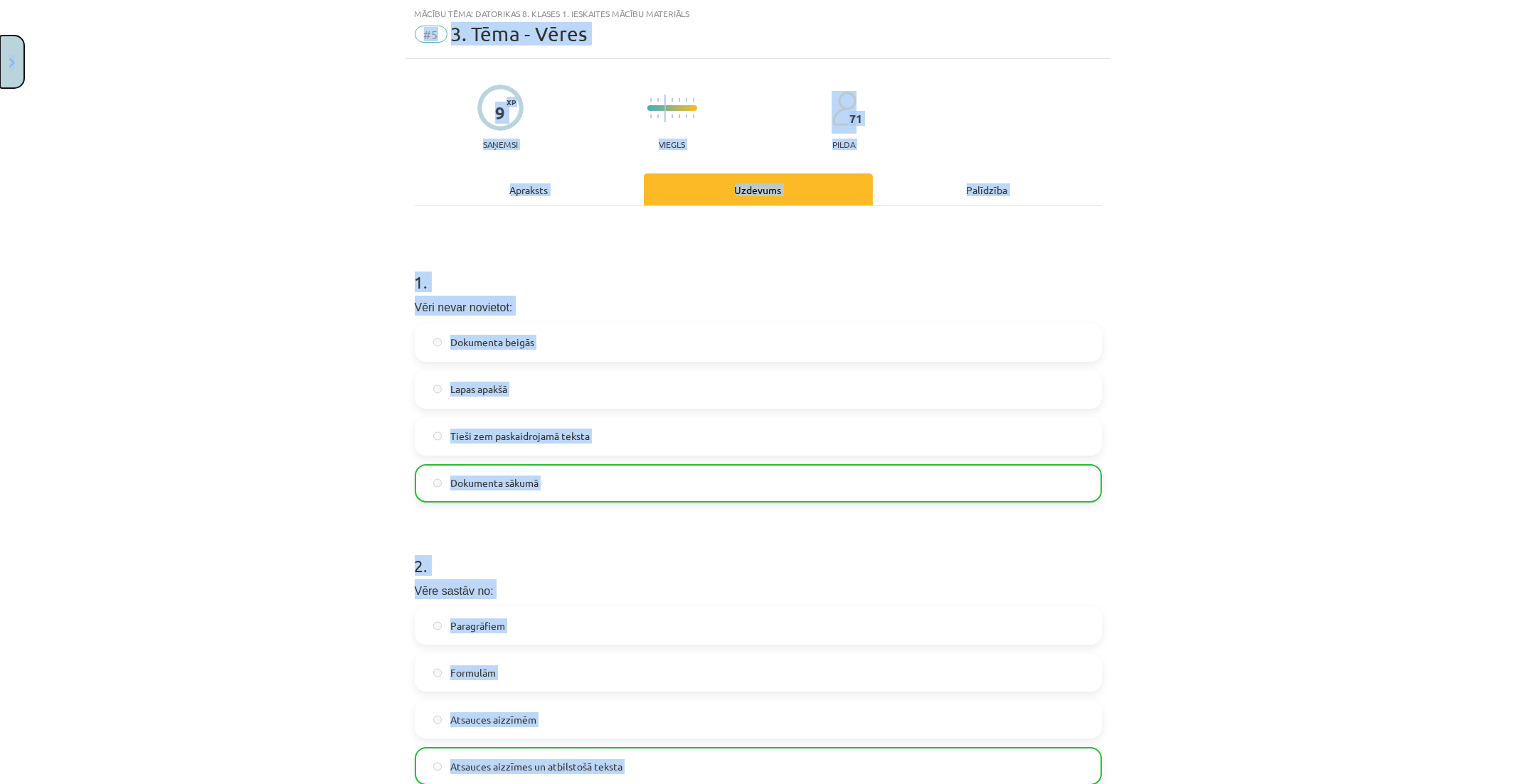
click at [24, 53] on button "Close" at bounding box center [12, 61] width 24 height 52
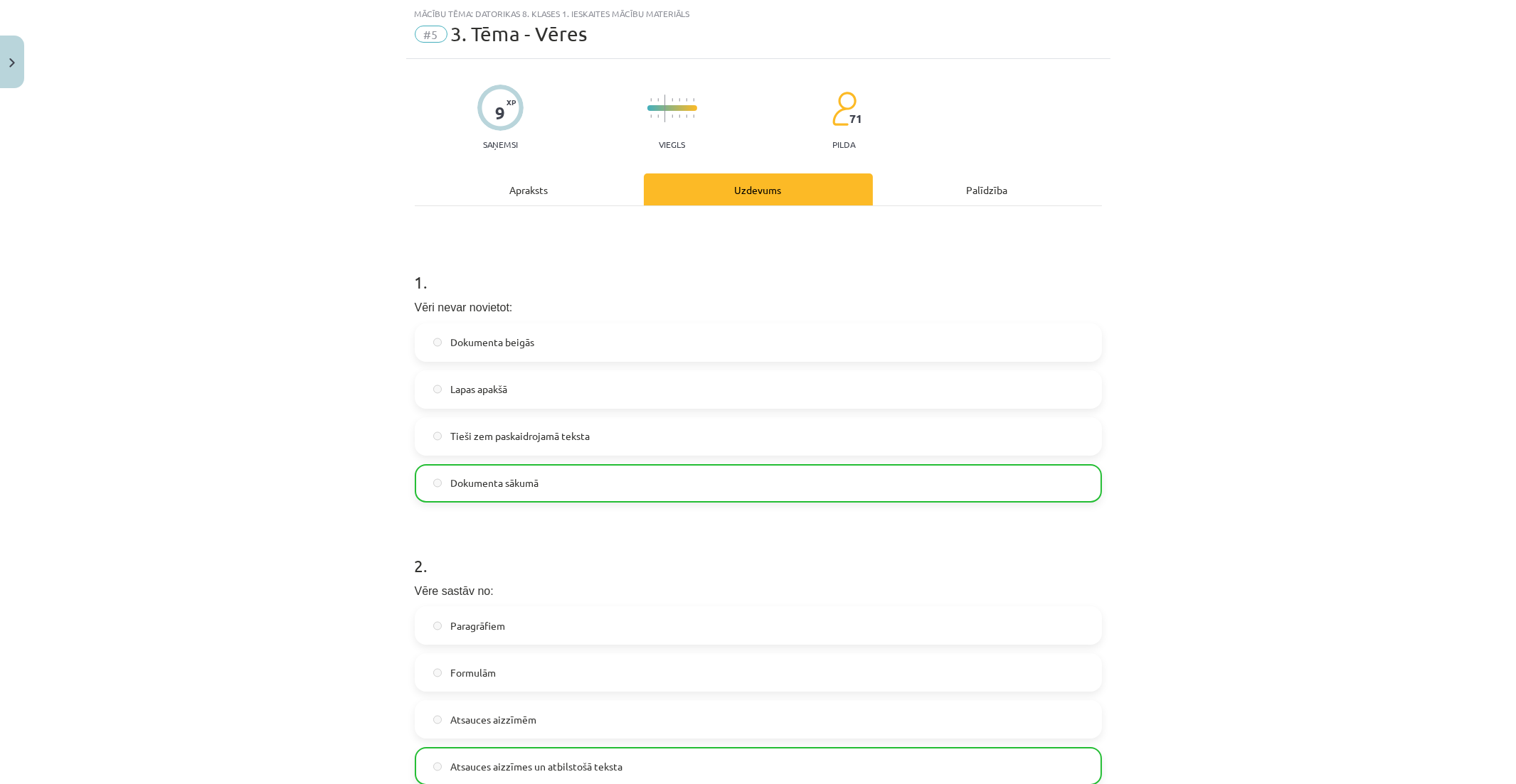
click at [1084, 418] on div "Mācību tēma: Datorikas 8. klases 1. ieskaites mācību materiāls #5 3. Tēma - Vēr…" at bounding box center [758, 392] width 1516 height 784
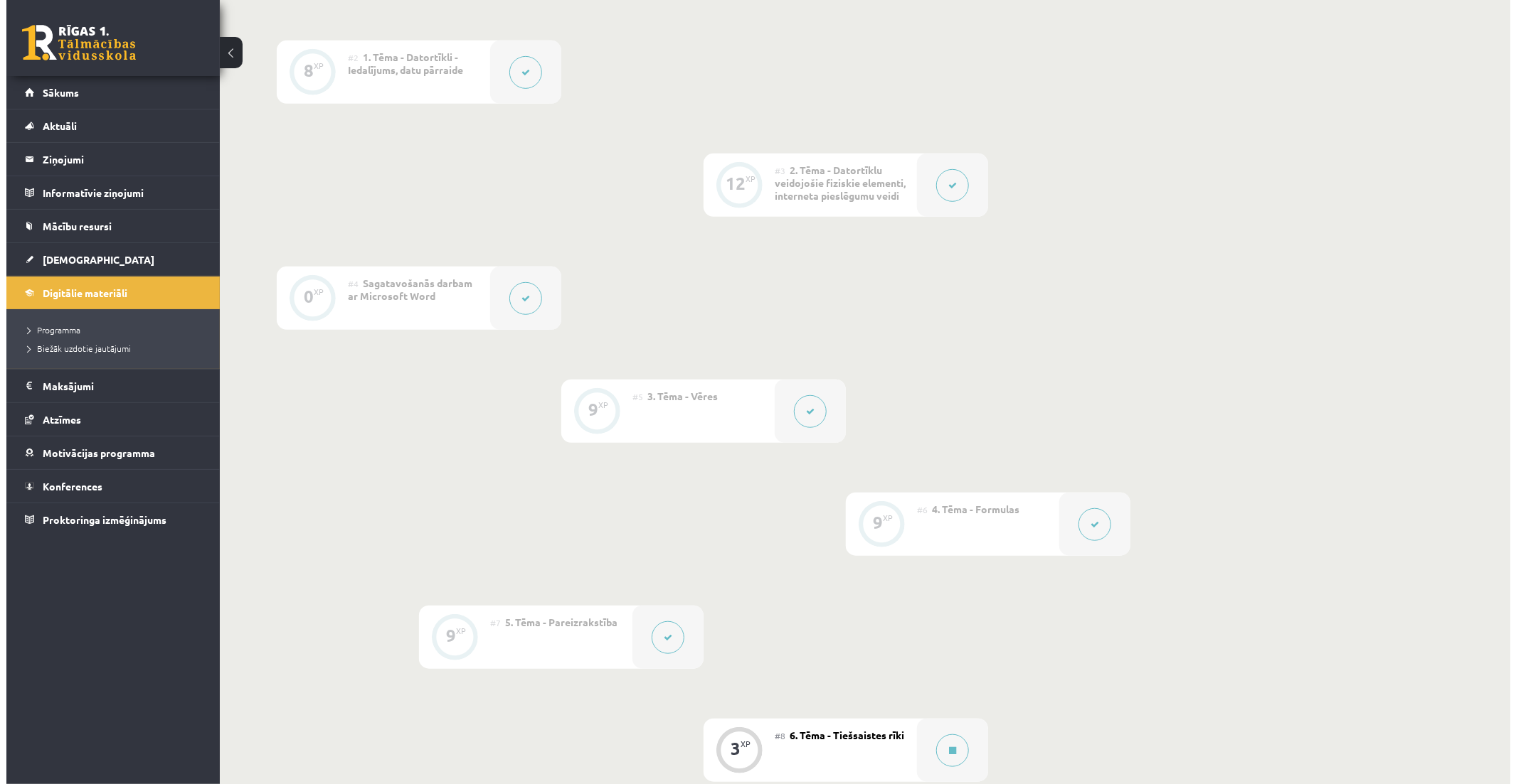
scroll to position [711, 0]
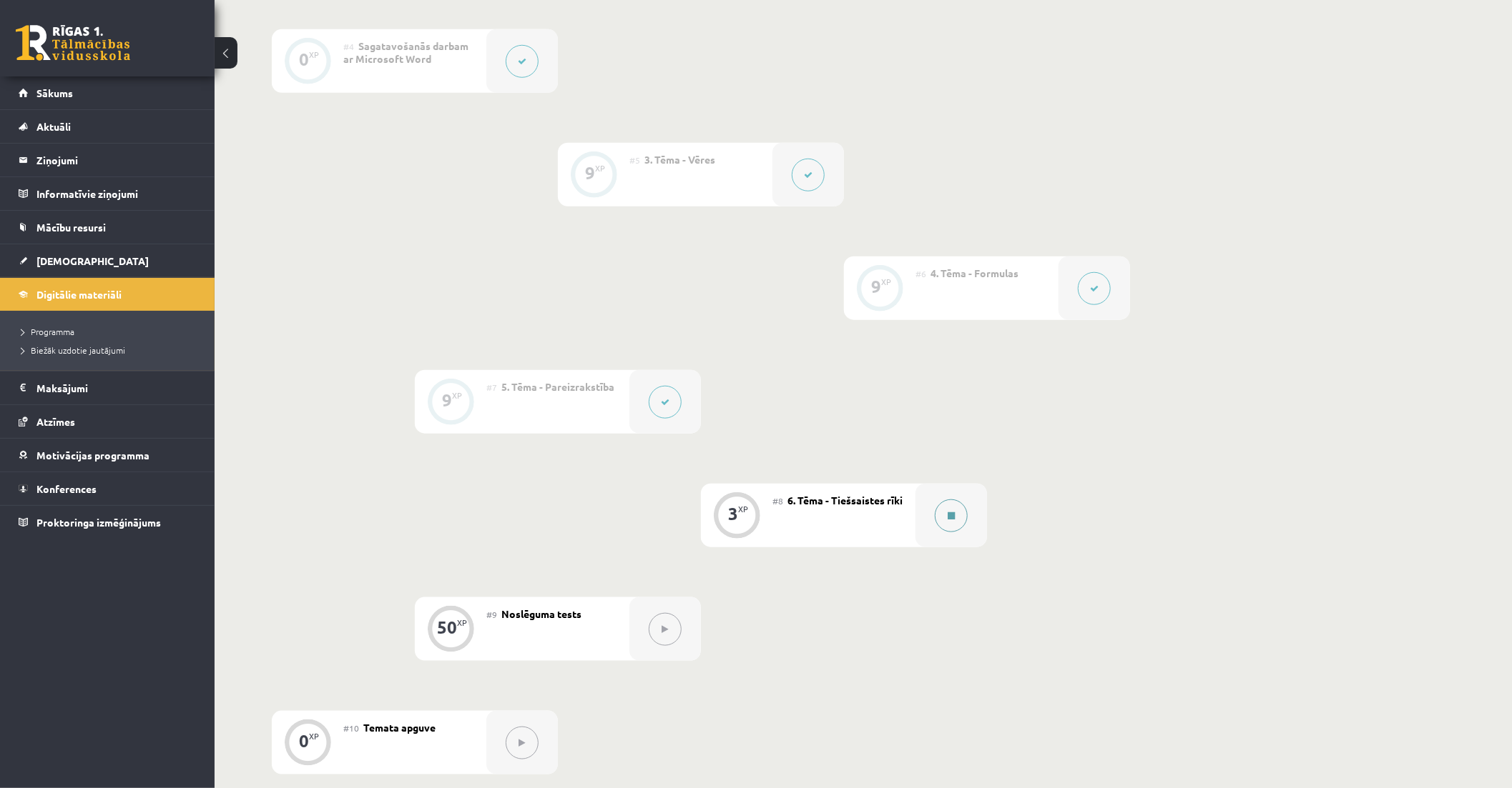
click at [960, 532] on button at bounding box center [951, 515] width 33 height 33
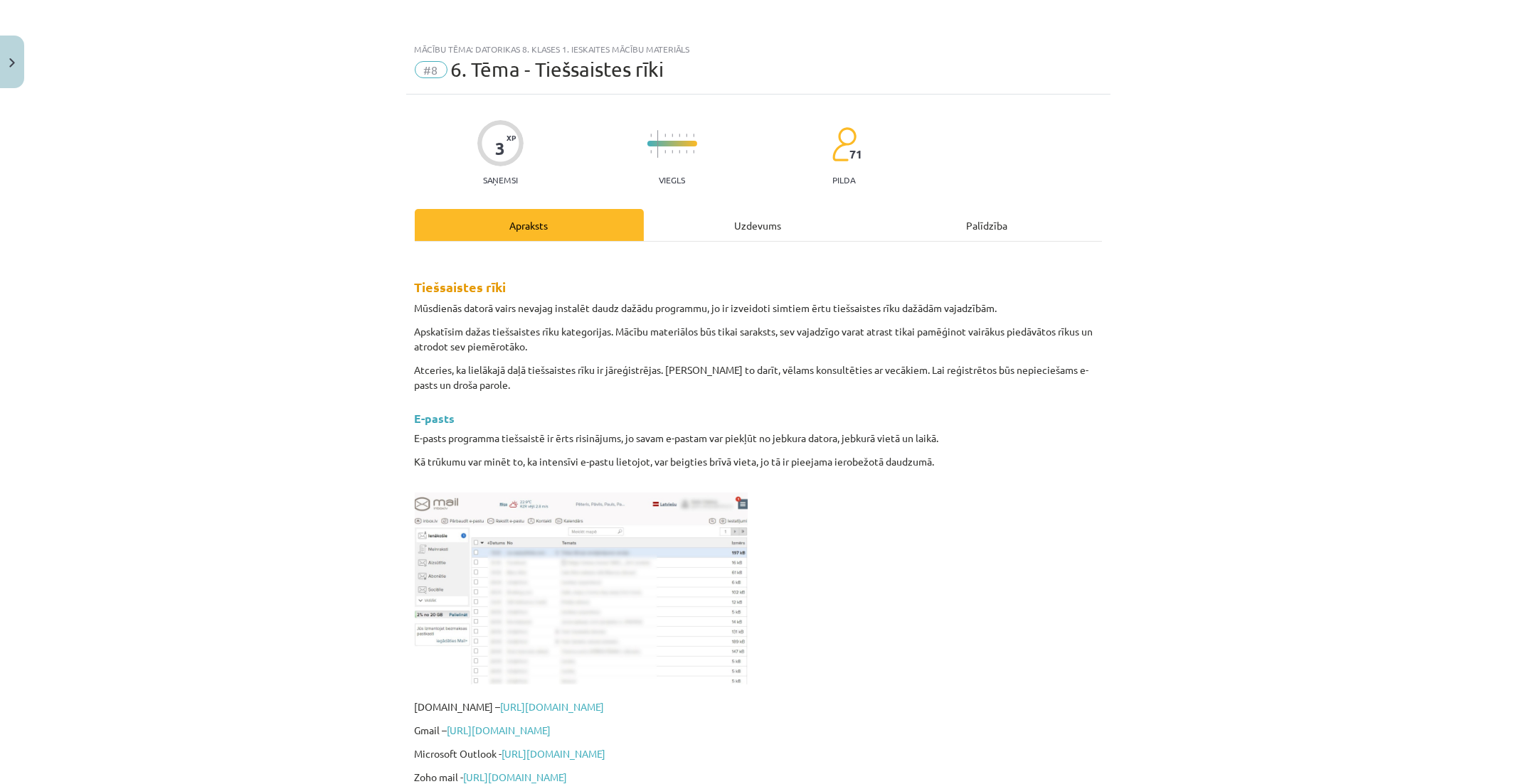
click at [797, 231] on div "Uzdevums" at bounding box center [758, 225] width 229 height 32
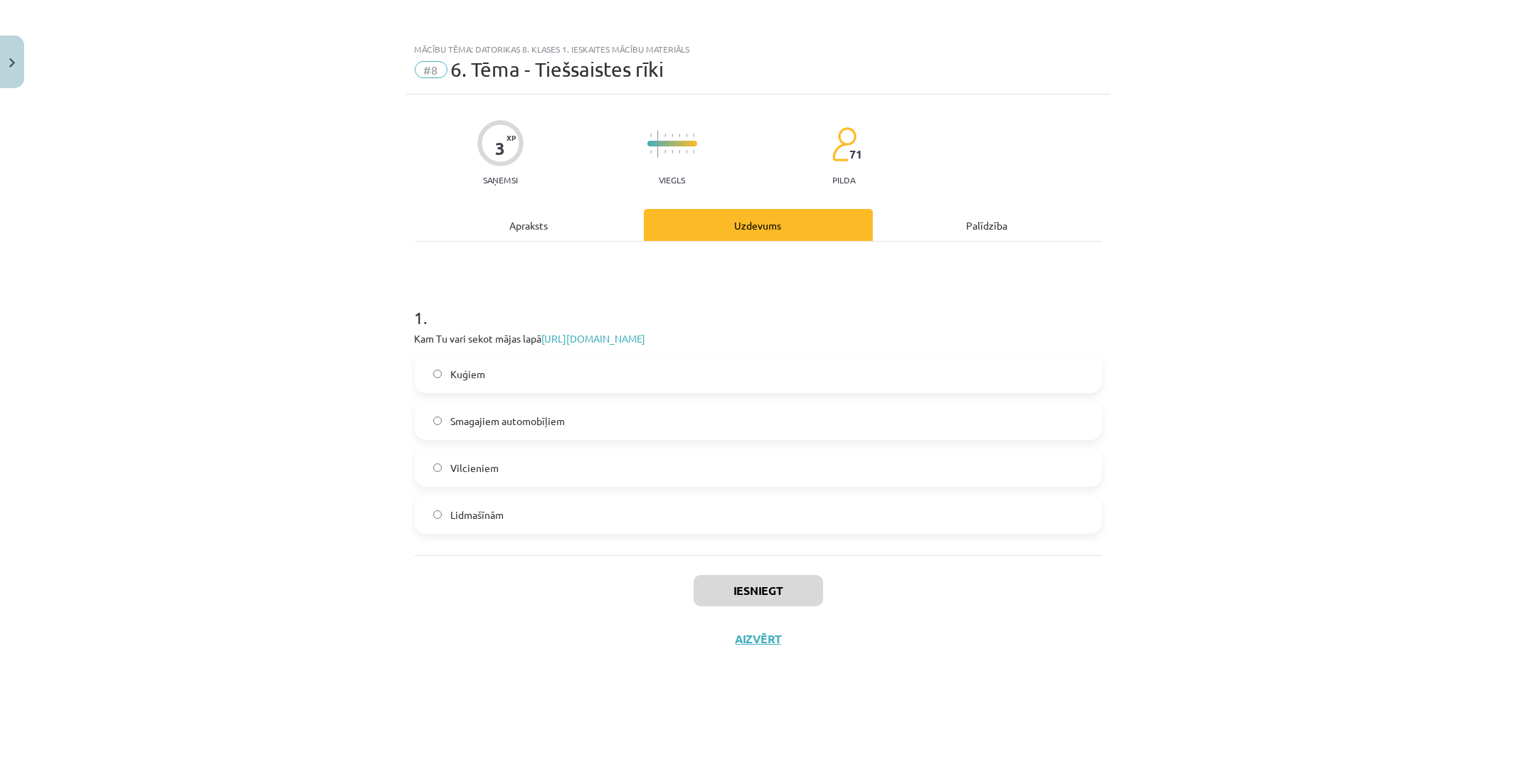
click at [606, 521] on label "Lidmašīnām" at bounding box center [758, 515] width 684 height 36
click at [807, 592] on button "Iesniegt" at bounding box center [758, 591] width 130 height 32
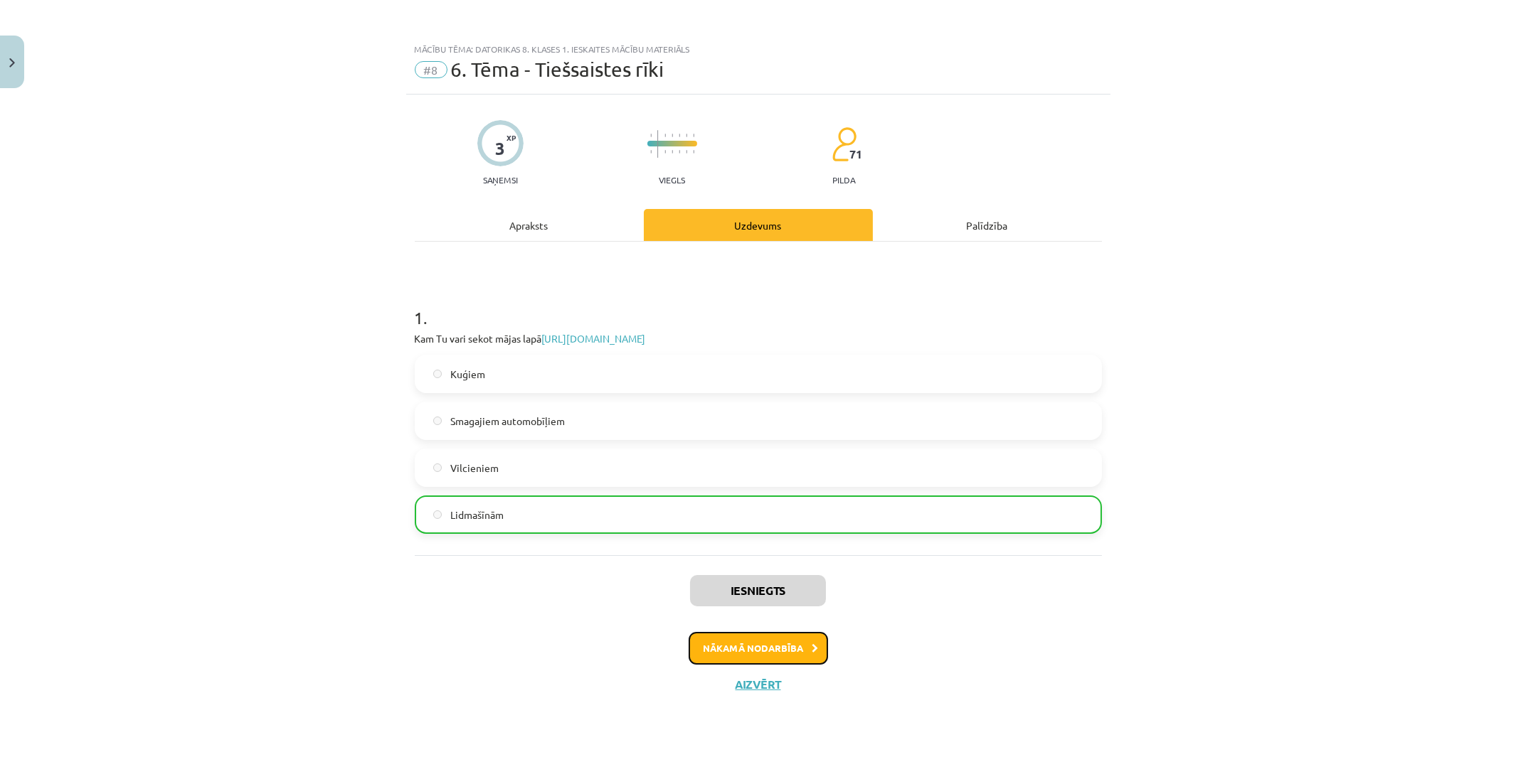
click at [780, 654] on button "Nākamā nodarbība" at bounding box center [758, 648] width 140 height 33
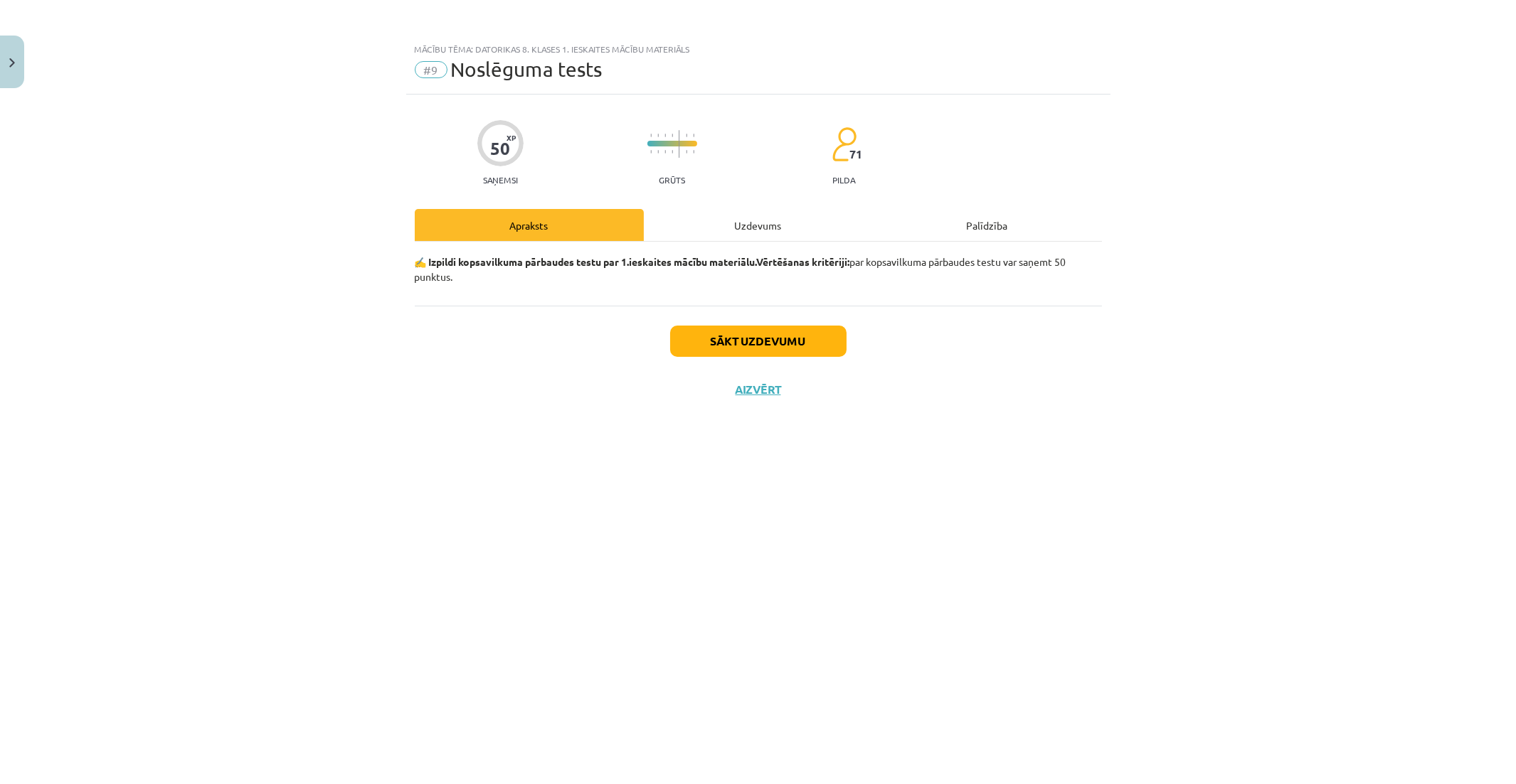
click at [716, 218] on div "Uzdevums" at bounding box center [758, 225] width 229 height 32
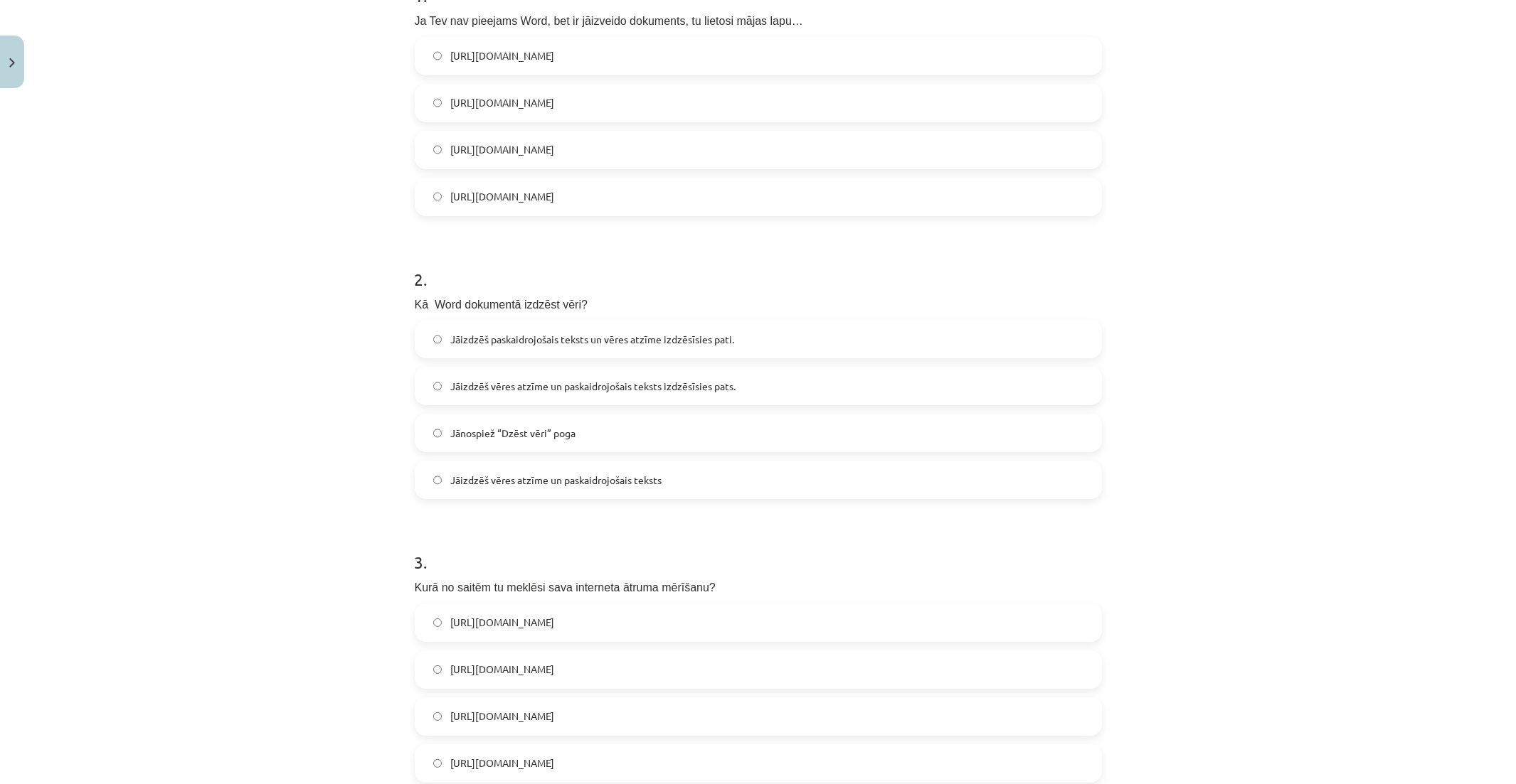
scroll to position [313, 0]
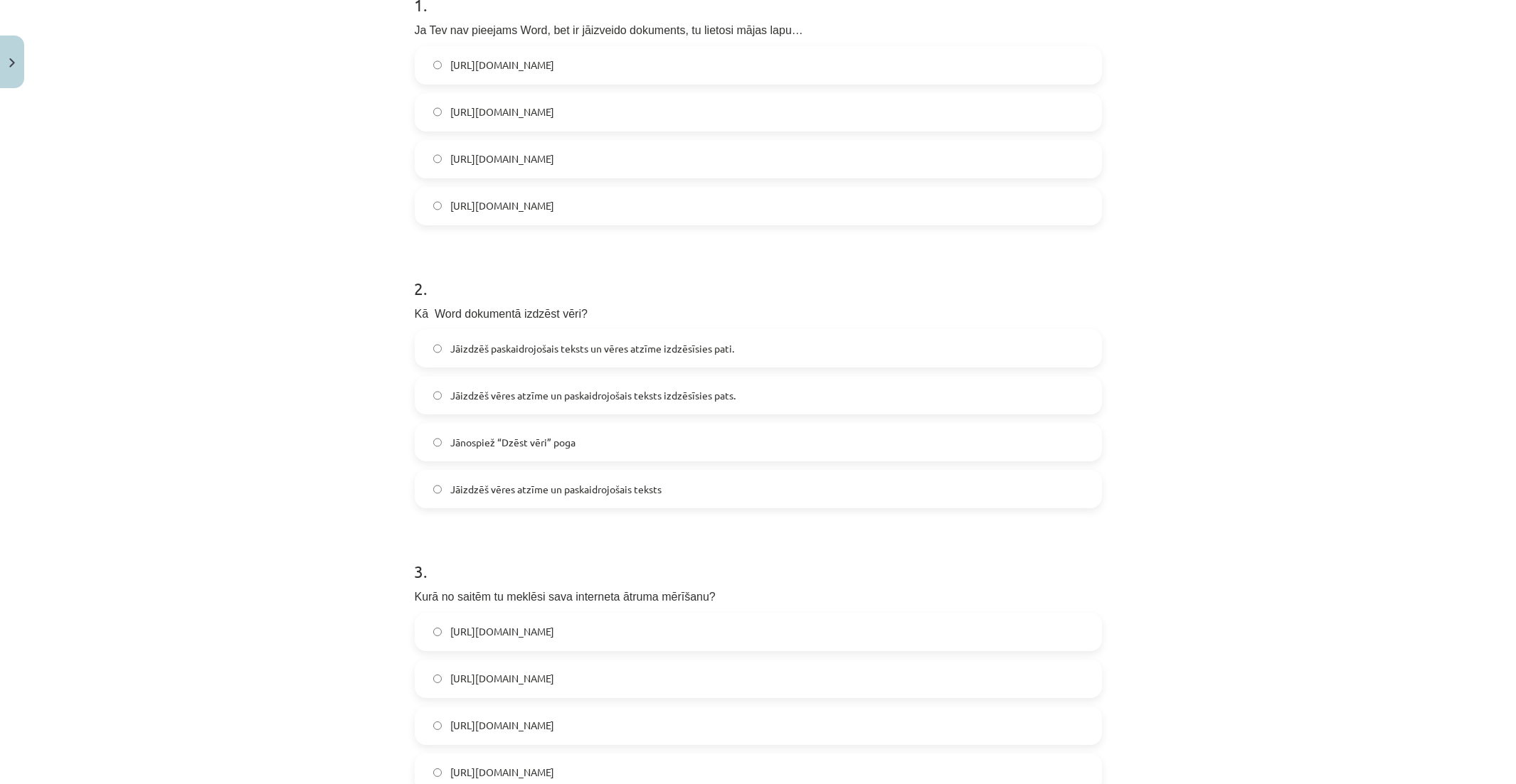
click at [698, 65] on label "https://www.google.com/docs/about/" at bounding box center [758, 65] width 684 height 36
click at [716, 445] on label "Jānospiež “Dzēst vēri” poga" at bounding box center [758, 442] width 684 height 36
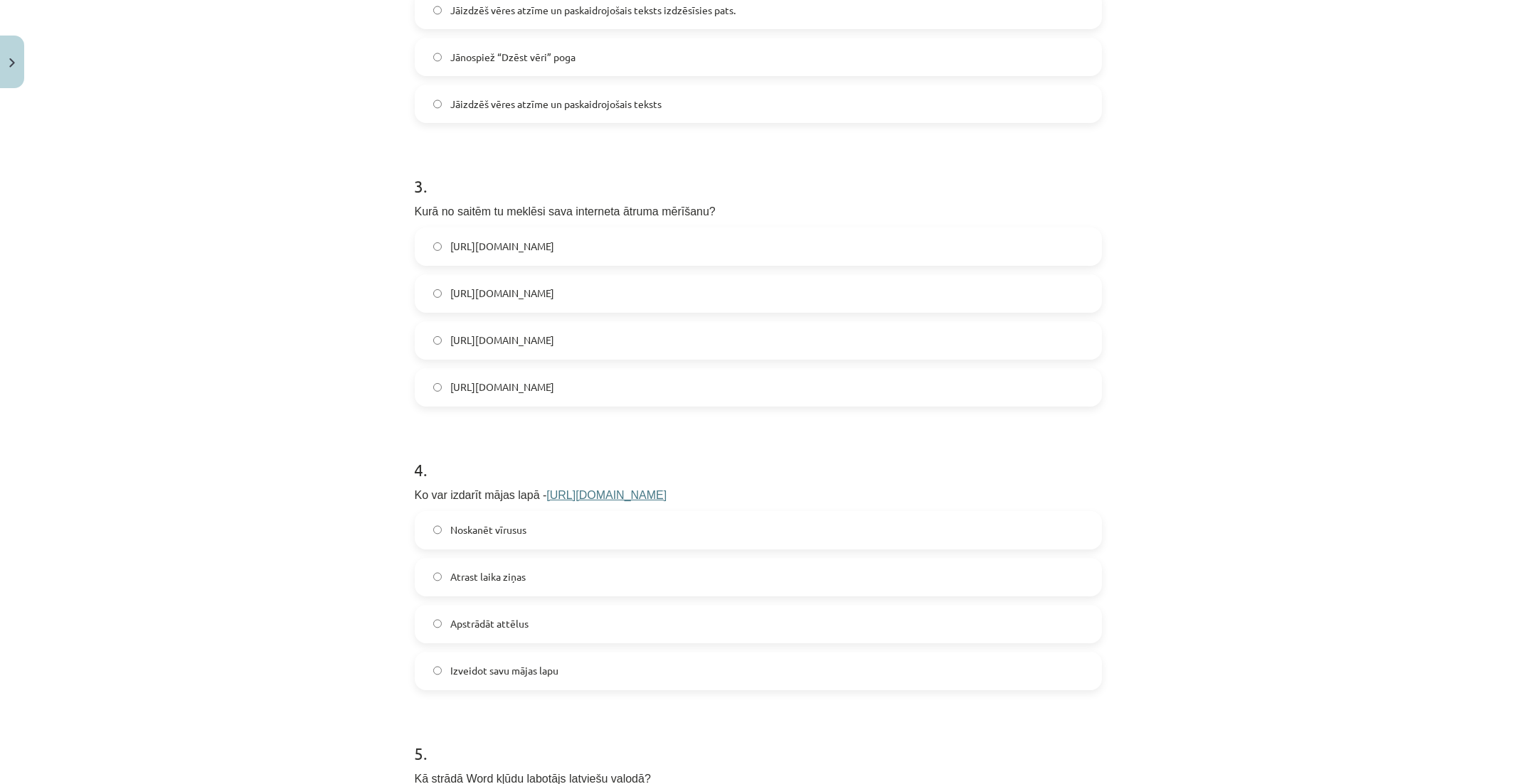
scroll to position [708, 0]
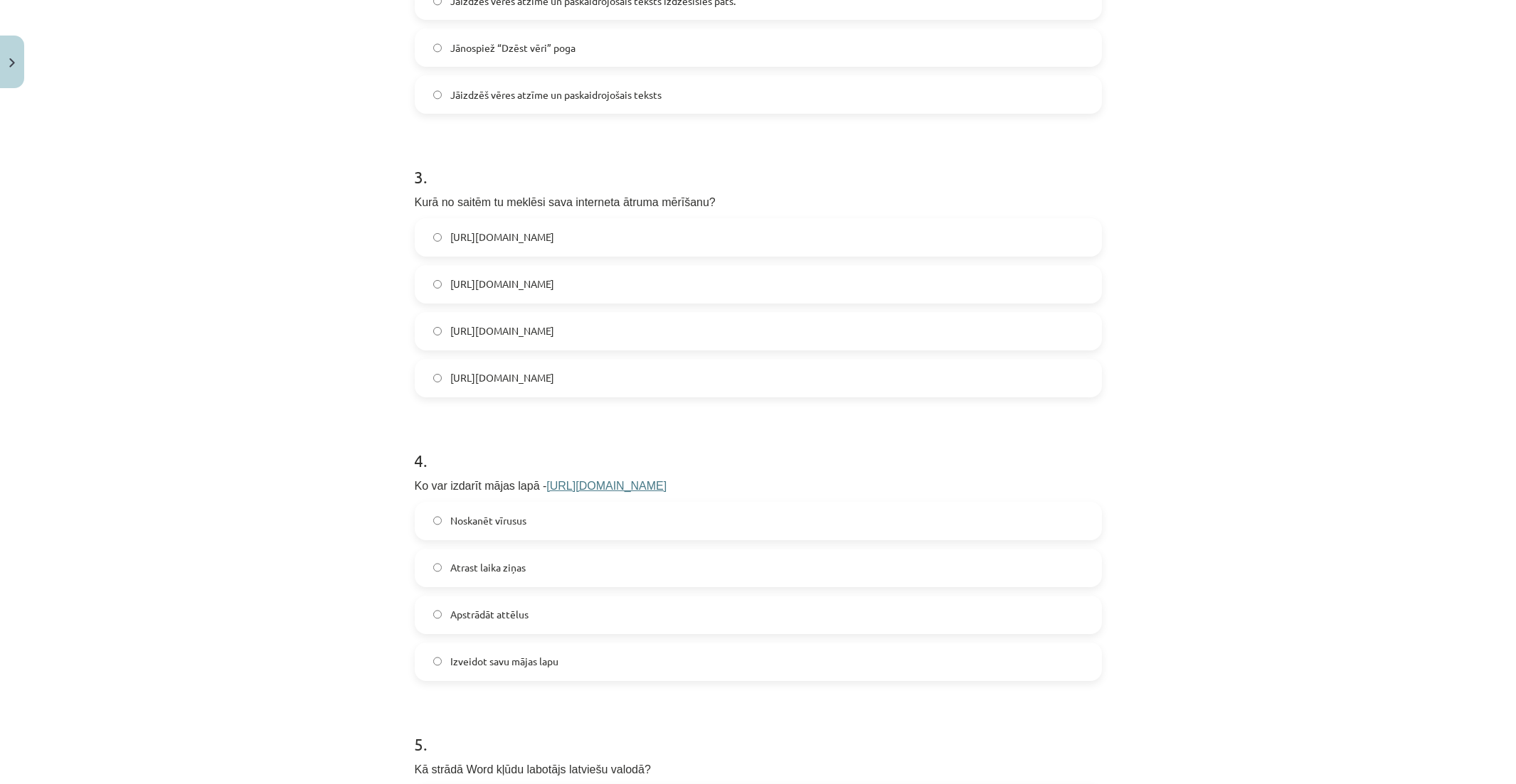
click at [600, 294] on label "[URL][DOMAIN_NAME]" at bounding box center [758, 284] width 684 height 36
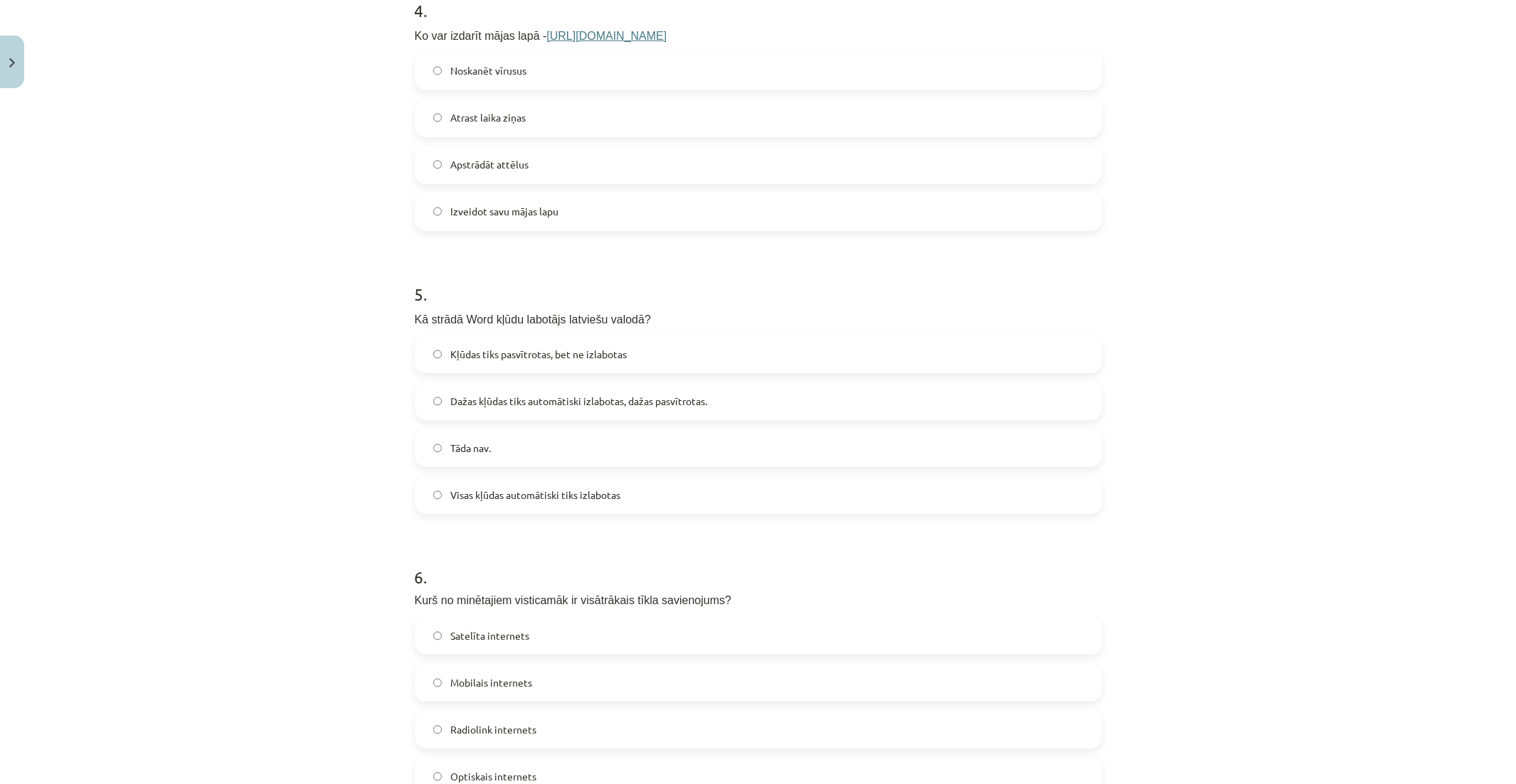
scroll to position [1161, 0]
click at [545, 204] on span "Izveidot savu mājas lapu" at bounding box center [504, 208] width 108 height 15
click at [632, 21] on p "Ko var izdarīt mājas lapā - https://www.mozello.lv" at bounding box center [758, 31] width 687 height 20
click at [630, 32] on link "https://www.mozello.lv" at bounding box center [606, 33] width 120 height 12
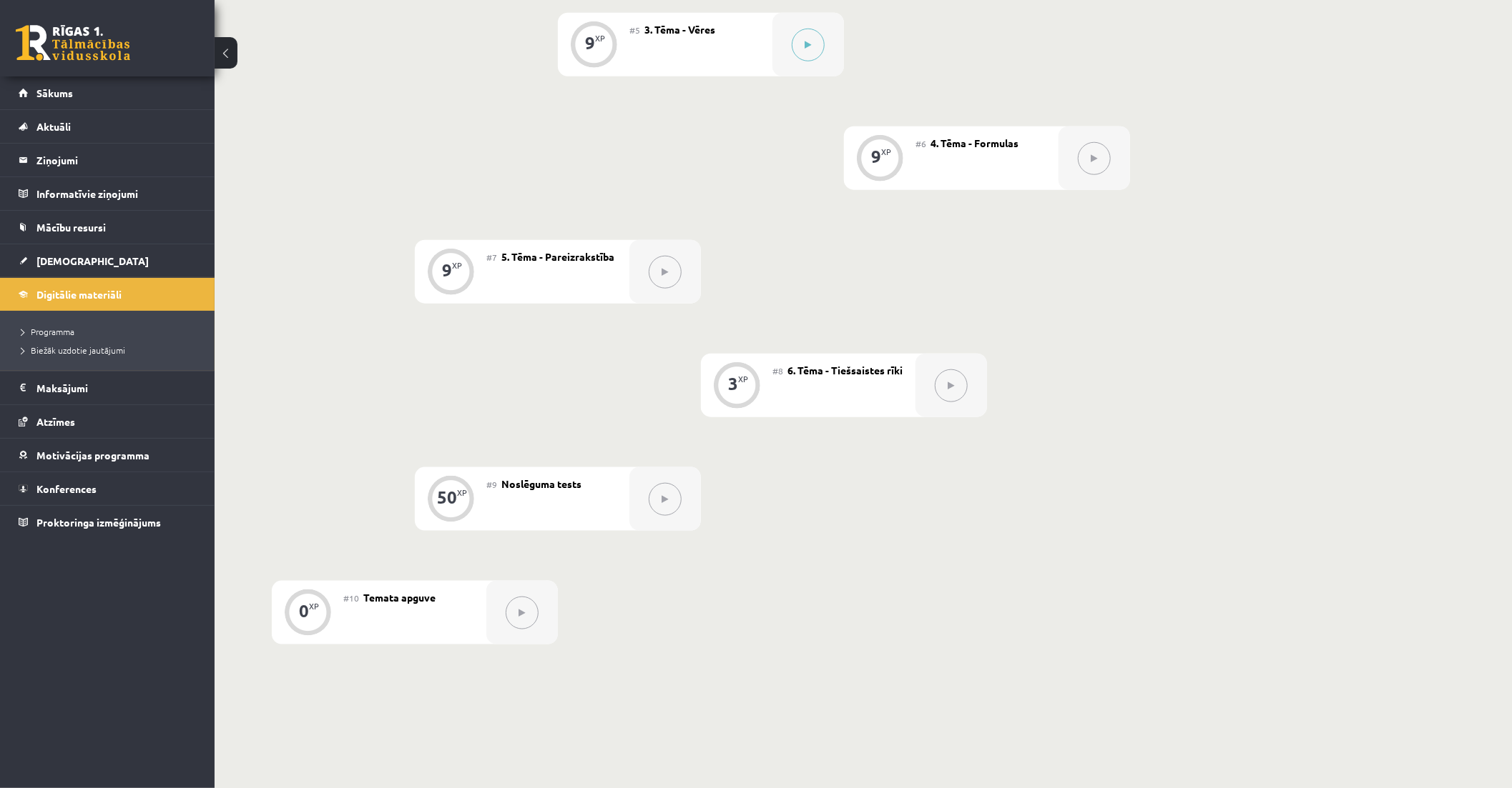
scroll to position [874, 0]
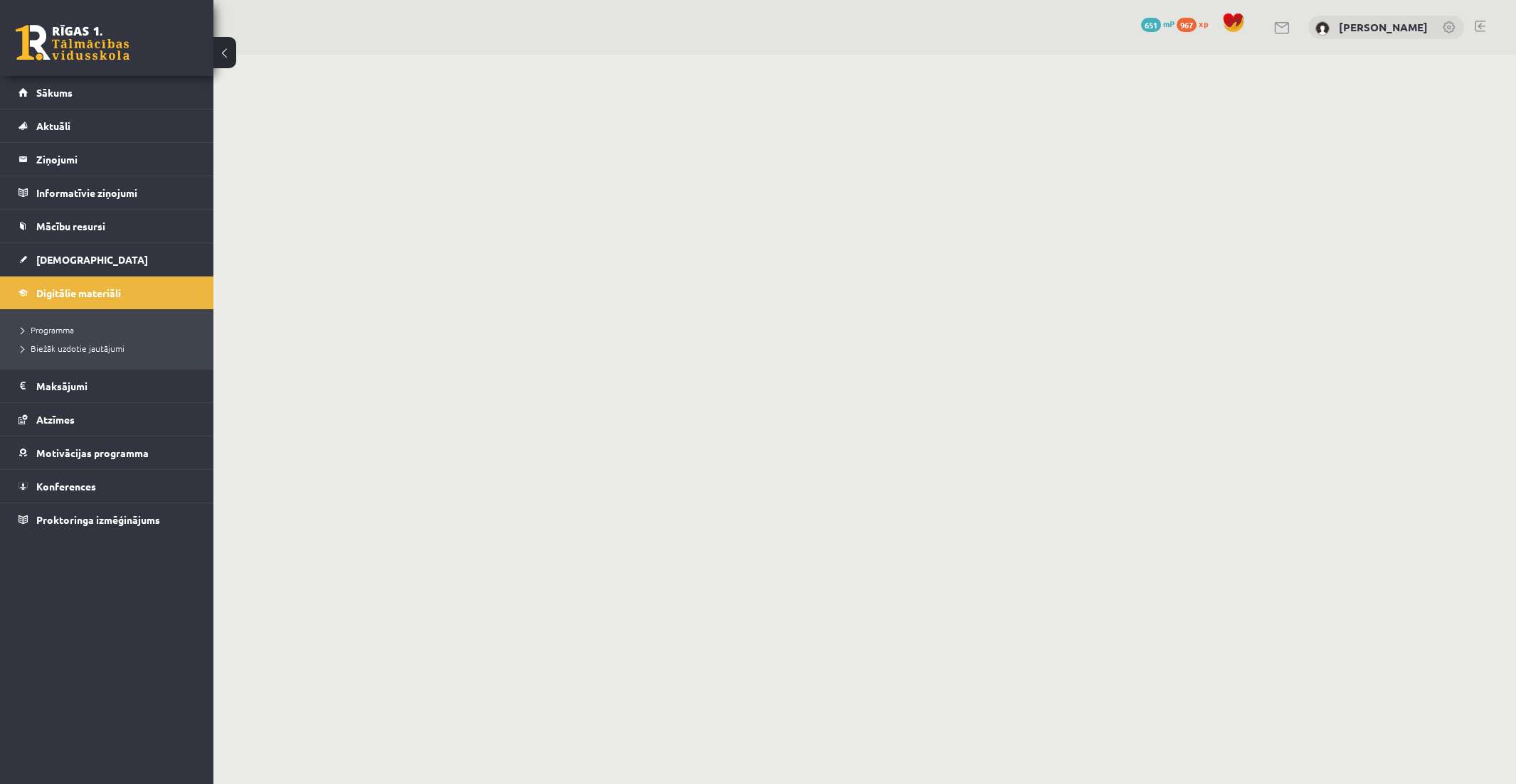
scroll to position [869, 0]
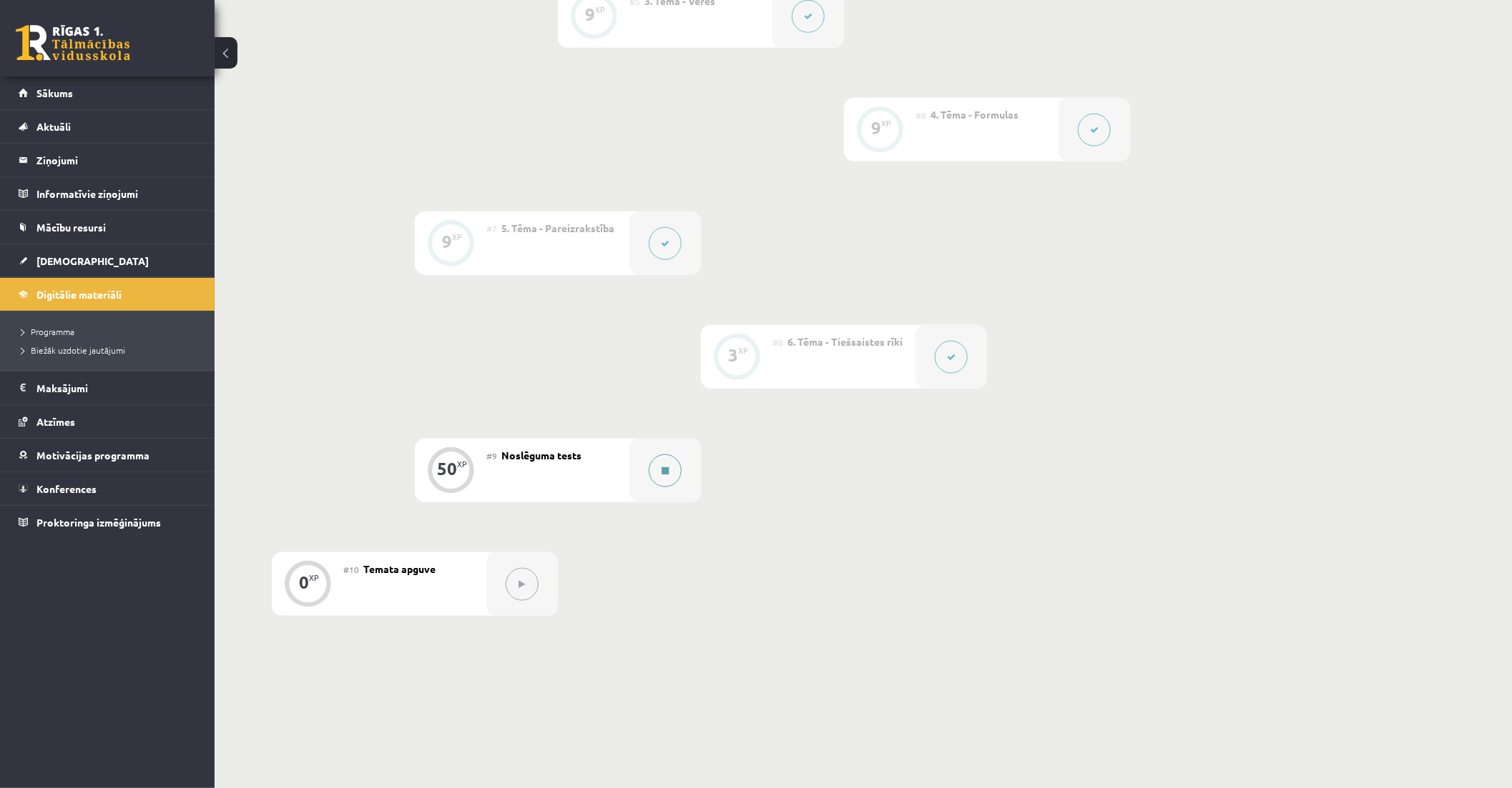
click at [670, 484] on button at bounding box center [665, 471] width 33 height 33
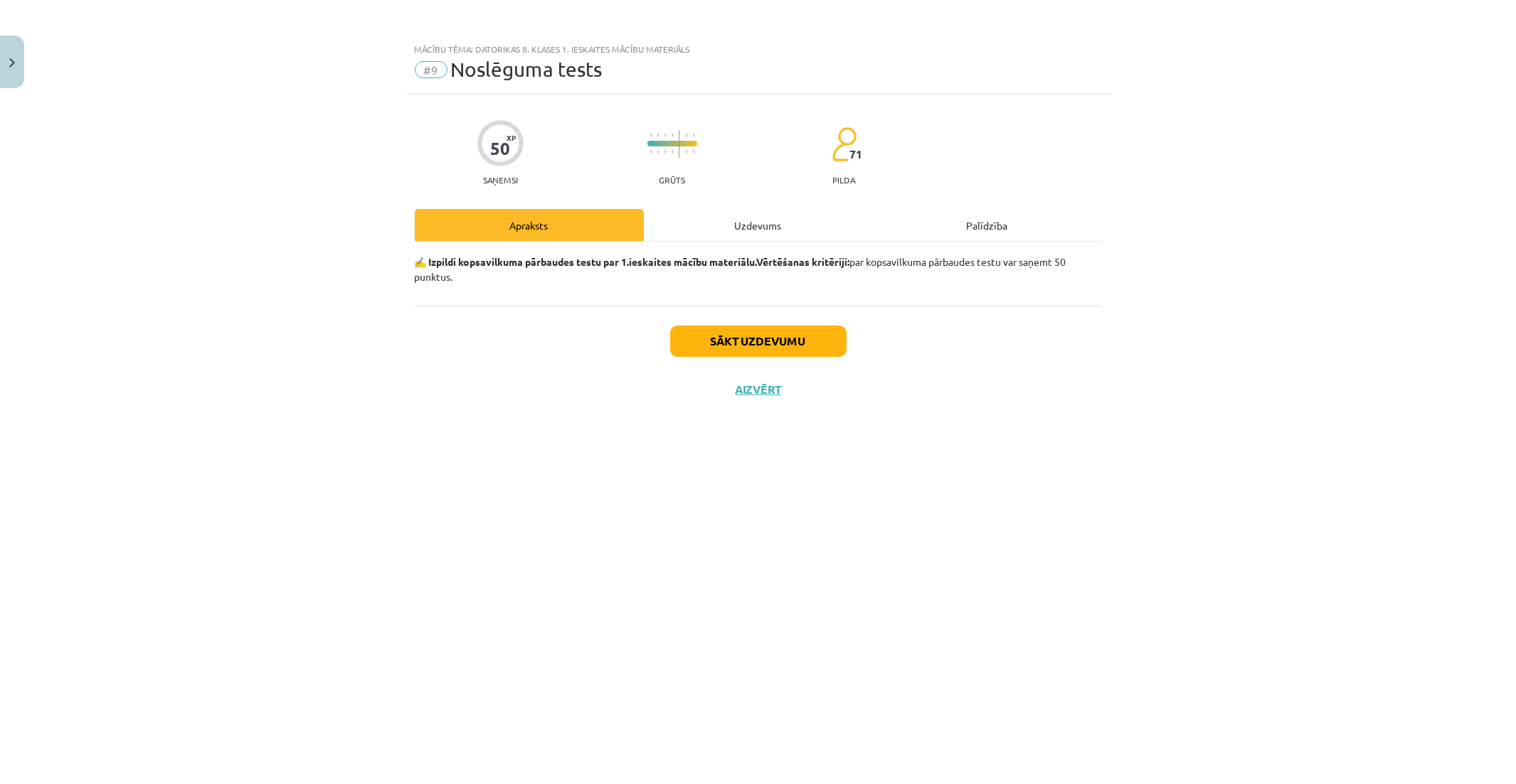
click at [782, 239] on div "Uzdevums" at bounding box center [758, 225] width 229 height 32
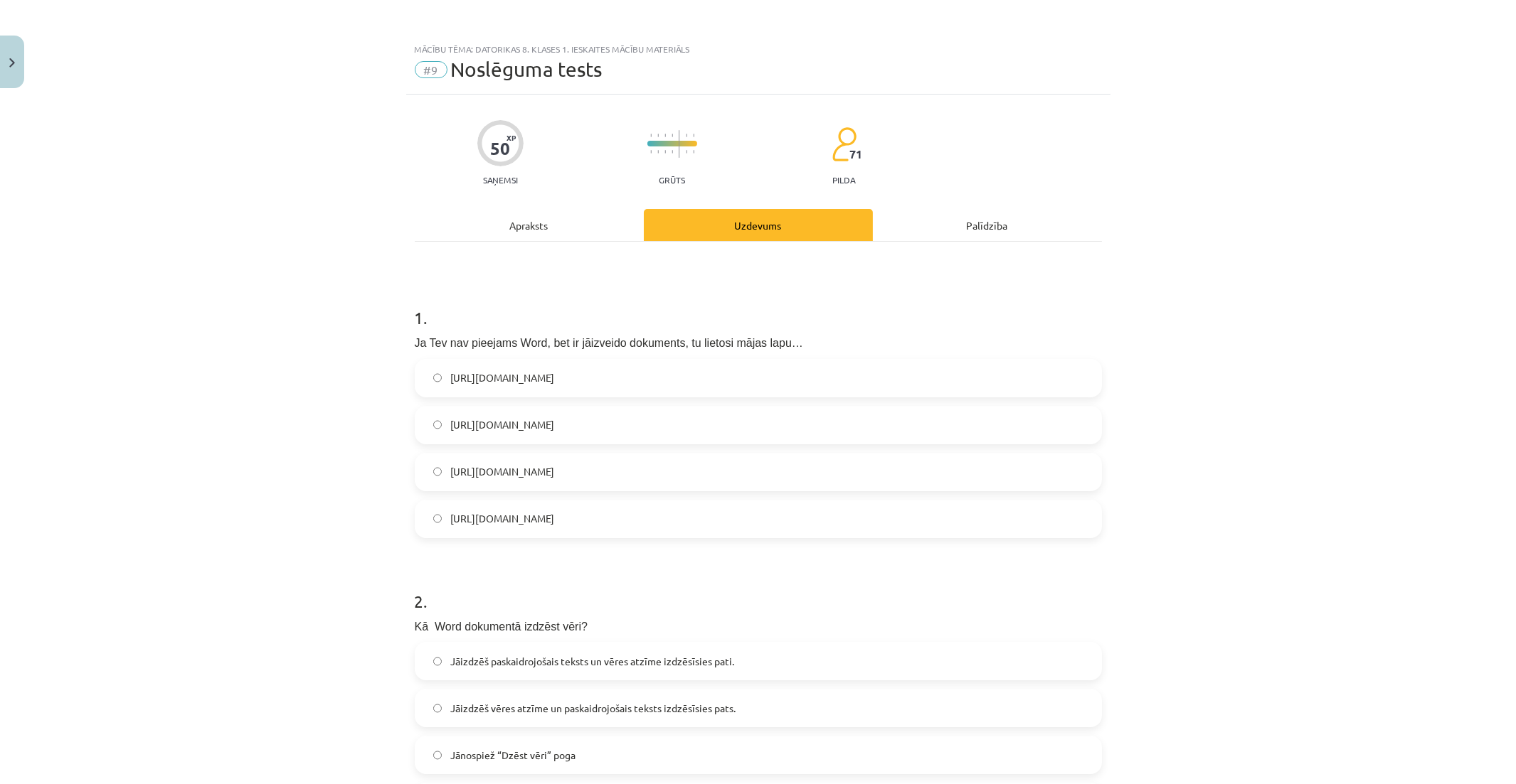
click at [671, 390] on label "https://www.google.com/docs/about/" at bounding box center [758, 378] width 684 height 36
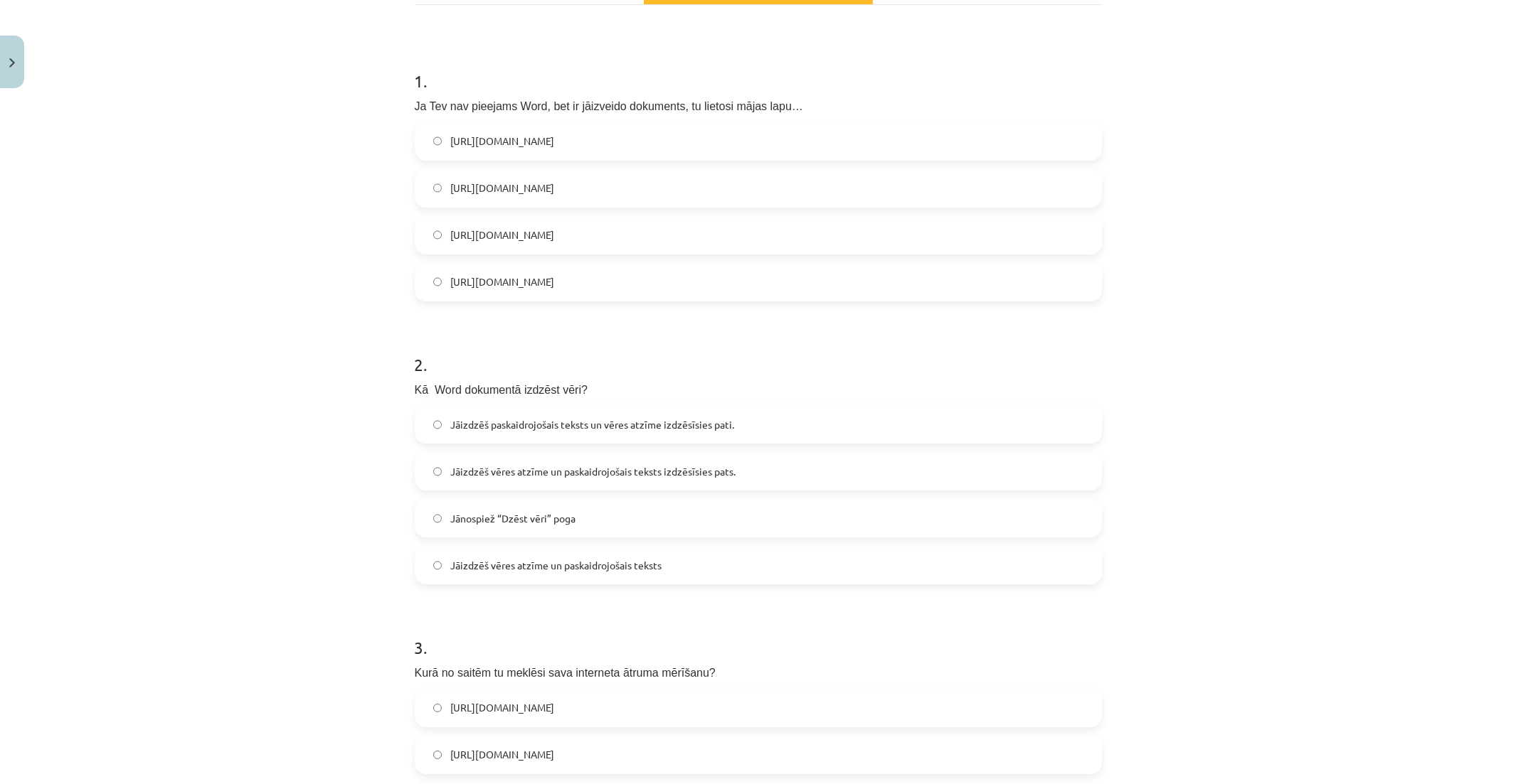
drag, startPoint x: 651, startPoint y: 532, endPoint x: 657, endPoint y: 534, distance: 6.3
click at [650, 531] on label "Jānospiež “Dzēst vēri” poga" at bounding box center [758, 519] width 684 height 36
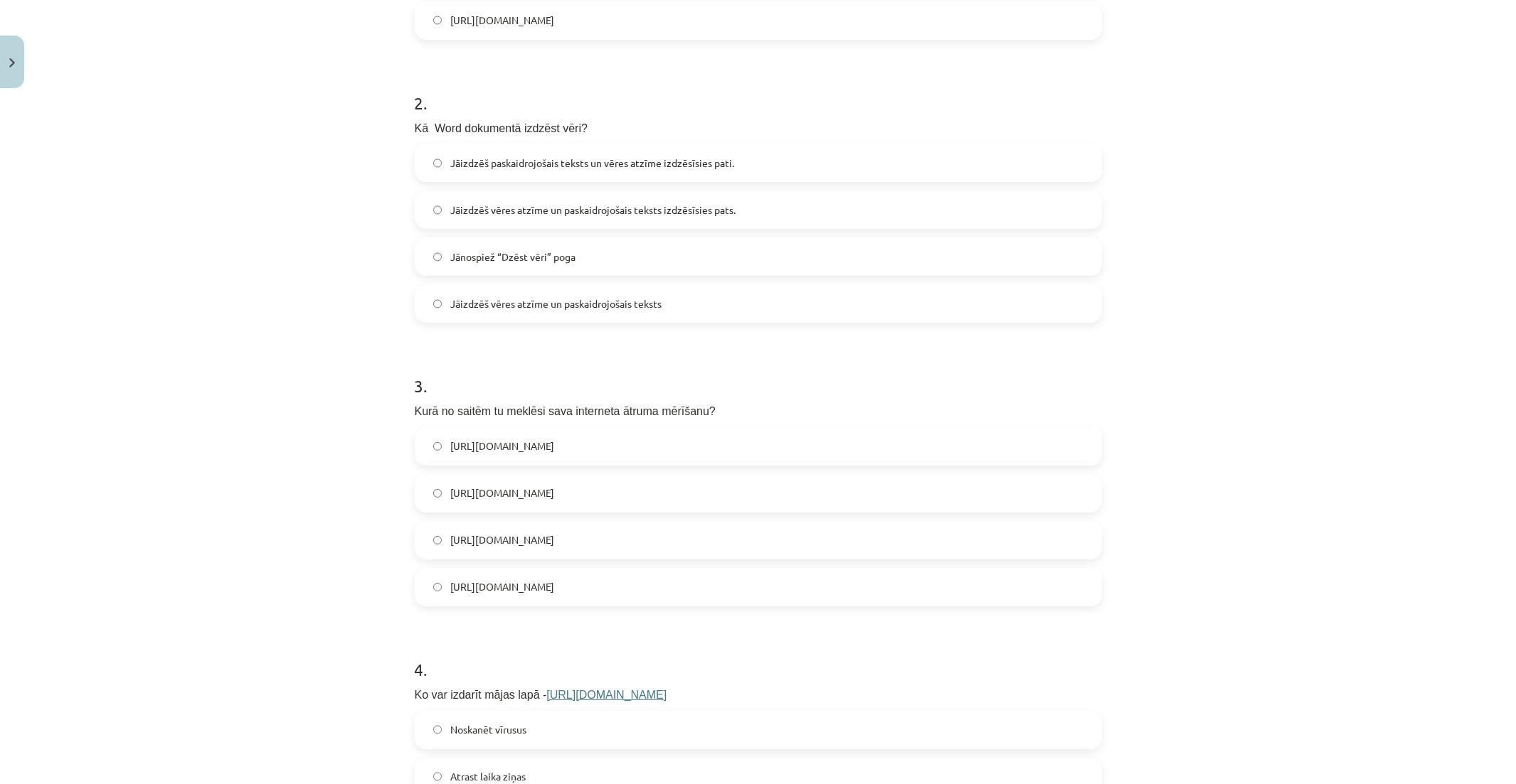
scroll to position [552, 0]
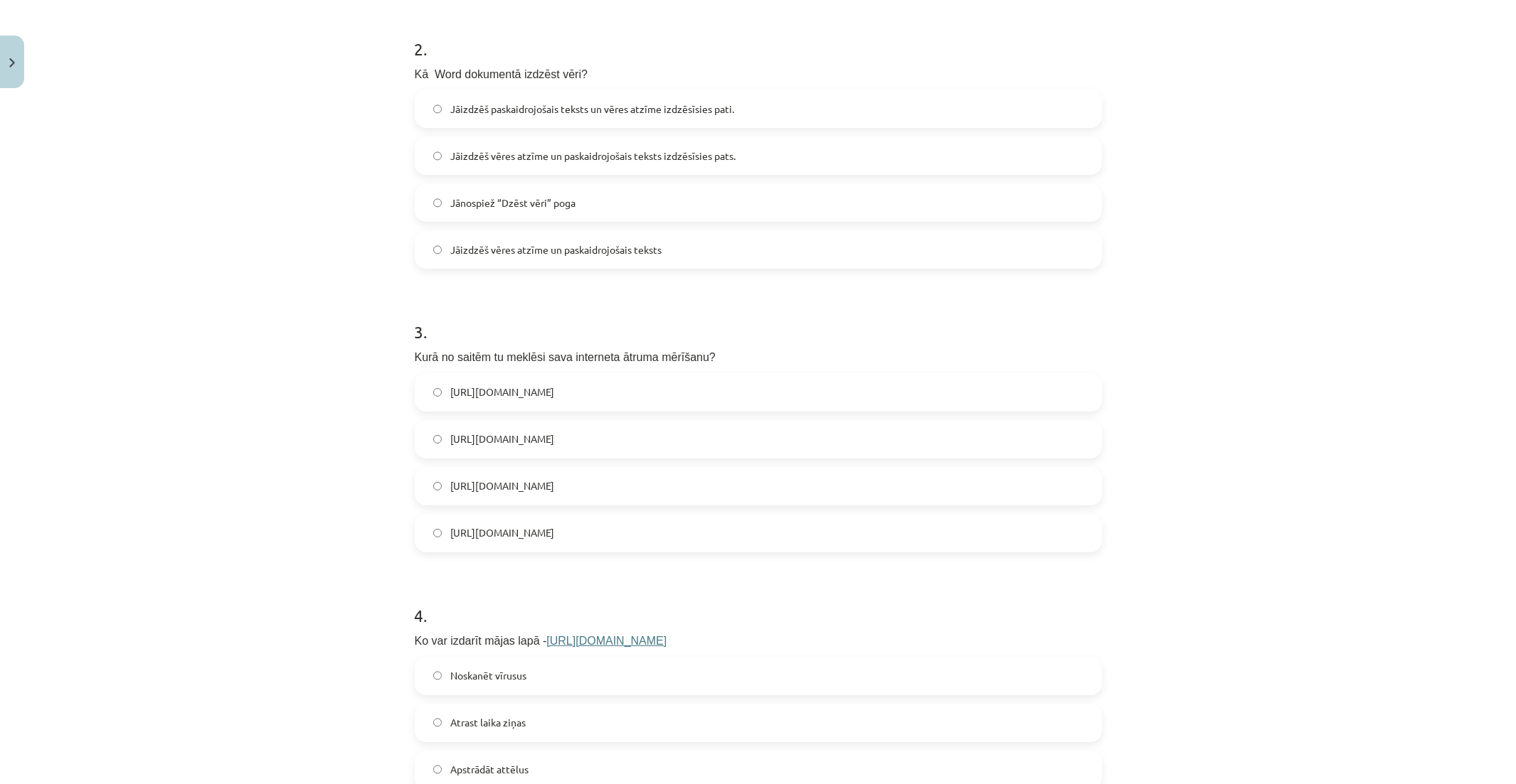
click at [599, 444] on label "https://www.speedtest.net/" at bounding box center [758, 440] width 684 height 36
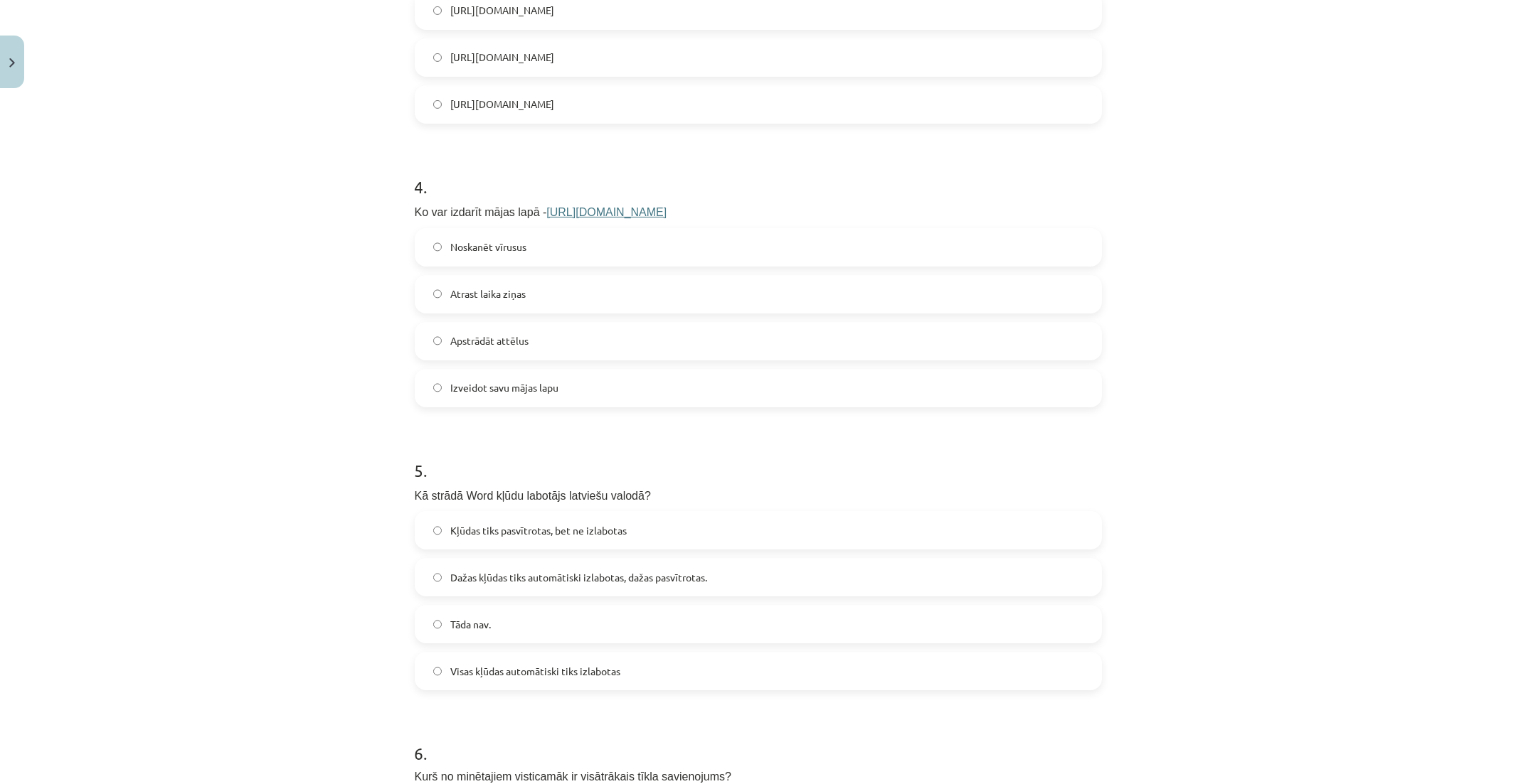
scroll to position [1027, 0]
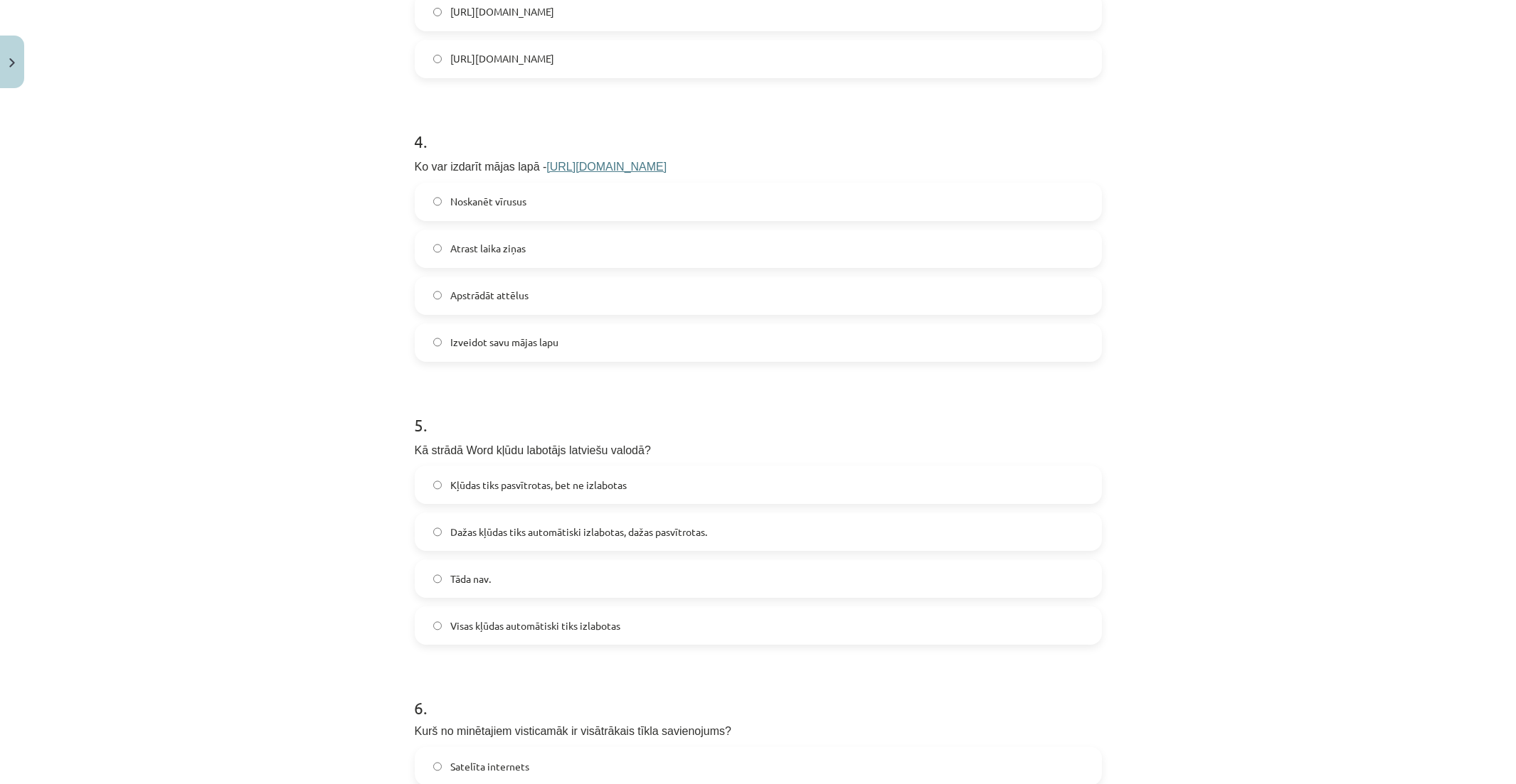
click at [524, 353] on label "Izveidot savu mājas lapu" at bounding box center [758, 343] width 684 height 36
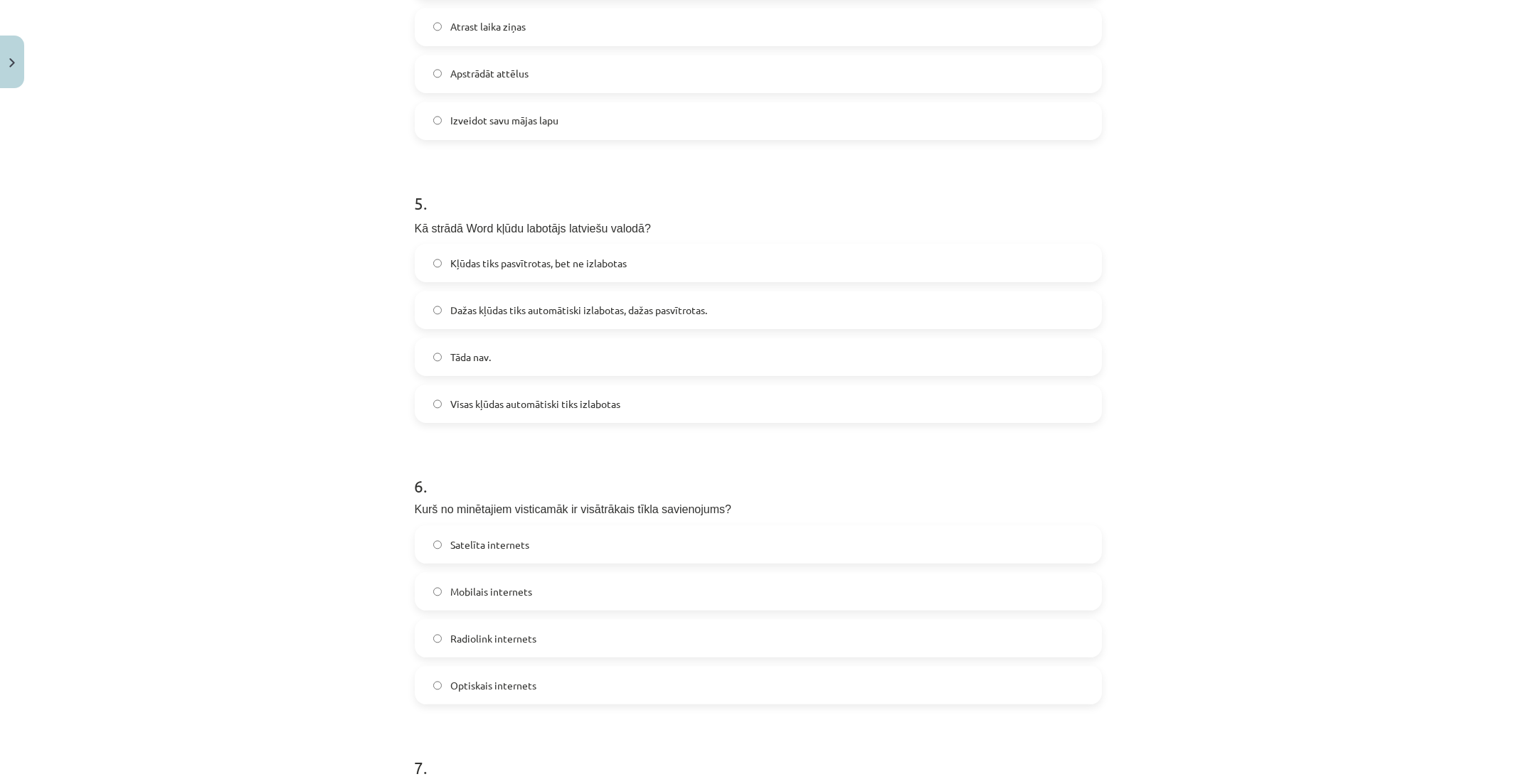
scroll to position [1264, 0]
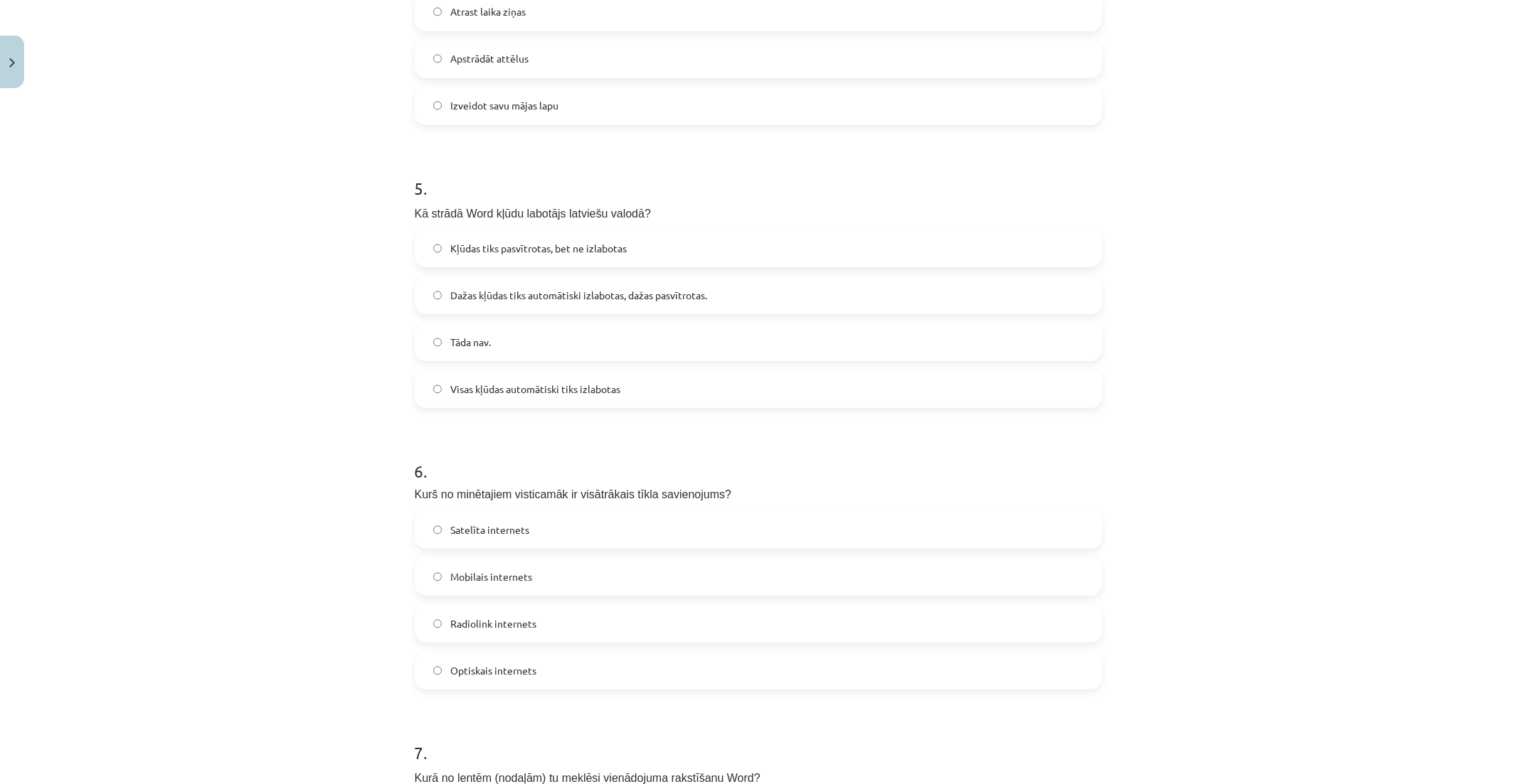
click at [697, 297] on span "Dažas kļūdas tiks automātiski izlabotas, dažas pasvītrotas." at bounding box center [578, 295] width 256 height 15
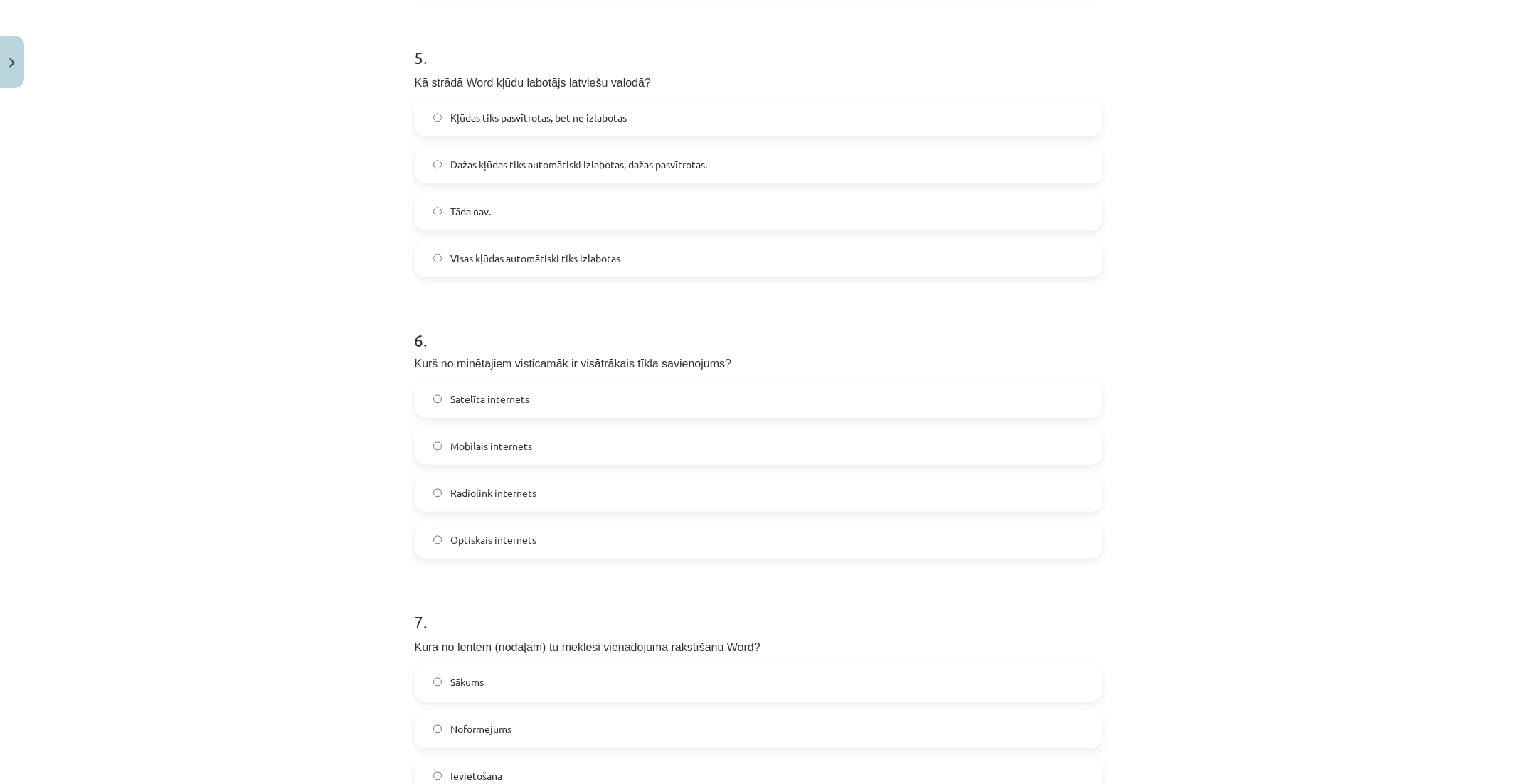
scroll to position [1422, 0]
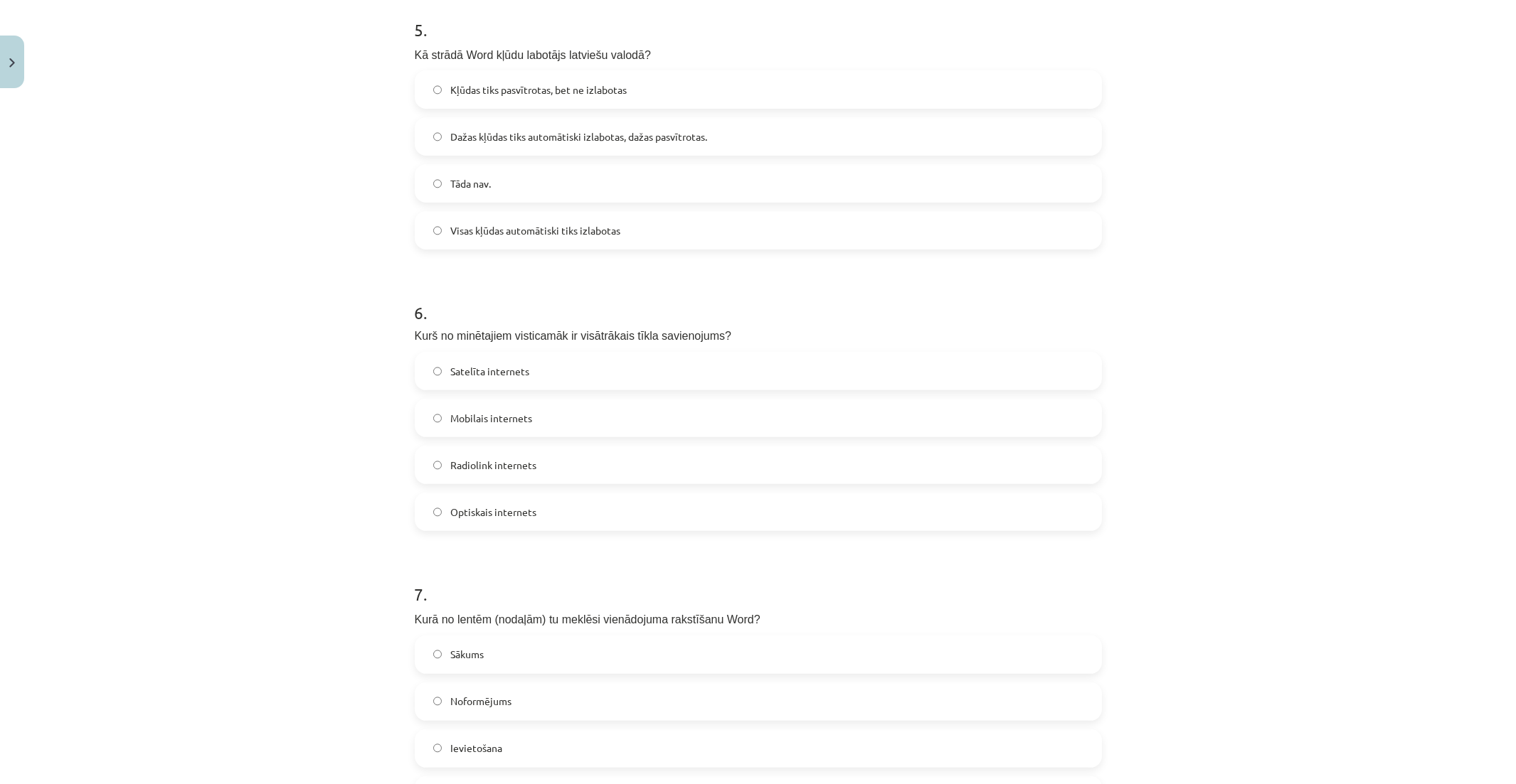
click at [605, 431] on label "Mobilais internets" at bounding box center [758, 418] width 684 height 36
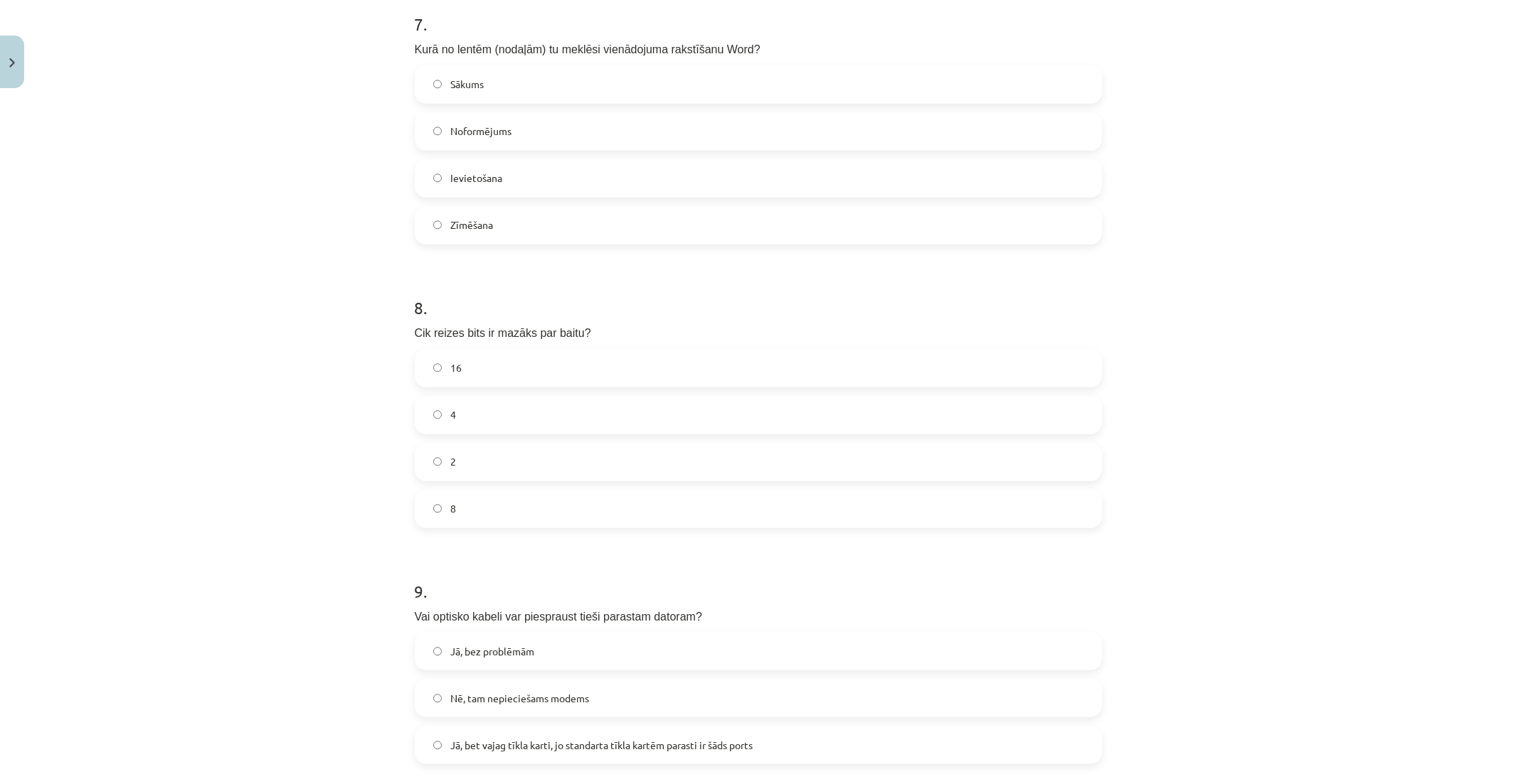
scroll to position [1999, 0]
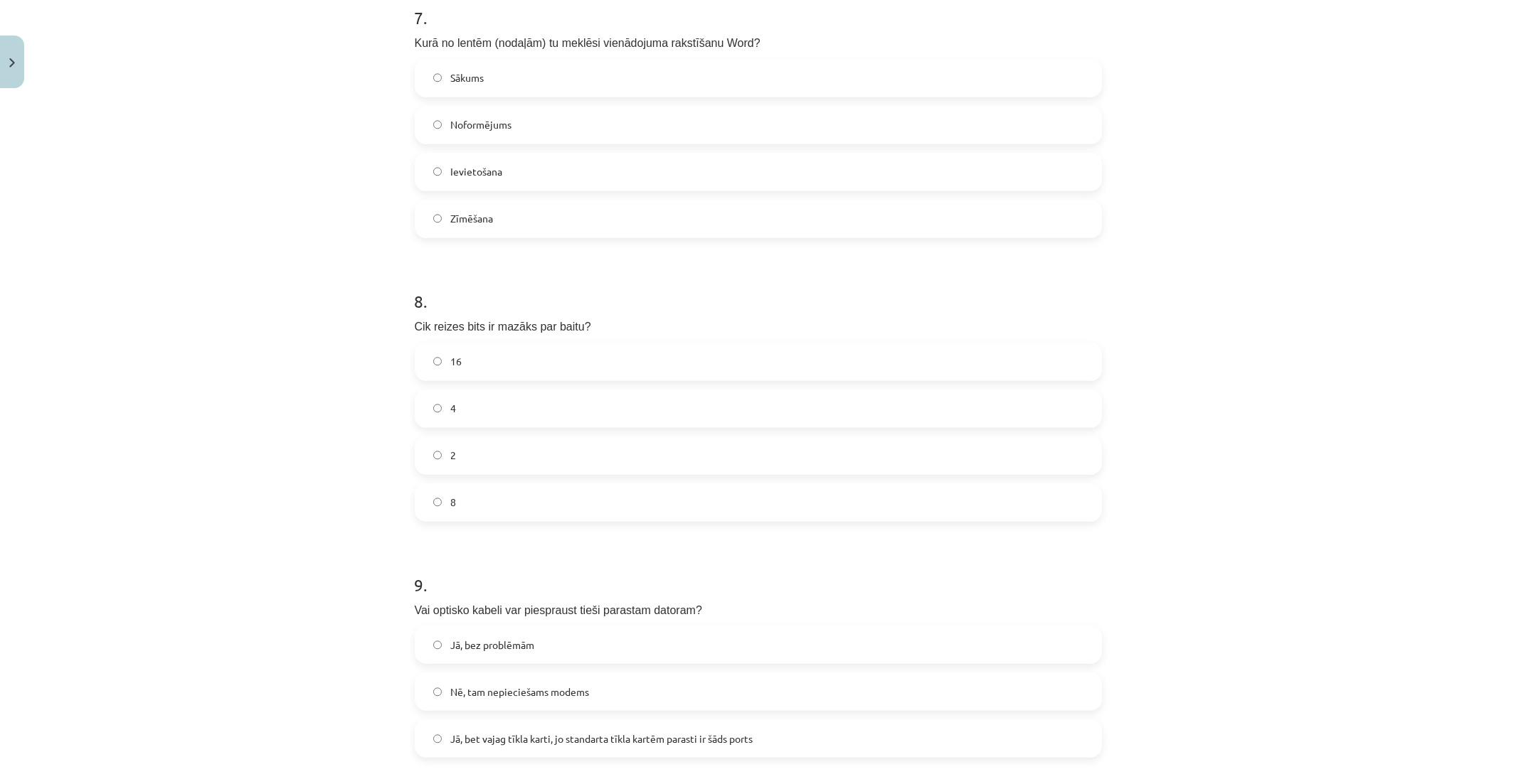
click at [535, 168] on label "Ievietošana" at bounding box center [758, 172] width 684 height 36
click at [535, 507] on label "8" at bounding box center [758, 503] width 684 height 36
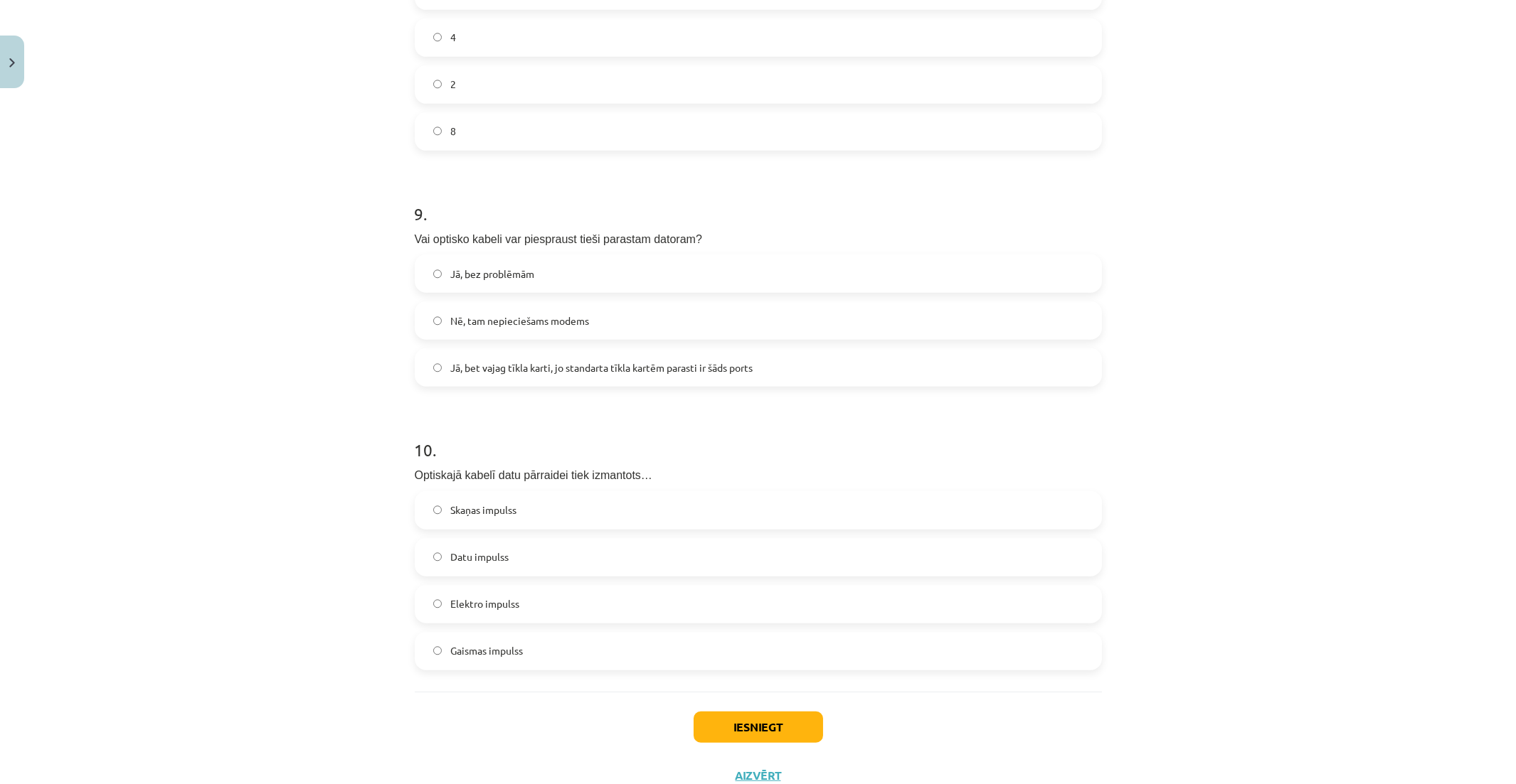
scroll to position [2394, 0]
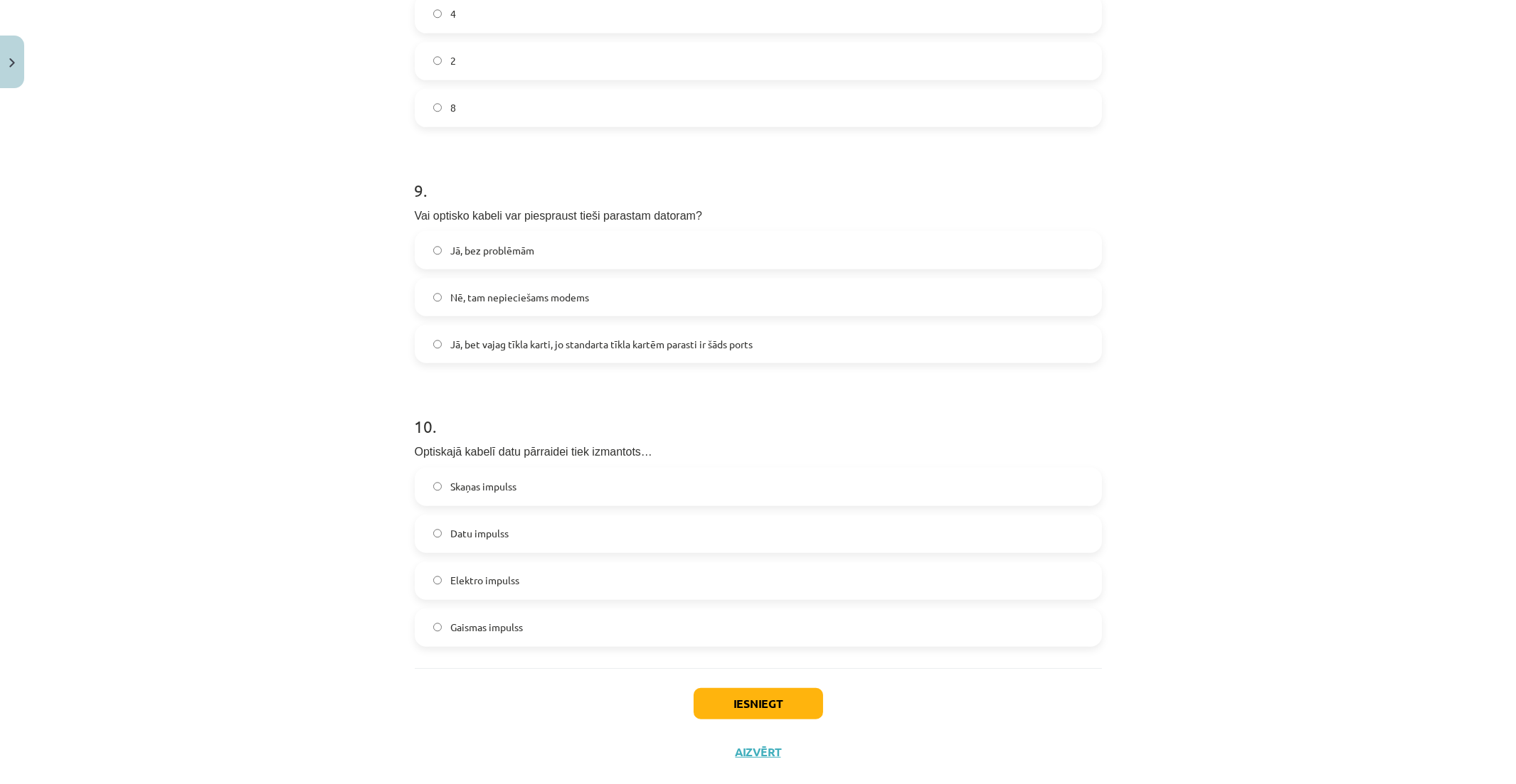
click at [591, 299] on label "Nē, tam nepieciešams modems" at bounding box center [758, 297] width 684 height 36
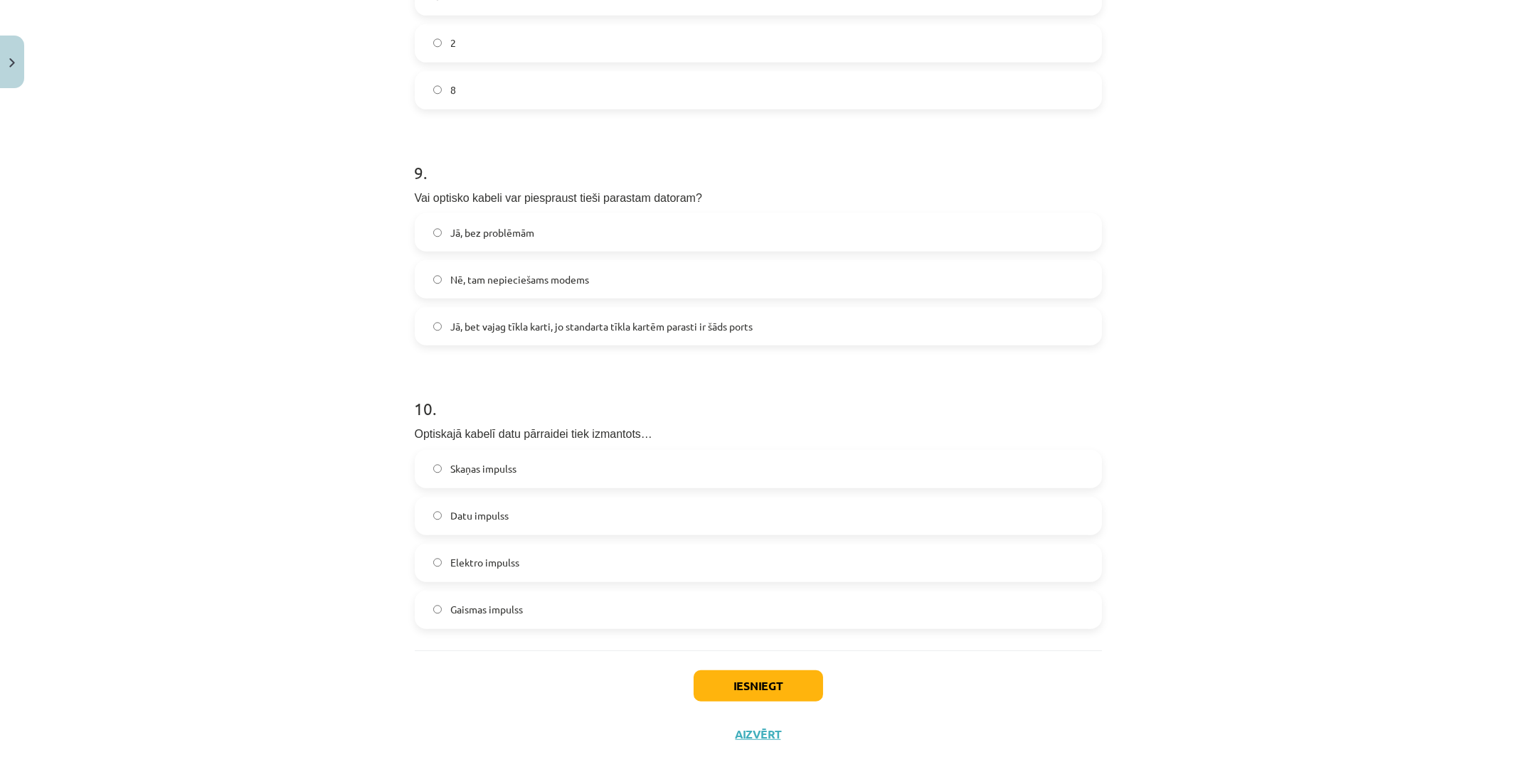
scroll to position [2420, 0]
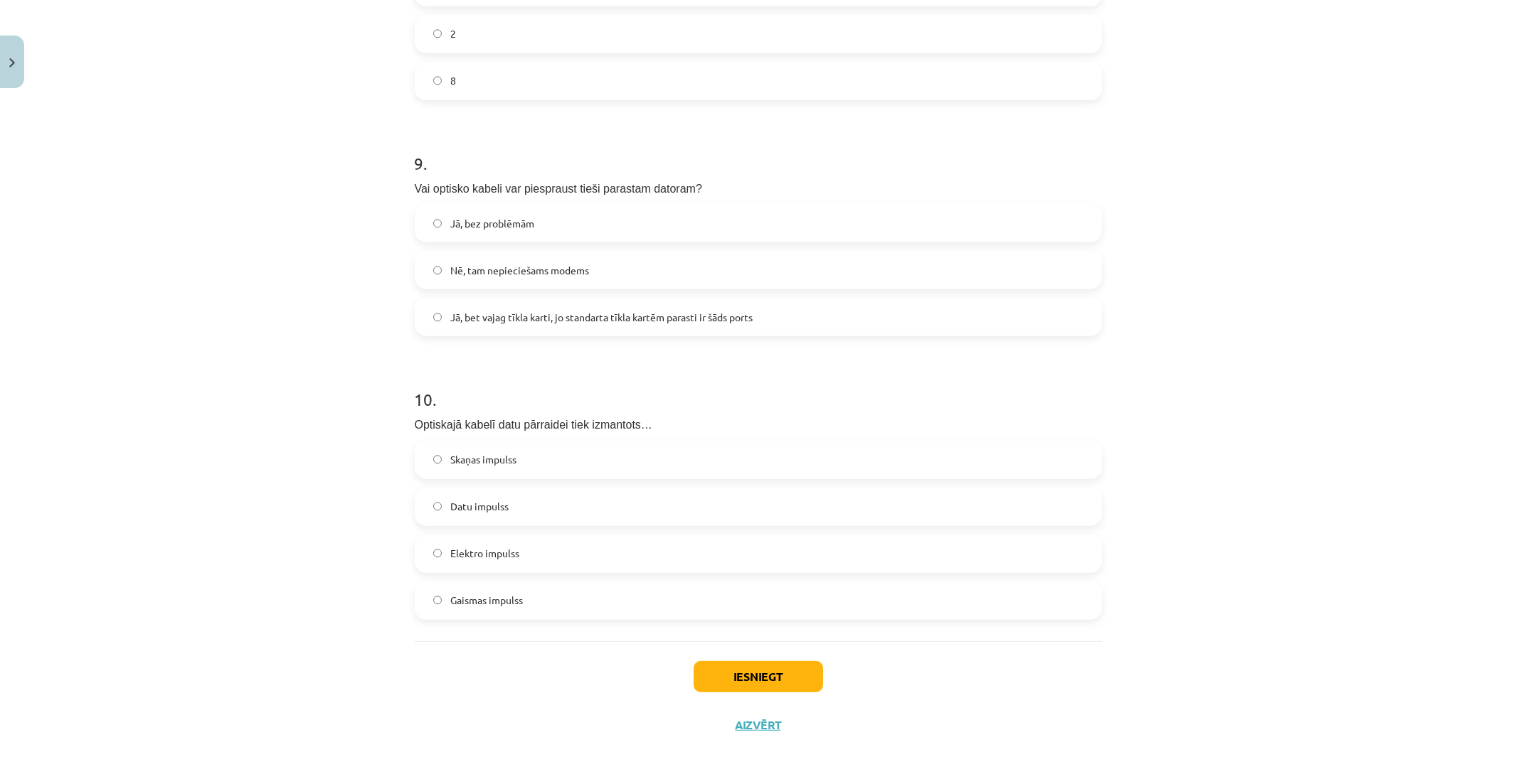
click at [519, 504] on label "Datu impulss" at bounding box center [758, 507] width 684 height 36
click at [512, 557] on span "Elektro impulss" at bounding box center [485, 553] width 69 height 15
click at [766, 679] on button "Iesniegt" at bounding box center [758, 677] width 130 height 32
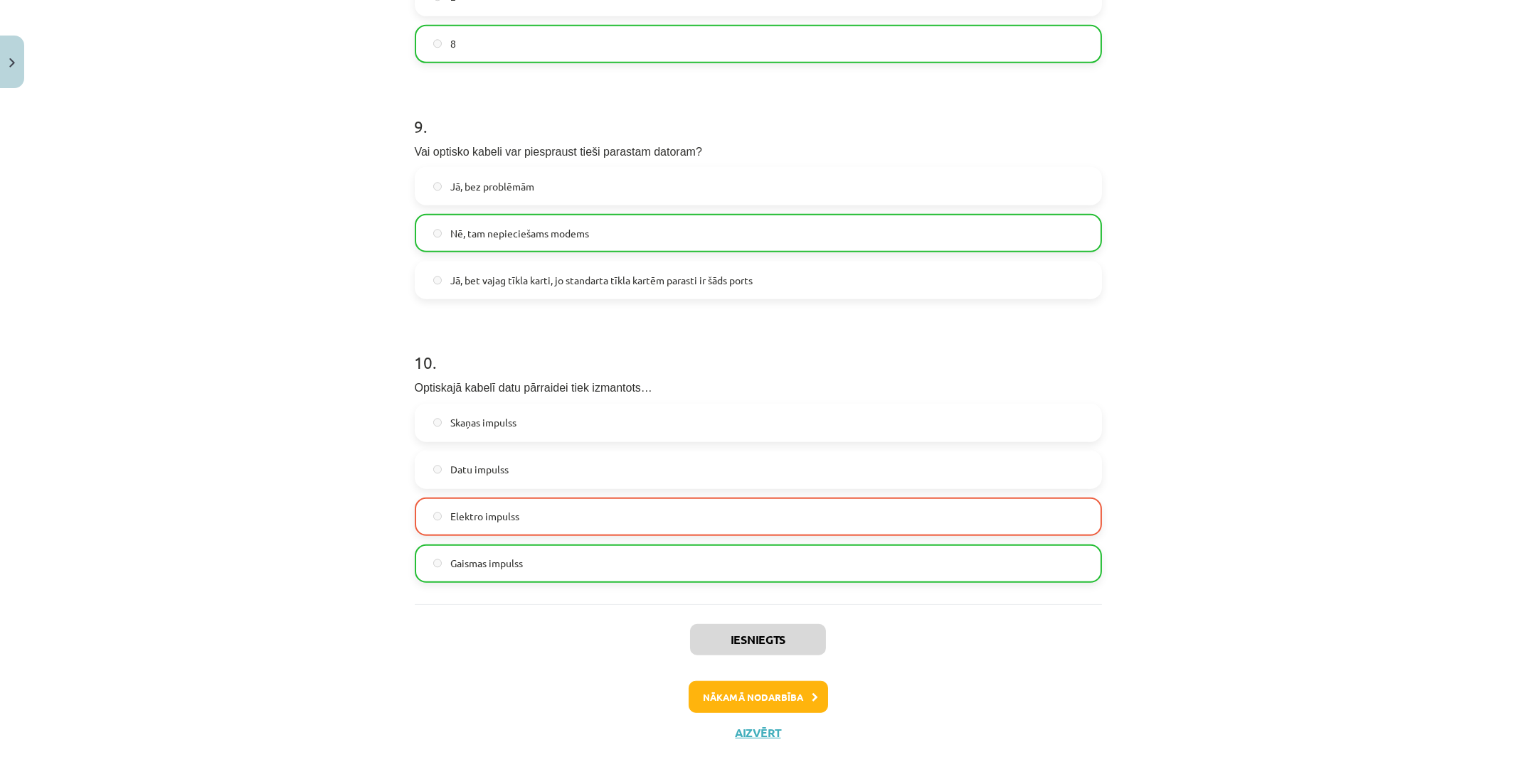
scroll to position [2466, 0]
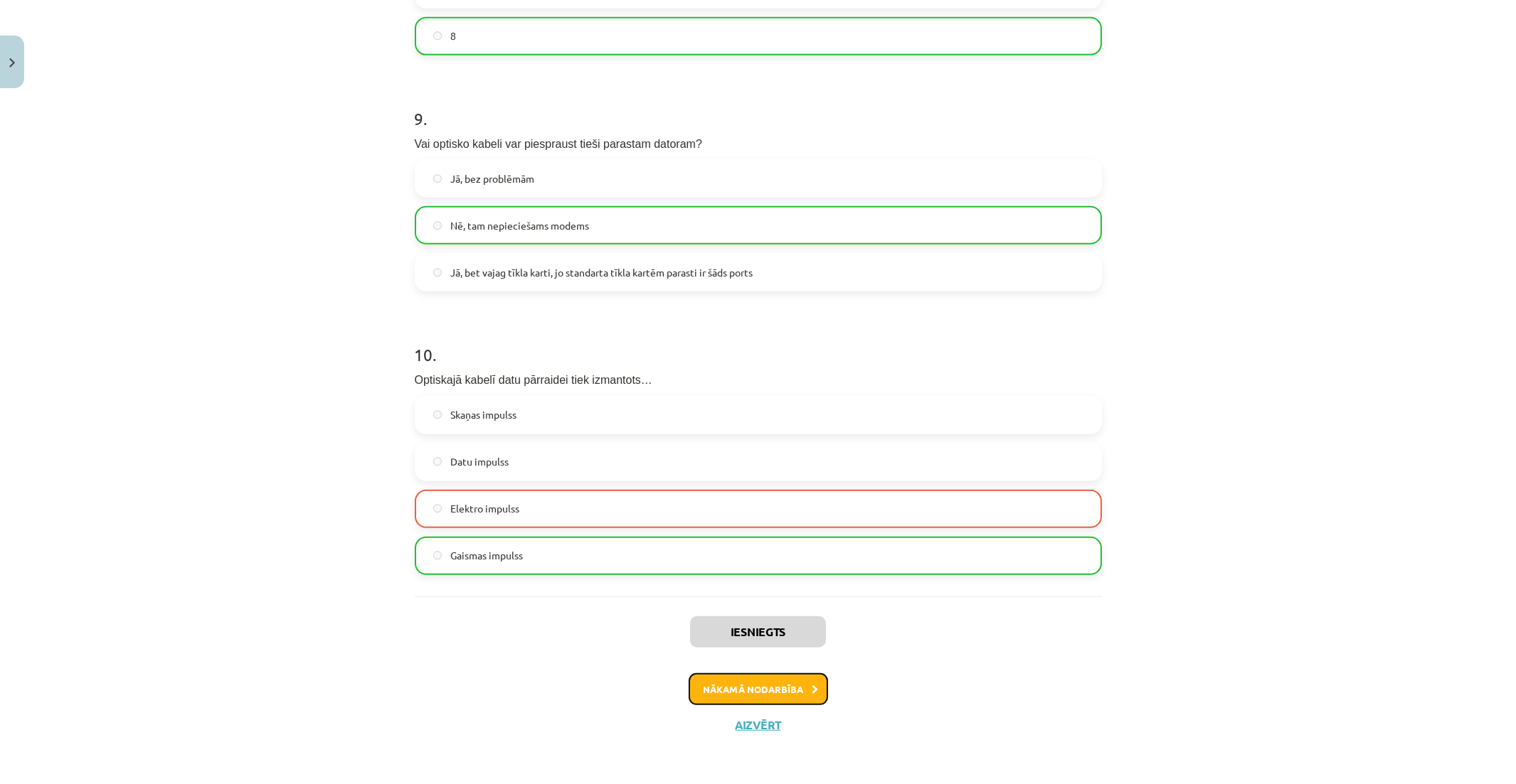
click at [766, 688] on button "Nākamā nodarbība" at bounding box center [758, 689] width 140 height 33
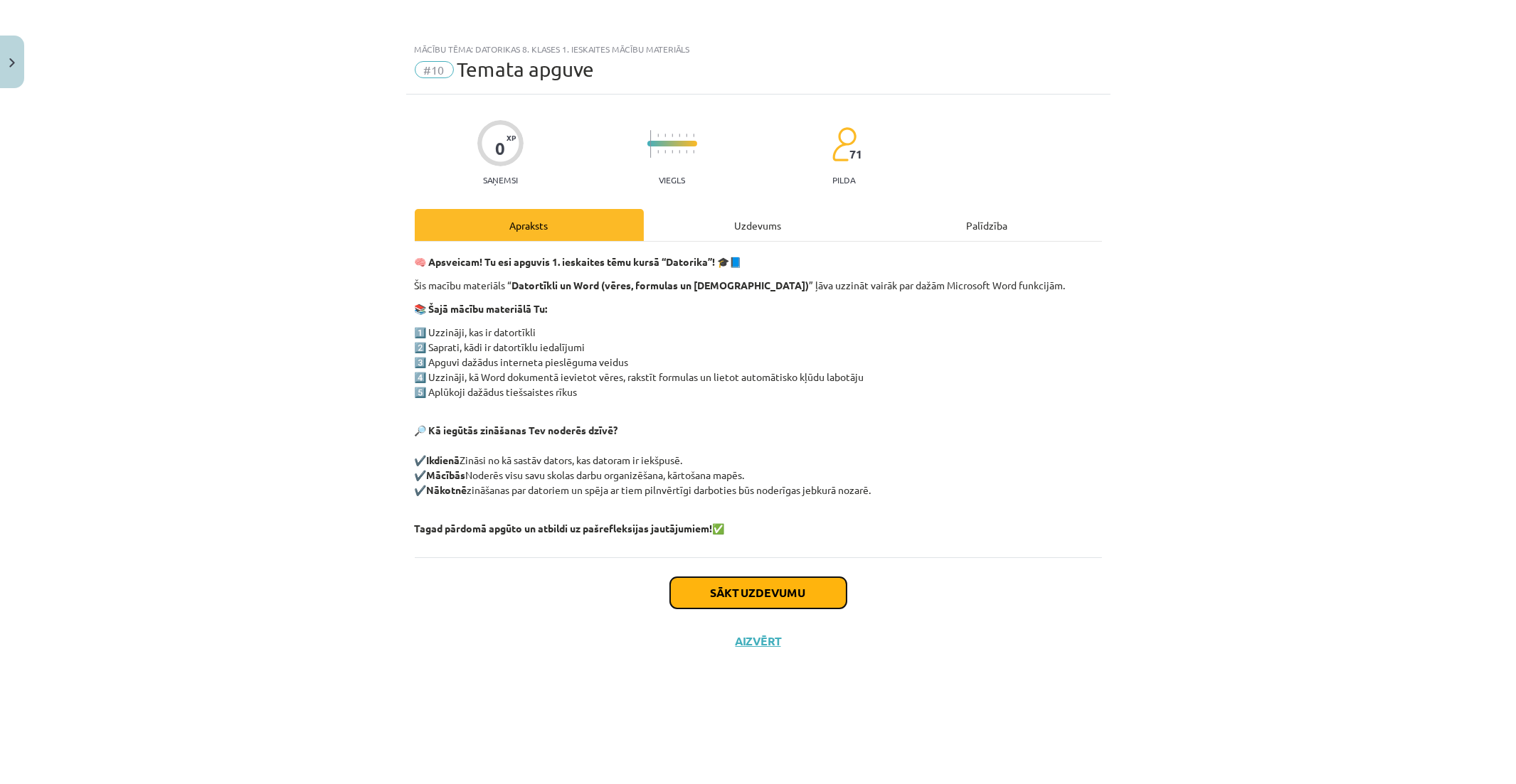
click at [822, 595] on button "Sākt uzdevumu" at bounding box center [758, 593] width 176 height 32
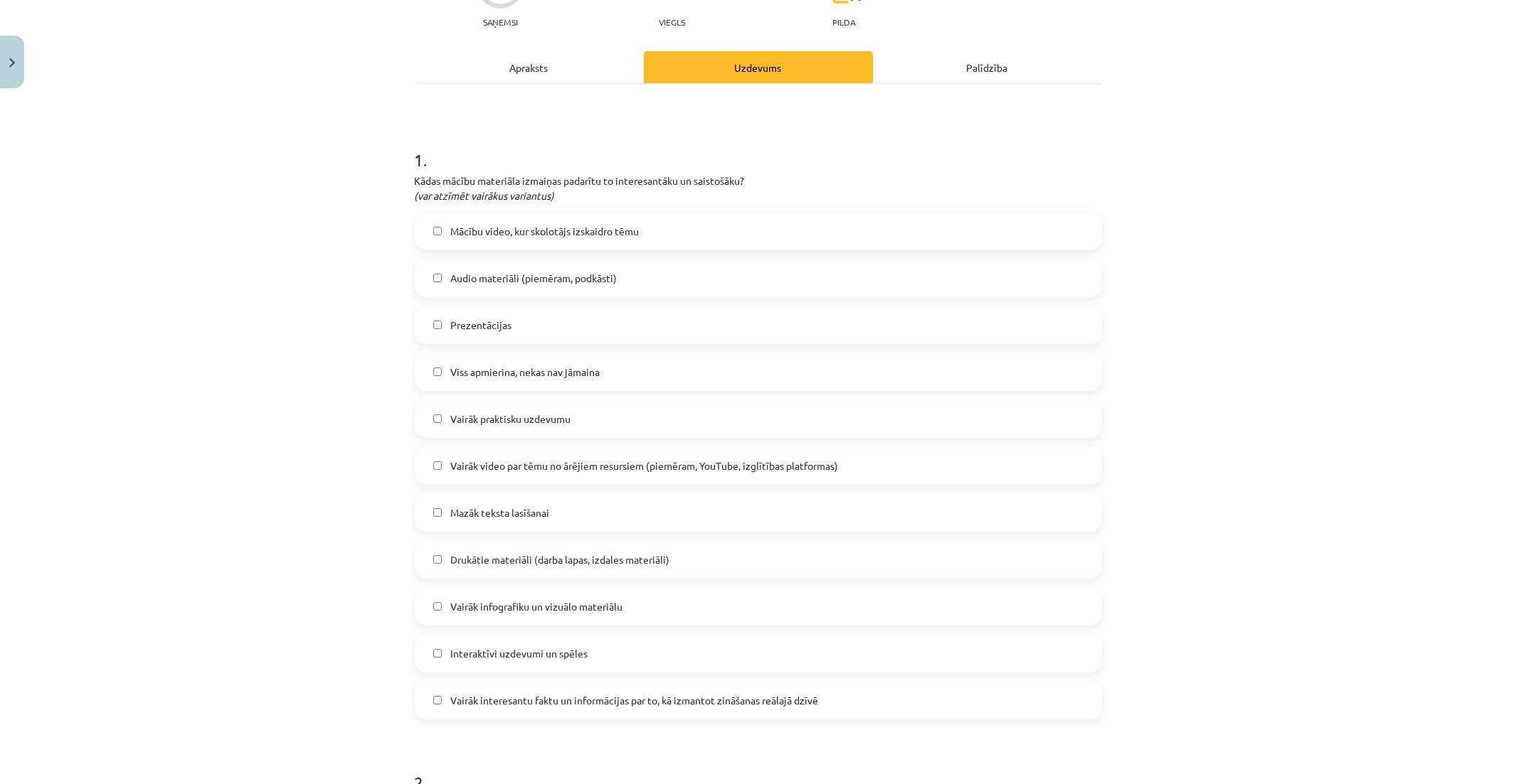
scroll to position [237, 0]
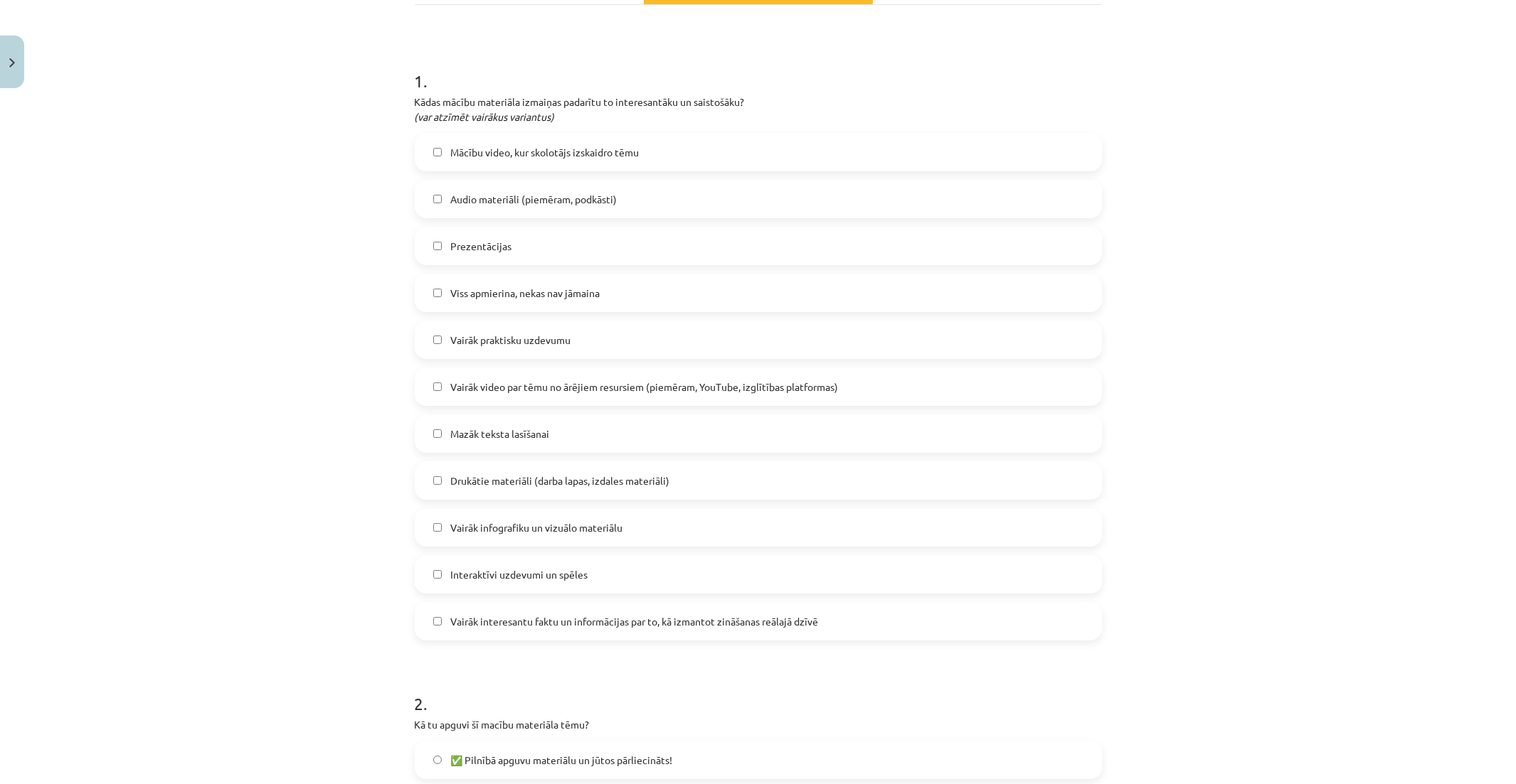
click at [571, 292] on span "Viss apmierina, nekas nav jāmaina" at bounding box center [525, 293] width 150 height 15
click at [577, 432] on label "Mazāk teksta lasīšanai" at bounding box center [758, 434] width 684 height 36
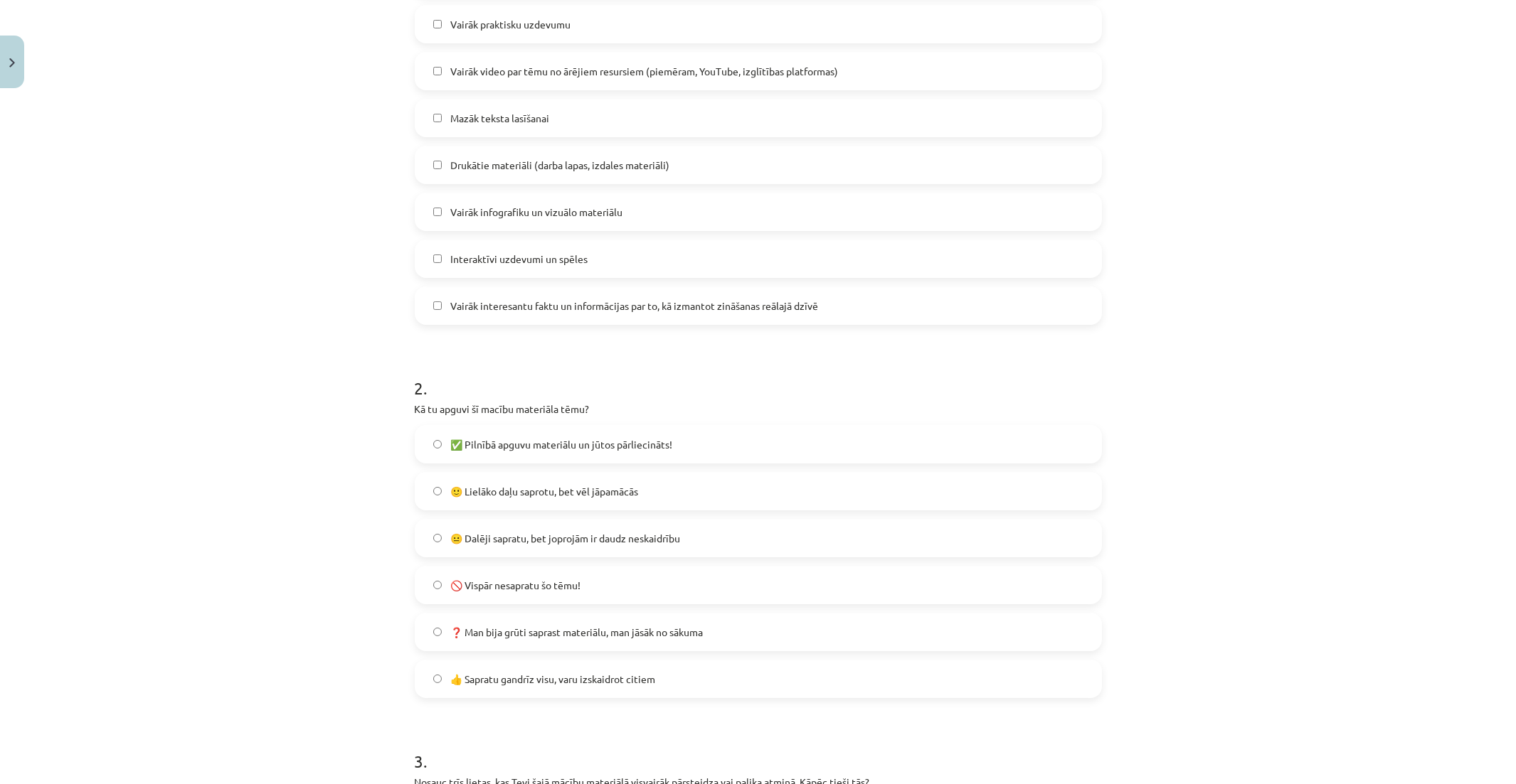
scroll to position [316, 0]
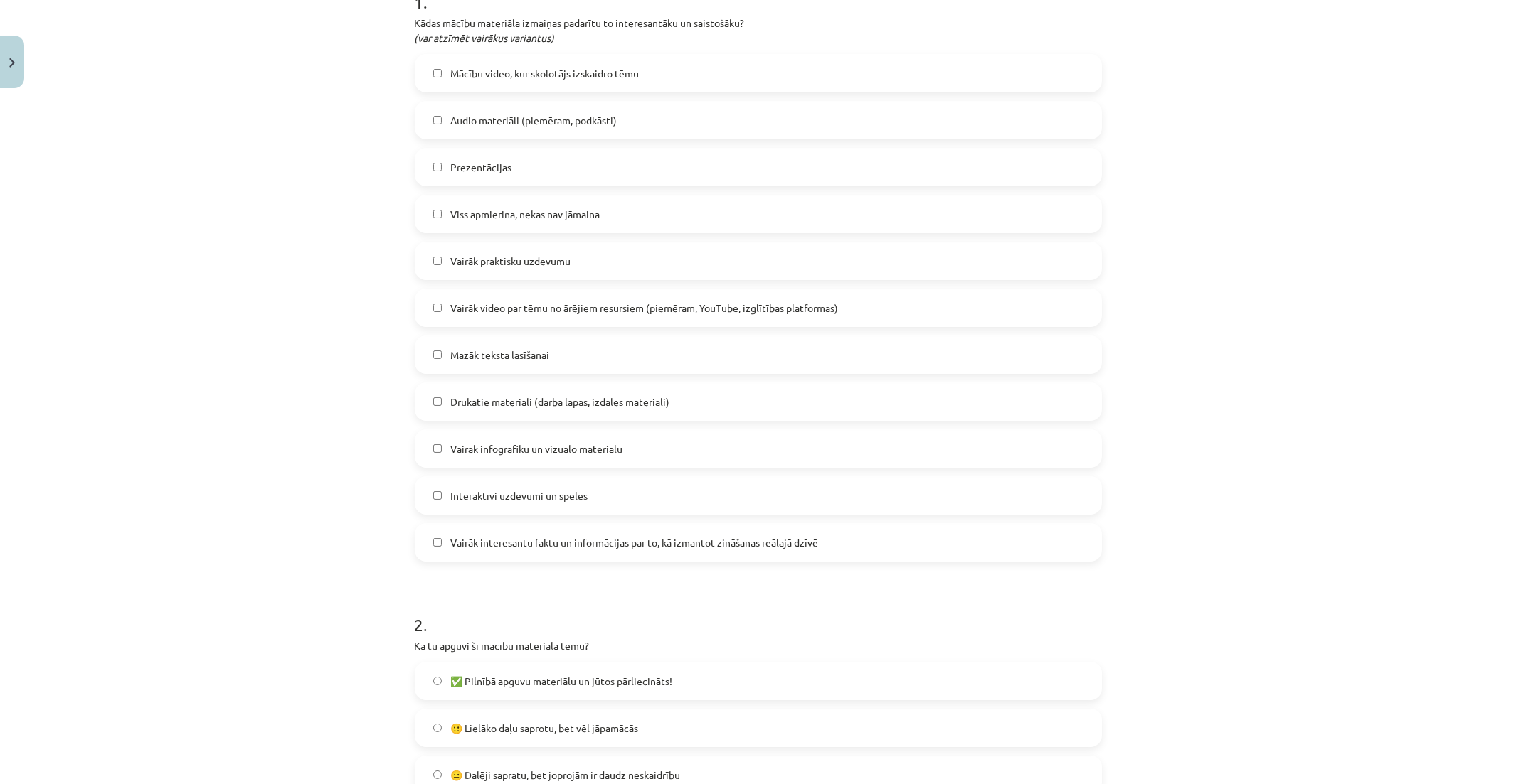
click at [610, 348] on label "Mazāk teksta lasīšanai" at bounding box center [758, 355] width 684 height 36
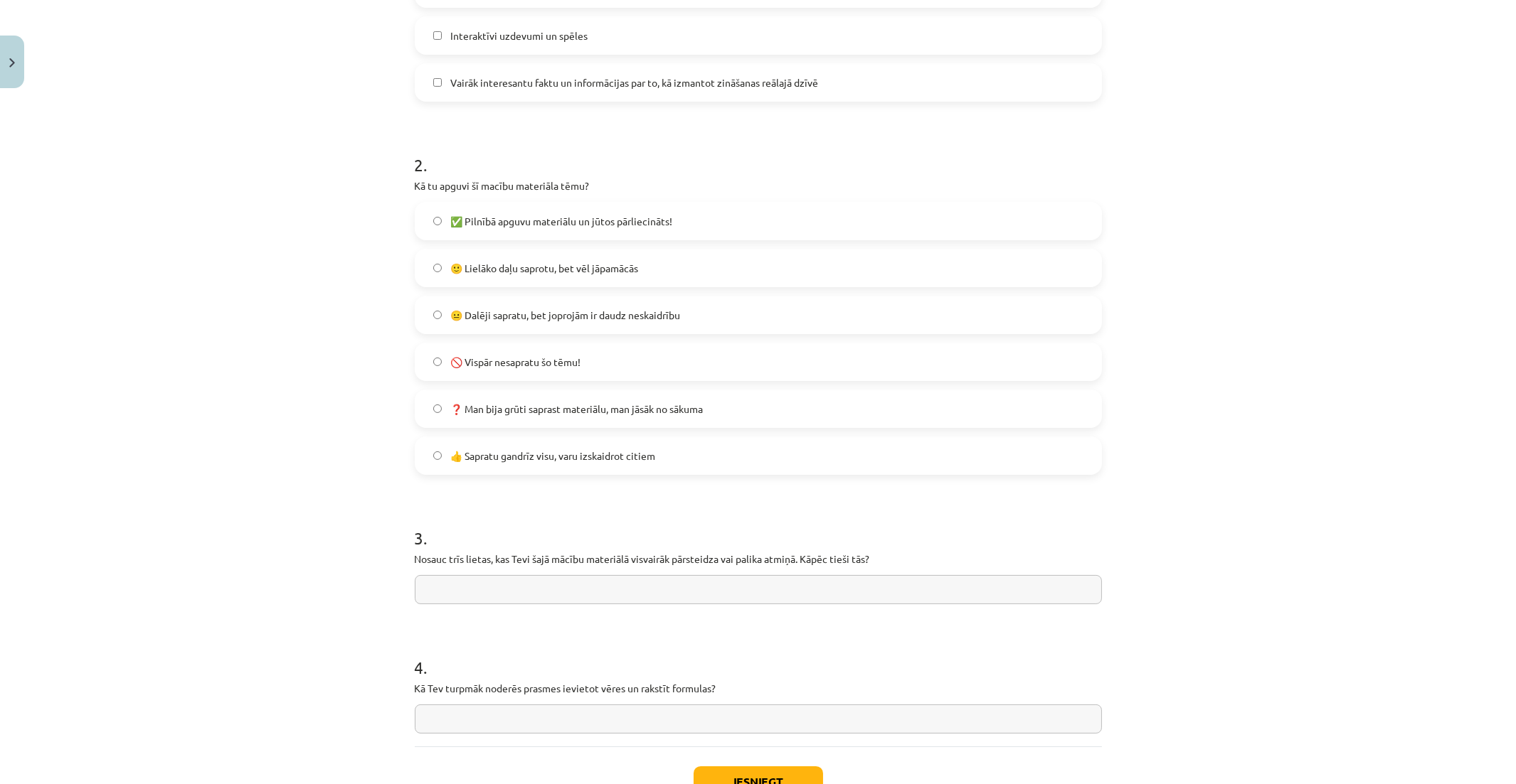
scroll to position [790, 0]
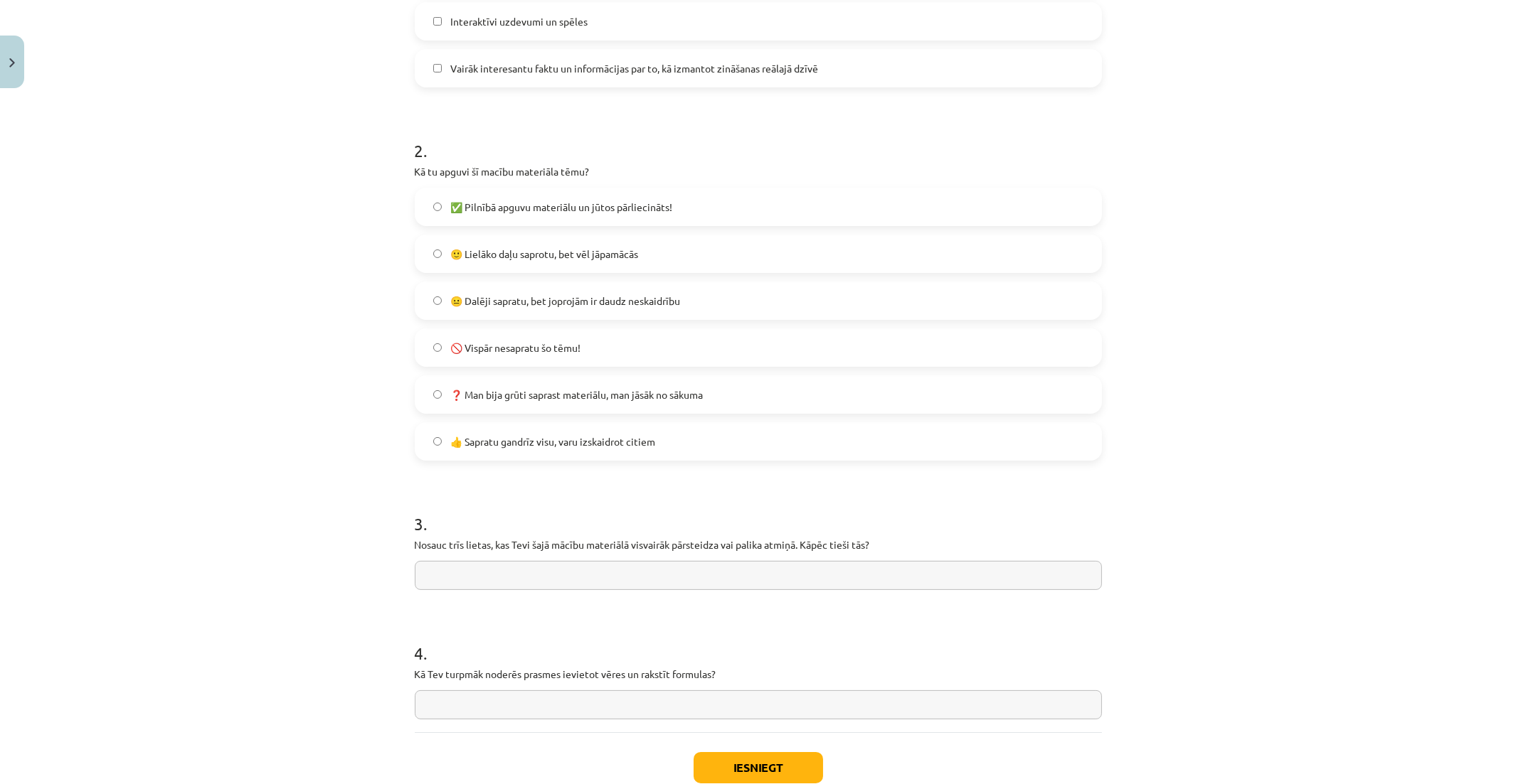
click at [704, 253] on label "🙂 Lielāko daļu saprotu, bet vēl jāpamācās" at bounding box center [758, 254] width 684 height 36
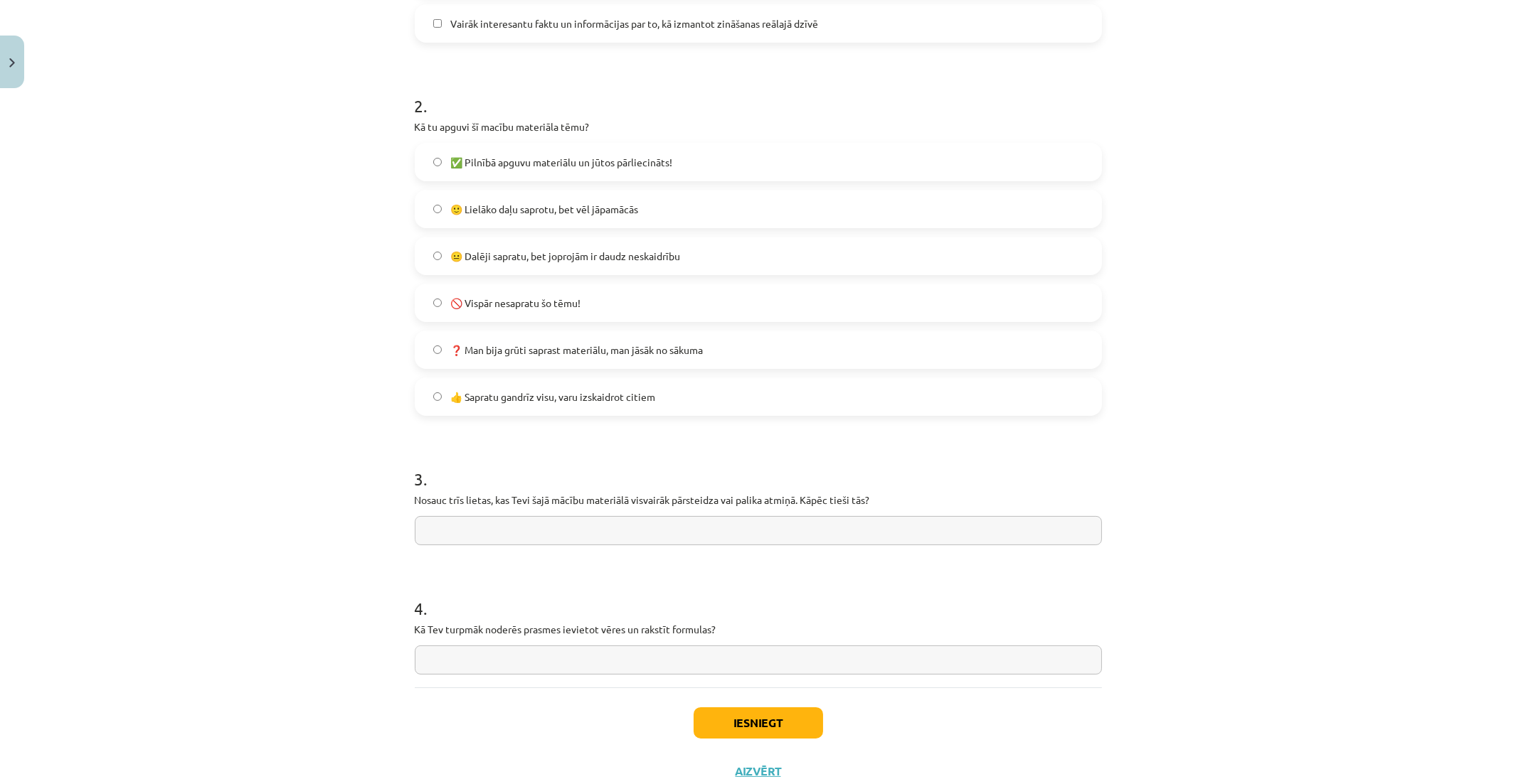
scroll to position [882, 0]
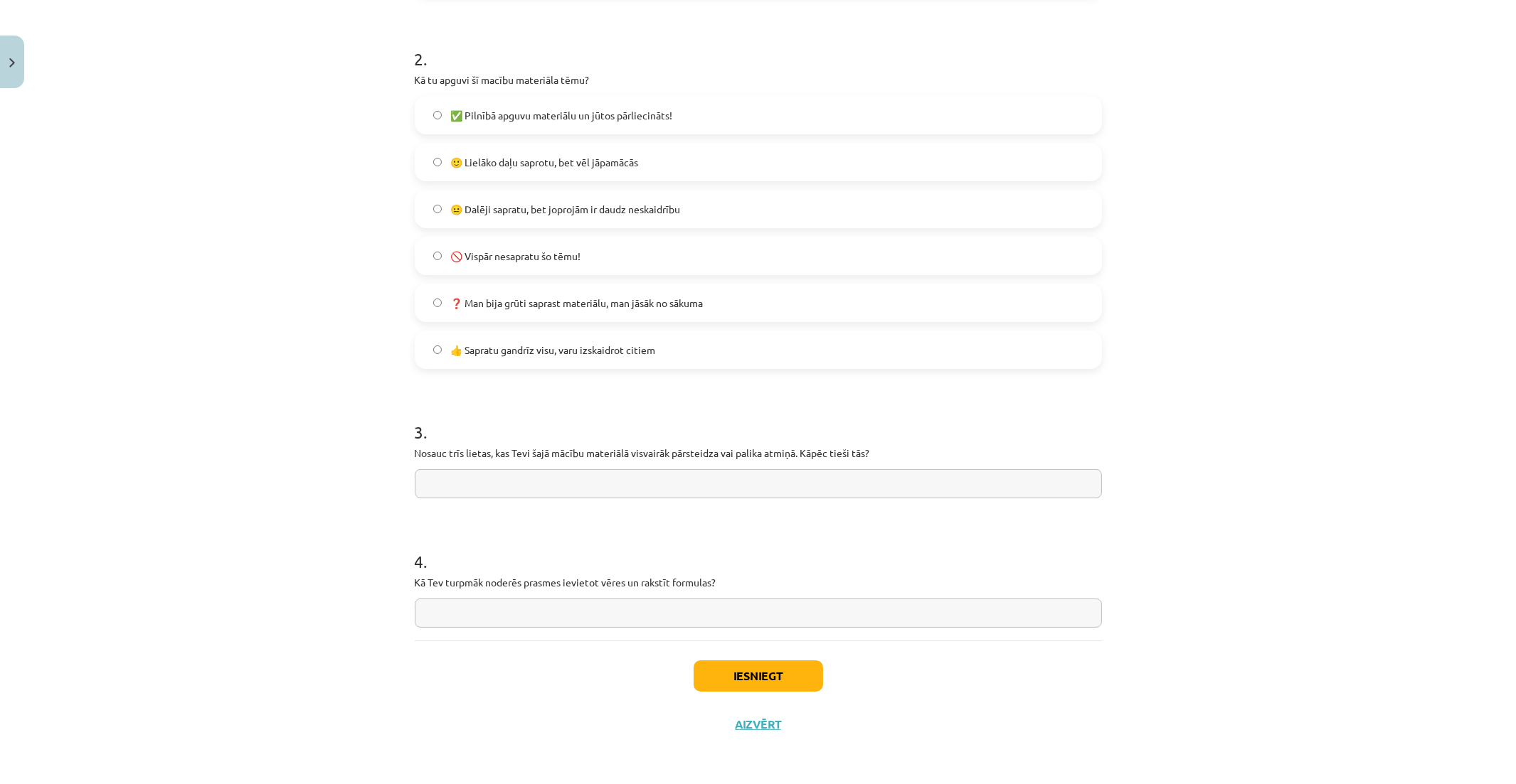
click at [800, 222] on label "😐 Dalēji sapratu, bet joprojām ir daudz neskaidrību" at bounding box center [758, 209] width 684 height 36
click at [600, 615] on input "text" at bounding box center [758, 613] width 687 height 29
click at [789, 675] on button "Iesniegt" at bounding box center [758, 676] width 130 height 32
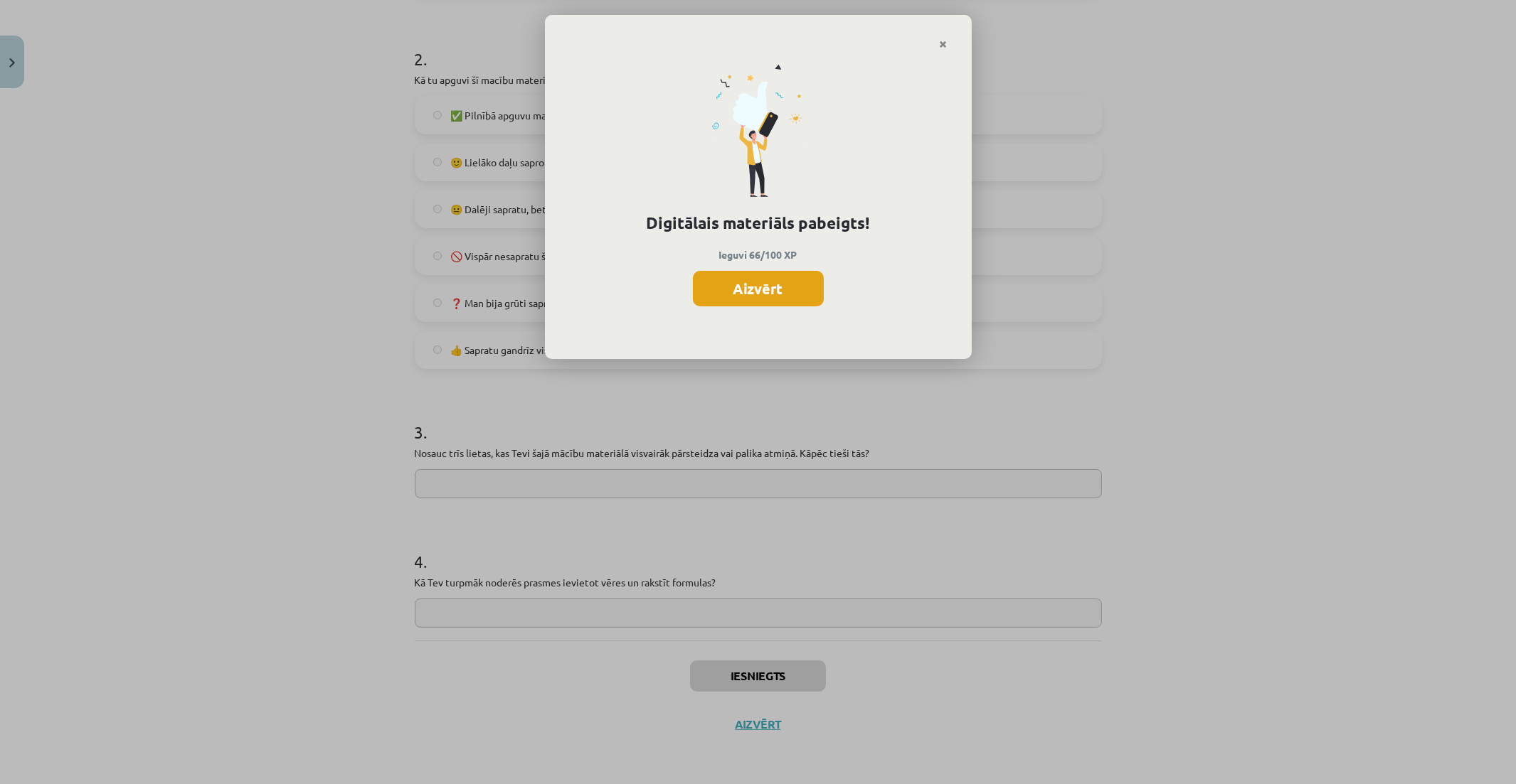
click at [792, 274] on button "Aizvērt" at bounding box center [758, 289] width 131 height 36
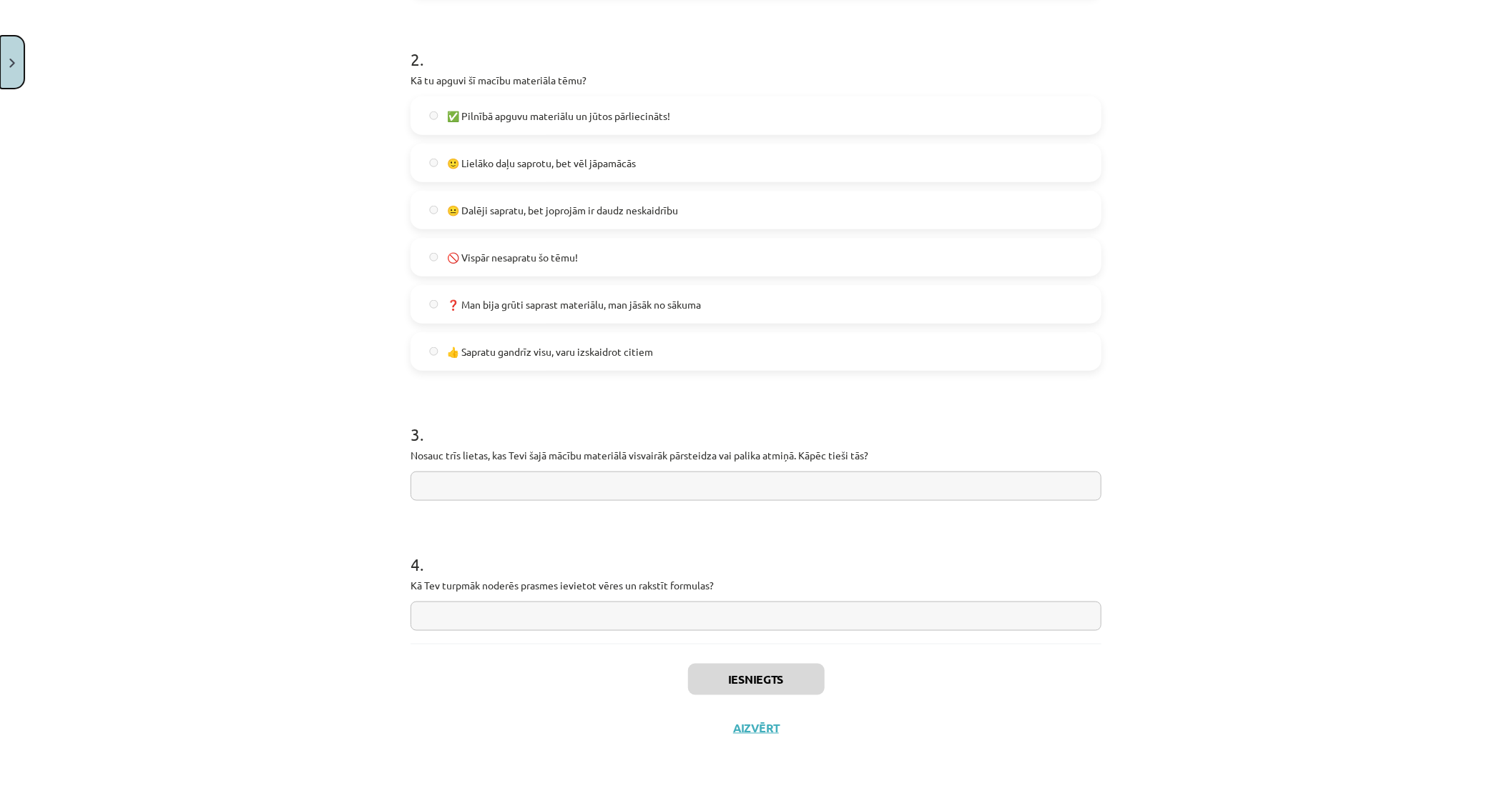
click at [18, 74] on button "Close" at bounding box center [12, 62] width 24 height 53
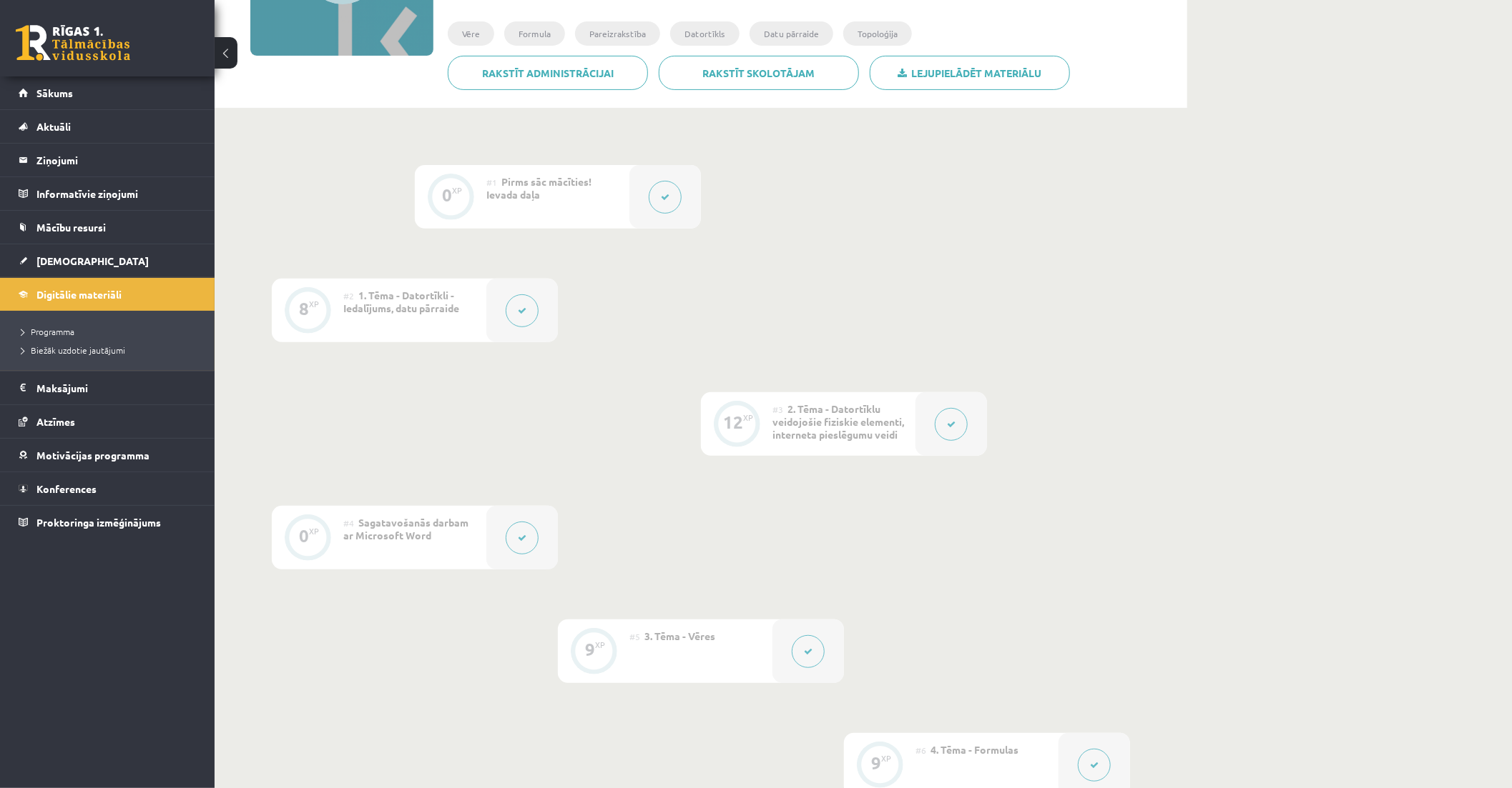
scroll to position [0, 0]
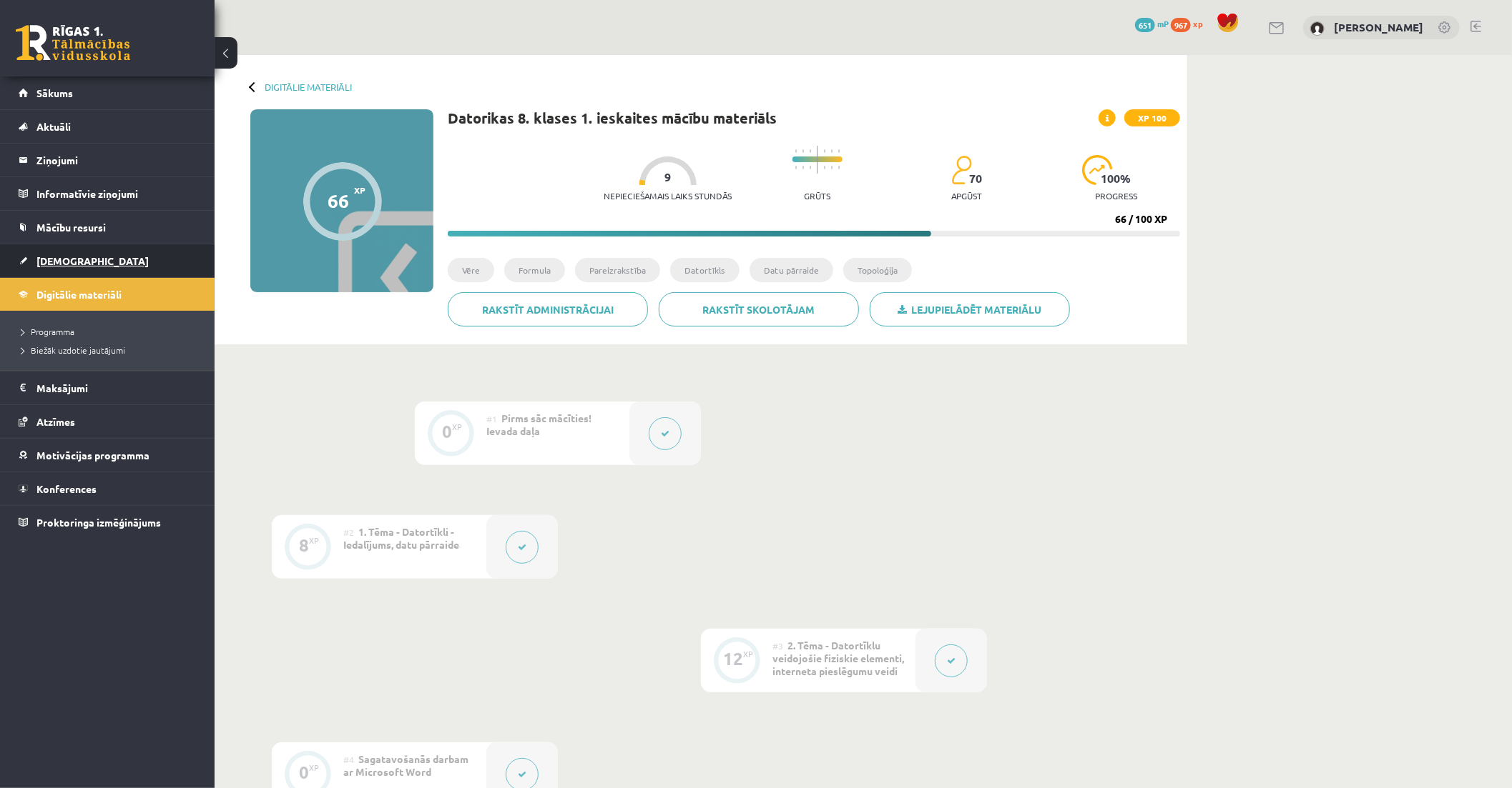
click at [106, 268] on link "[DEMOGRAPHIC_DATA]" at bounding box center [108, 261] width 178 height 33
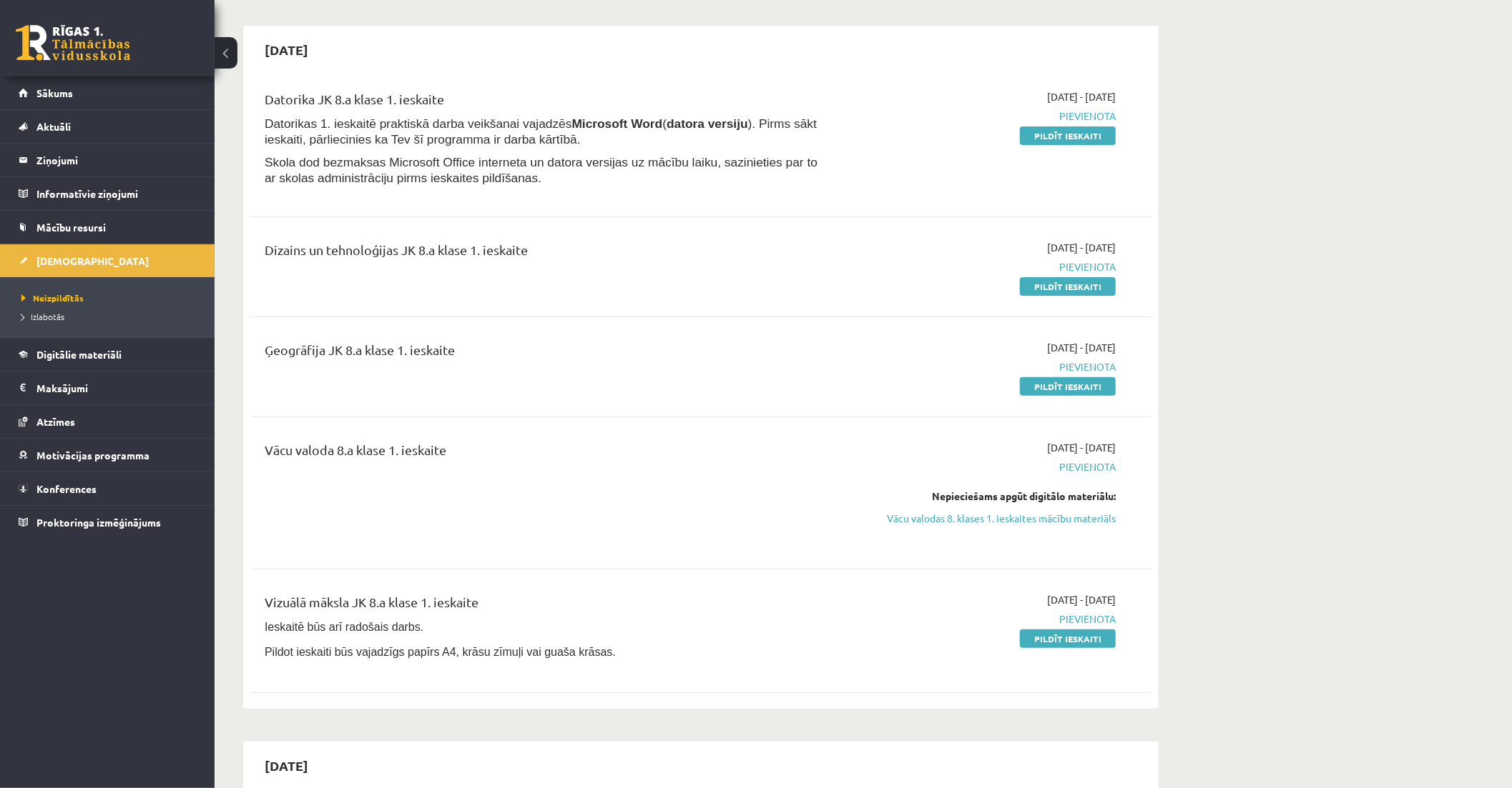
scroll to position [238, 0]
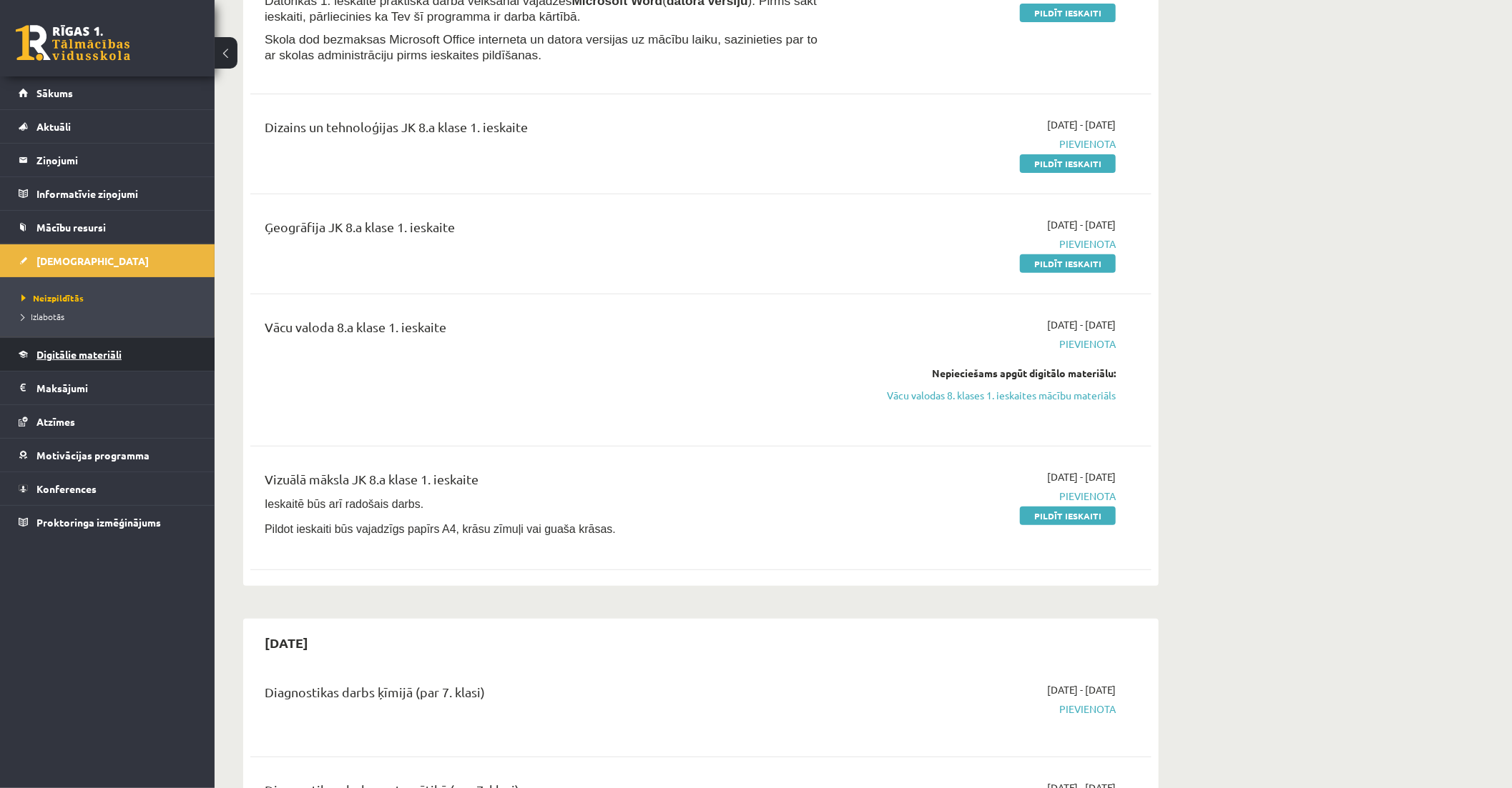
click at [151, 347] on link "Digitālie materiāli" at bounding box center [108, 354] width 178 height 33
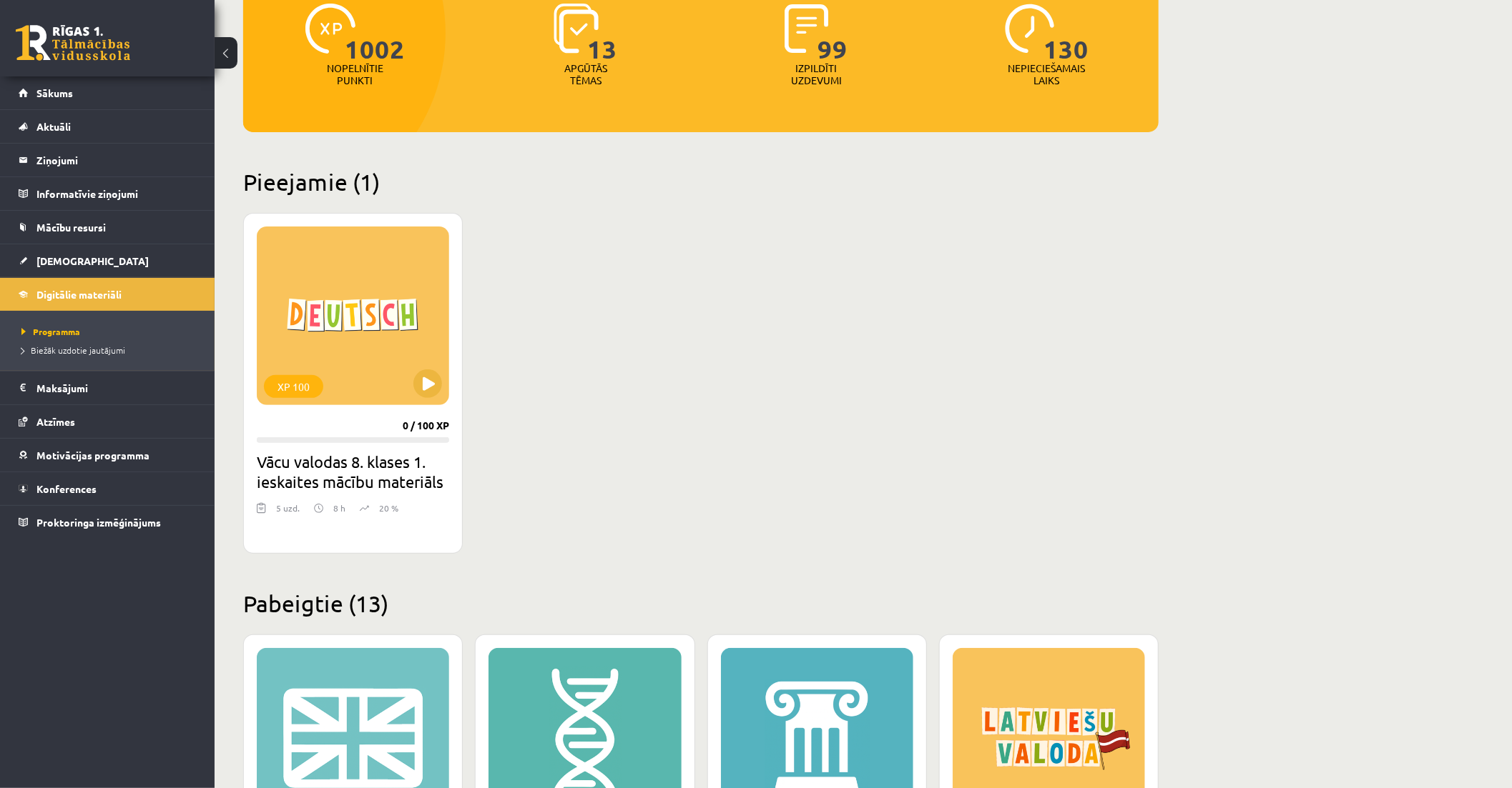
scroll to position [189, 0]
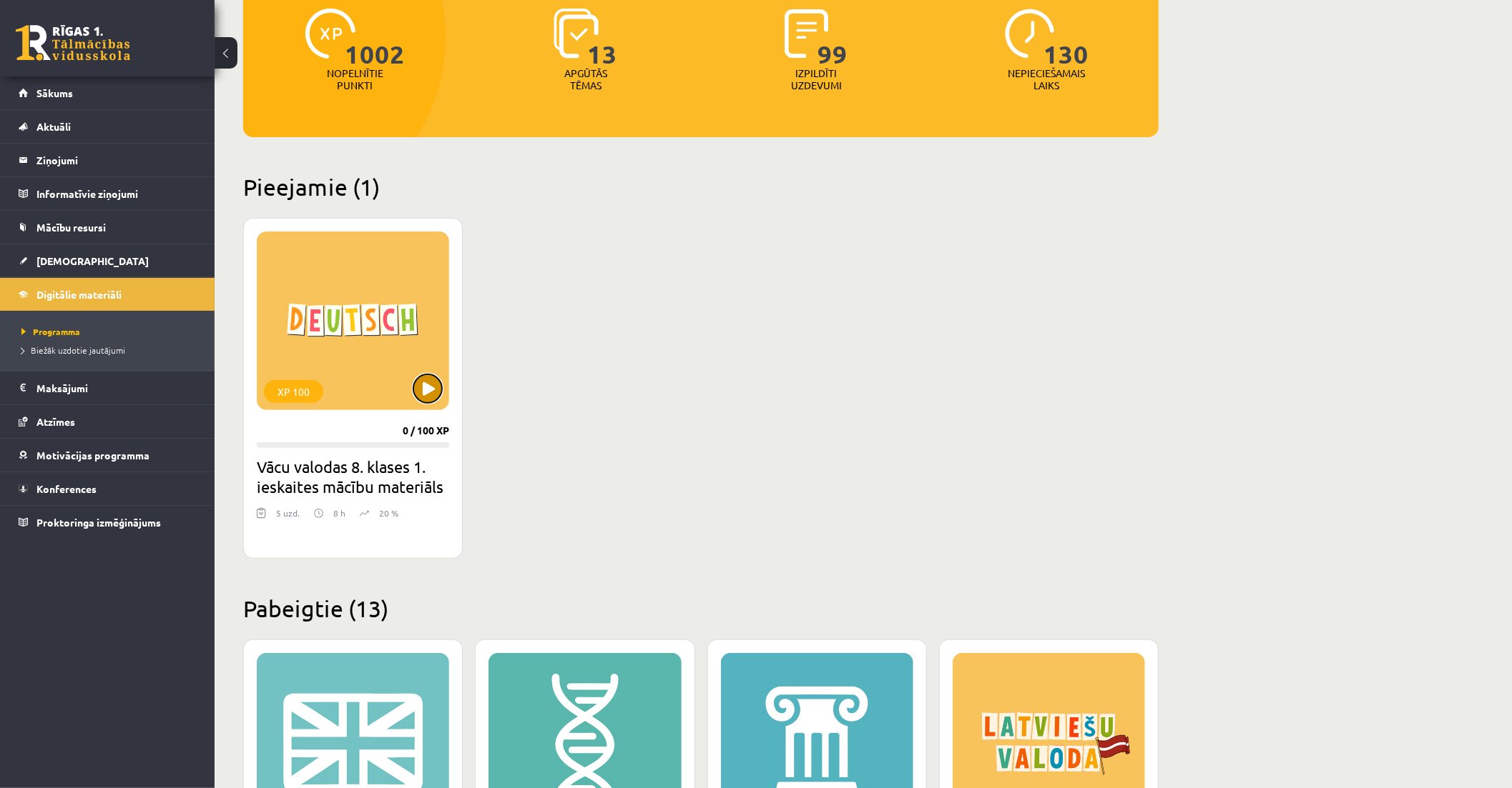
click at [413, 384] on button at bounding box center [427, 388] width 29 height 29
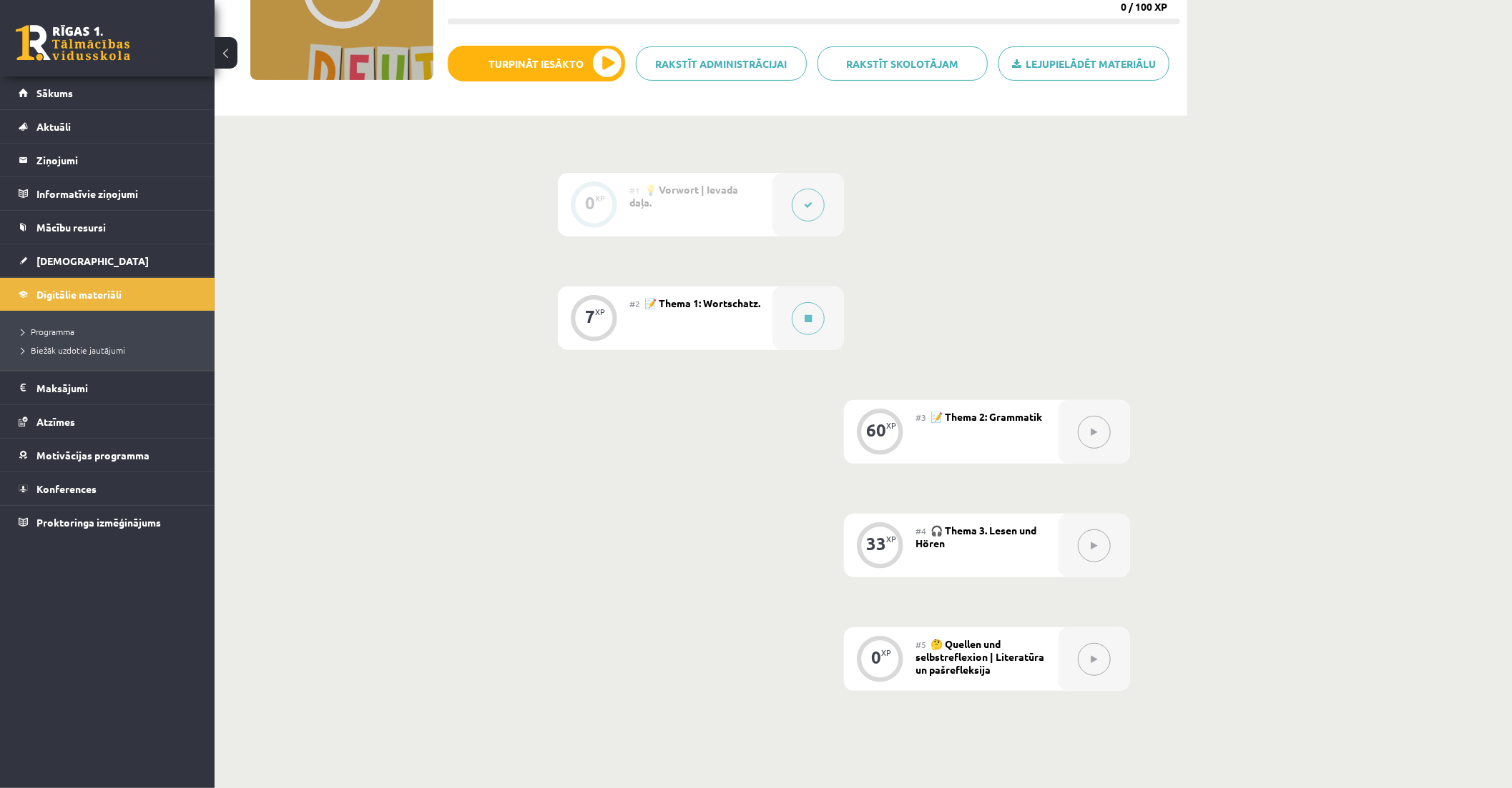
scroll to position [238, 0]
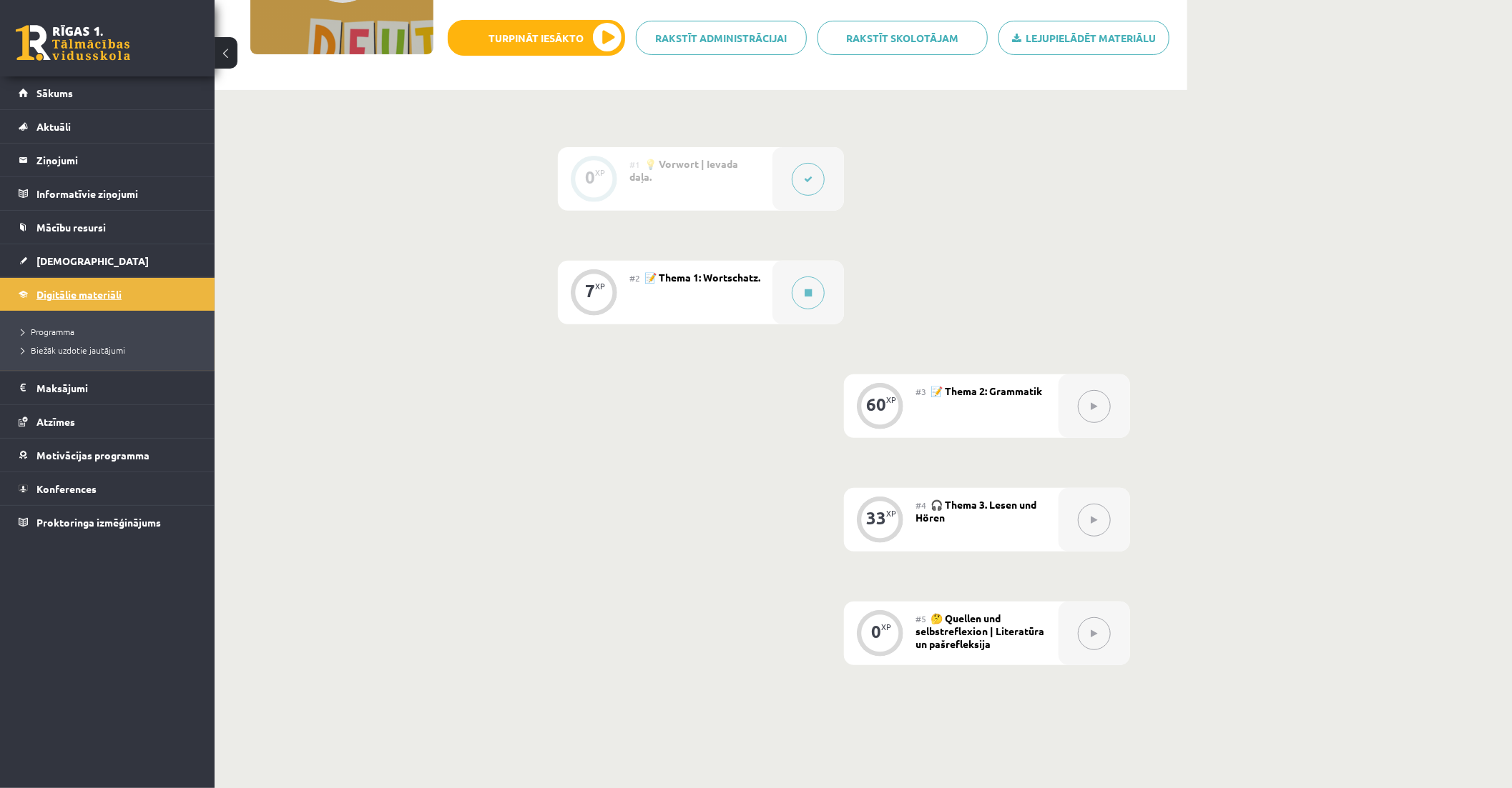
click at [124, 279] on link "Digitālie materiāli" at bounding box center [108, 294] width 178 height 33
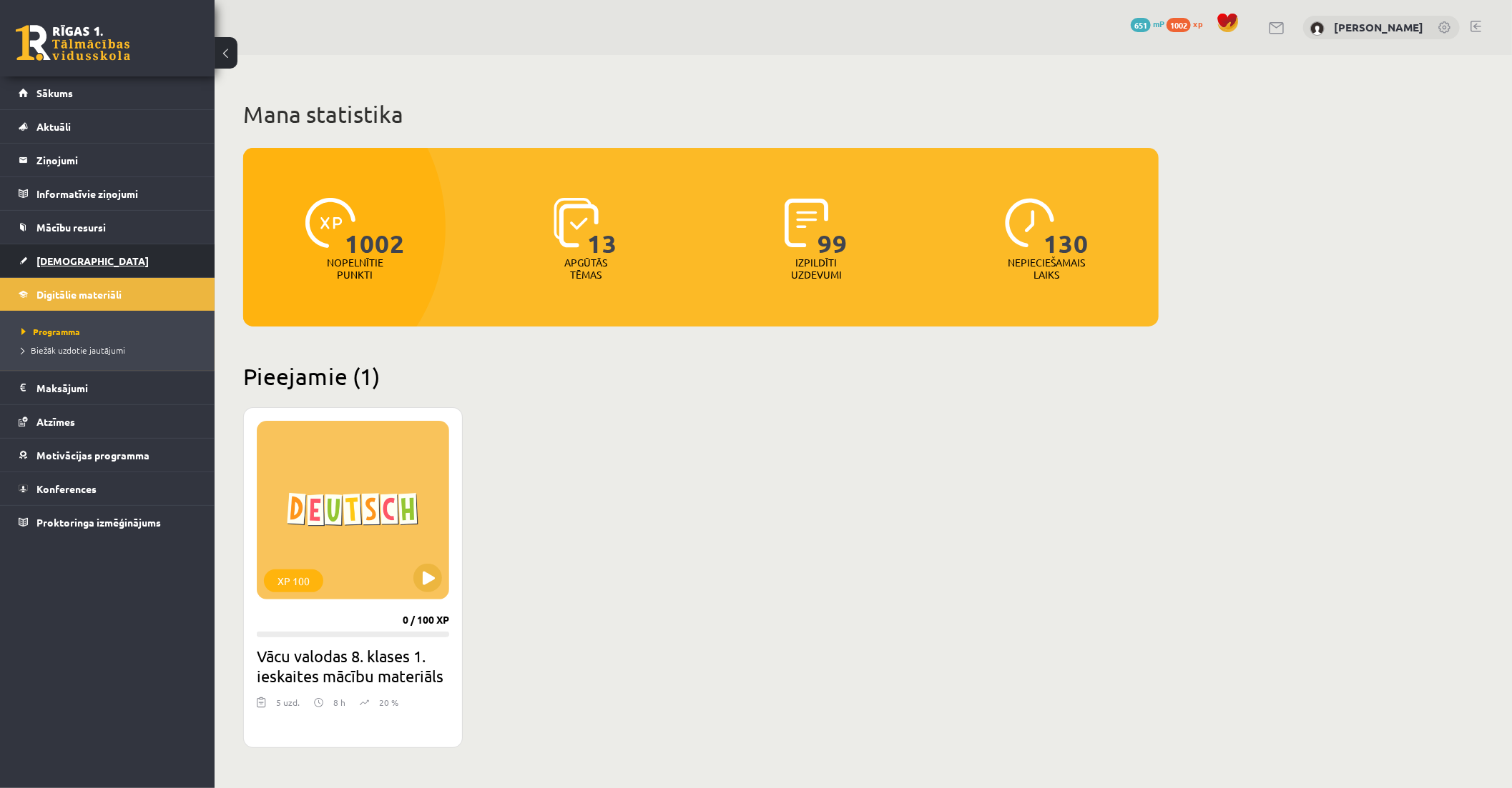
click at [134, 270] on link "[DEMOGRAPHIC_DATA]" at bounding box center [108, 261] width 178 height 33
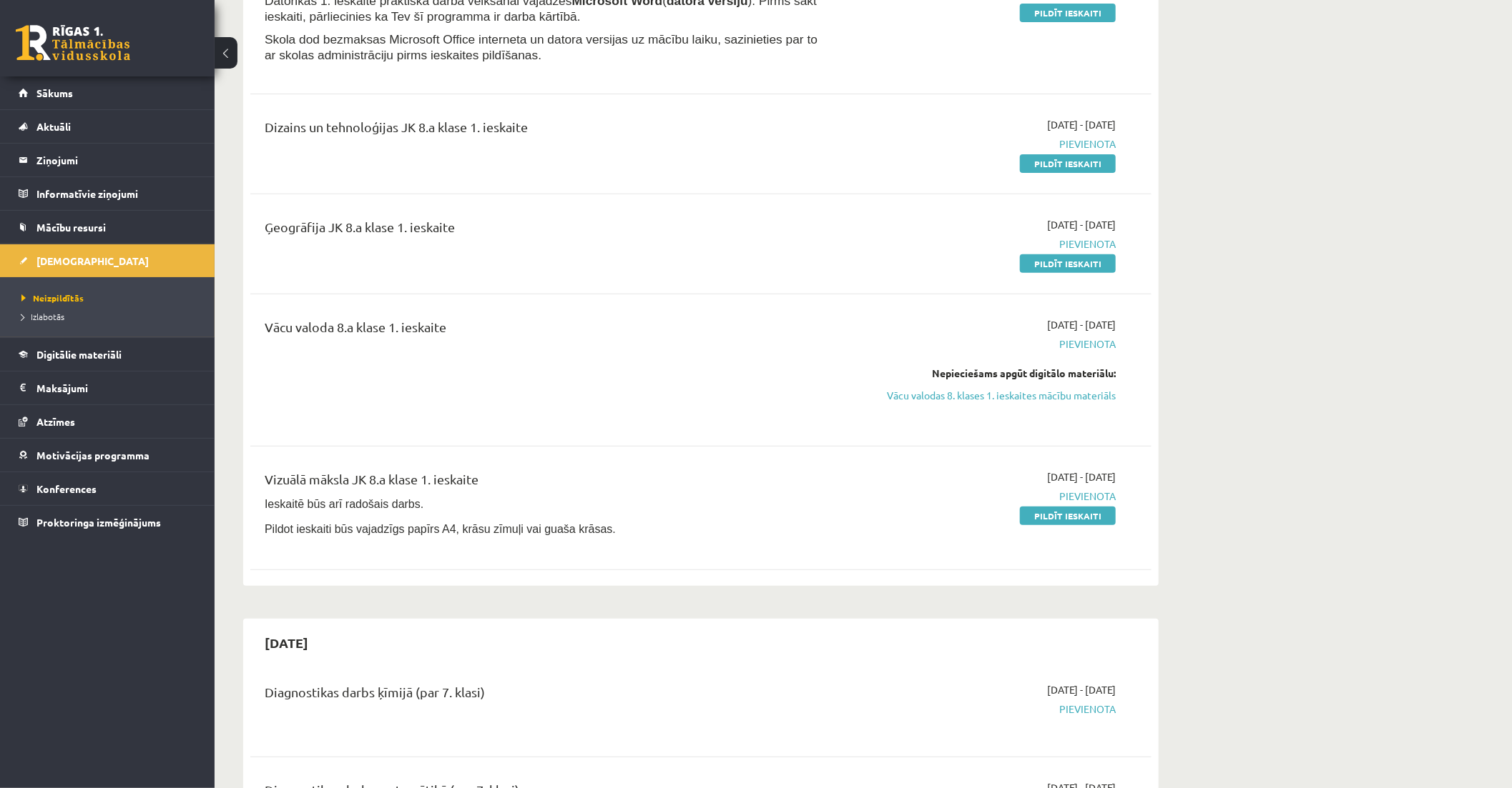
scroll to position [158, 0]
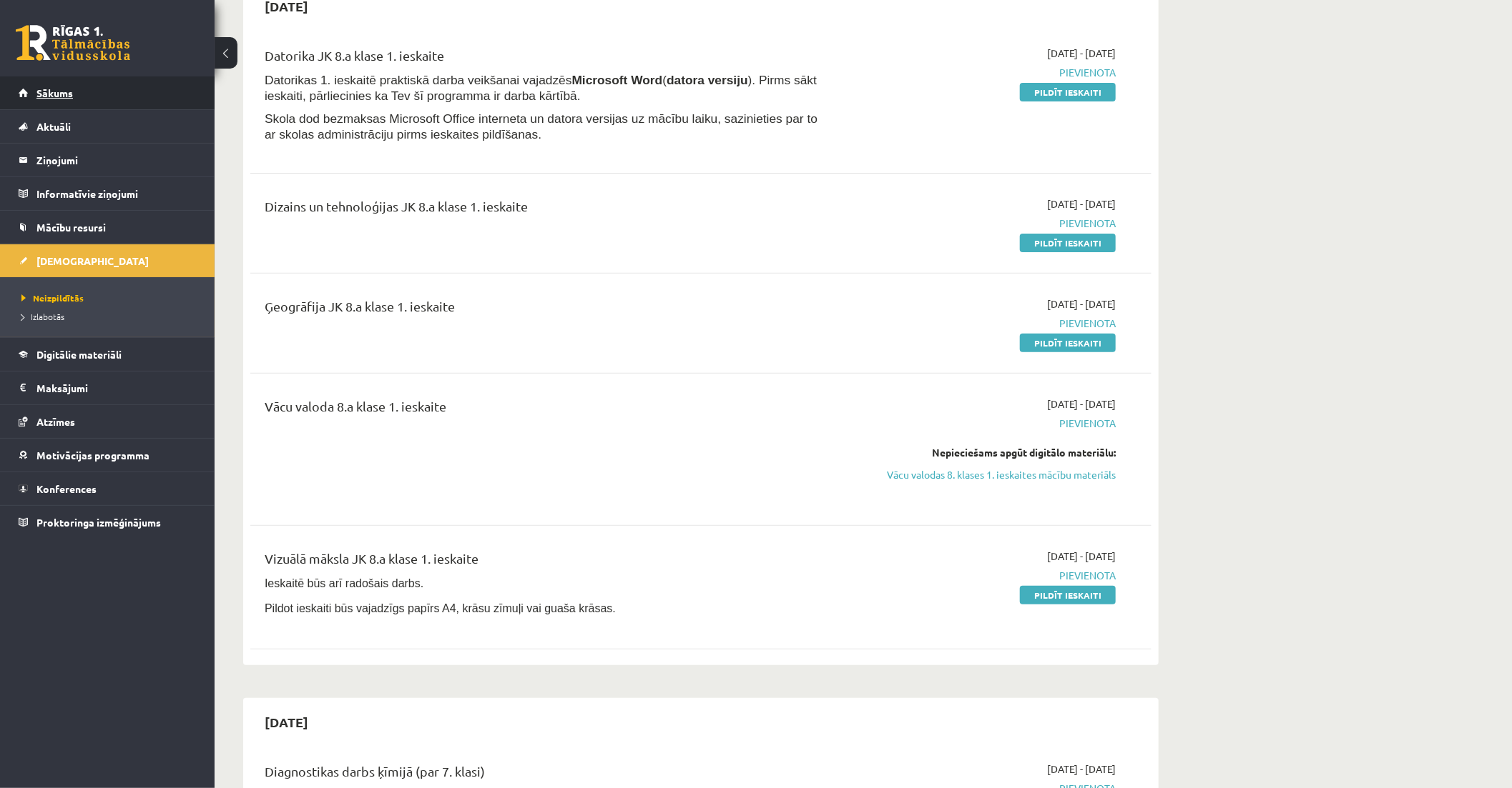
click at [103, 98] on link "Sākums" at bounding box center [108, 93] width 178 height 33
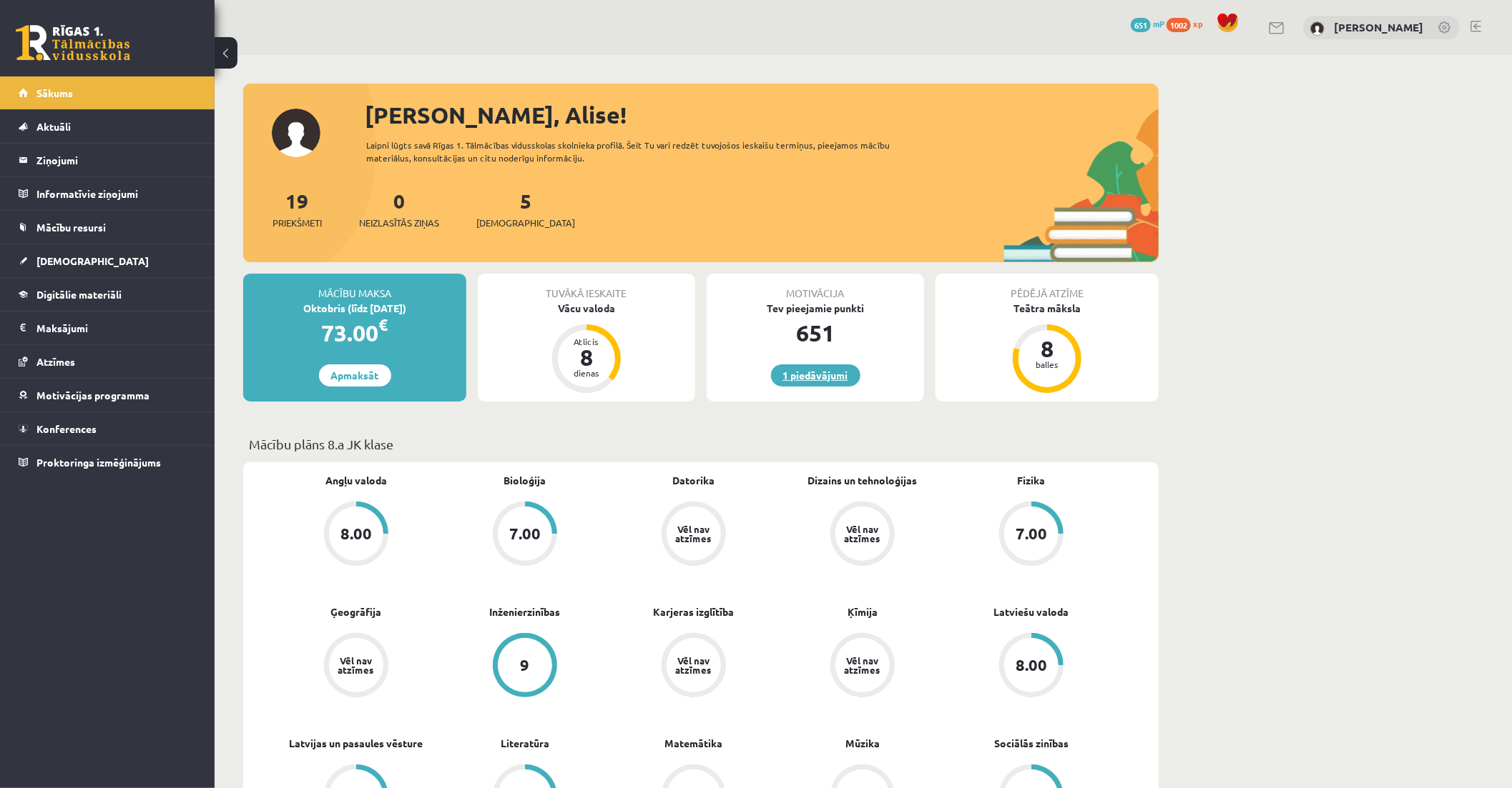
click at [817, 375] on link "1 piedāvājumi" at bounding box center [815, 375] width 90 height 22
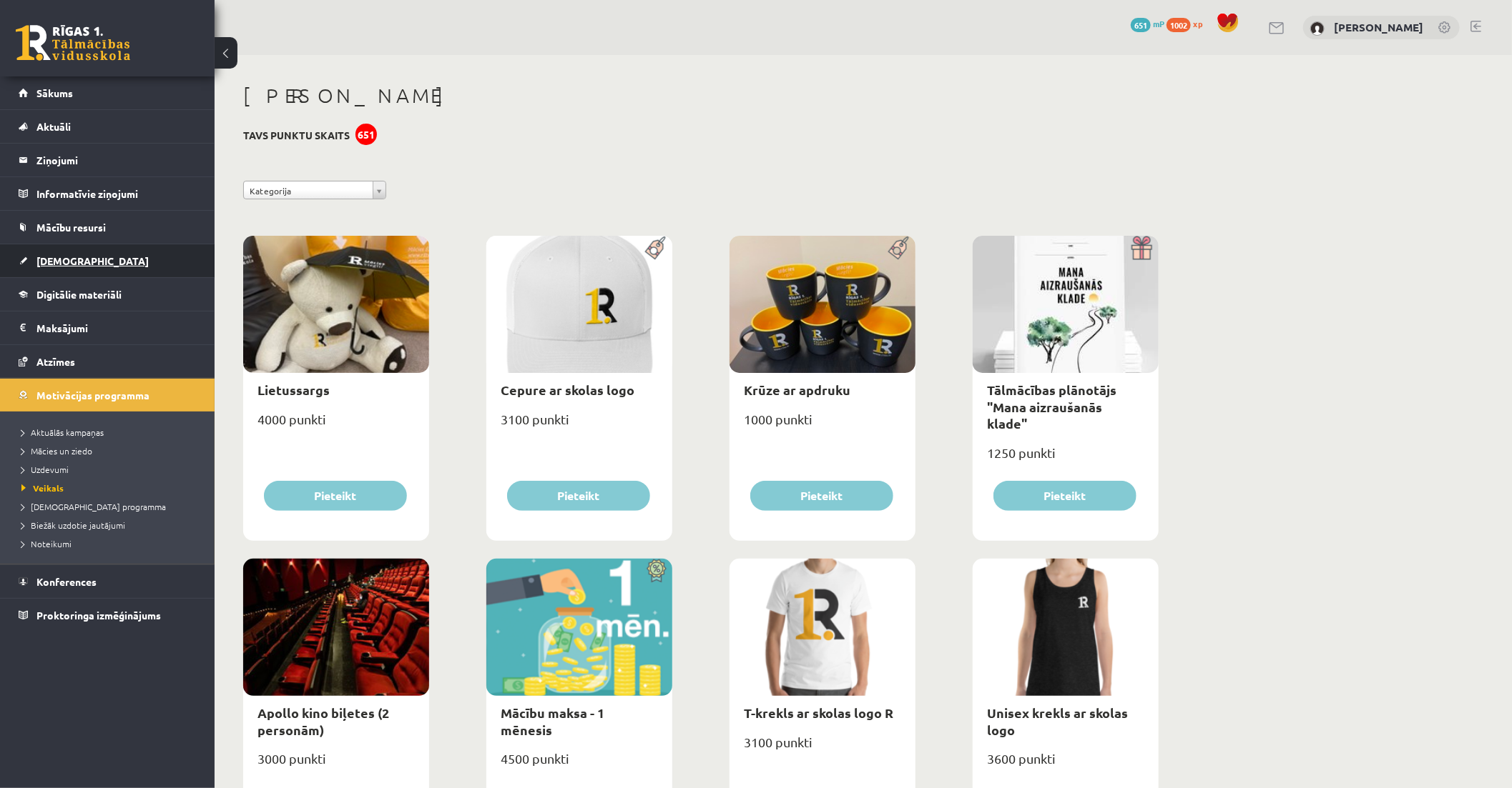
click at [123, 254] on link "[DEMOGRAPHIC_DATA]" at bounding box center [108, 261] width 178 height 33
